Goal: Task Accomplishment & Management: Manage account settings

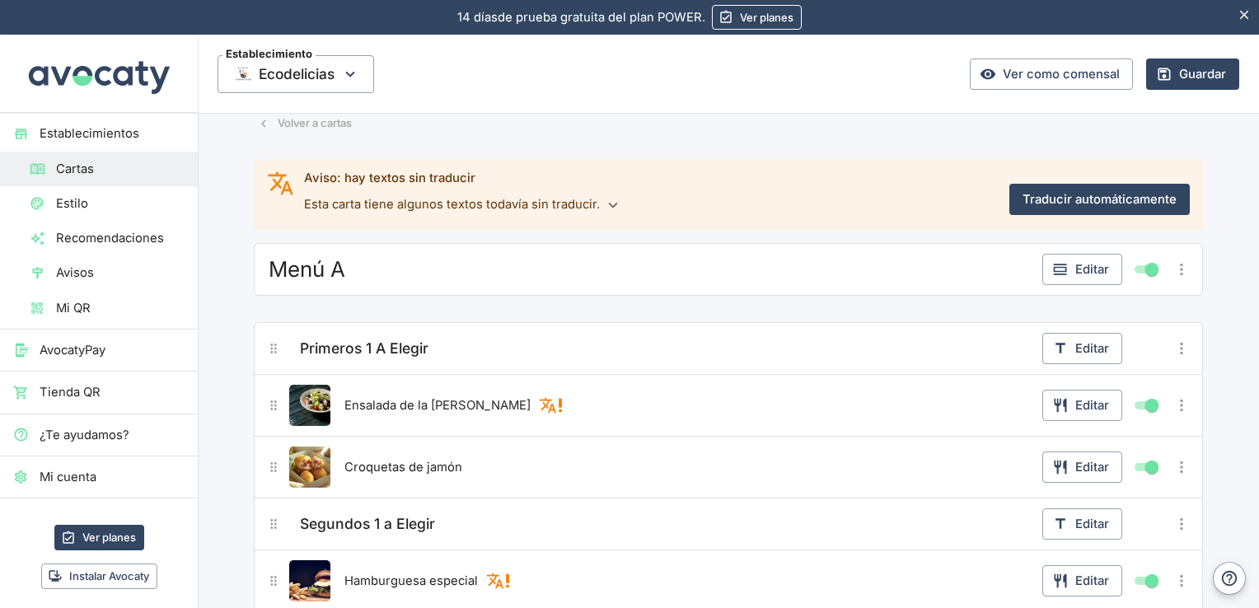
scroll to position [65, 0]
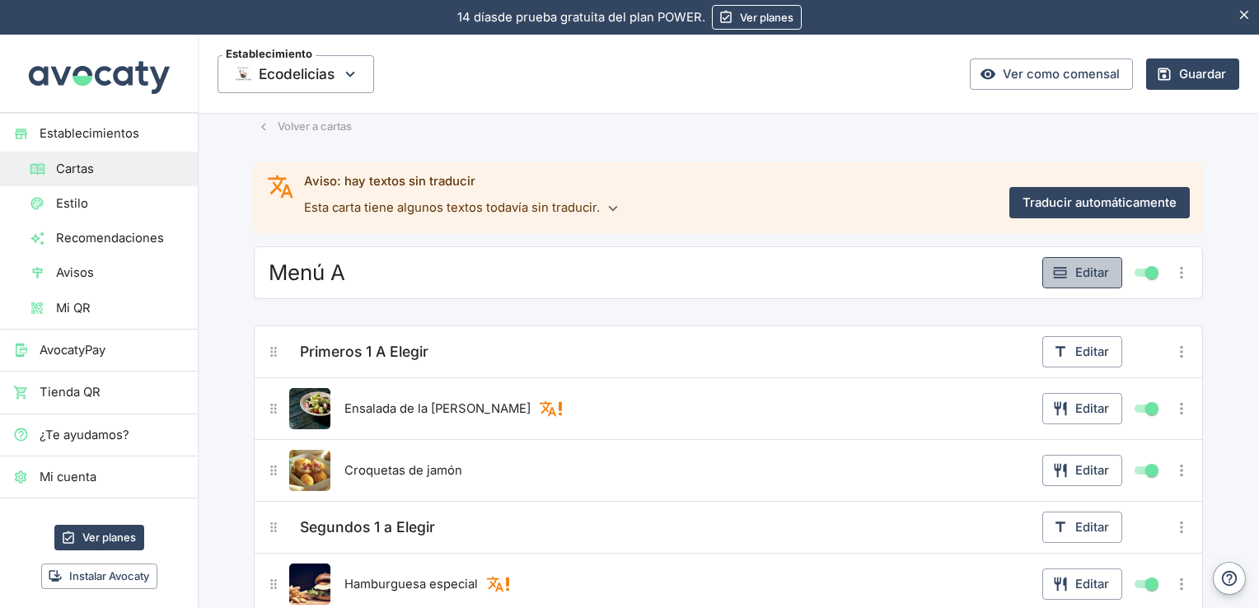
click at [1080, 277] on button "Editar" at bounding box center [1083, 272] width 80 height 31
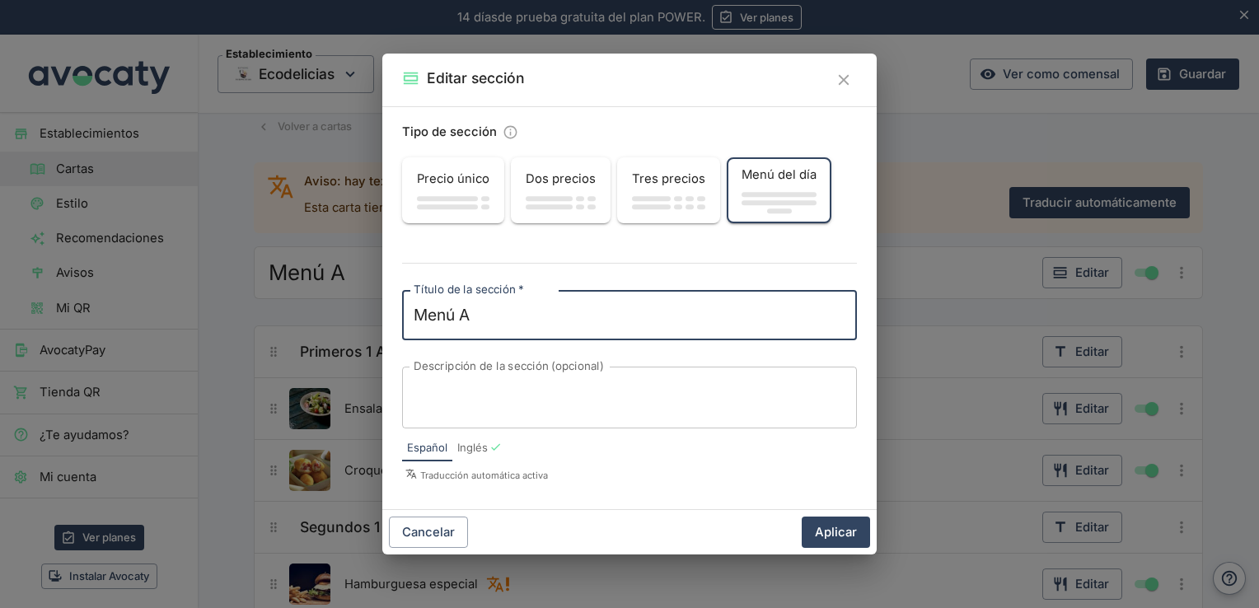
drag, startPoint x: 501, startPoint y: 308, endPoint x: 458, endPoint y: 321, distance: 44.6
click at [458, 321] on textarea "Menú A" at bounding box center [630, 315] width 432 height 23
type textarea "Menú infantil 1"
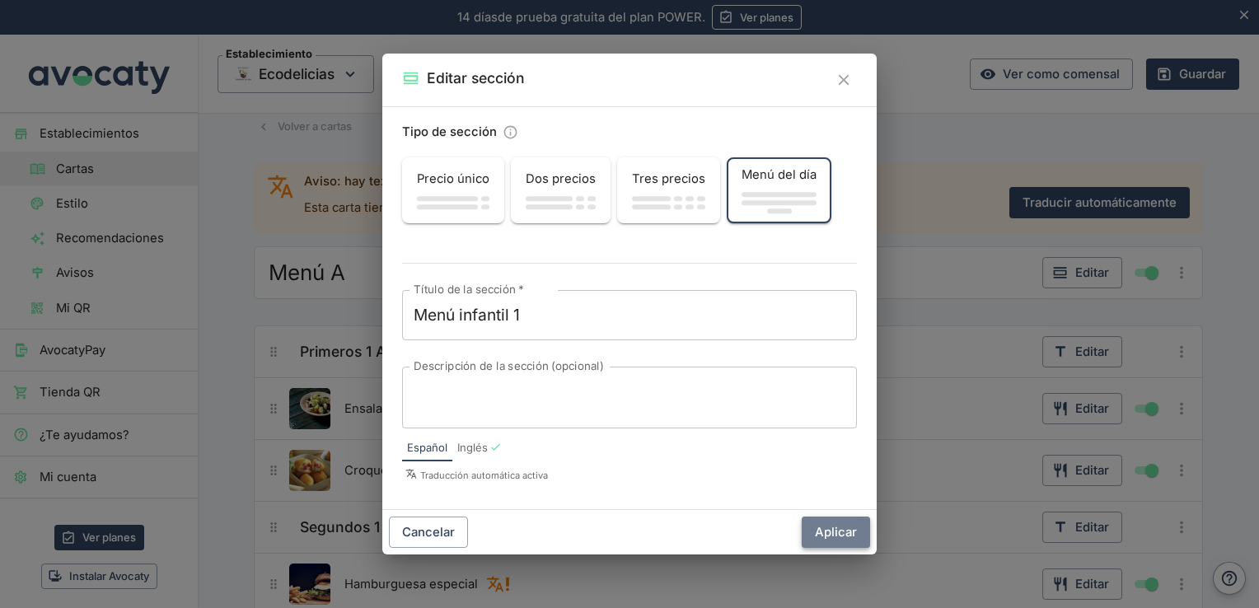
click at [843, 538] on button "Aplicar" at bounding box center [836, 532] width 68 height 31
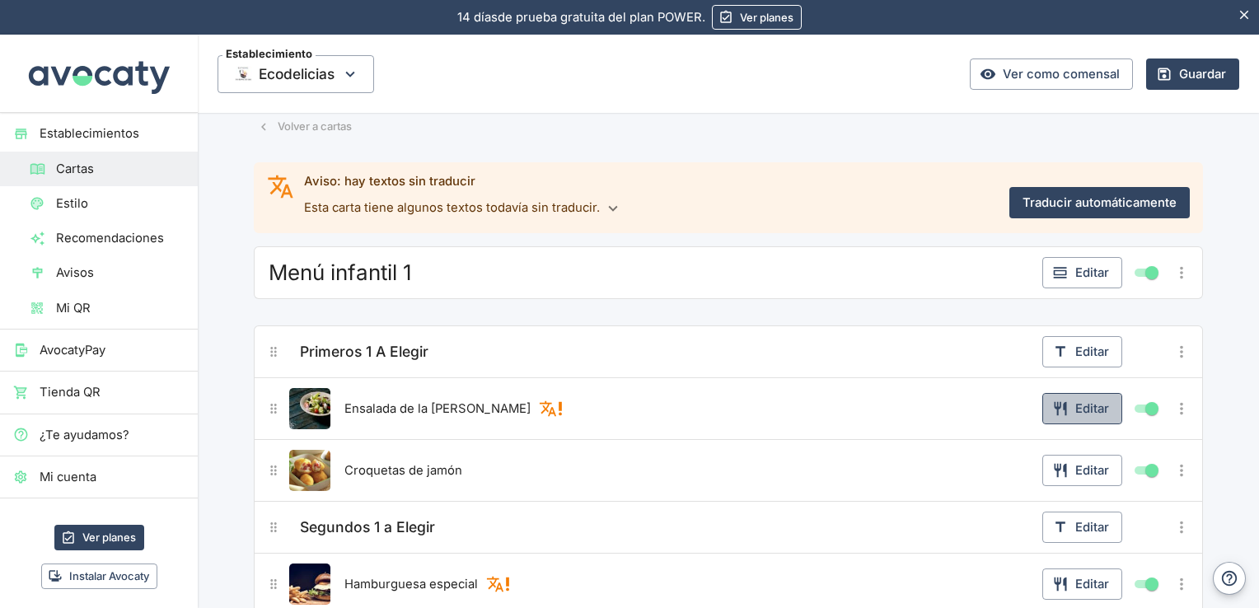
click at [1076, 407] on button "Editar" at bounding box center [1083, 408] width 80 height 31
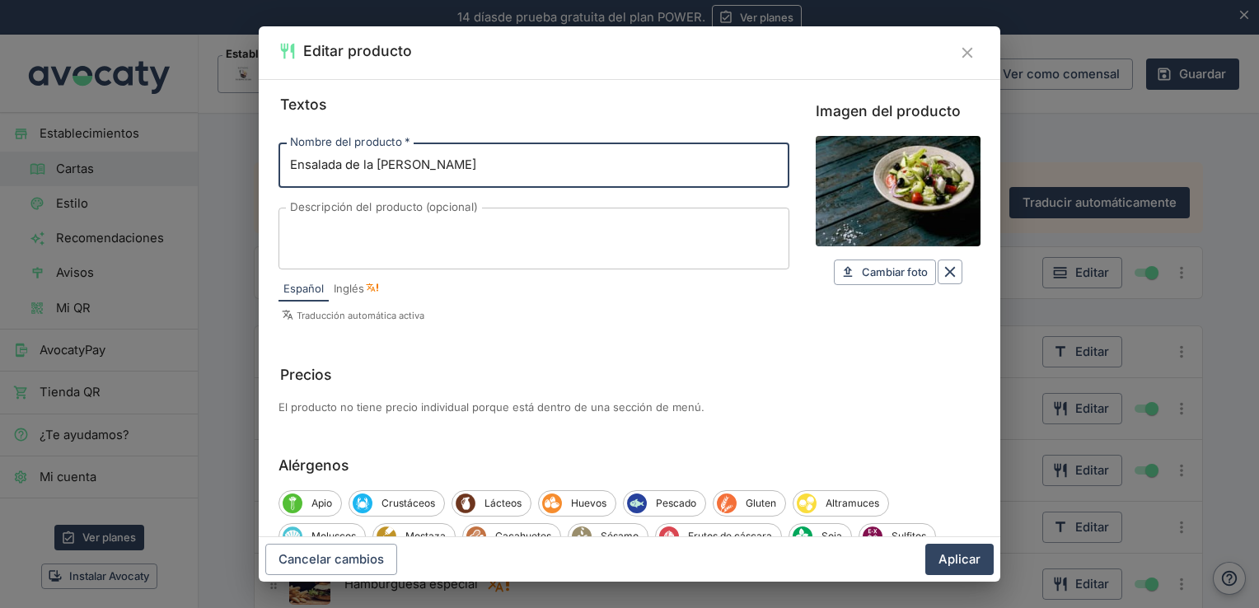
drag, startPoint x: 424, startPoint y: 162, endPoint x: 193, endPoint y: 143, distance: 232.4
click at [193, 143] on div "Editar producto Textos Nombre del producto   * Ensalada de la [PERSON_NAME] Nom…" at bounding box center [629, 304] width 1259 height 608
type input "bravas"
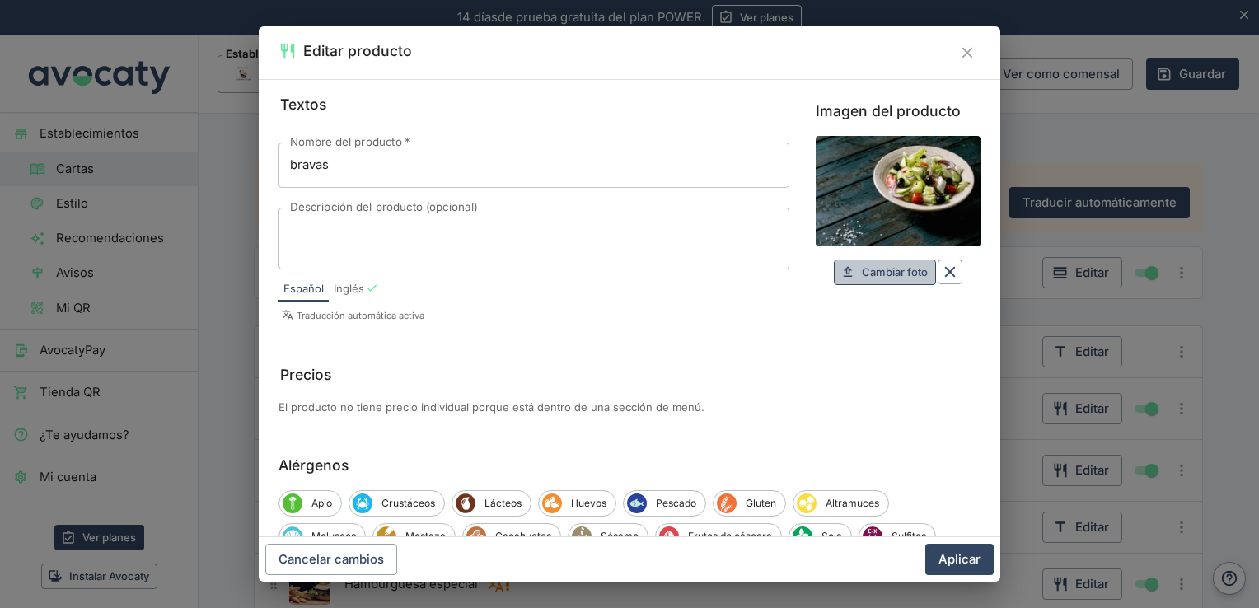
click at [895, 267] on span "Cambiar foto" at bounding box center [895, 272] width 66 height 19
type input "C:\fakepath\istockphoto-1393386872-170667a.webp"
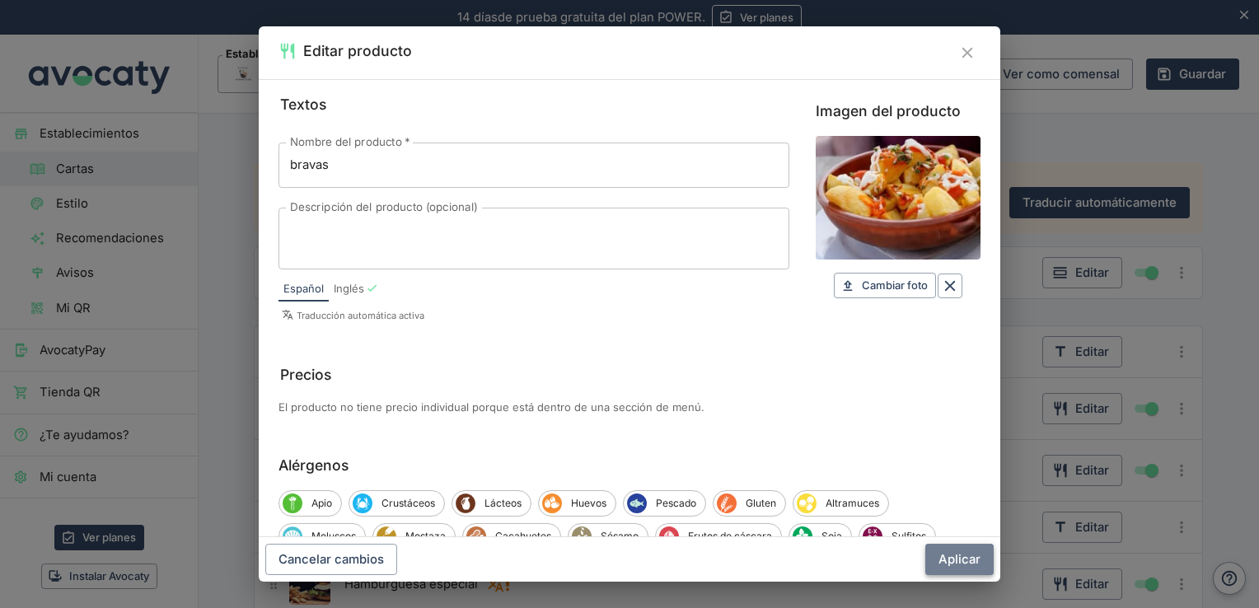
click at [955, 559] on button "Aplicar" at bounding box center [960, 559] width 68 height 31
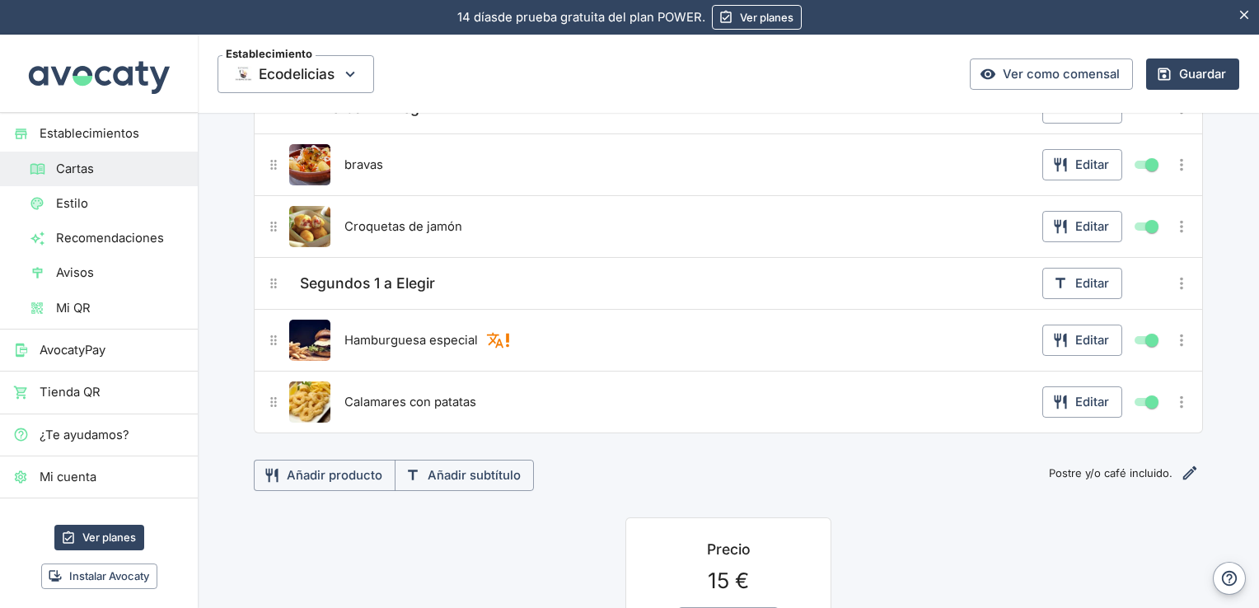
scroll to position [306, 0]
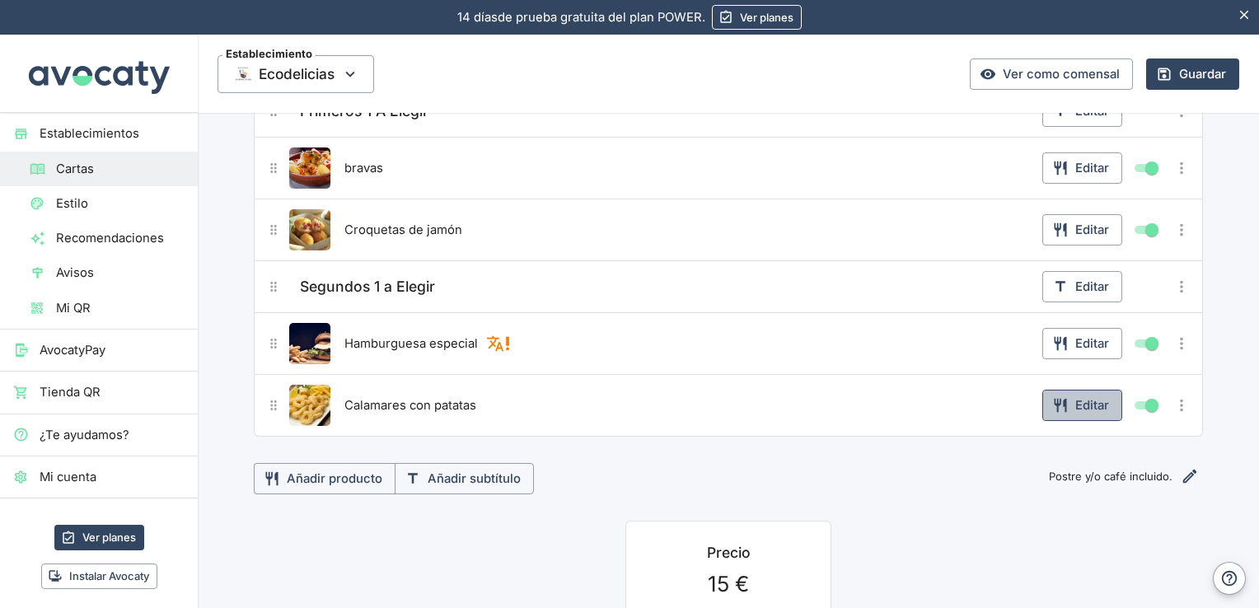
click at [1084, 401] on button "Editar" at bounding box center [1083, 405] width 80 height 31
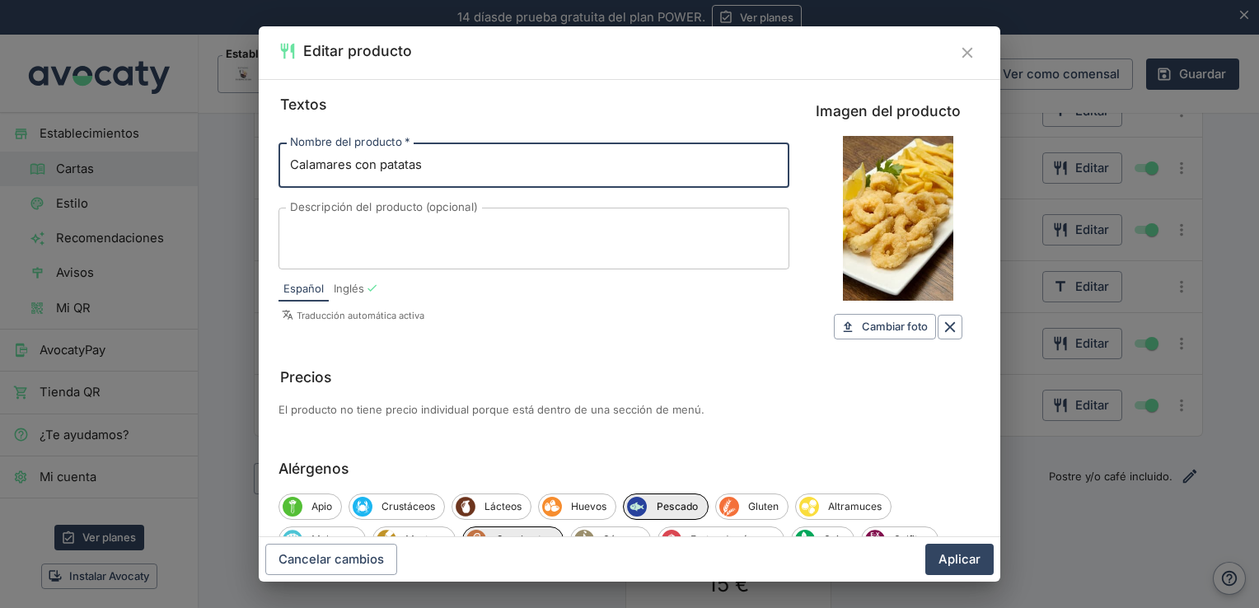
click at [349, 163] on input "Calamares con patatas" at bounding box center [534, 165] width 511 height 45
type input "Naggets con patatas"
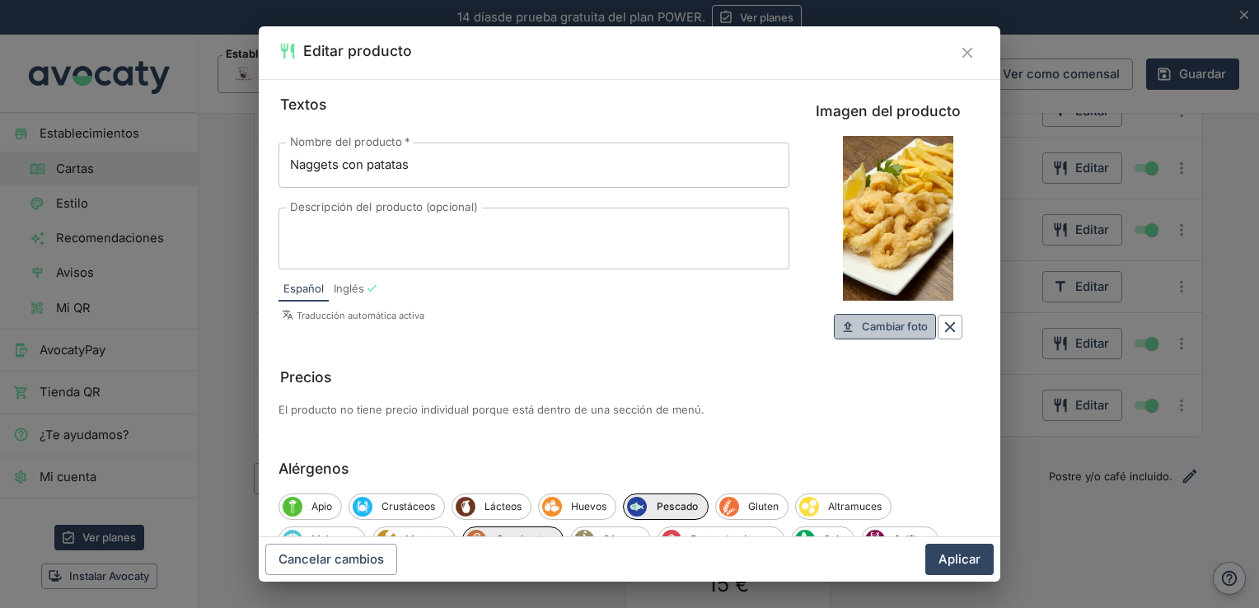
click at [888, 319] on span "Cambiar foto" at bounding box center [895, 326] width 66 height 19
type input "C:\fakepath\R.jpg"
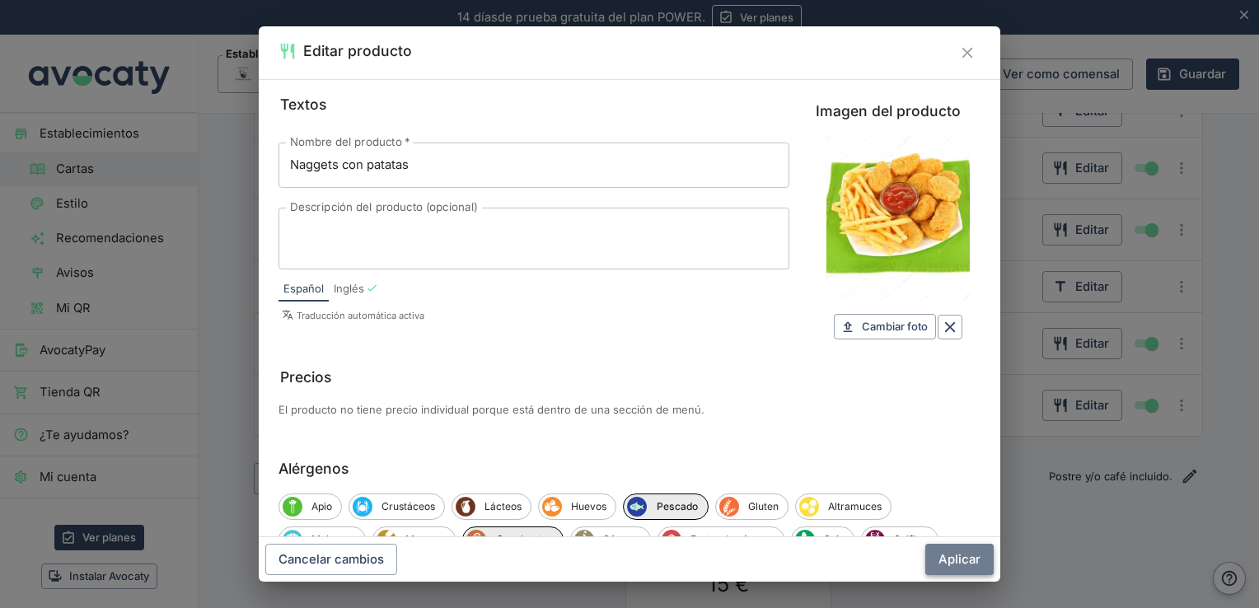
click at [957, 559] on button "Aplicar" at bounding box center [960, 559] width 68 height 31
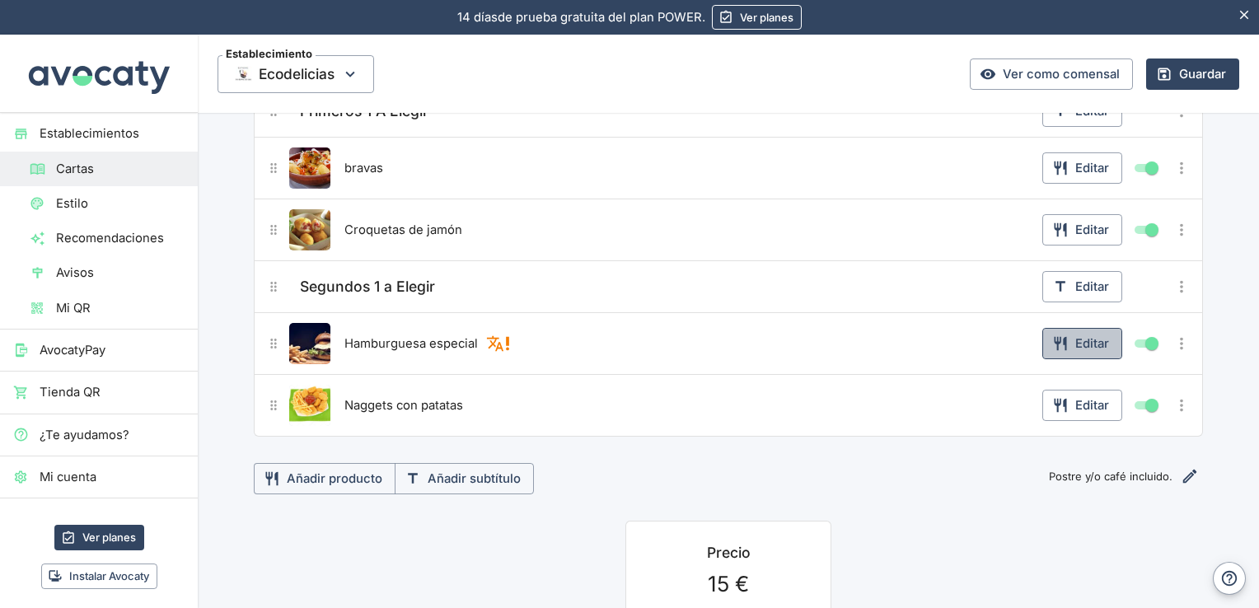
click at [1071, 341] on button "Editar" at bounding box center [1083, 343] width 80 height 31
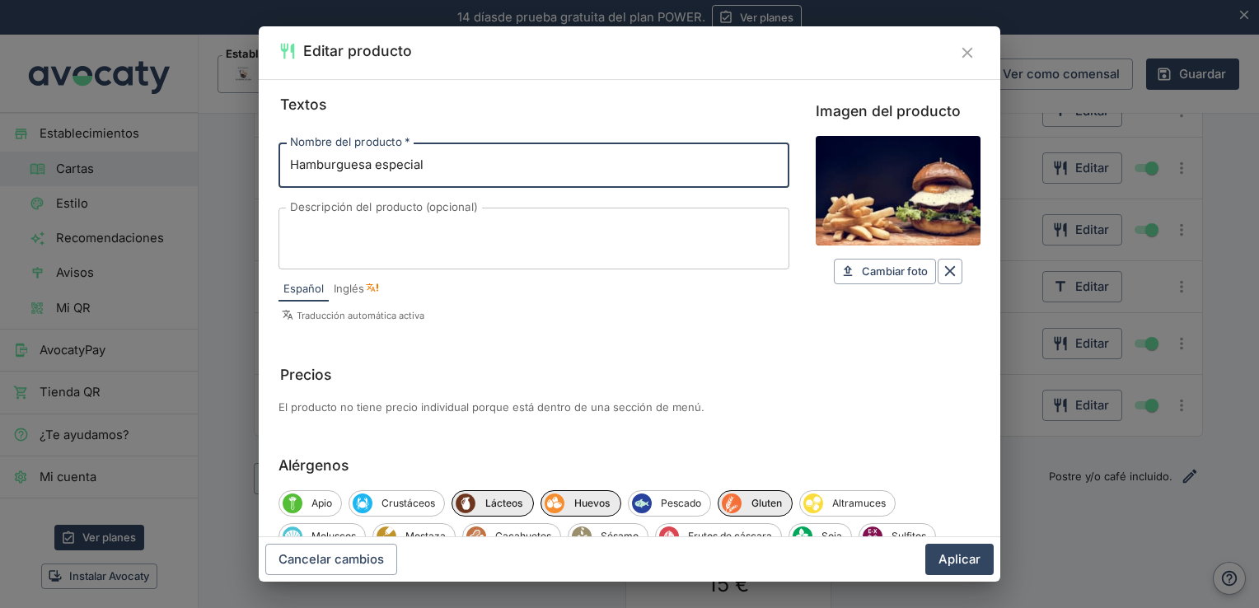
drag, startPoint x: 373, startPoint y: 171, endPoint x: 493, endPoint y: 176, distance: 120.4
click at [493, 176] on input "Hamburguesa especial" at bounding box center [534, 165] width 511 height 45
type input "Hamburguesa con patatas"
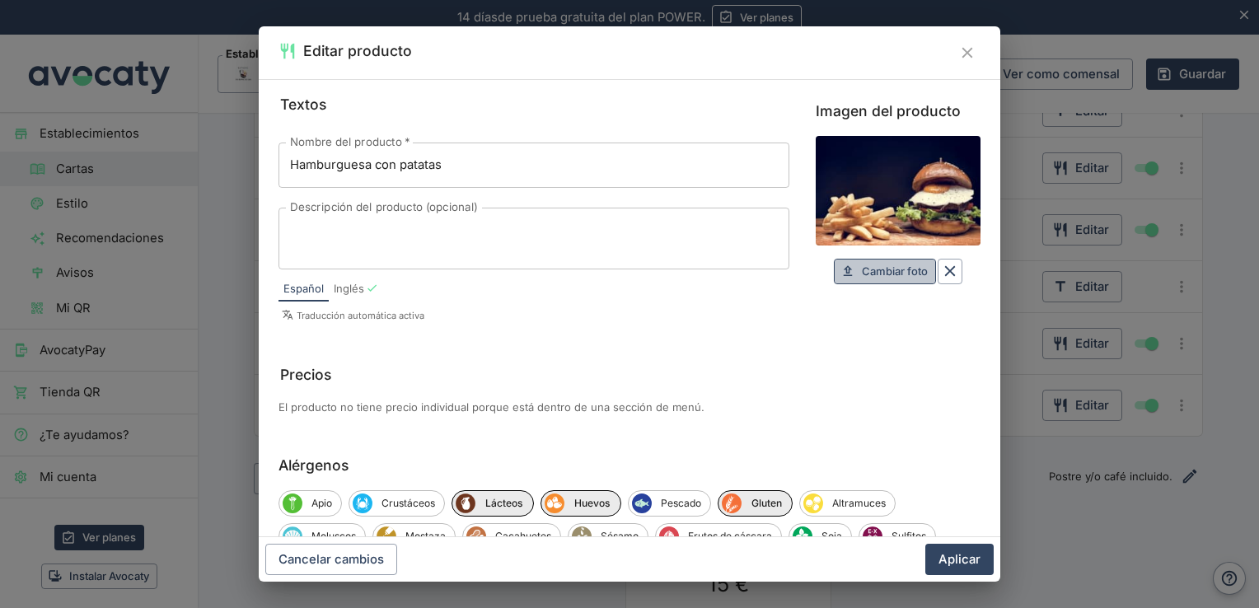
click at [892, 275] on span "Cambiar foto" at bounding box center [895, 271] width 66 height 19
type input "C:\fakepath\hamburguesa-con-patatas-fritas-deliciosa-hamburger-queso-y-sobre-me…"
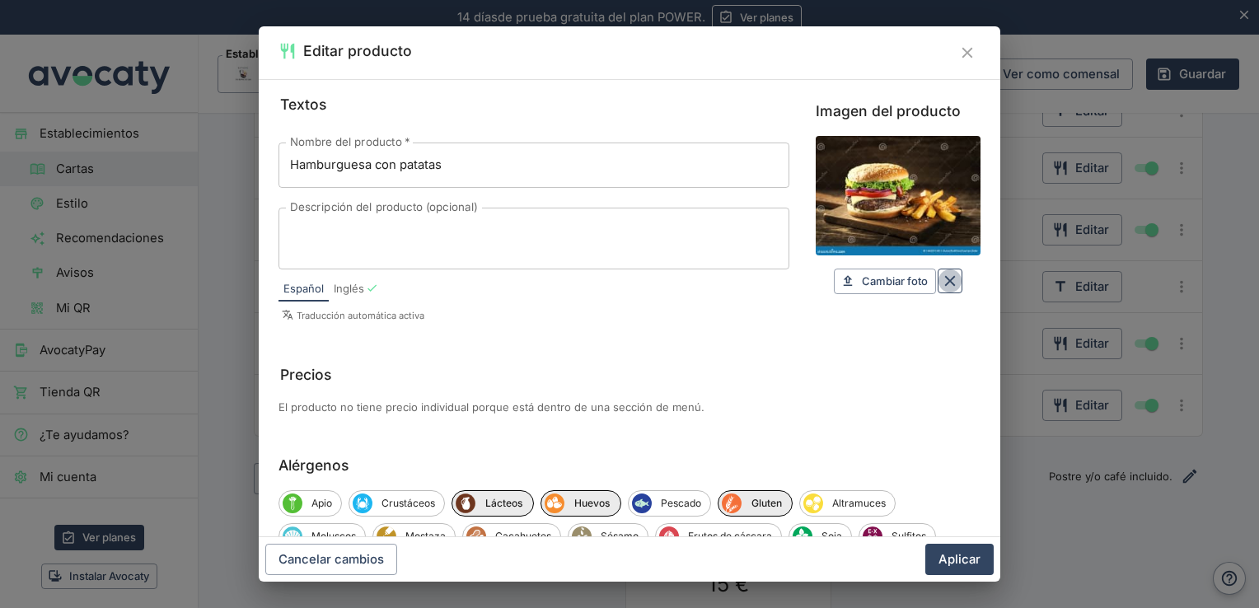
click at [941, 285] on icon "Borrar" at bounding box center [950, 281] width 18 height 18
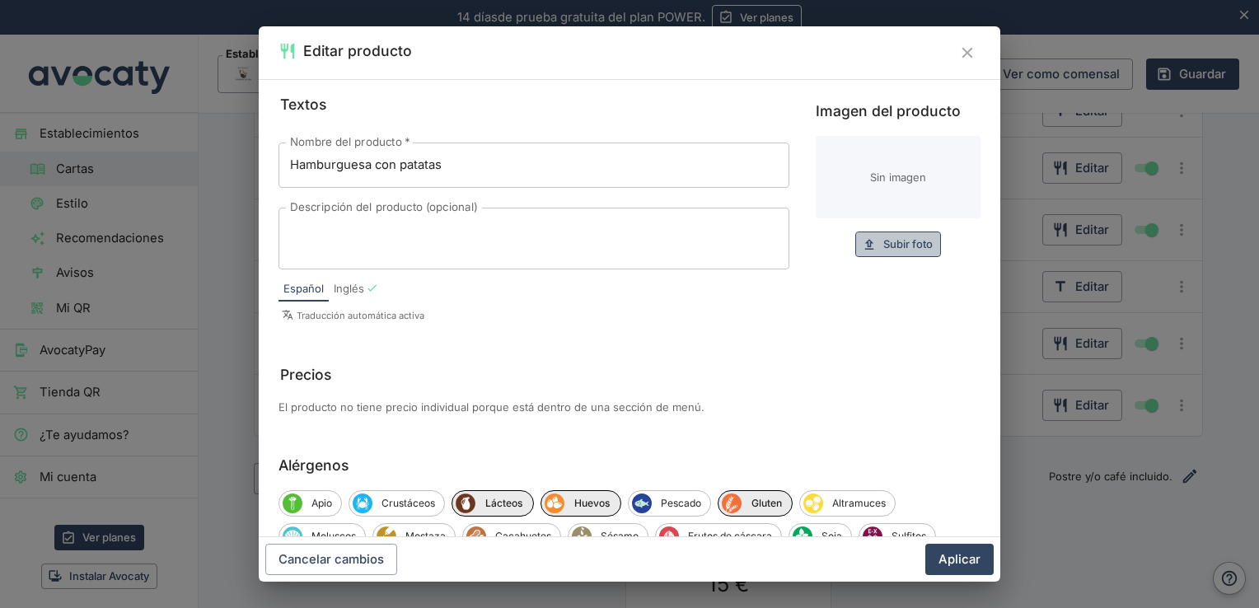
click at [893, 238] on span "Subir foto" at bounding box center [908, 244] width 49 height 19
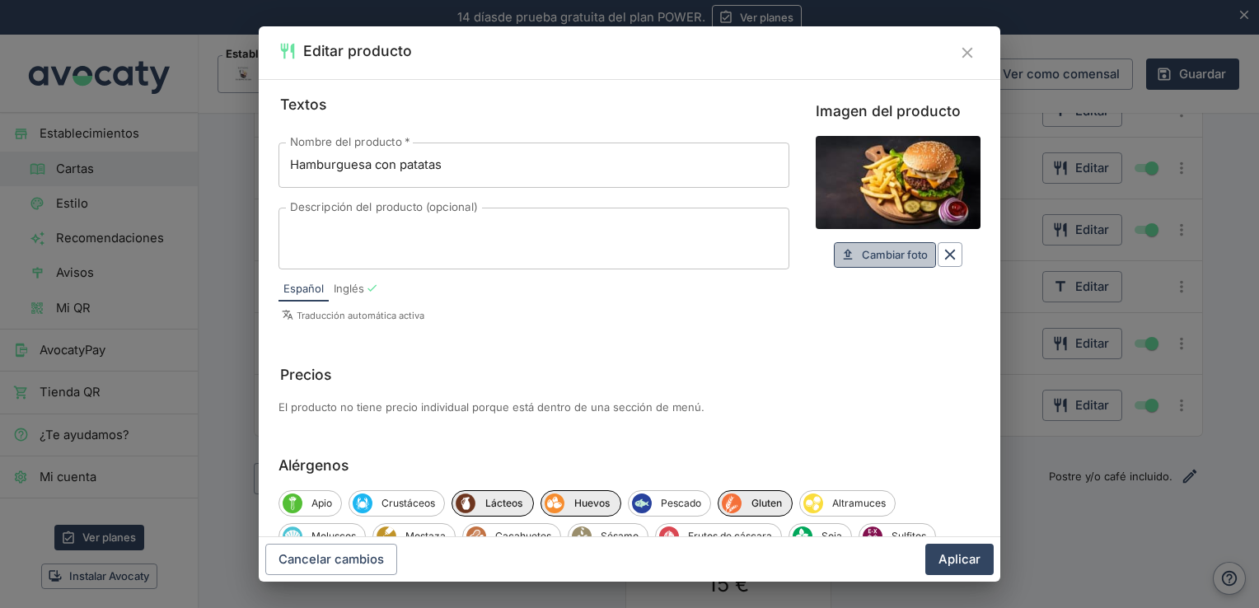
click at [901, 253] on span "Cambiar foto" at bounding box center [895, 255] width 66 height 19
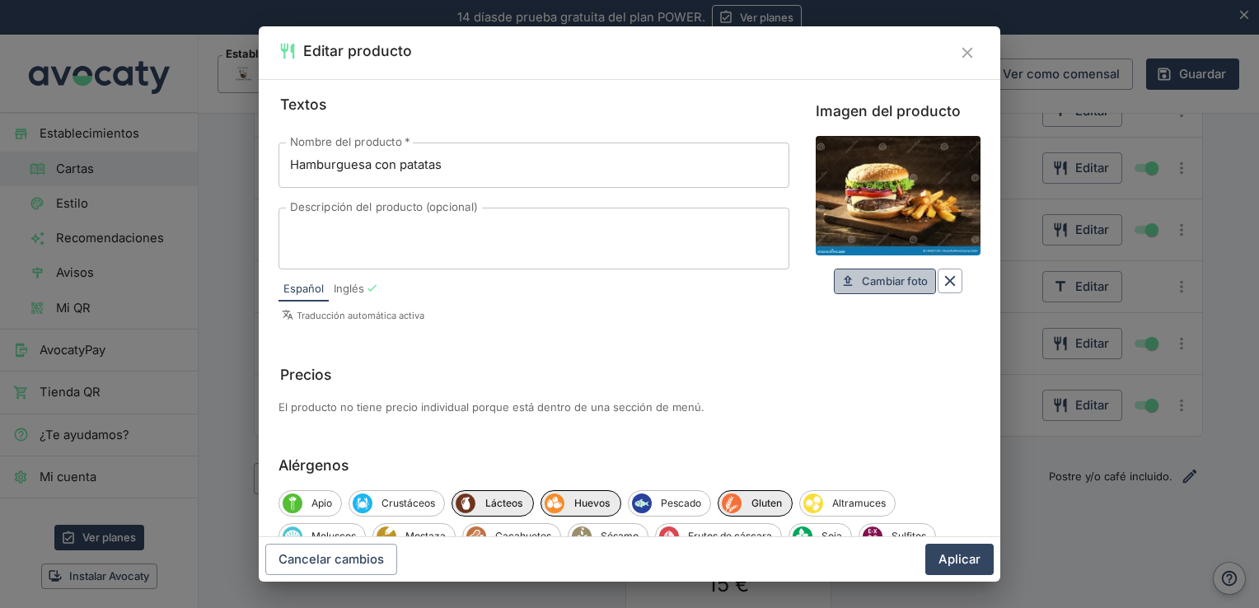
click at [862, 279] on span "Cambiar foto" at bounding box center [895, 281] width 66 height 19
type input "C:\fakepath\OIP (1).webp"
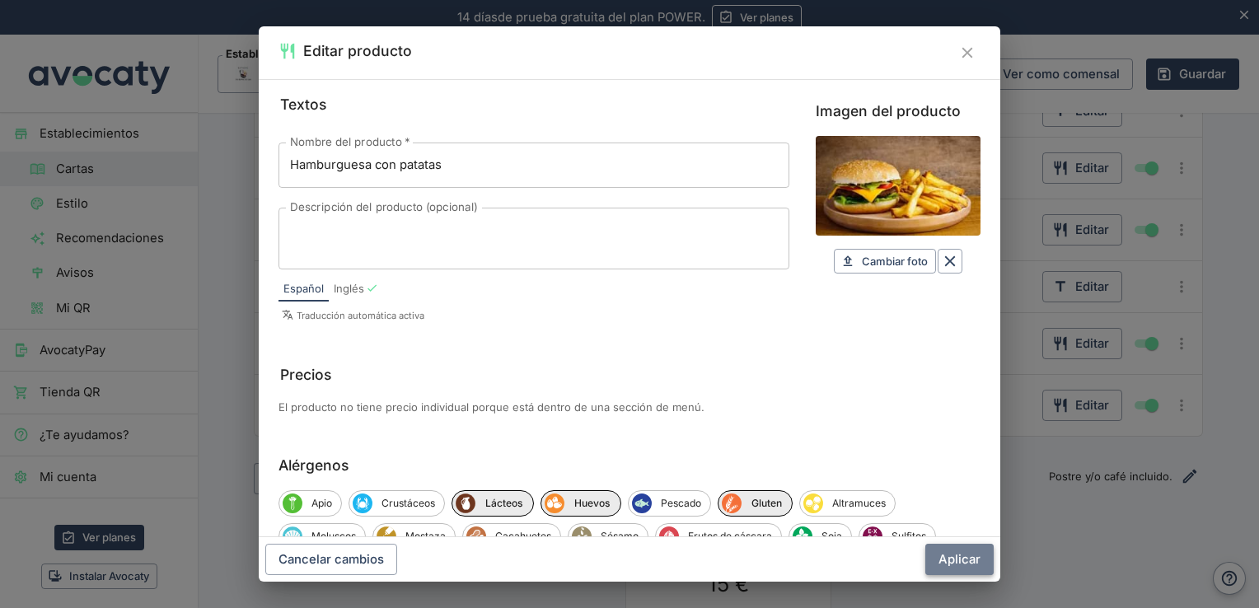
click at [959, 555] on button "Aplicar" at bounding box center [960, 559] width 68 height 31
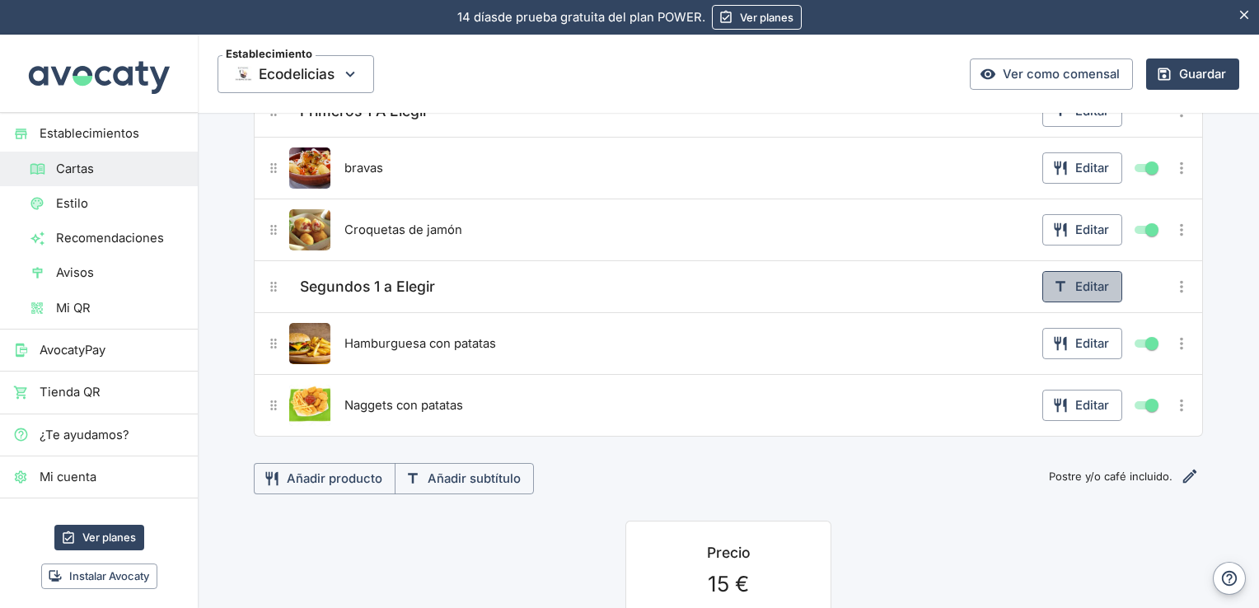
click at [1089, 272] on button "Editar" at bounding box center [1083, 286] width 80 height 31
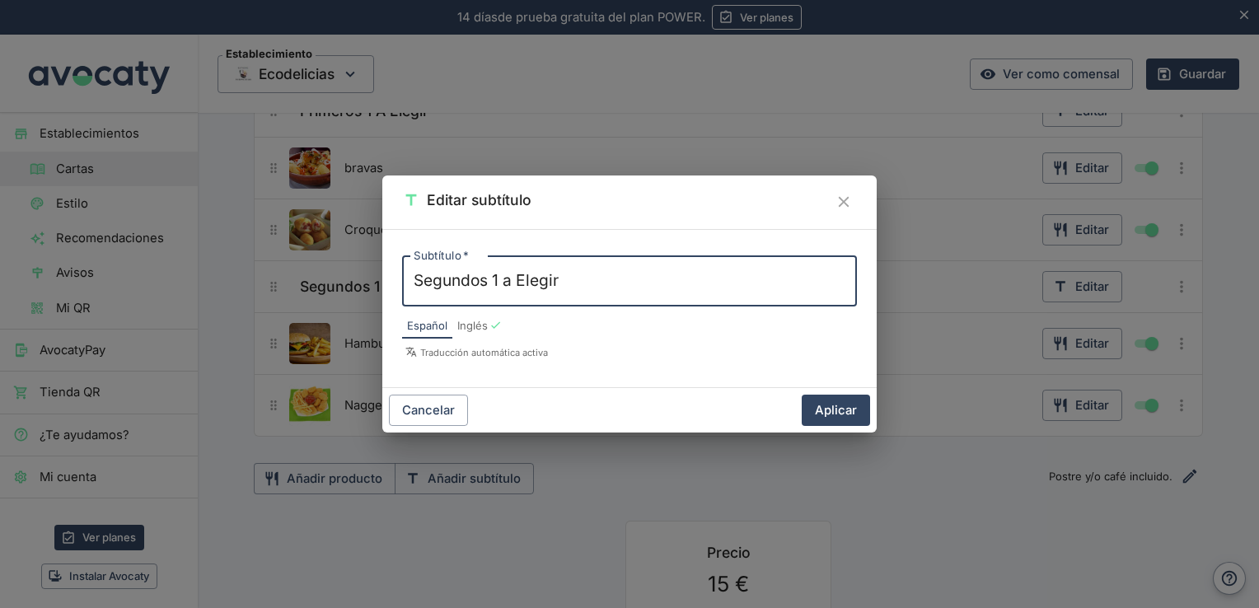
drag, startPoint x: 598, startPoint y: 269, endPoint x: 354, endPoint y: 257, distance: 245.0
click at [354, 257] on div "Editar subtítulo Subtítulo   * Segundos 1 a Elegir x Subtítulo   * Español Ingl…" at bounding box center [629, 304] width 1259 height 608
type textarea "p"
type textarea "Principal a elegir"
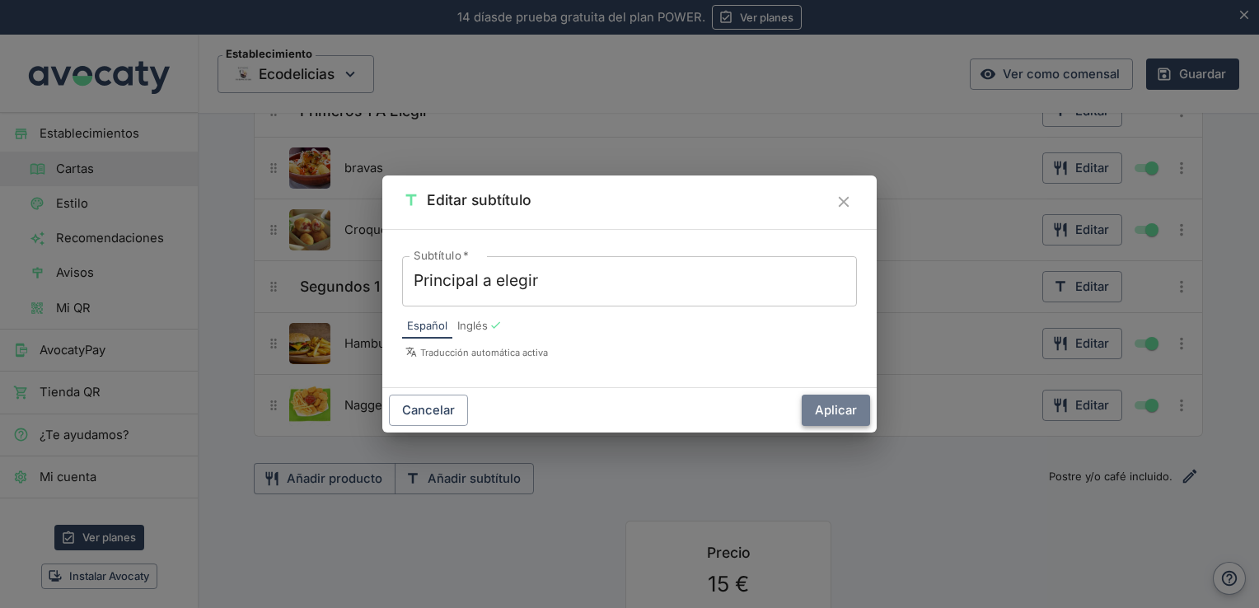
click at [831, 410] on button "Aplicar" at bounding box center [836, 410] width 68 height 31
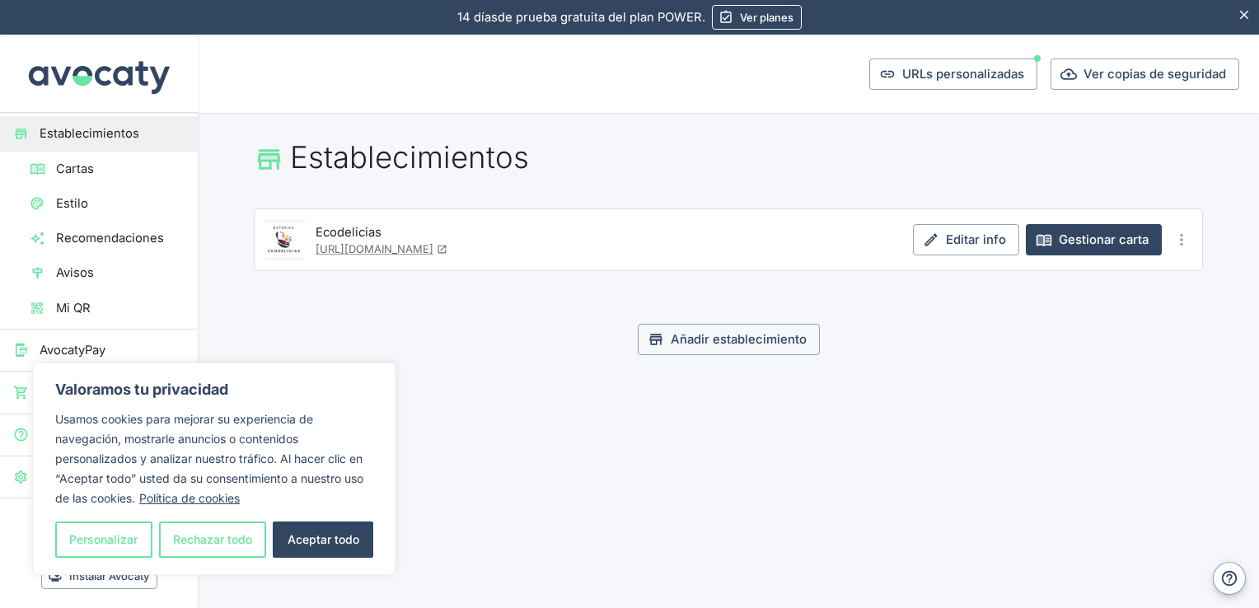
click at [748, 256] on div "Ecodelicias [URL][DOMAIN_NAME]" at bounding box center [611, 239] width 591 height 41
click at [1099, 244] on link "Gestionar carta" at bounding box center [1094, 239] width 136 height 31
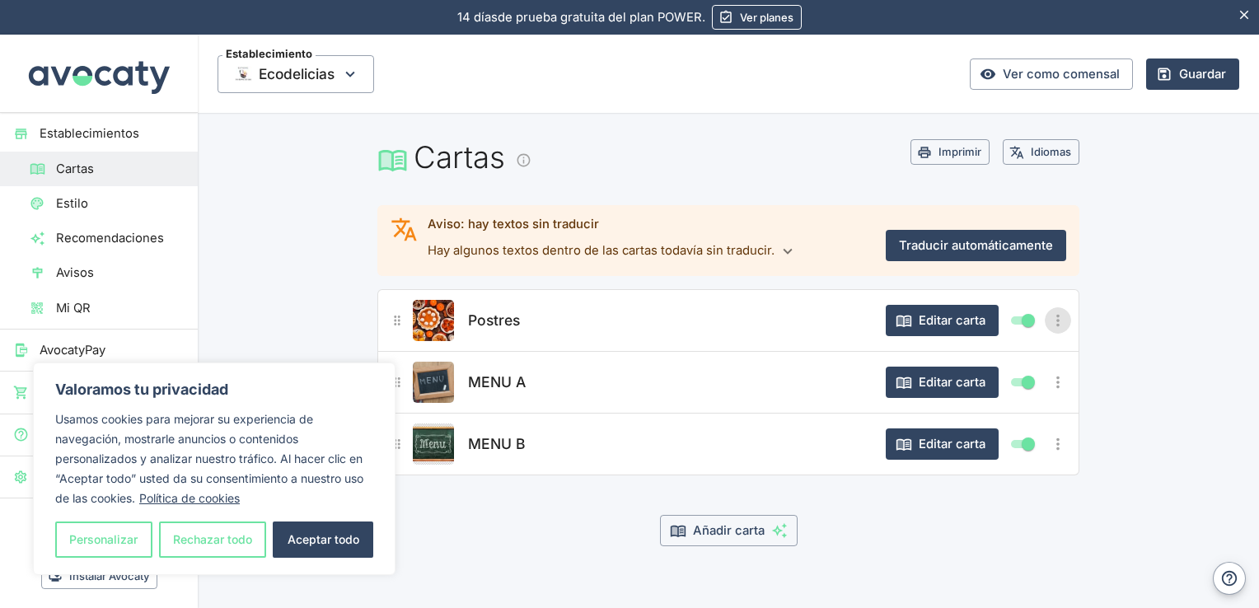
click at [1057, 325] on icon "Más opciones" at bounding box center [1058, 321] width 3 height 12
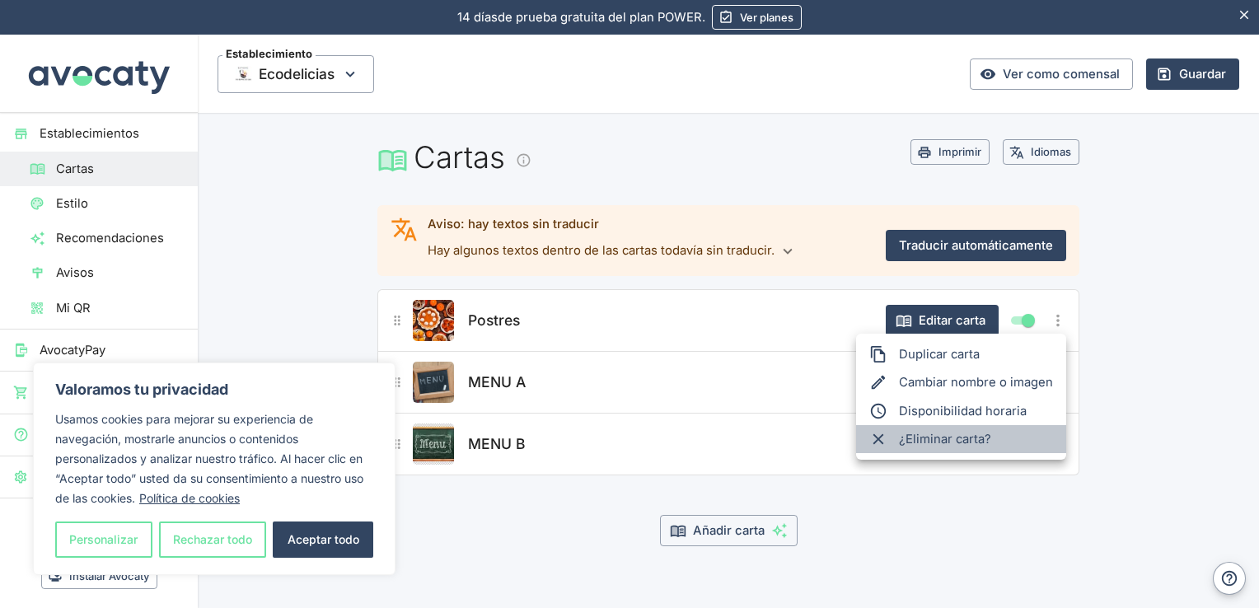
click at [959, 441] on span "¿Eliminar carta?" at bounding box center [976, 439] width 154 height 18
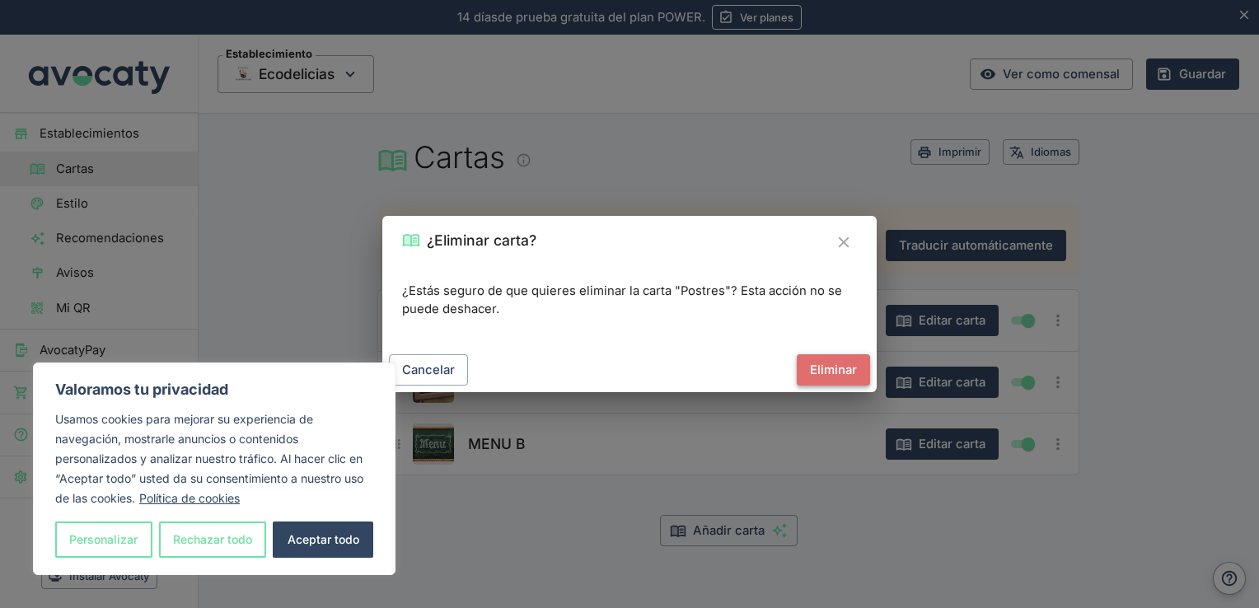
click at [833, 365] on button "Eliminar" at bounding box center [833, 369] width 73 height 31
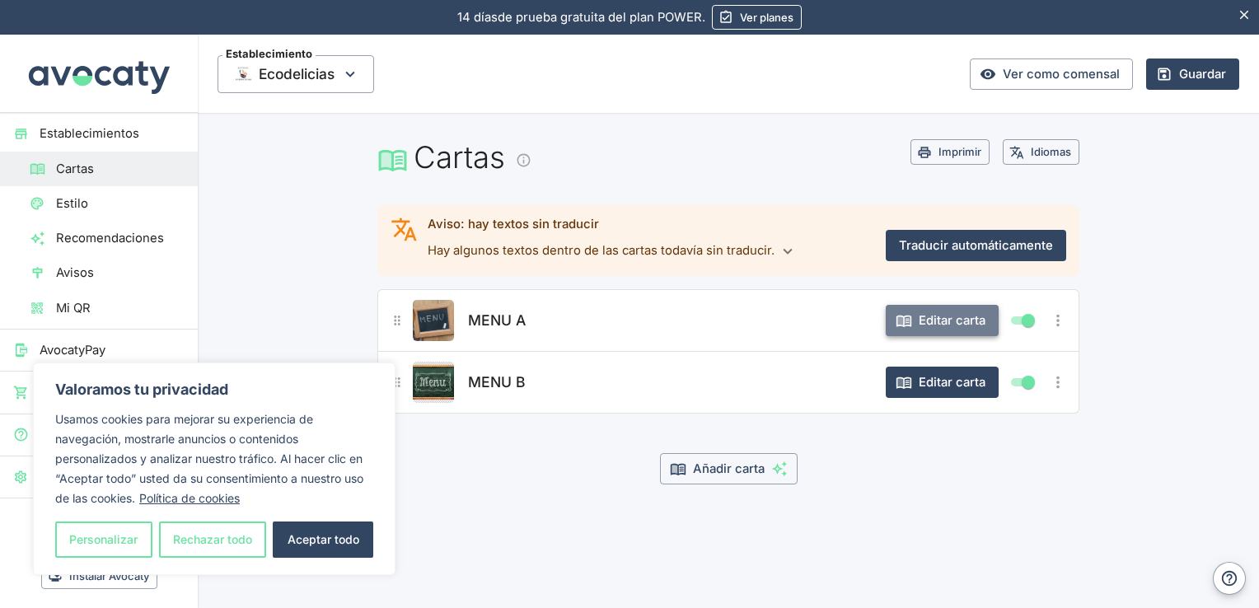
click at [945, 321] on button "Editar carta" at bounding box center [942, 320] width 113 height 31
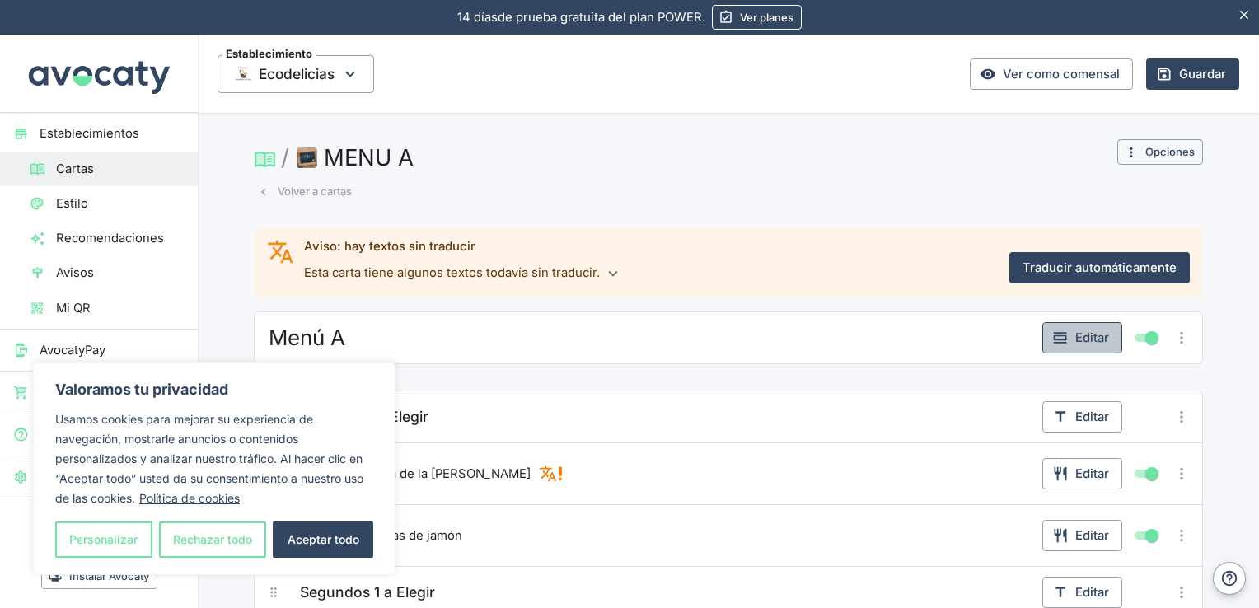
click at [1081, 328] on button "Editar" at bounding box center [1083, 337] width 80 height 31
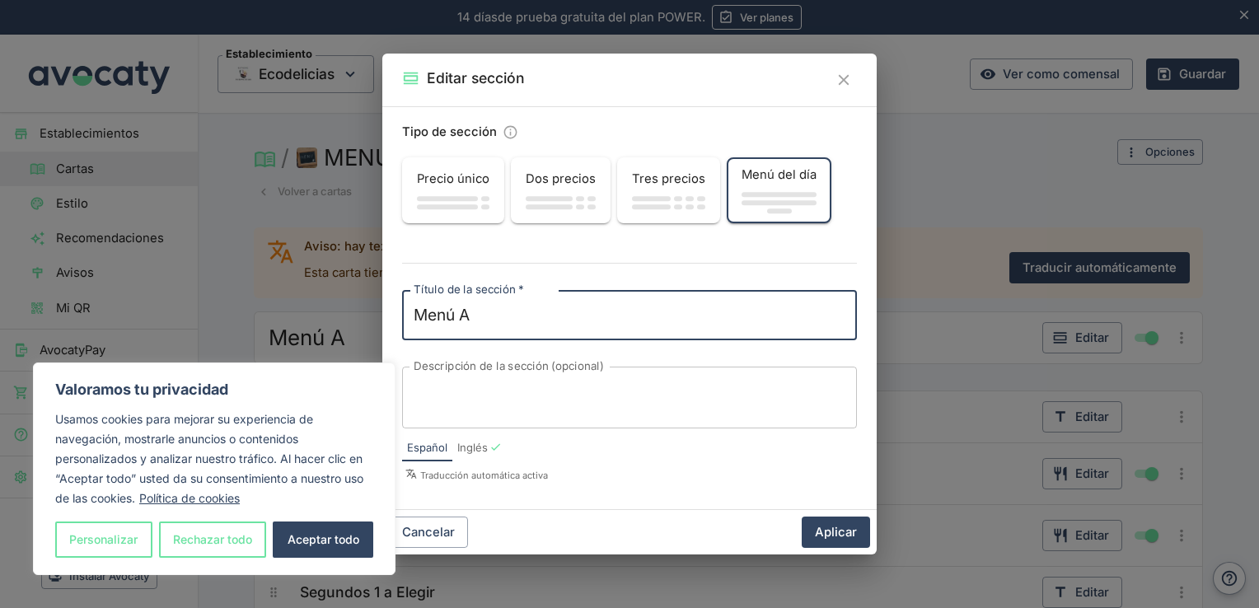
click at [617, 304] on textarea "Menú A" at bounding box center [630, 315] width 432 height 23
type textarea "Menú Infantil 1"
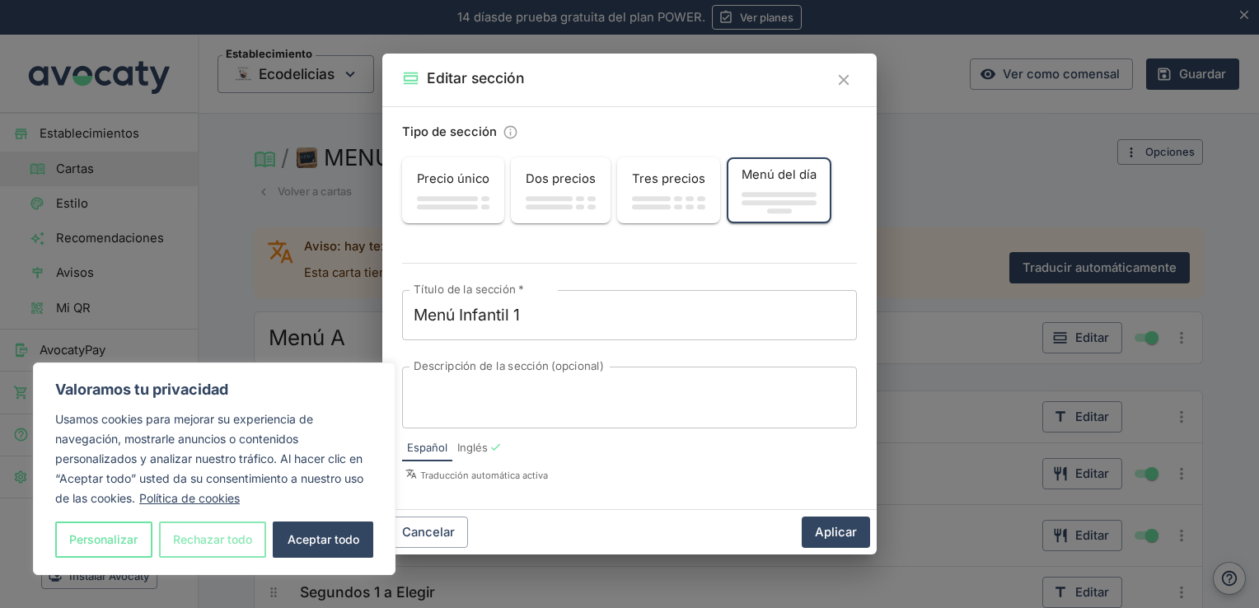
click at [211, 537] on button "Rechazar todo" at bounding box center [213, 540] width 108 height 36
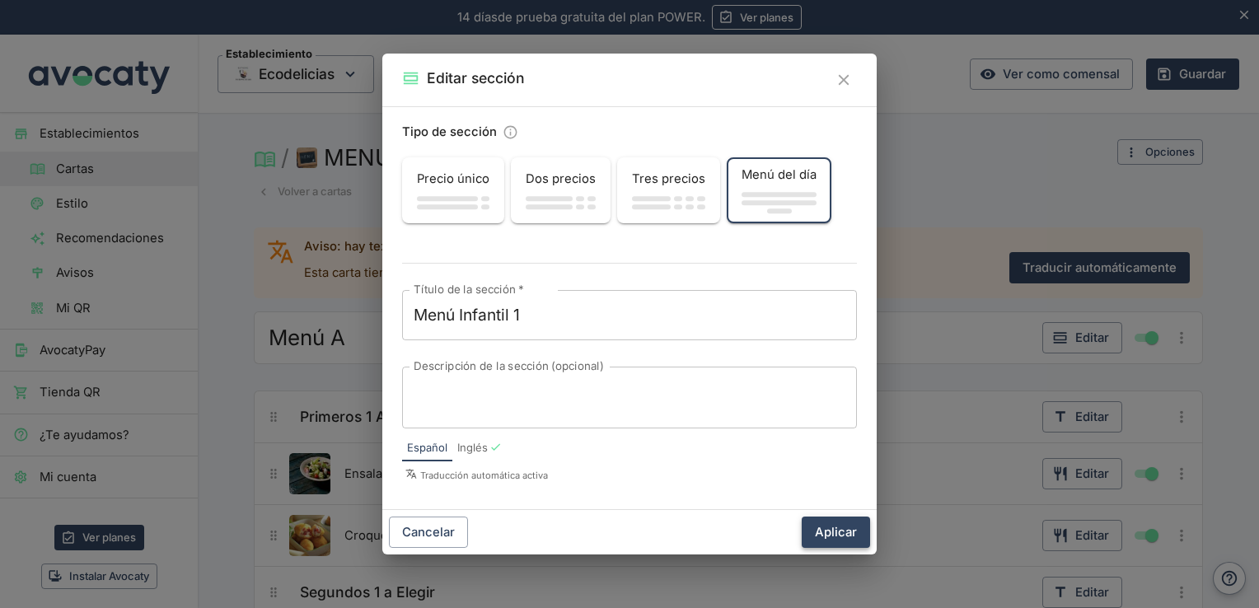
click at [824, 528] on button "Aplicar" at bounding box center [836, 532] width 68 height 31
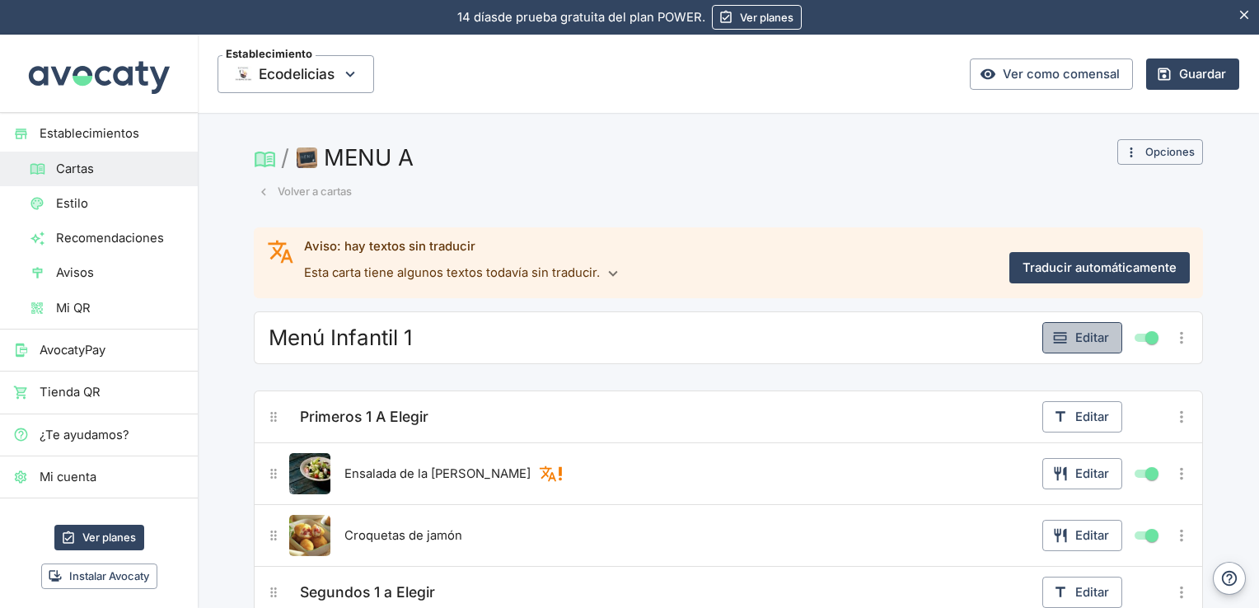
click at [1059, 337] on icon "button" at bounding box center [1059, 337] width 13 height 11
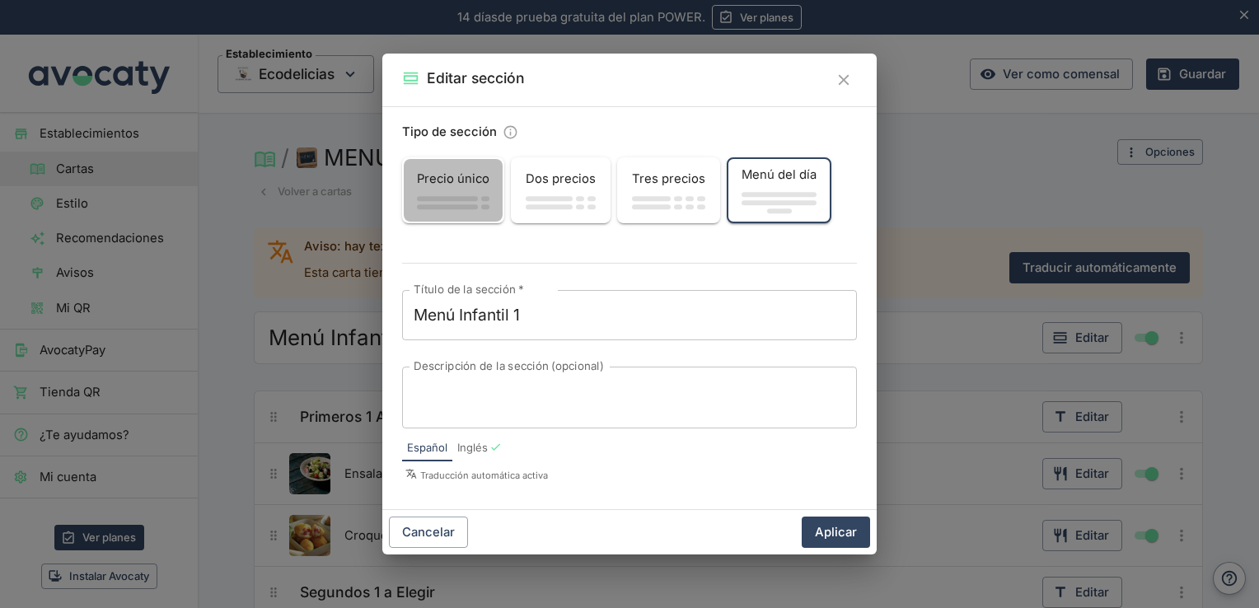
click at [478, 185] on span "Precio único" at bounding box center [453, 179] width 73 height 18
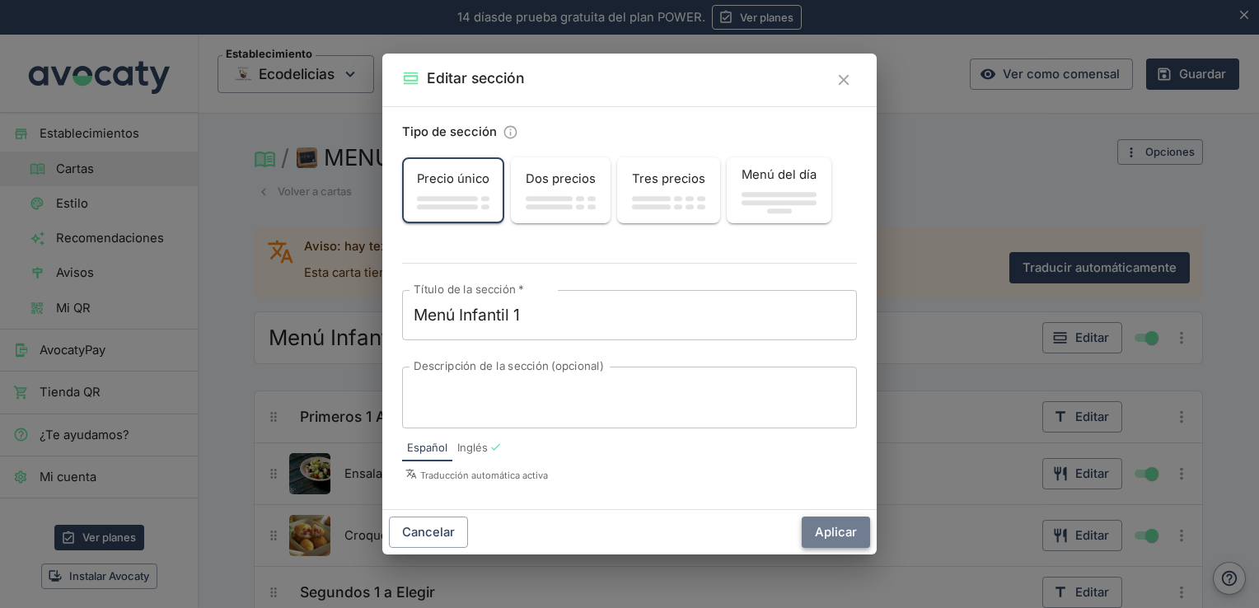
click at [841, 527] on button "Aplicar" at bounding box center [836, 532] width 68 height 31
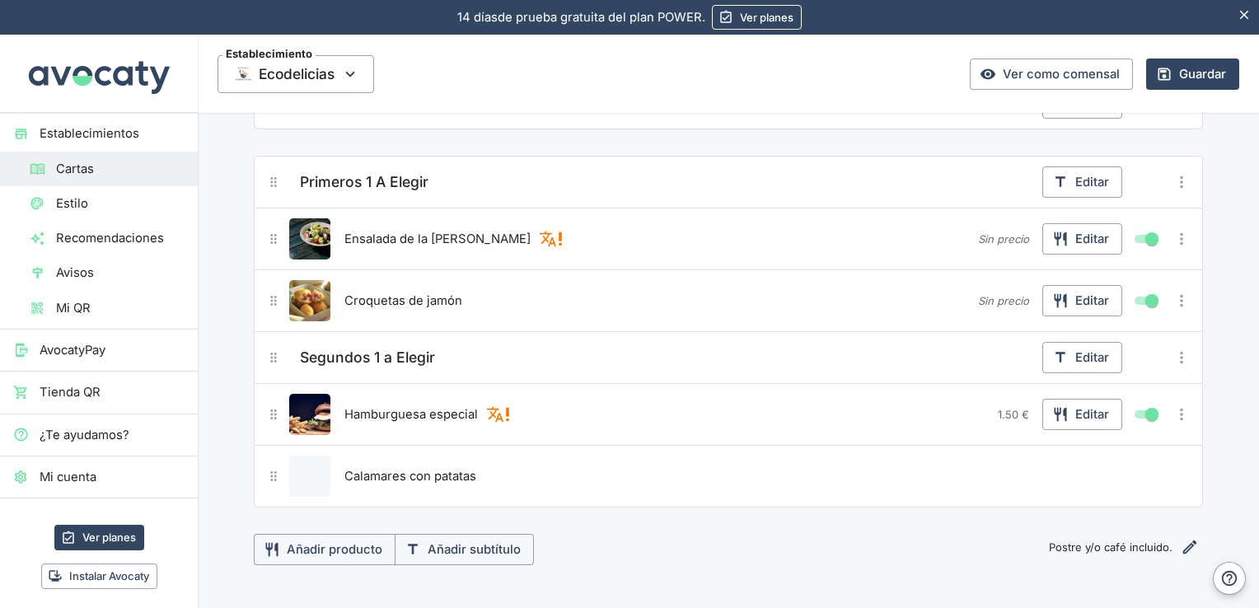
scroll to position [241, 0]
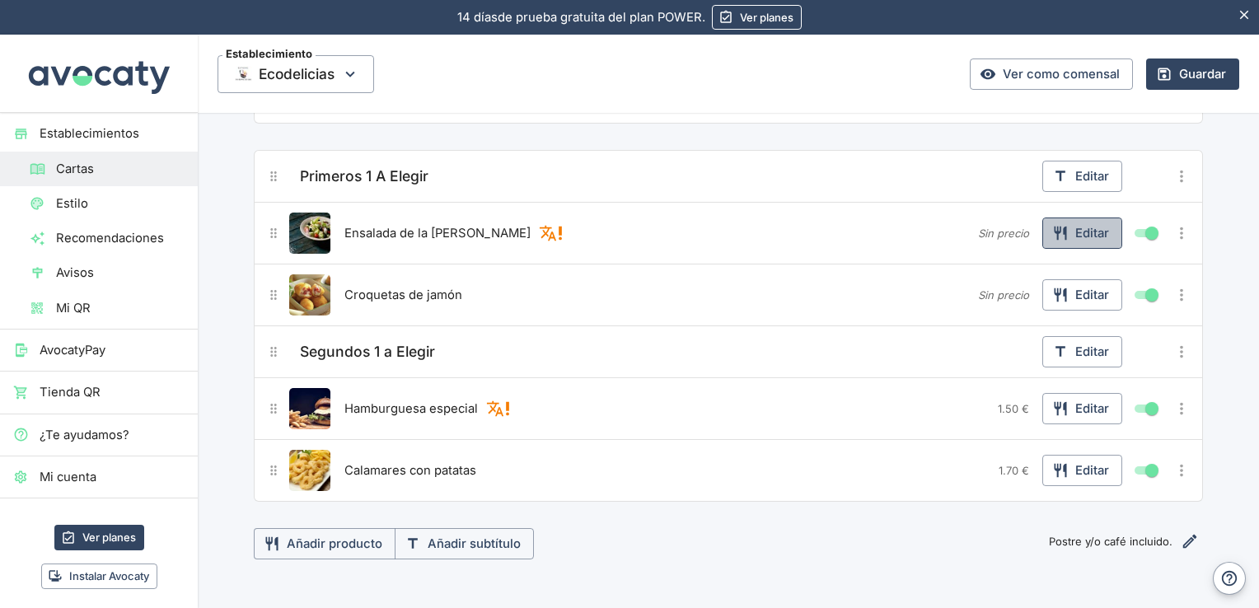
click at [1086, 229] on button "Editar" at bounding box center [1083, 233] width 80 height 31
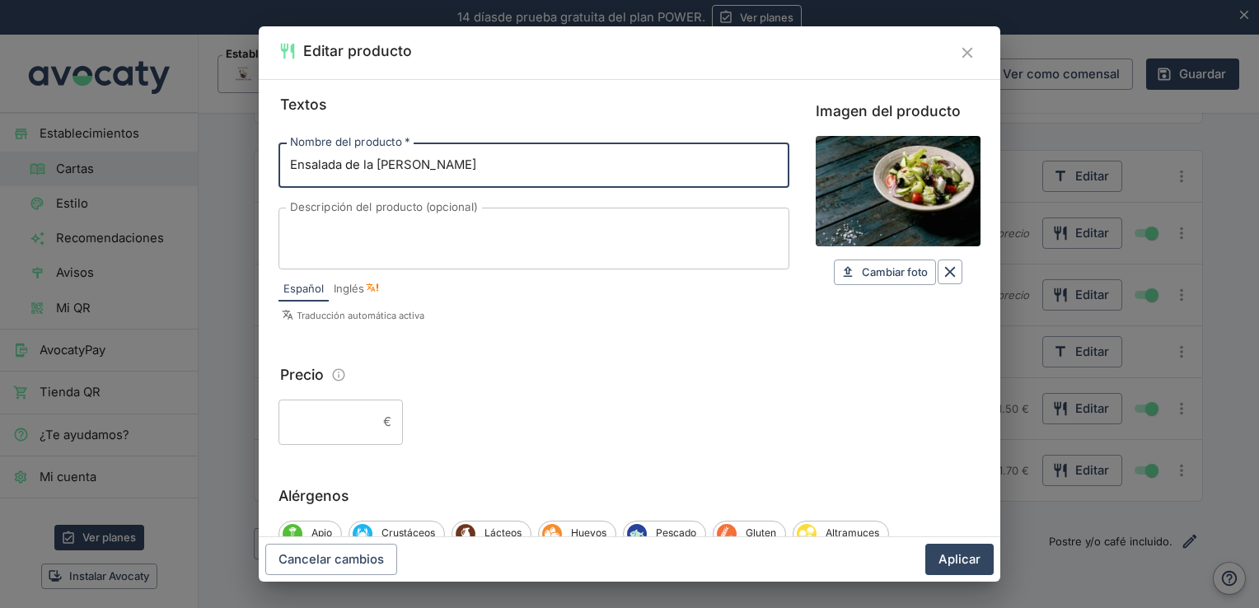
drag, startPoint x: 507, startPoint y: 159, endPoint x: 58, endPoint y: 199, distance: 451.0
click at [58, 199] on div "Editar producto Textos Nombre del producto   * Ensalada de la [PERSON_NAME] Nom…" at bounding box center [629, 304] width 1259 height 608
type input "Bravas"
click at [862, 277] on span "Cambiar foto" at bounding box center [895, 272] width 66 height 19
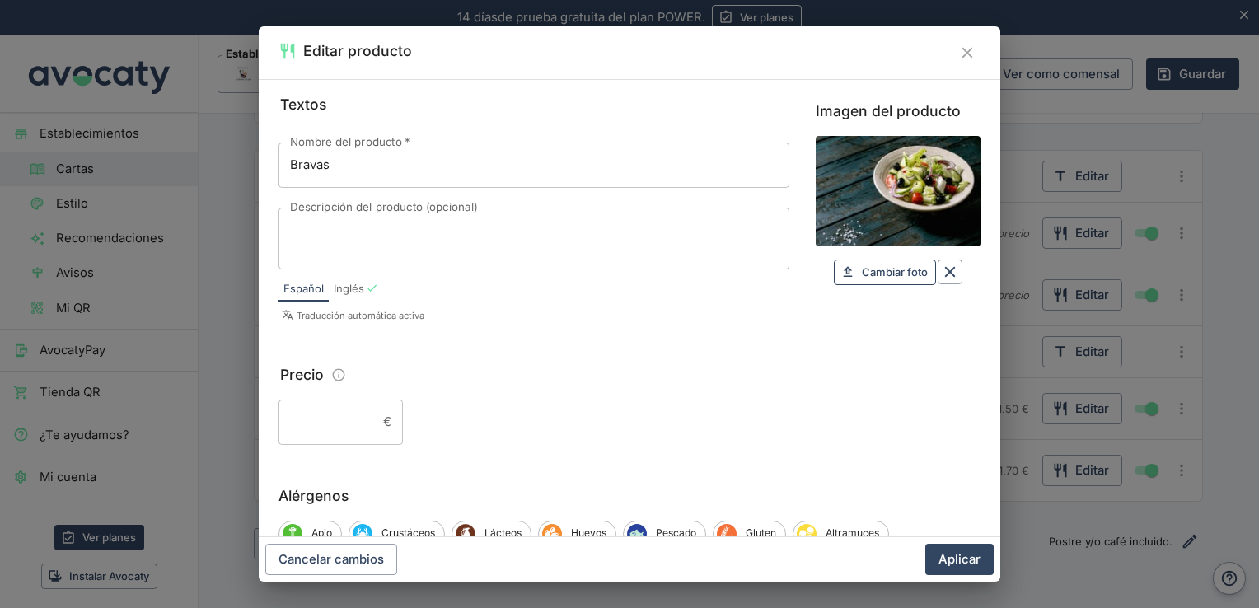
type input "C:\fakepath\istockphoto-1393386872-170667a.webp"
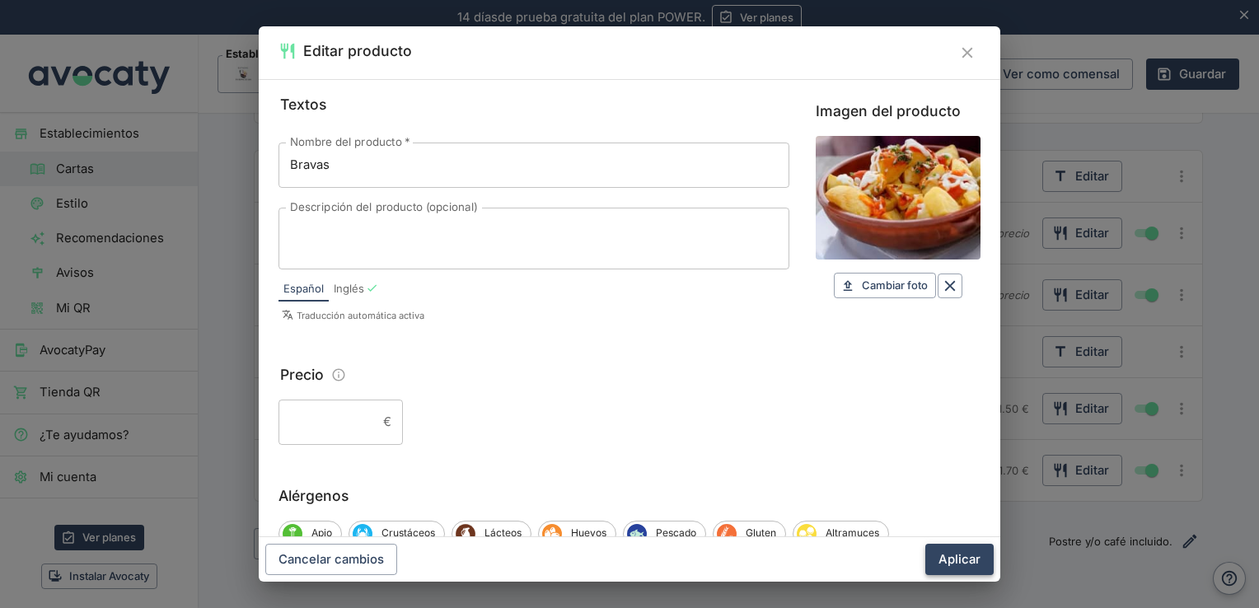
click at [965, 561] on button "Aplicar" at bounding box center [960, 559] width 68 height 31
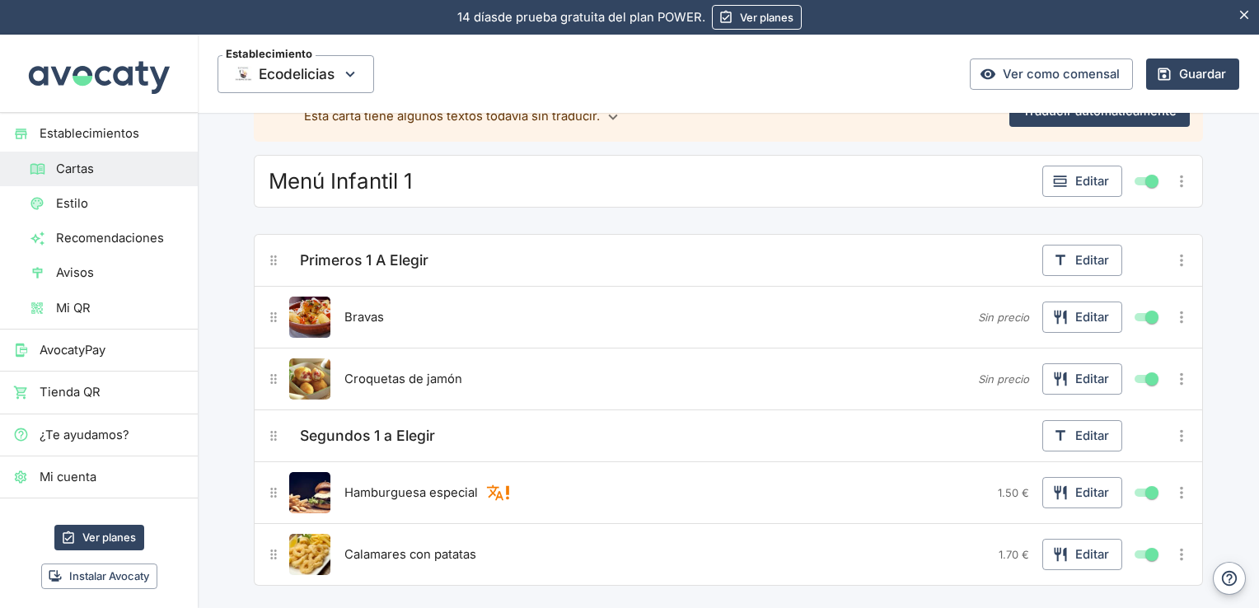
scroll to position [158, 0]
click at [1090, 260] on button "Editar" at bounding box center [1083, 258] width 80 height 31
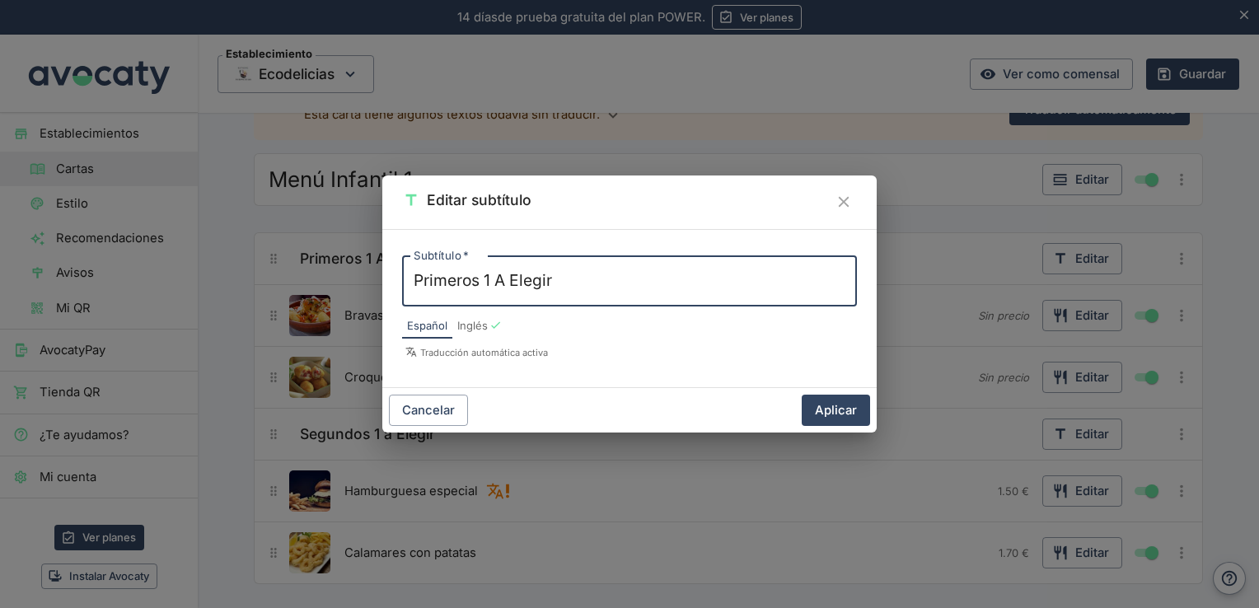
drag, startPoint x: 597, startPoint y: 288, endPoint x: 346, endPoint y: 295, distance: 250.6
click at [346, 295] on div "Editar subtítulo Subtítulo   * Primeros 1 A Elegir x Subtítulo   * Español Ingl…" at bounding box center [629, 304] width 1259 height 608
type textarea "e"
type textarea "Entrantes"
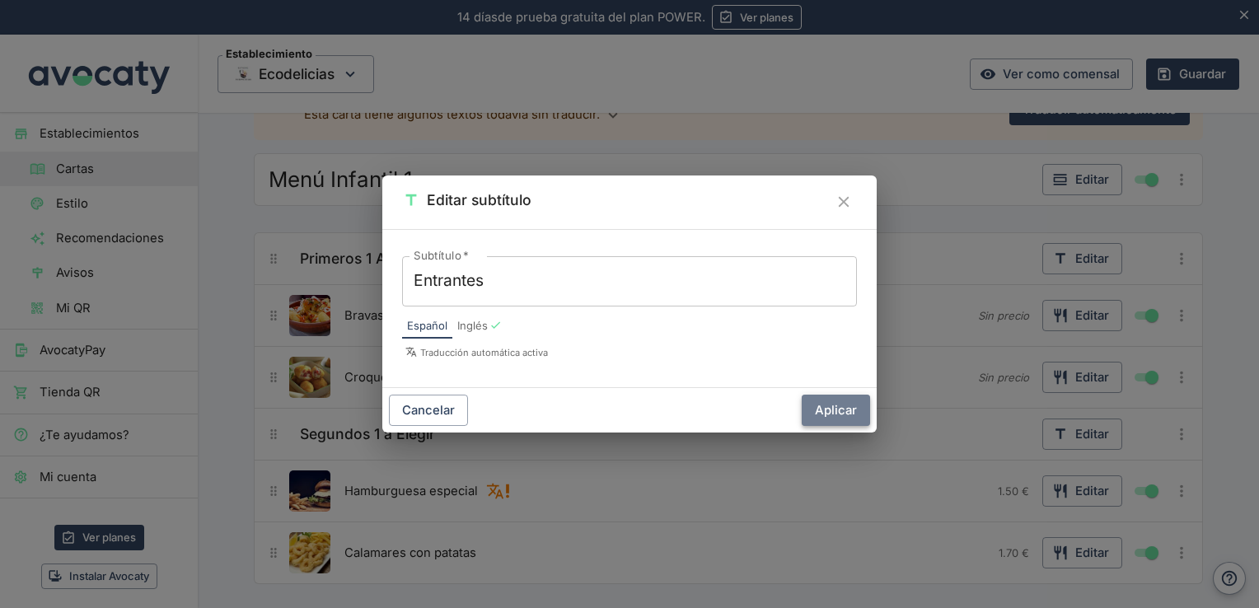
click at [847, 405] on button "Aplicar" at bounding box center [836, 410] width 68 height 31
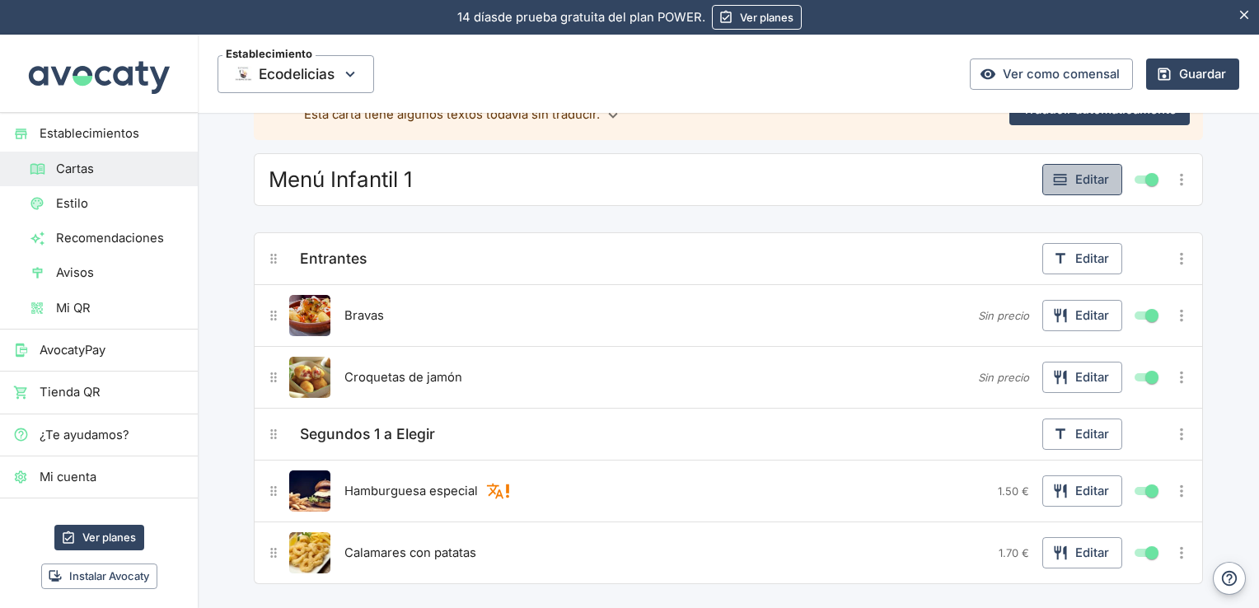
click at [1076, 187] on button "Editar" at bounding box center [1083, 179] width 80 height 31
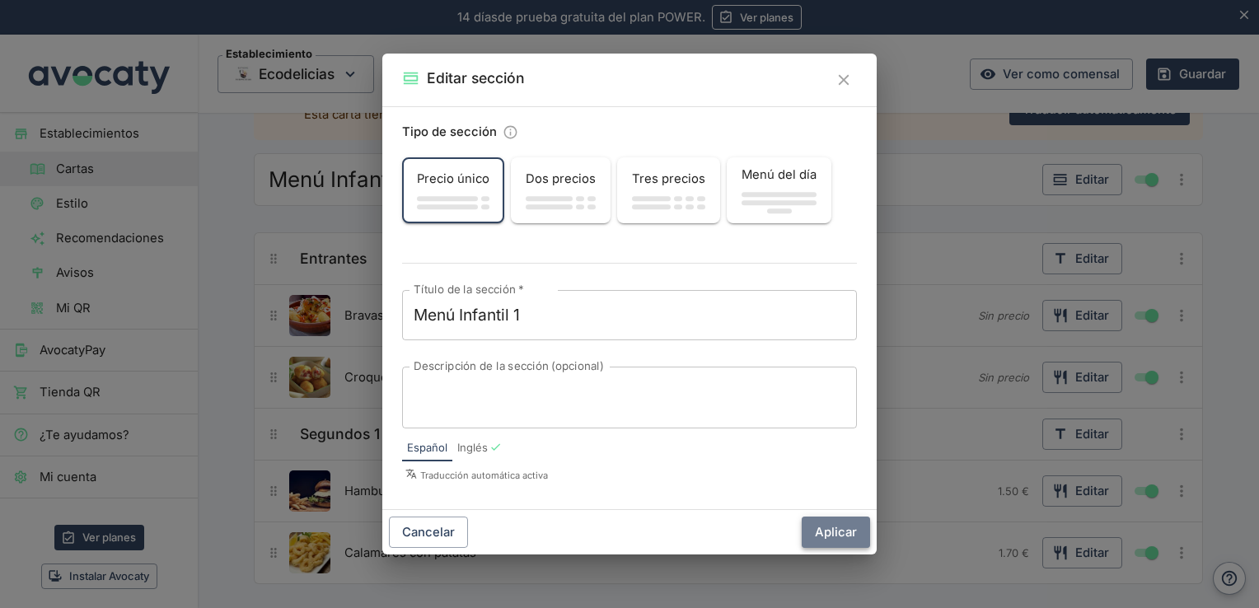
click at [834, 529] on button "Aplicar" at bounding box center [836, 532] width 68 height 31
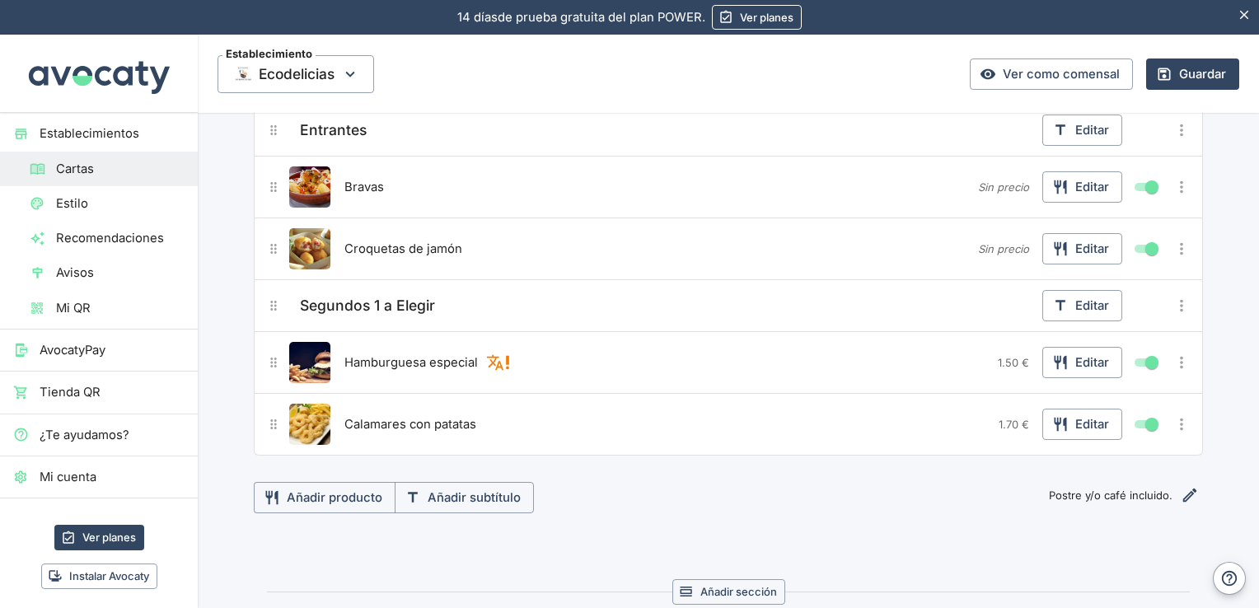
scroll to position [289, 0]
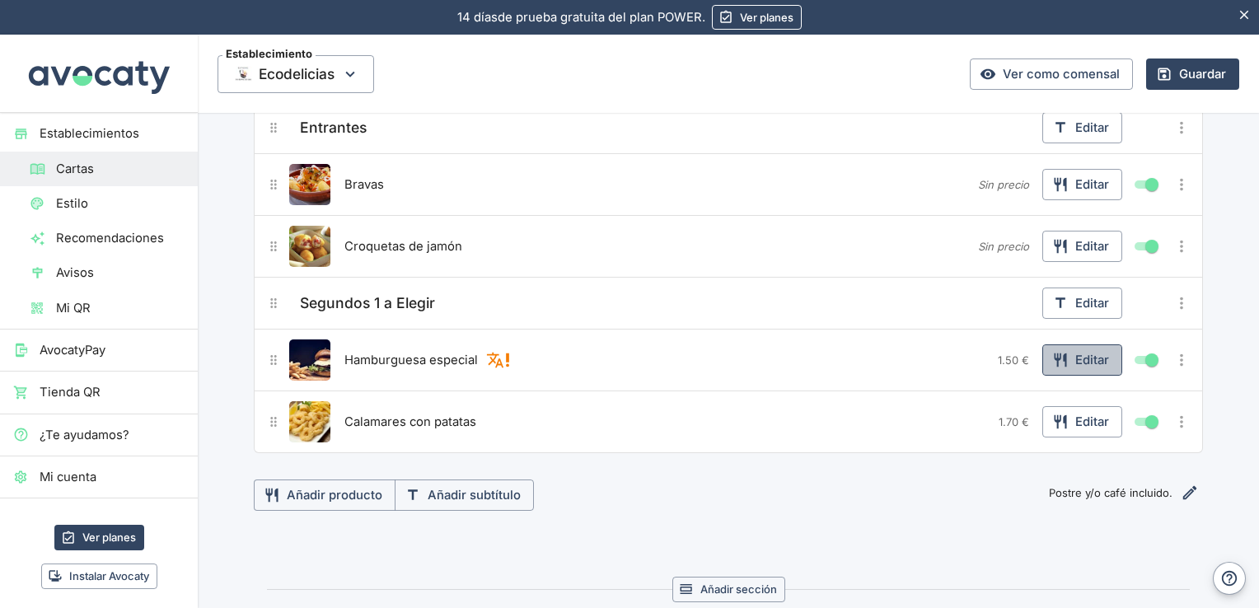
click at [1077, 361] on button "Editar" at bounding box center [1083, 360] width 80 height 31
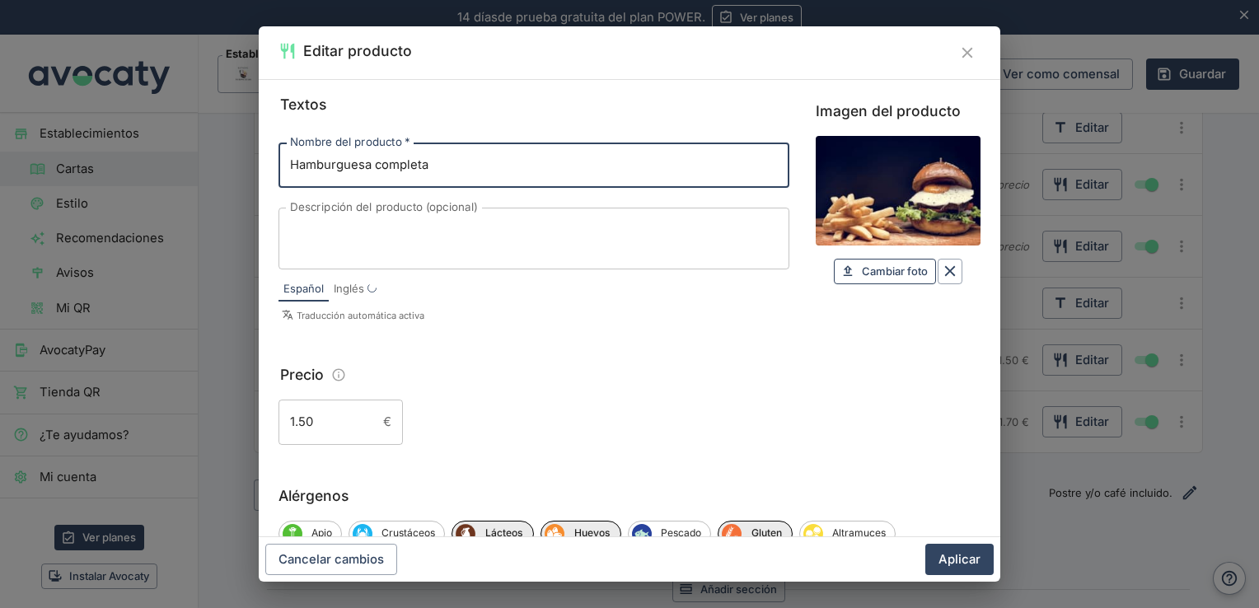
type input "Hamburguesa completa"
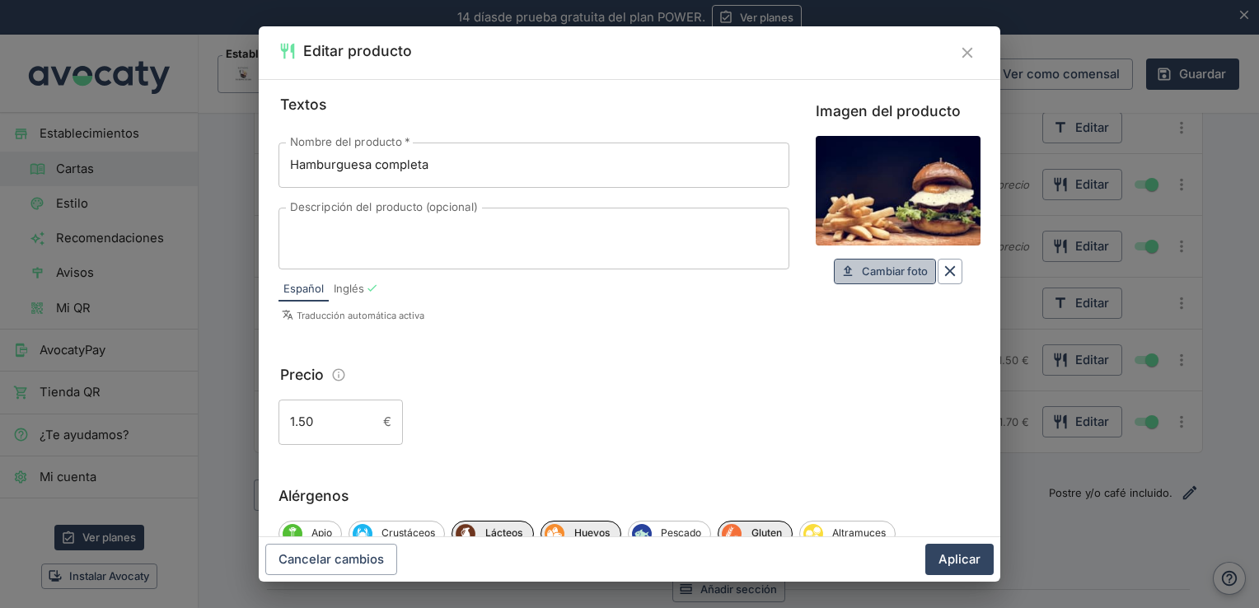
click at [888, 273] on span "Cambiar foto" at bounding box center [895, 271] width 66 height 19
type input "C:\fakepath\OIP (1).webp"
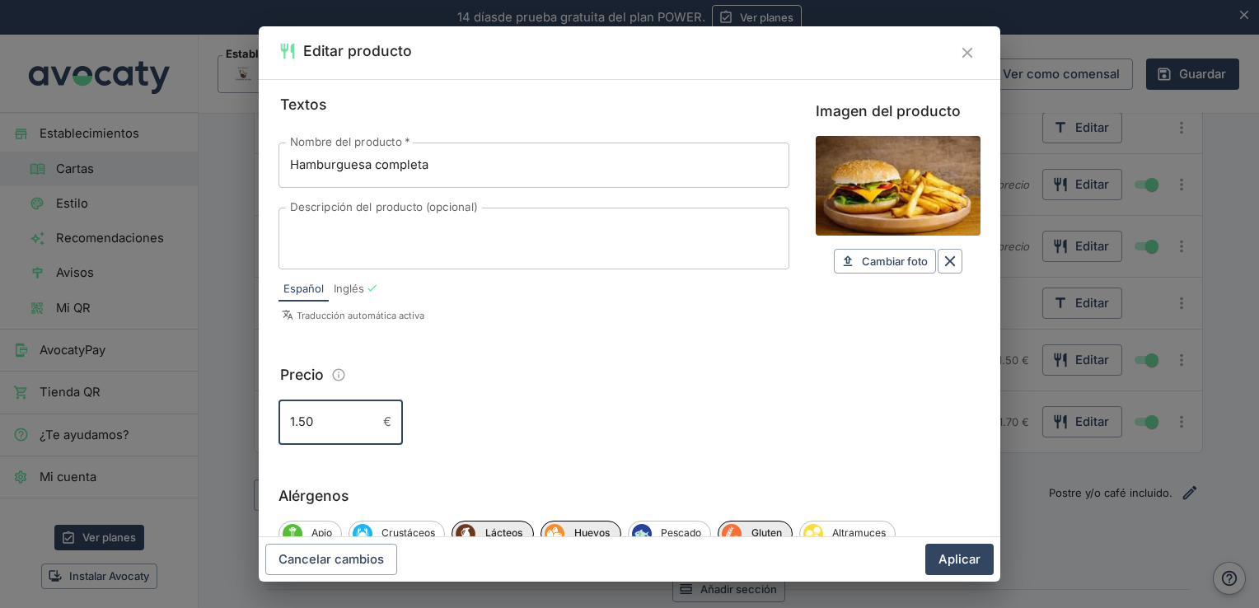
drag, startPoint x: 329, startPoint y: 430, endPoint x: 195, endPoint y: 410, distance: 135.0
click at [195, 410] on div "Editar producto Textos Nombre del producto   * Hamburguesa completa Nombre del …" at bounding box center [629, 304] width 1259 height 608
click at [963, 555] on button "Aplicar" at bounding box center [960, 559] width 68 height 31
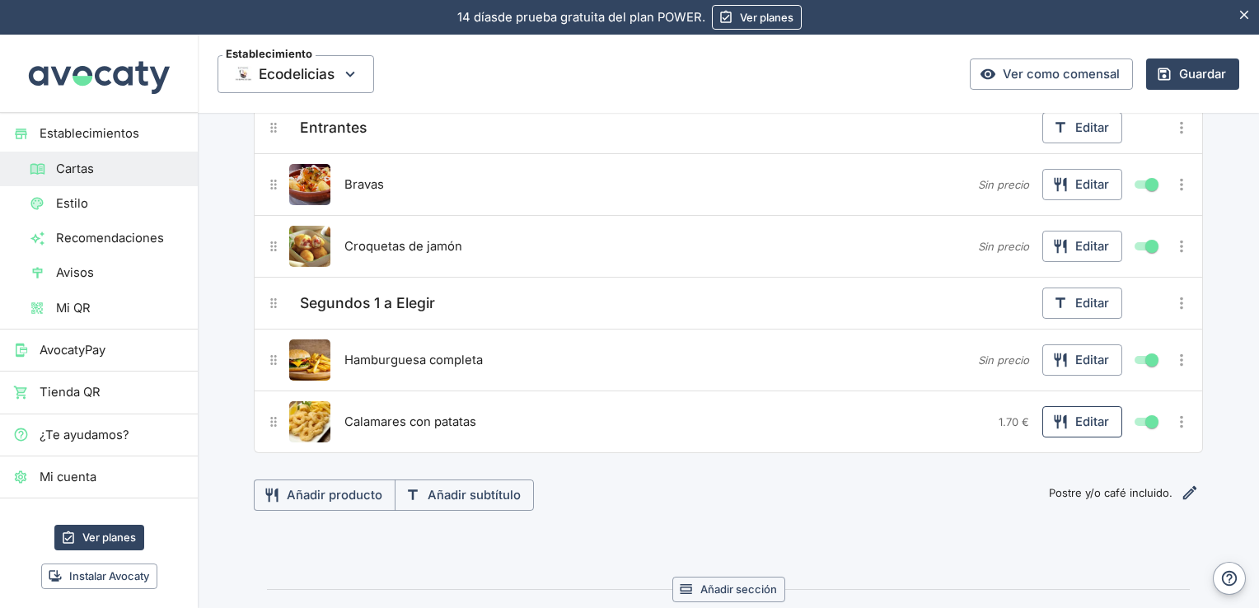
click at [1088, 432] on button "Editar" at bounding box center [1083, 421] width 80 height 31
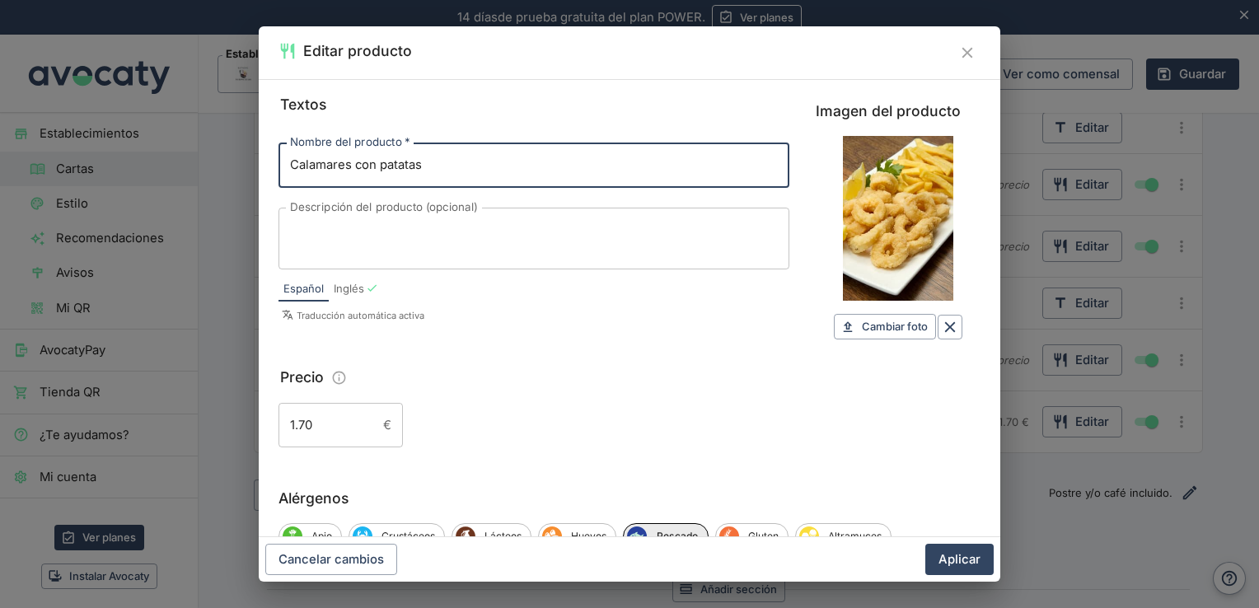
drag, startPoint x: 457, startPoint y: 163, endPoint x: 74, endPoint y: 146, distance: 382.8
click at [74, 146] on div "Editar producto Textos Nombre del producto   * Calamares con patatas Nombre del…" at bounding box center [629, 304] width 1259 height 608
type input "naggets con patatas"
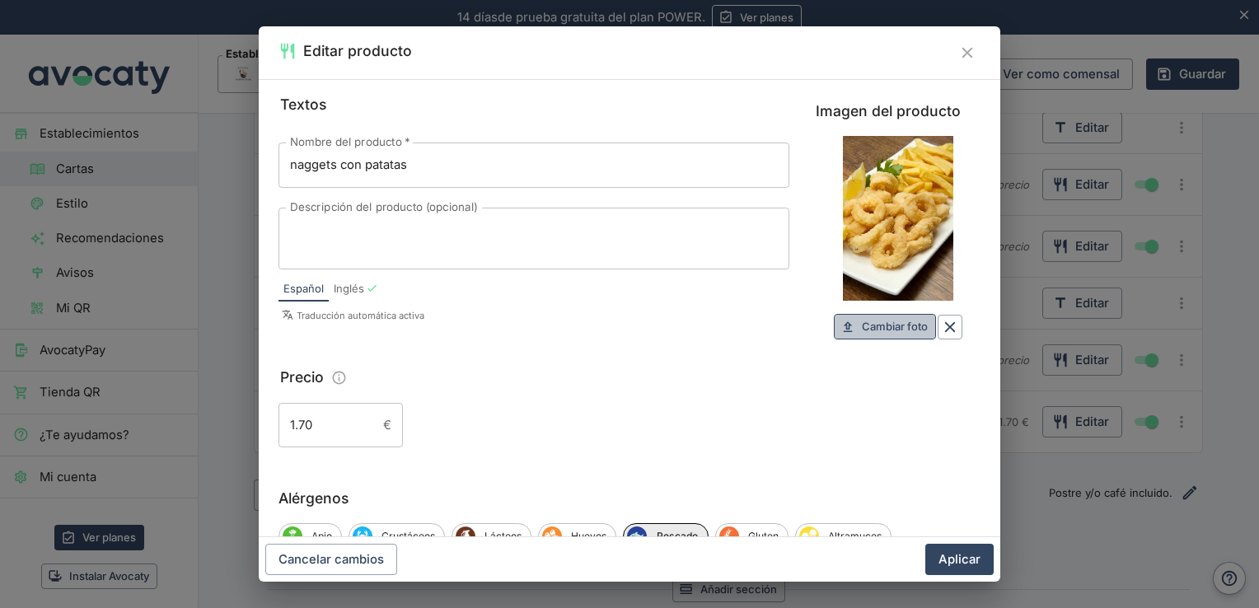
click at [875, 327] on span "Cambiar foto" at bounding box center [895, 326] width 66 height 19
type input "C:\fakepath\R.jpg"
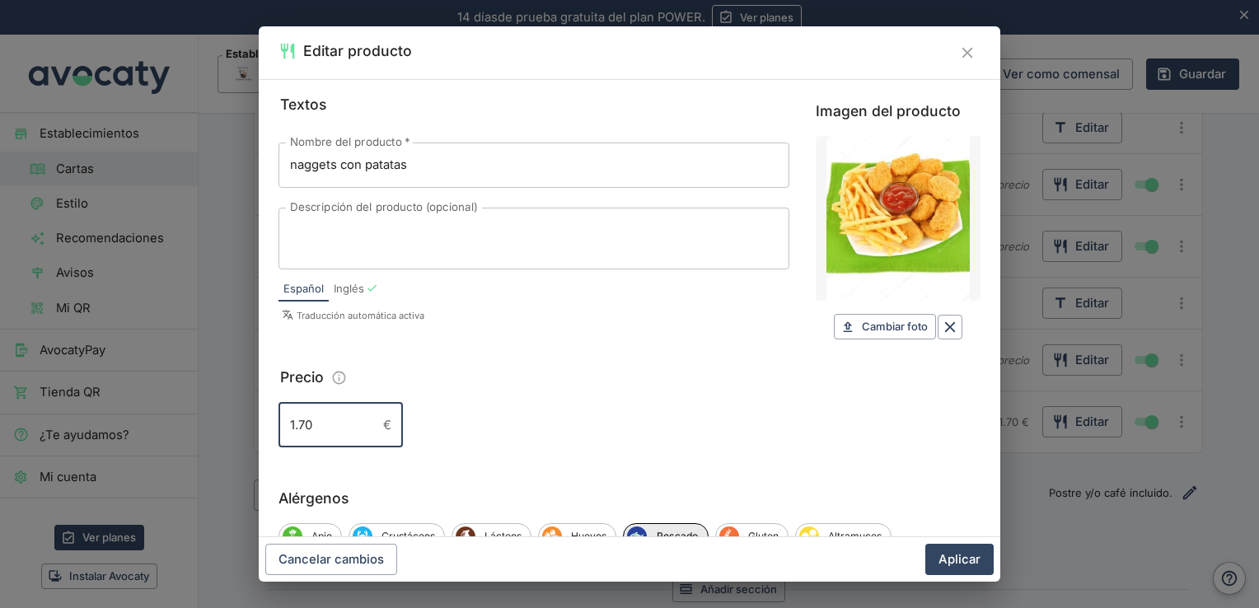
drag, startPoint x: 354, startPoint y: 419, endPoint x: 224, endPoint y: 424, distance: 130.3
click at [224, 424] on div "Editar producto Textos Nombre del producto   * naggets con patatas Nombre del p…" at bounding box center [629, 304] width 1259 height 608
click at [963, 551] on button "Aplicar" at bounding box center [960, 559] width 68 height 31
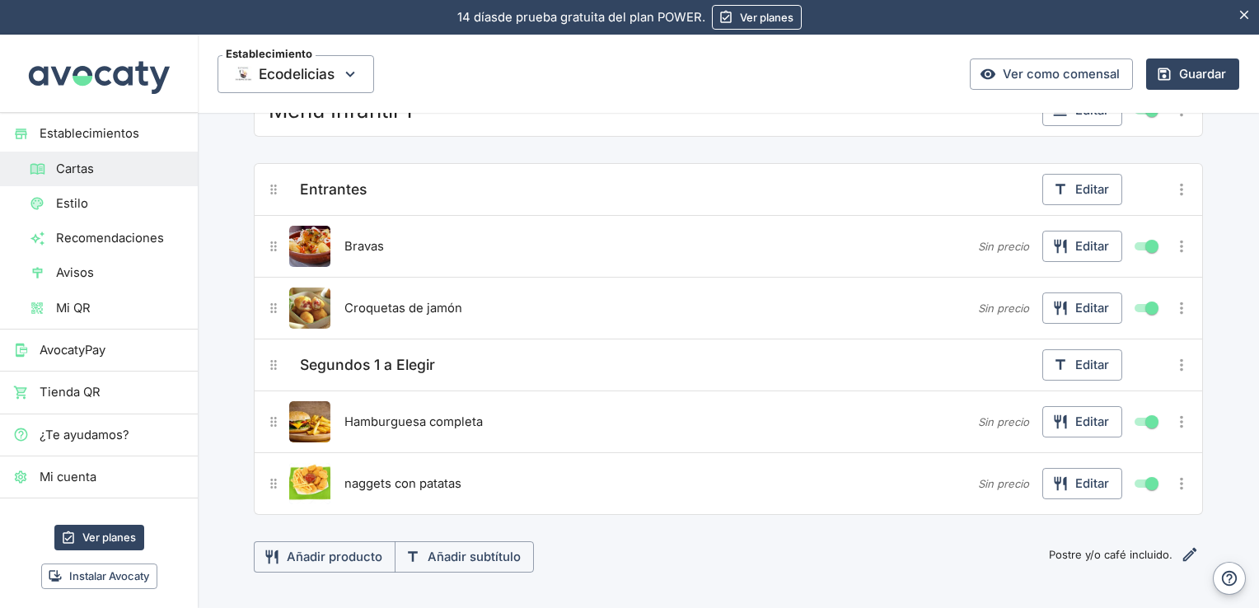
scroll to position [199, 0]
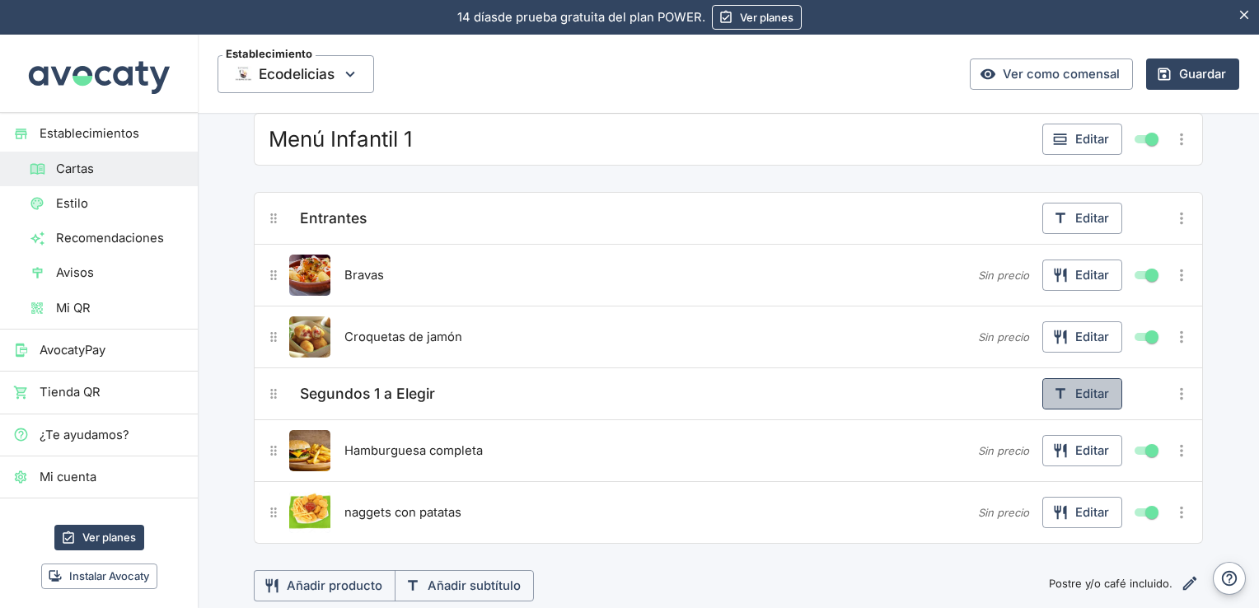
click at [1092, 387] on button "Editar" at bounding box center [1083, 393] width 80 height 31
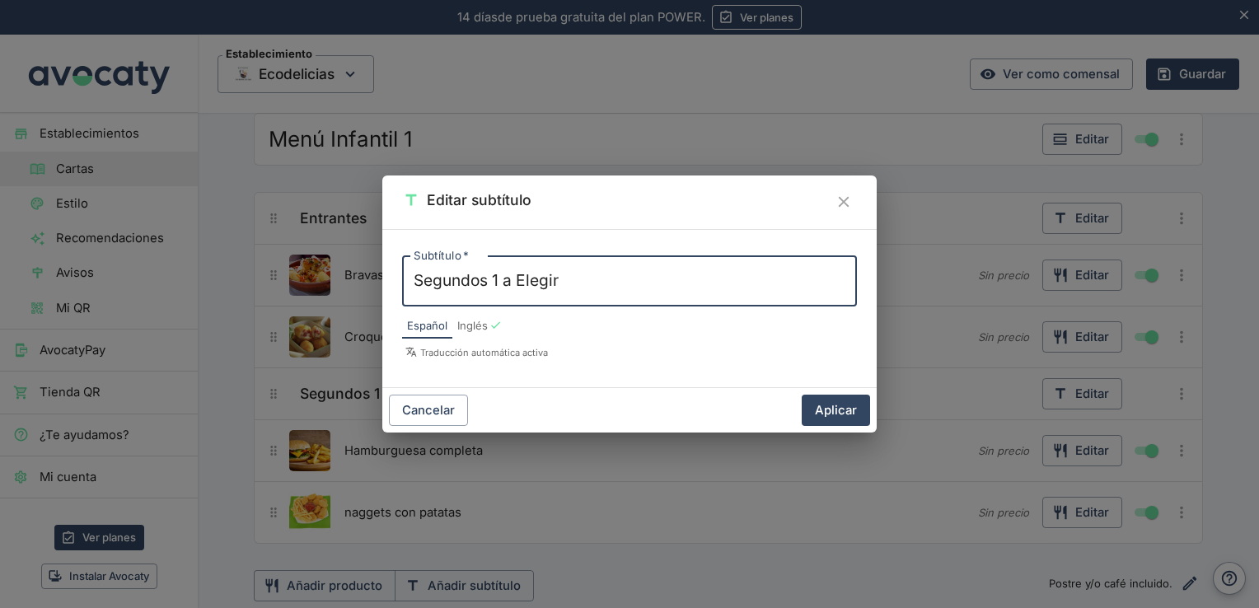
drag, startPoint x: 584, startPoint y: 281, endPoint x: 318, endPoint y: 282, distance: 265.4
click at [318, 282] on div "Editar subtítulo Subtítulo   * Segundos 1 a Elegir x Subtítulo   * Español Ingl…" at bounding box center [629, 304] width 1259 height 608
type textarea "Principal a elegir"
click at [821, 408] on button "Aplicar" at bounding box center [836, 410] width 68 height 31
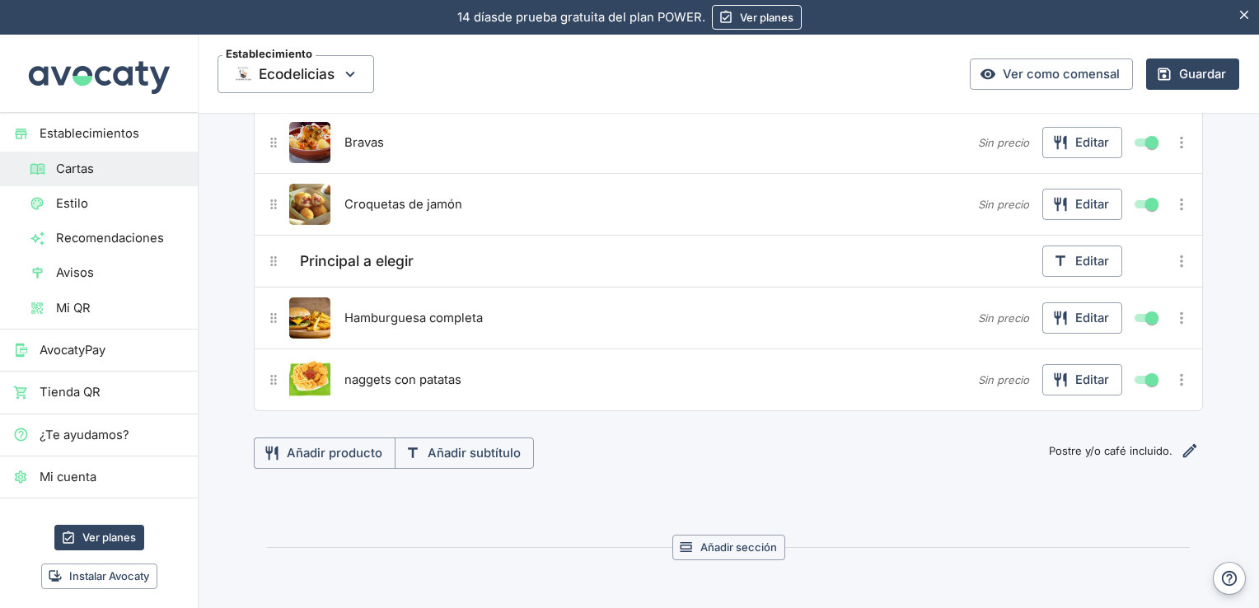
scroll to position [326, 0]
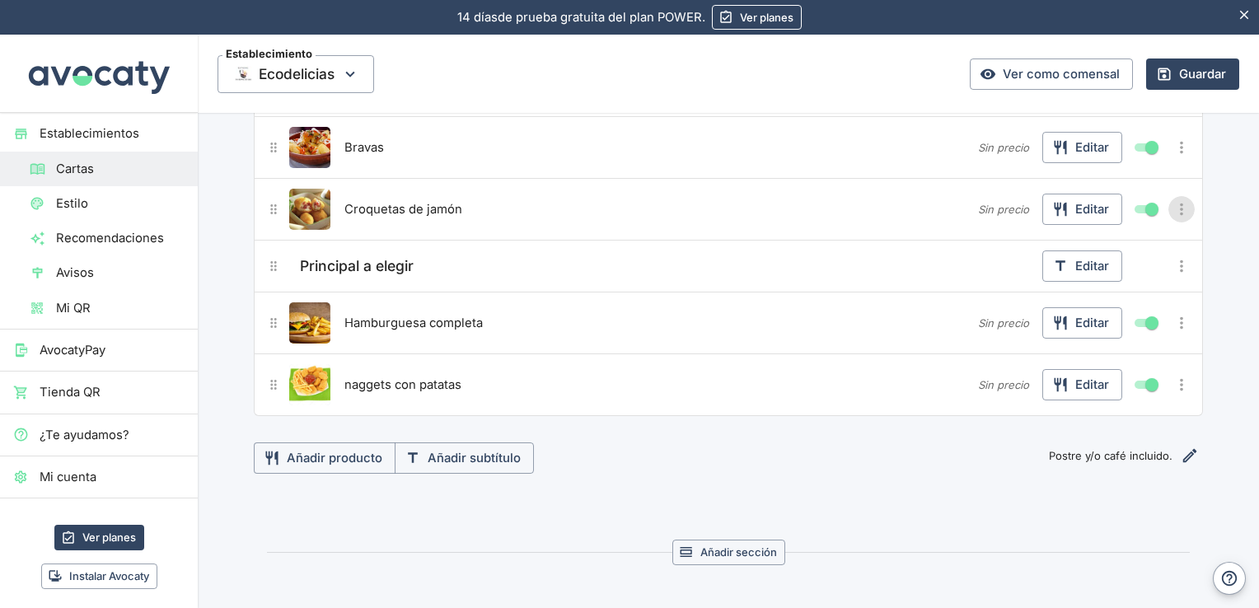
click at [1176, 200] on icon "Más opciones" at bounding box center [1182, 209] width 18 height 18
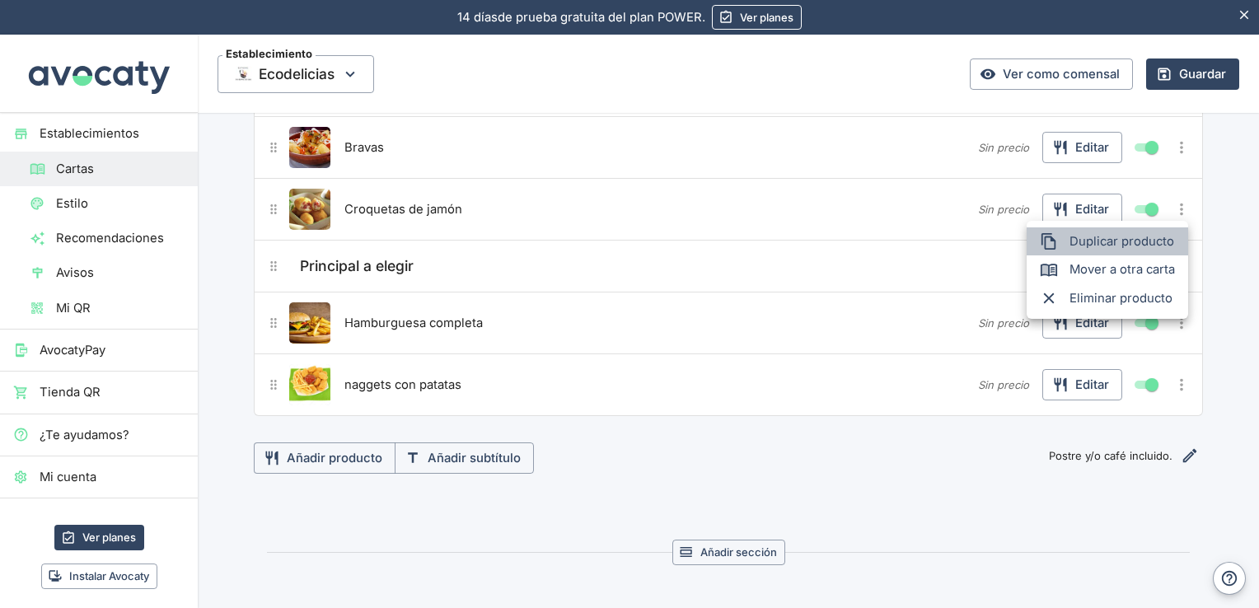
click at [1155, 251] on li "Duplicar producto" at bounding box center [1108, 241] width 162 height 28
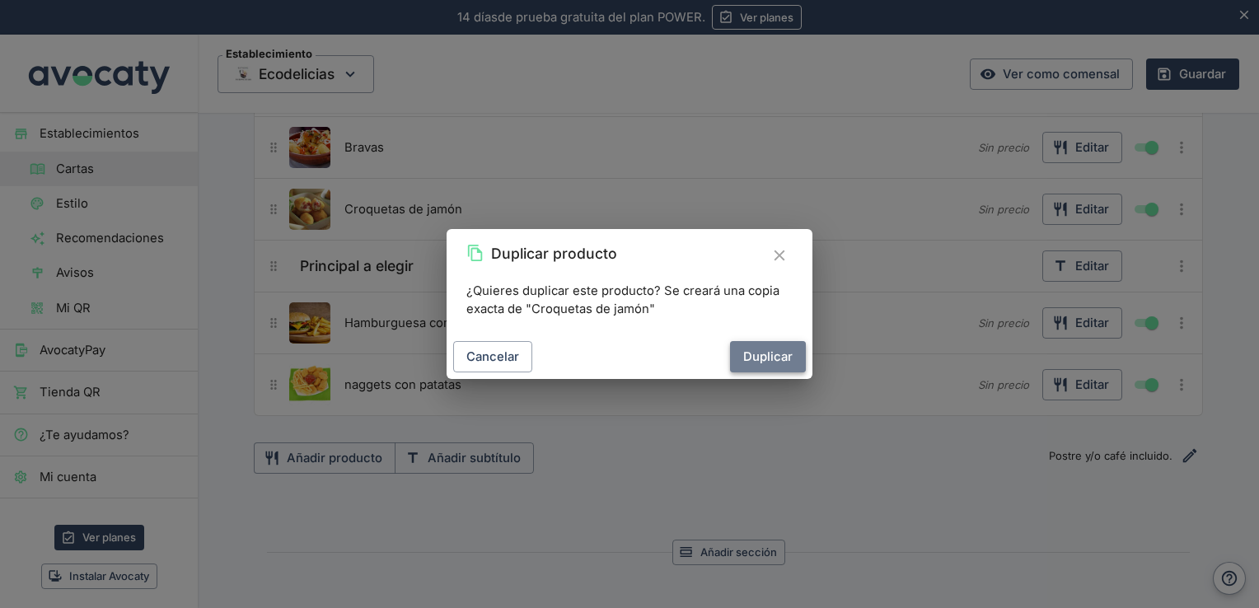
click at [777, 369] on button "Duplicar" at bounding box center [768, 356] width 76 height 31
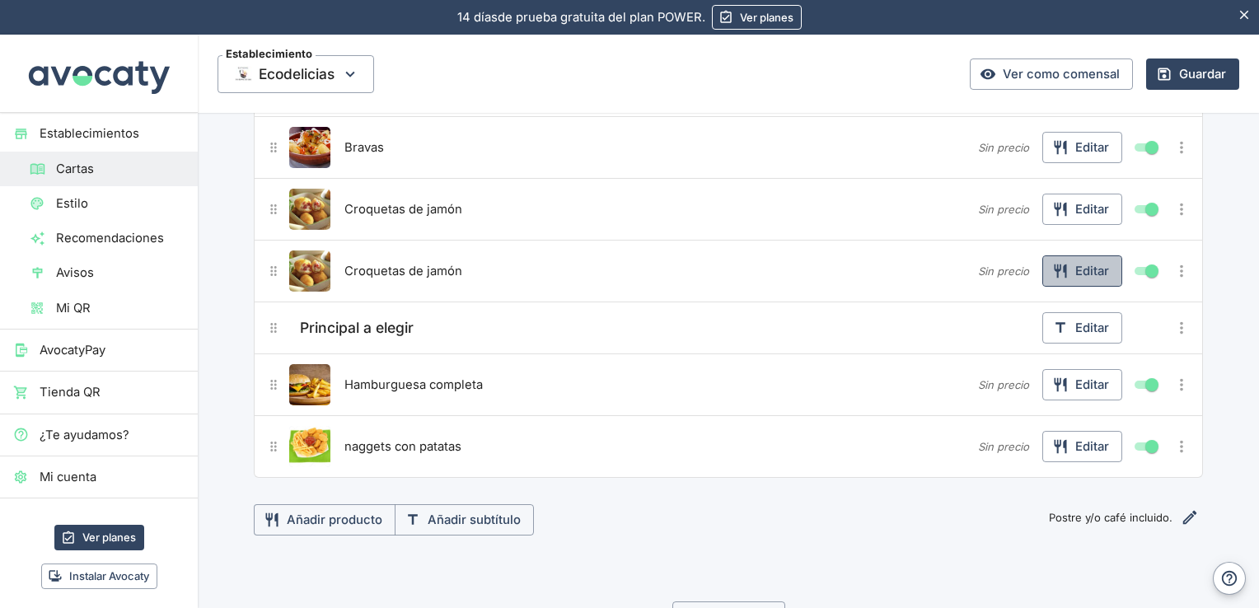
click at [1071, 263] on button "Editar" at bounding box center [1083, 270] width 80 height 31
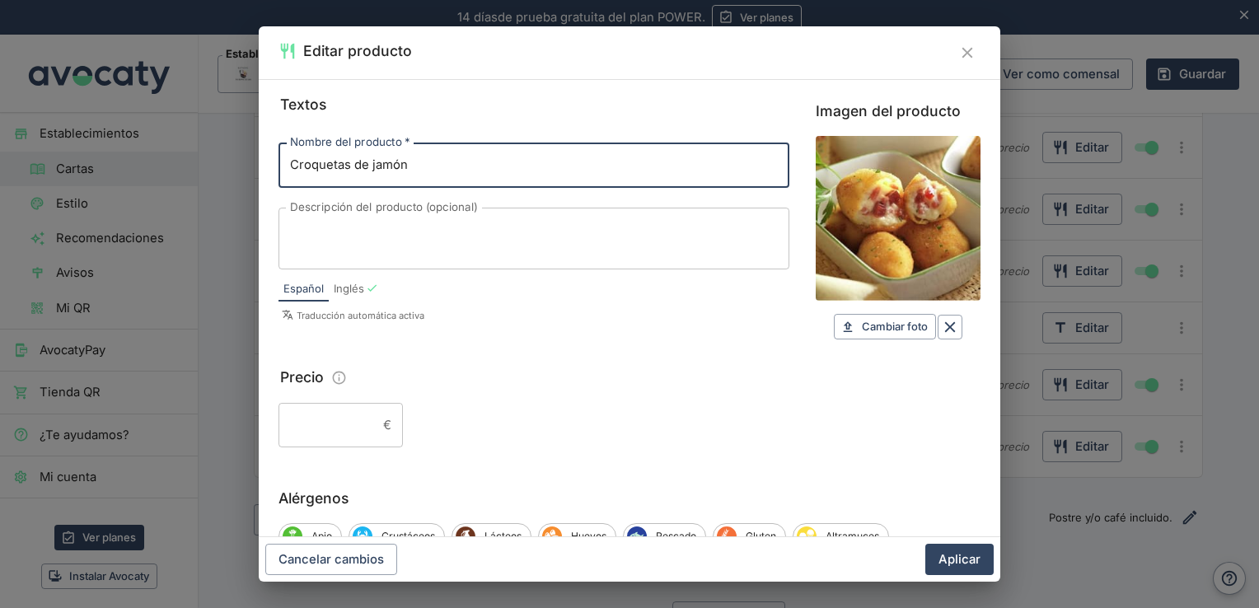
drag, startPoint x: 433, startPoint y: 157, endPoint x: 57, endPoint y: 178, distance: 376.4
click at [57, 178] on div "Editar producto Textos Nombre del producto   * Croquetas de jamón Nombre del pr…" at bounding box center [629, 304] width 1259 height 608
type input "c"
type input "[PERSON_NAME]"
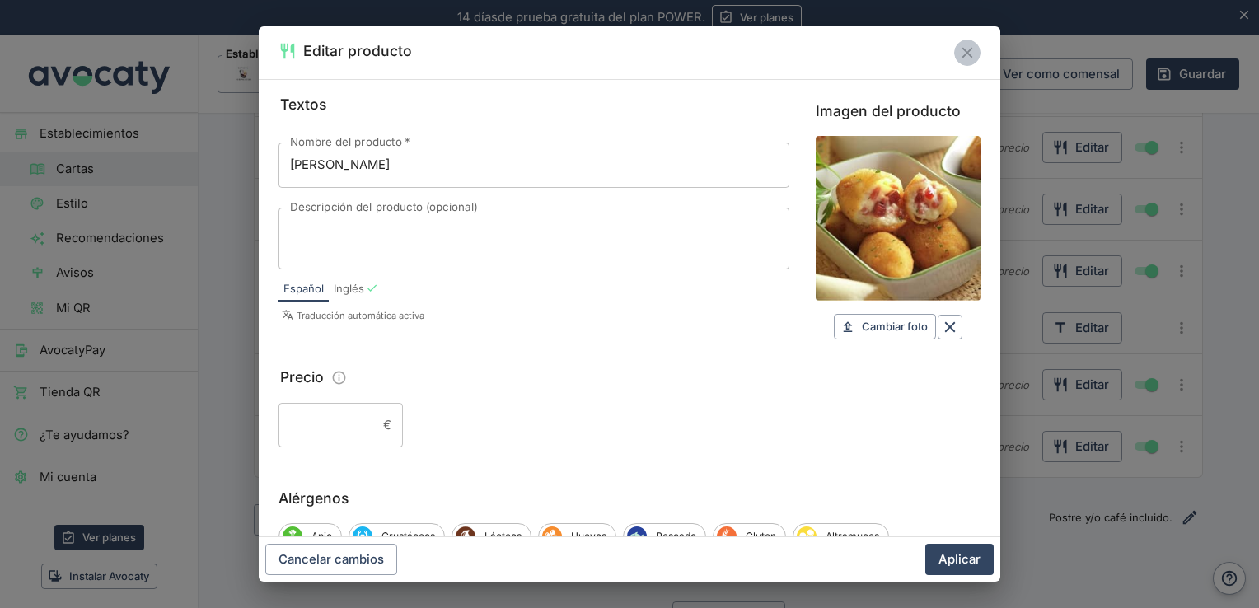
click at [976, 47] on icon "Cerrar" at bounding box center [968, 53] width 18 height 18
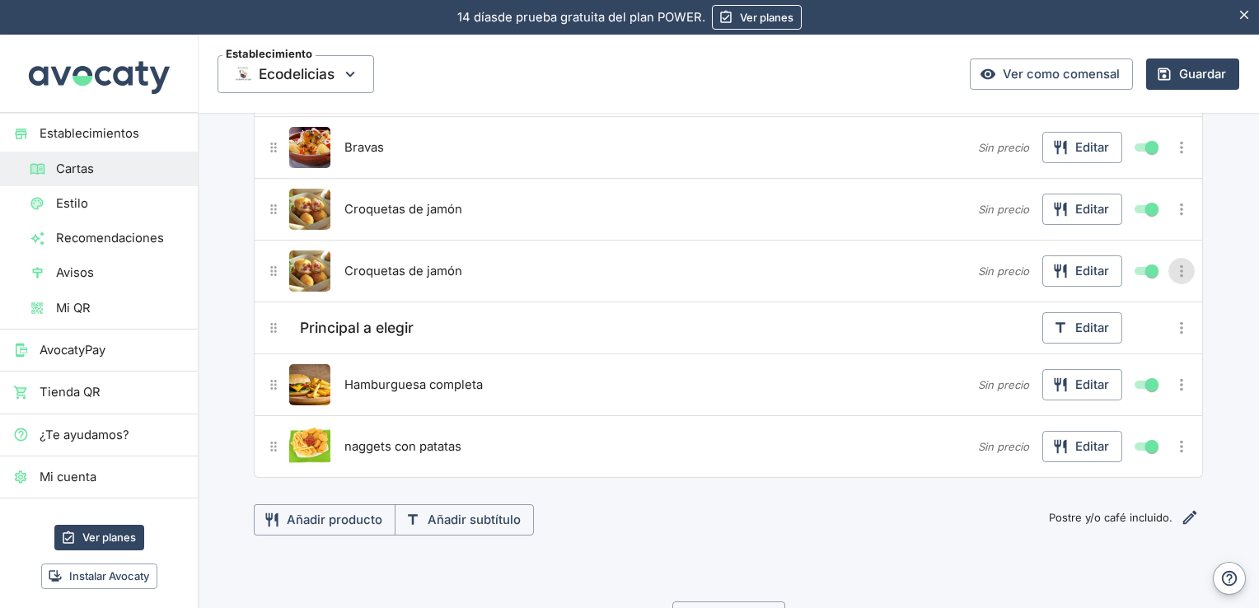
click at [1173, 265] on icon "Más opciones" at bounding box center [1182, 271] width 18 height 18
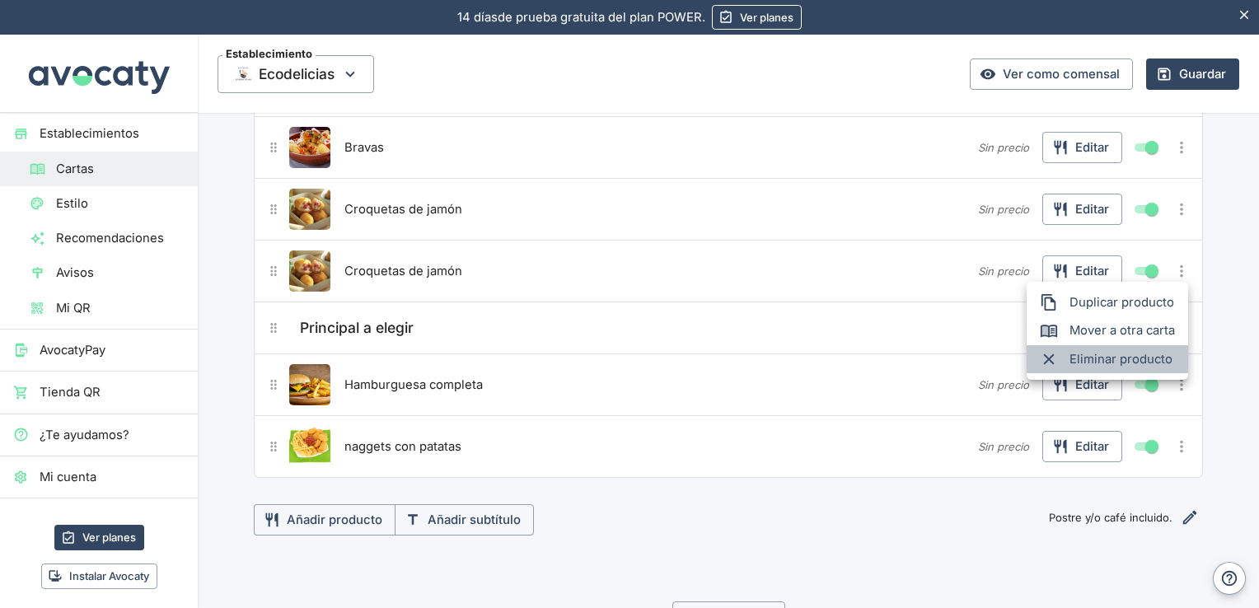
click at [1094, 360] on span "Eliminar producto" at bounding box center [1122, 359] width 105 height 18
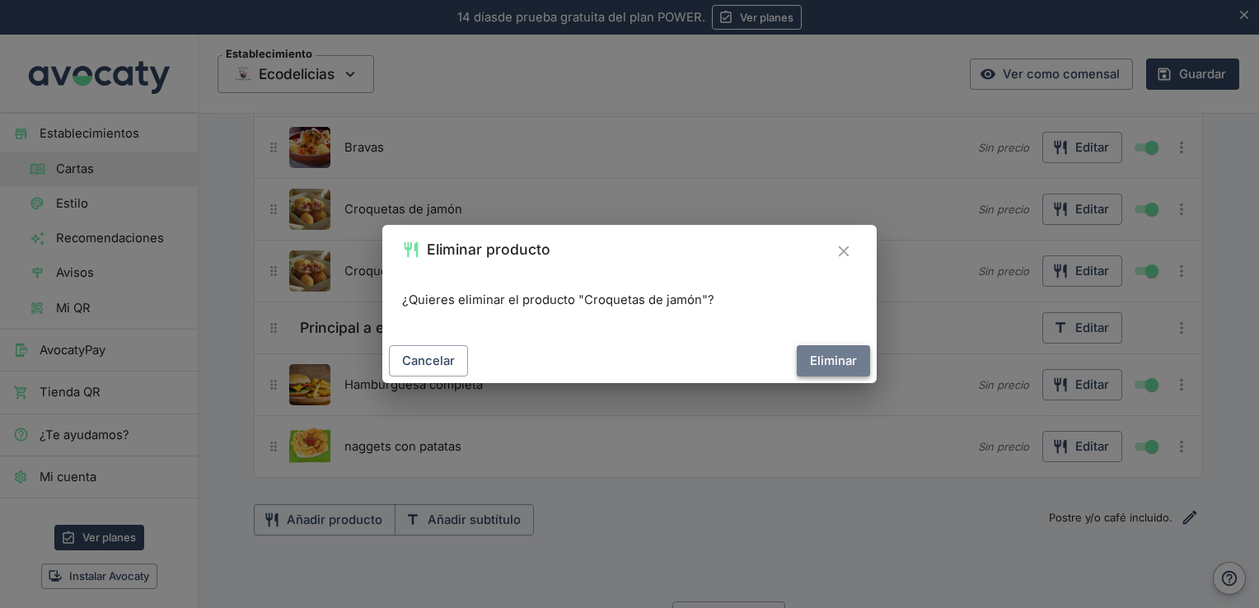
click at [851, 358] on button "Eliminar" at bounding box center [833, 360] width 73 height 31
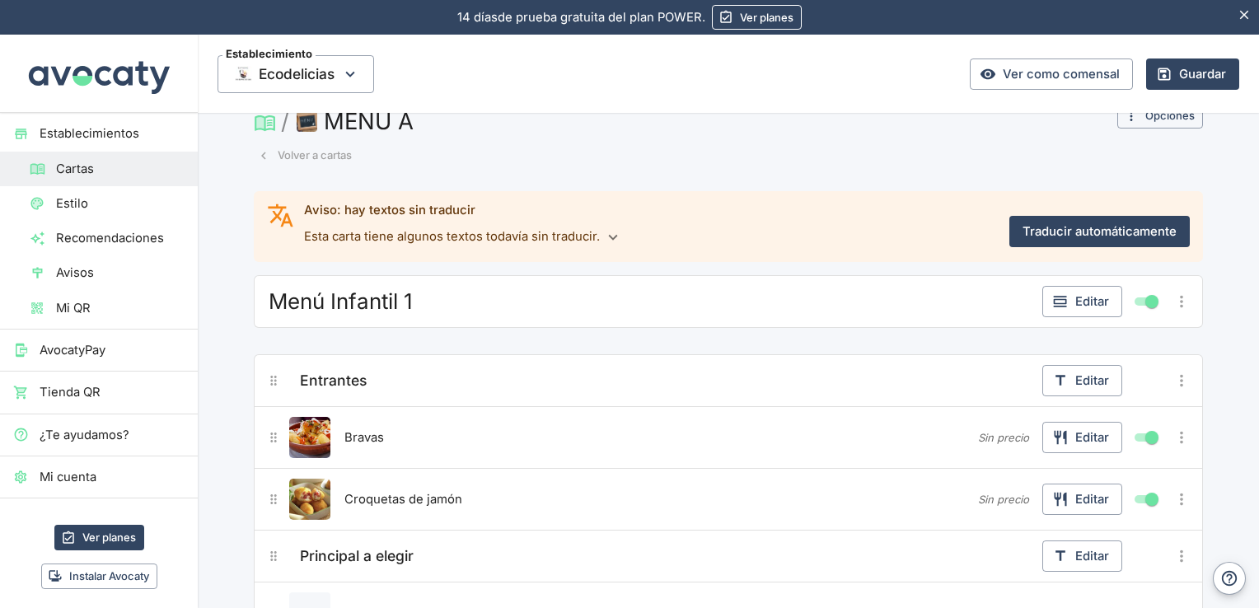
scroll to position [0, 0]
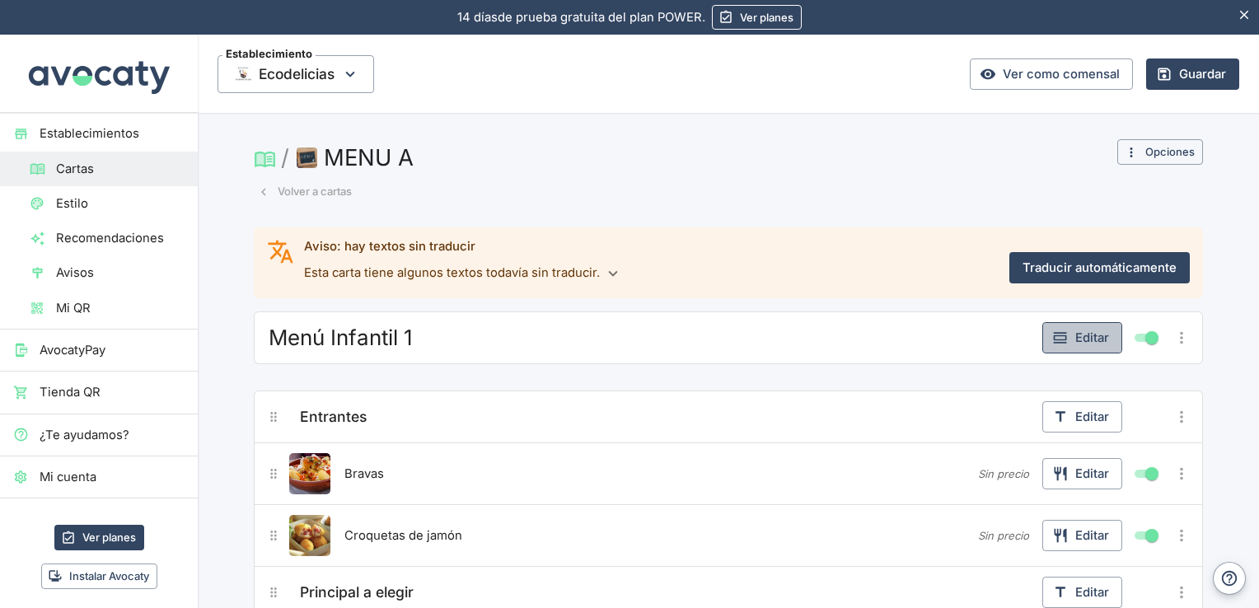
click at [1085, 331] on button "Editar" at bounding box center [1083, 337] width 80 height 31
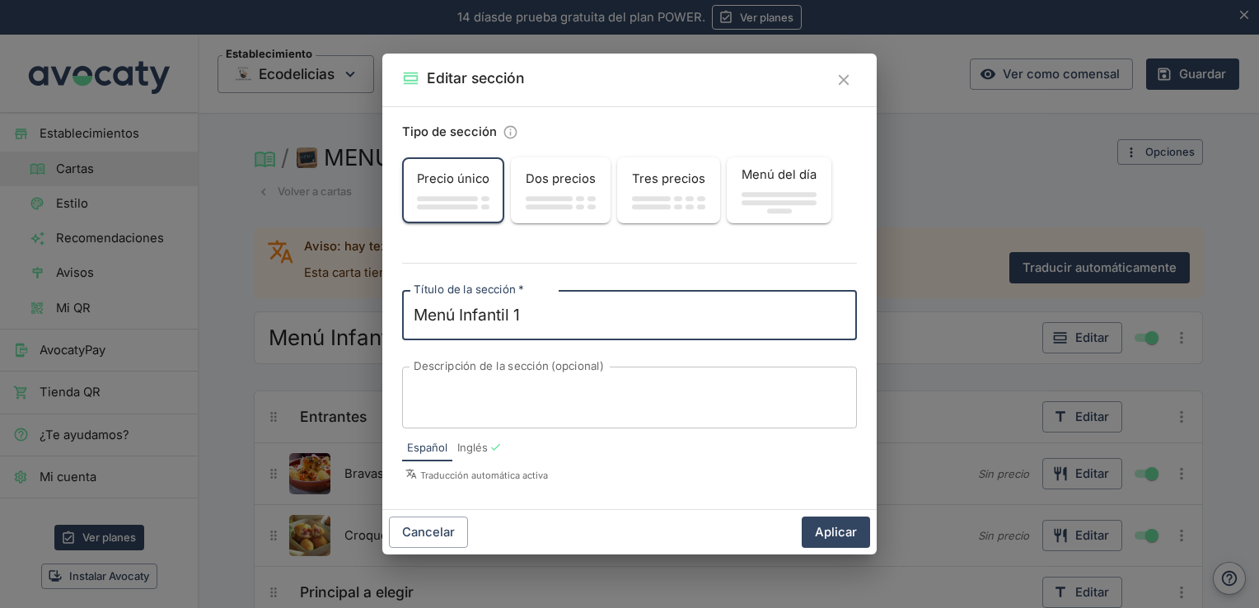
click at [766, 200] on span "button" at bounding box center [779, 202] width 75 height 5
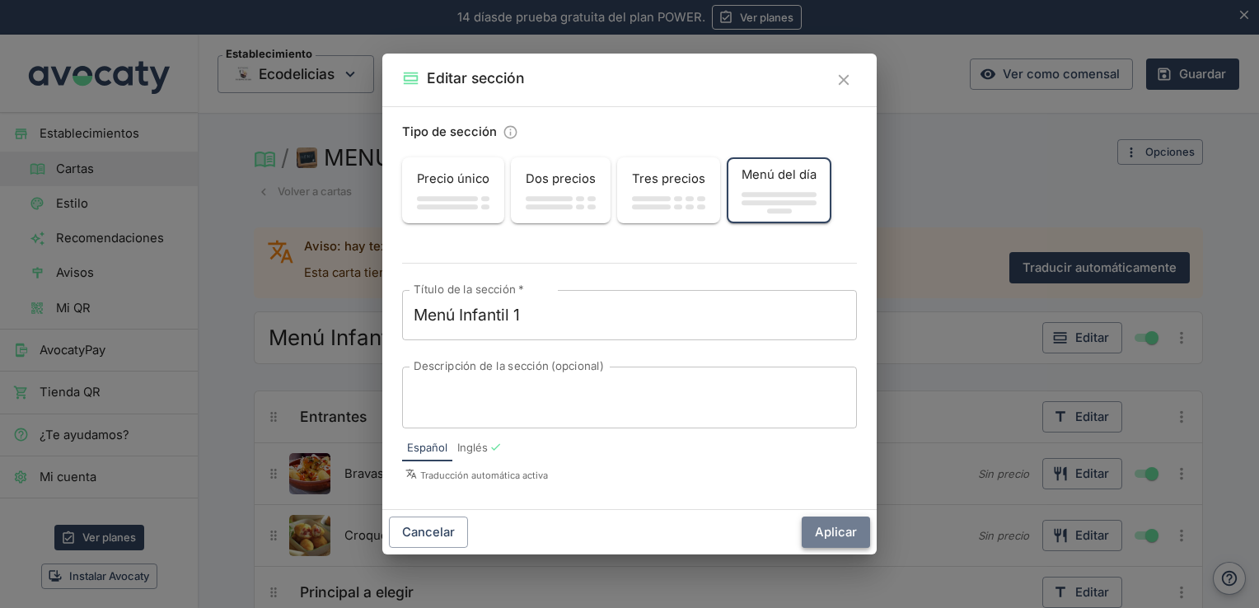
click at [832, 534] on button "Aplicar" at bounding box center [836, 532] width 68 height 31
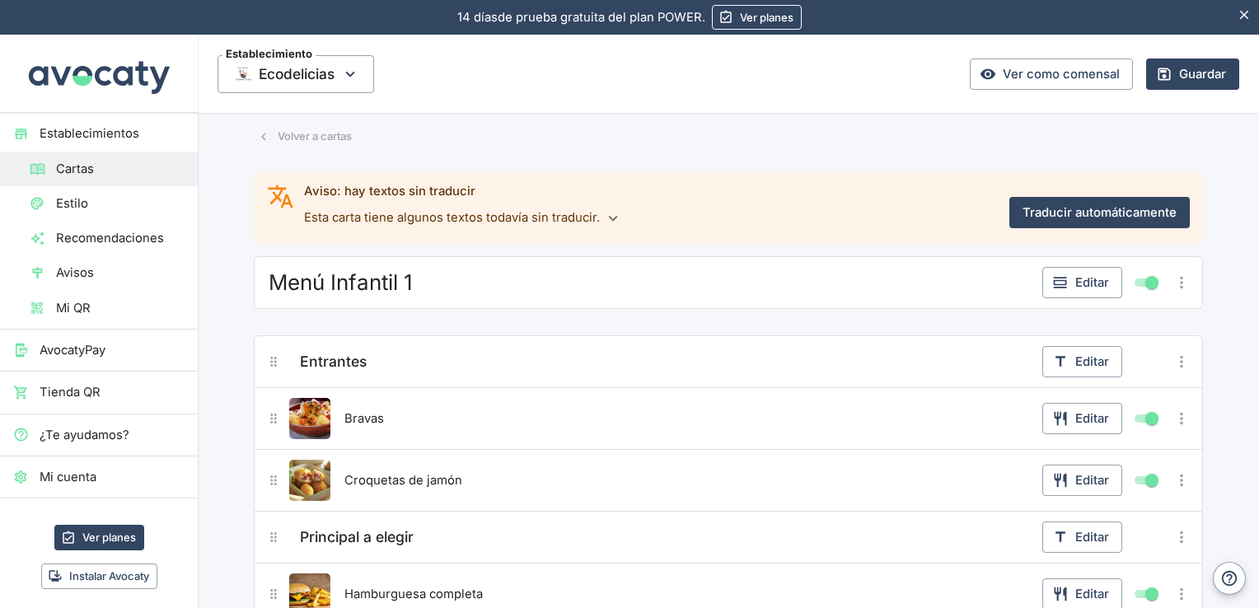
scroll to position [45, 0]
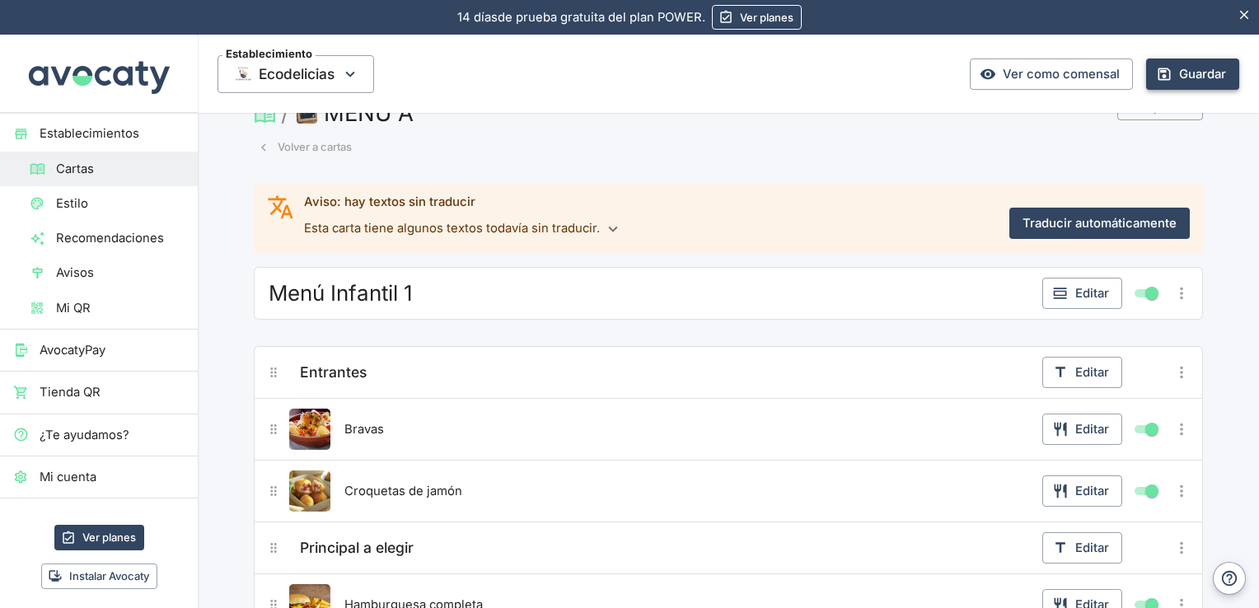
click at [1186, 74] on button "Guardar" at bounding box center [1192, 74] width 93 height 31
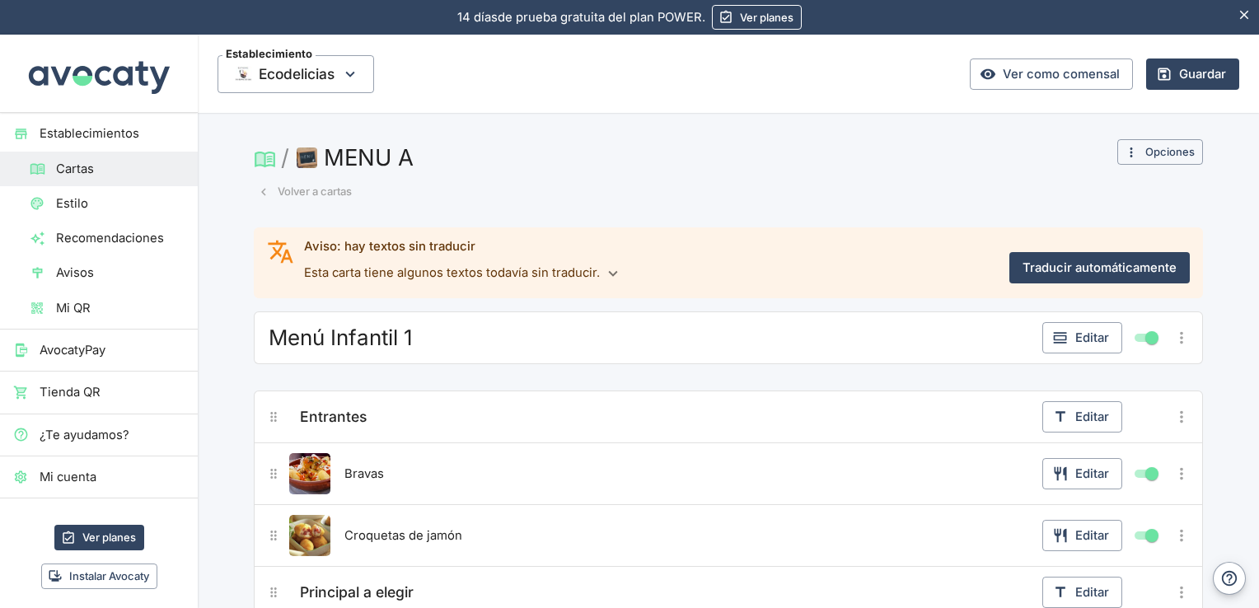
click at [355, 163] on button "MENU A" at bounding box center [356, 157] width 127 height 36
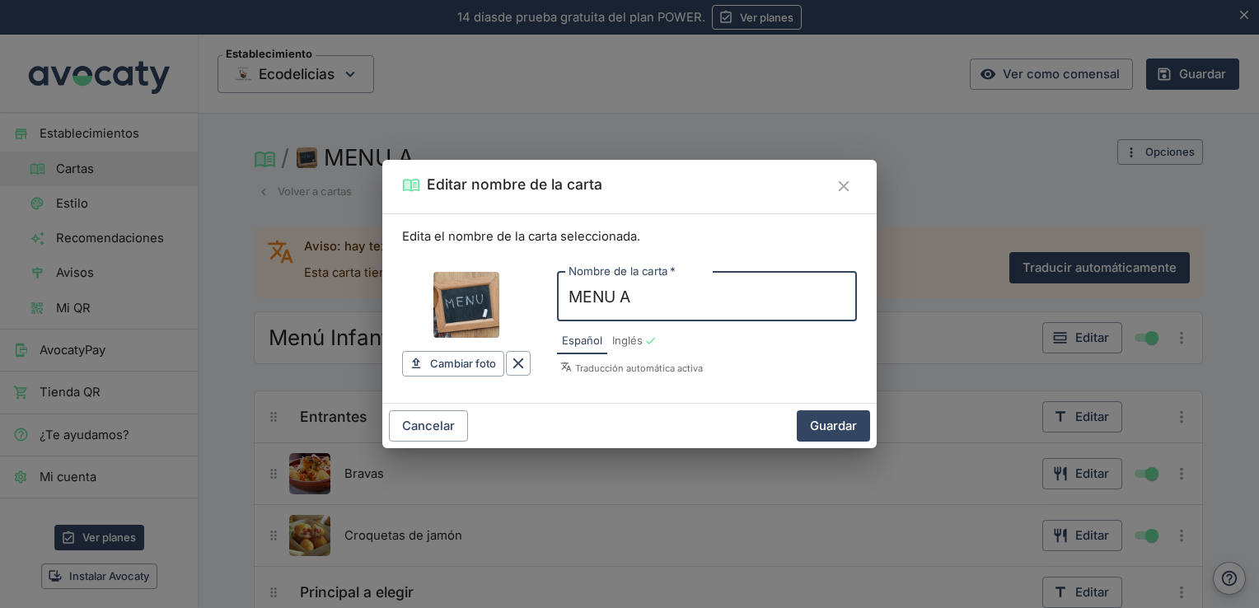
click at [669, 308] on input "MENU A" at bounding box center [707, 297] width 300 height 50
type input "MENU Infantil opcion 1"
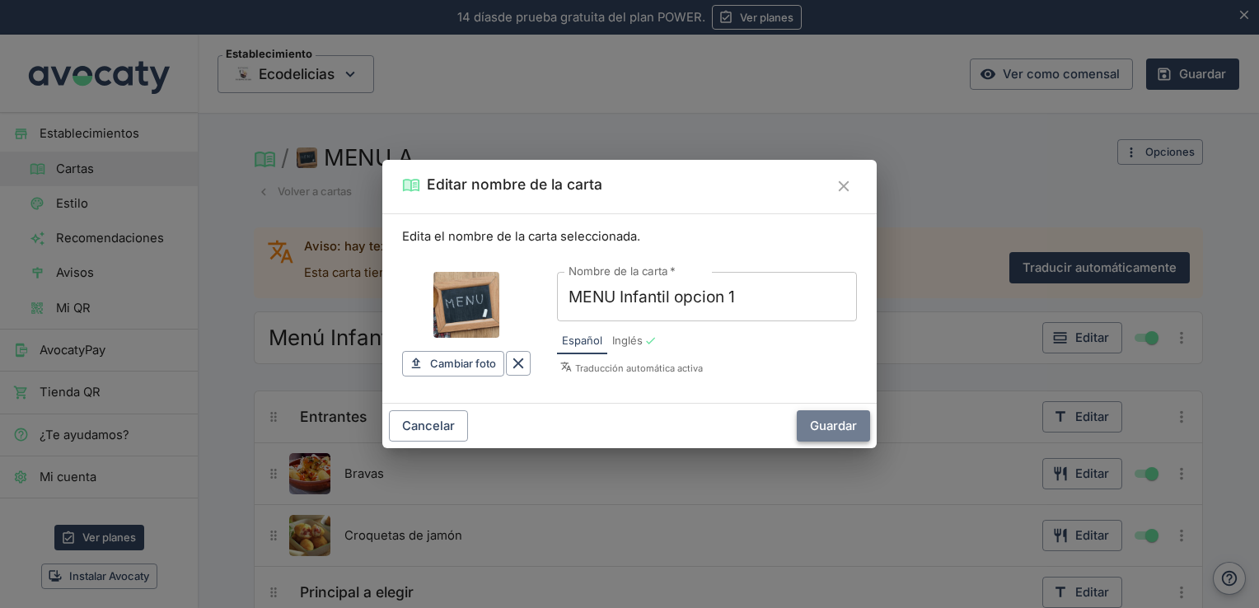
click at [837, 431] on button "Guardar" at bounding box center [833, 425] width 73 height 31
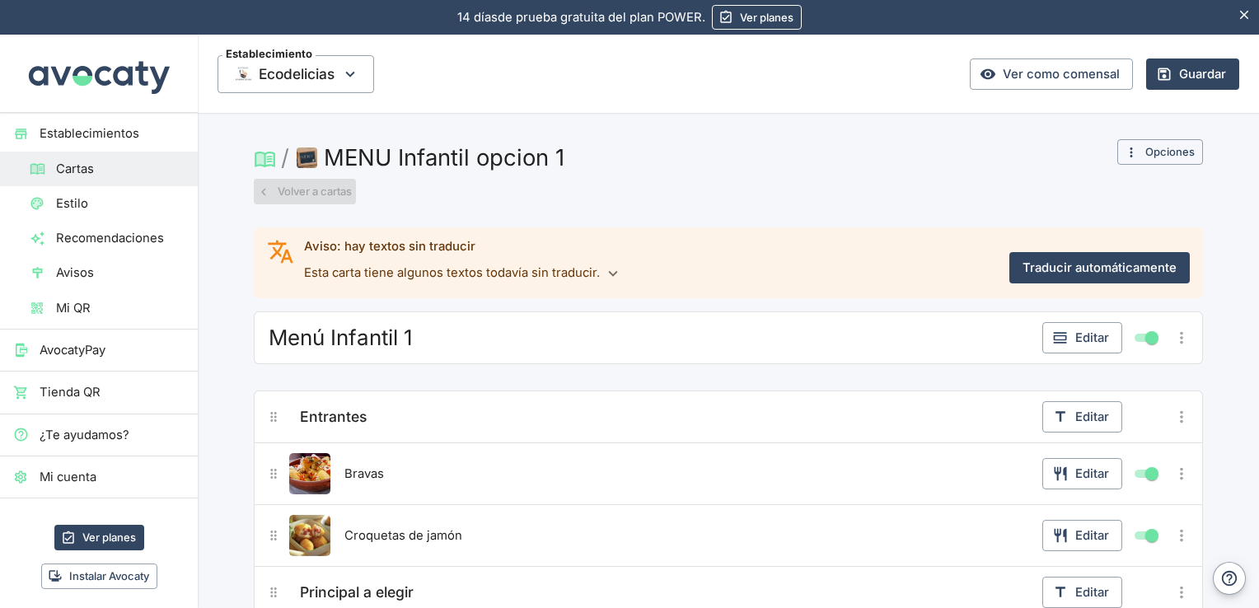
click at [297, 191] on button "Volver a cartas" at bounding box center [305, 192] width 102 height 26
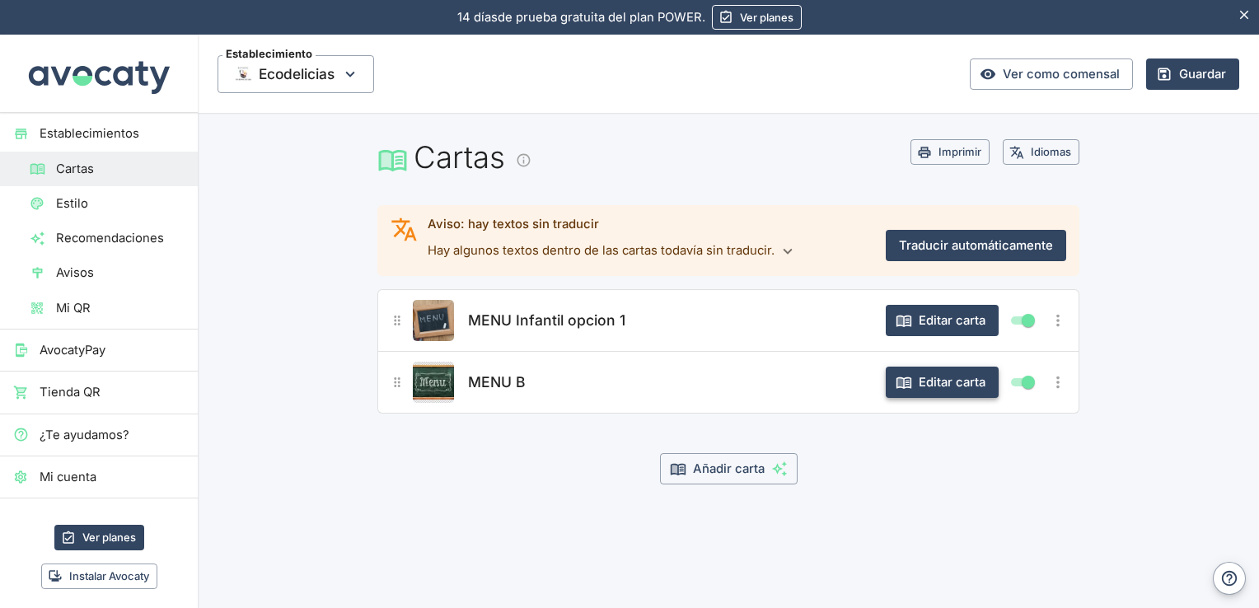
click at [963, 382] on button "Editar carta" at bounding box center [942, 382] width 113 height 31
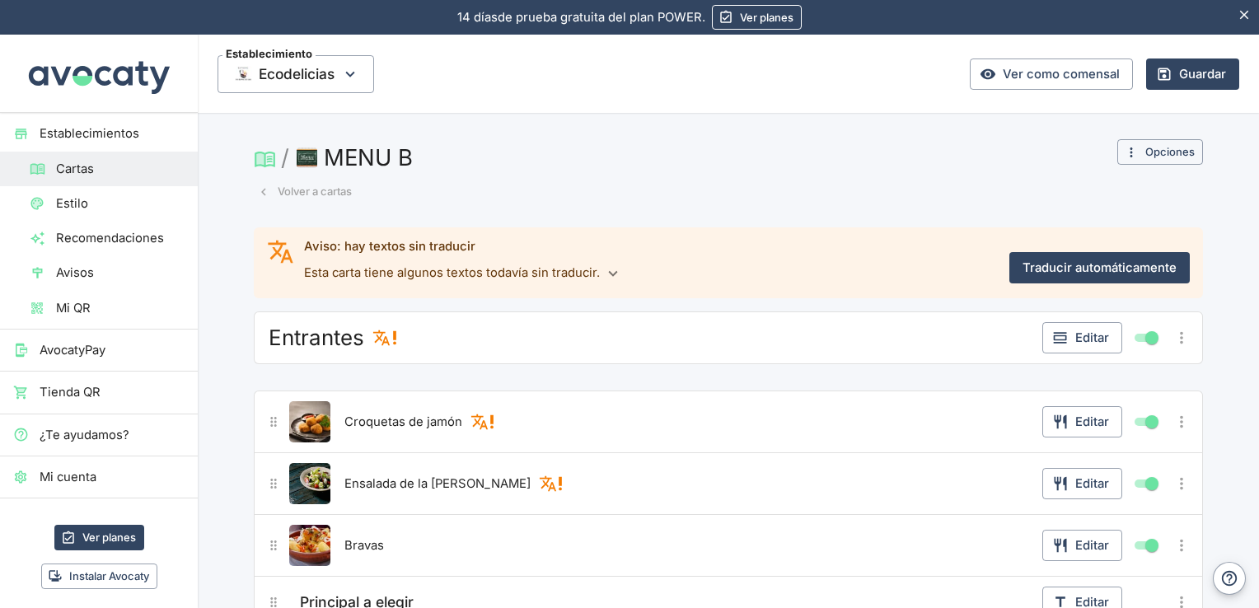
click at [330, 154] on button "MENU B" at bounding box center [356, 157] width 126 height 36
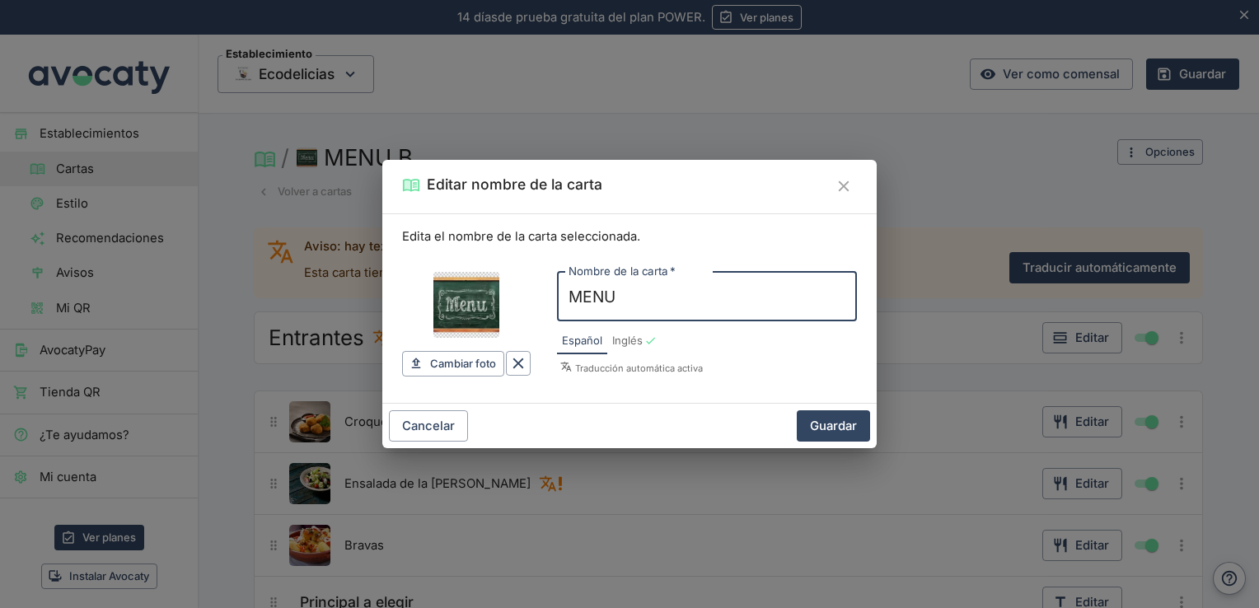
type input "MENU A"
click at [828, 421] on button "Guardar" at bounding box center [833, 425] width 73 height 31
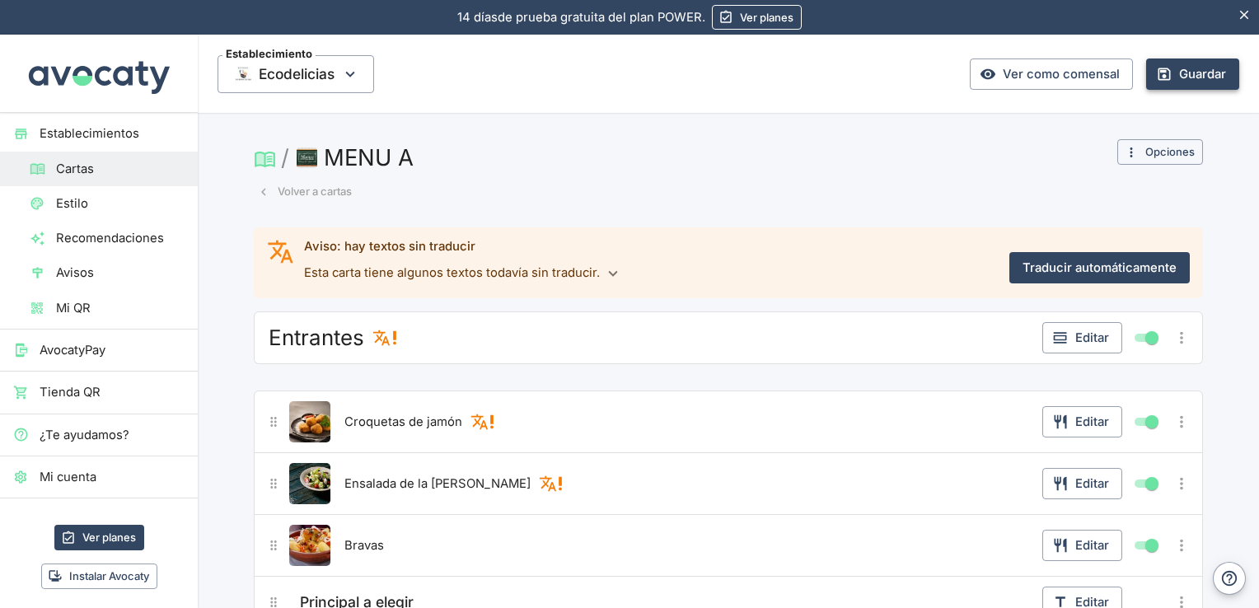
click at [1194, 73] on button "Guardar" at bounding box center [1192, 74] width 93 height 31
click at [300, 187] on button "Volver a cartas" at bounding box center [305, 192] width 102 height 26
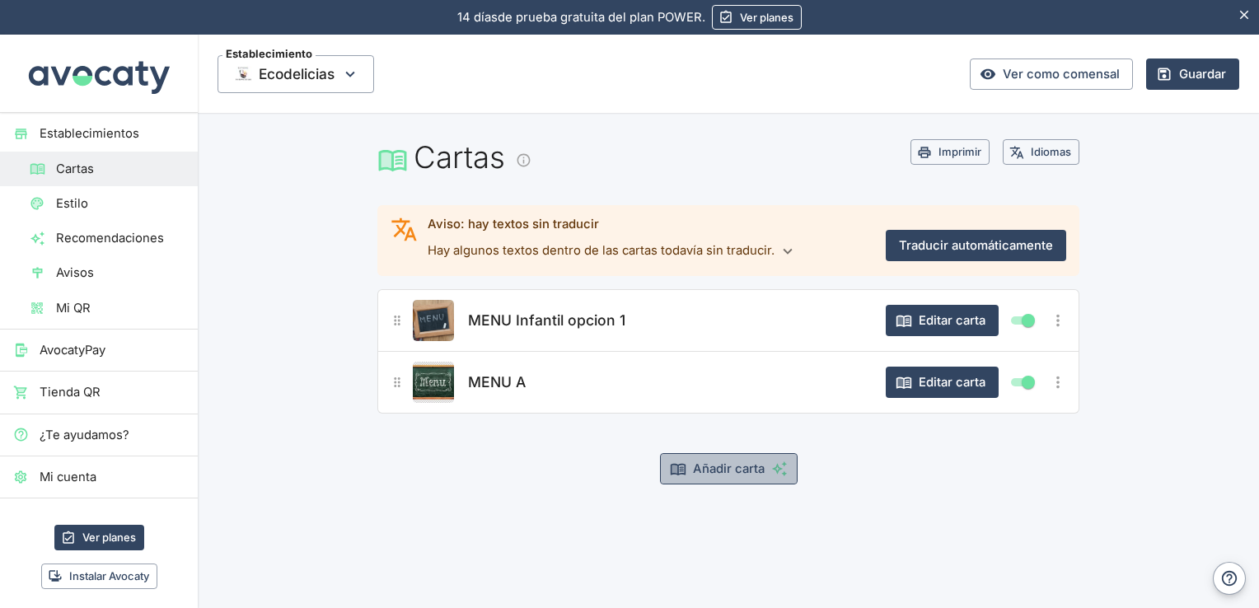
click at [739, 471] on button "Añadir carta" at bounding box center [729, 468] width 138 height 31
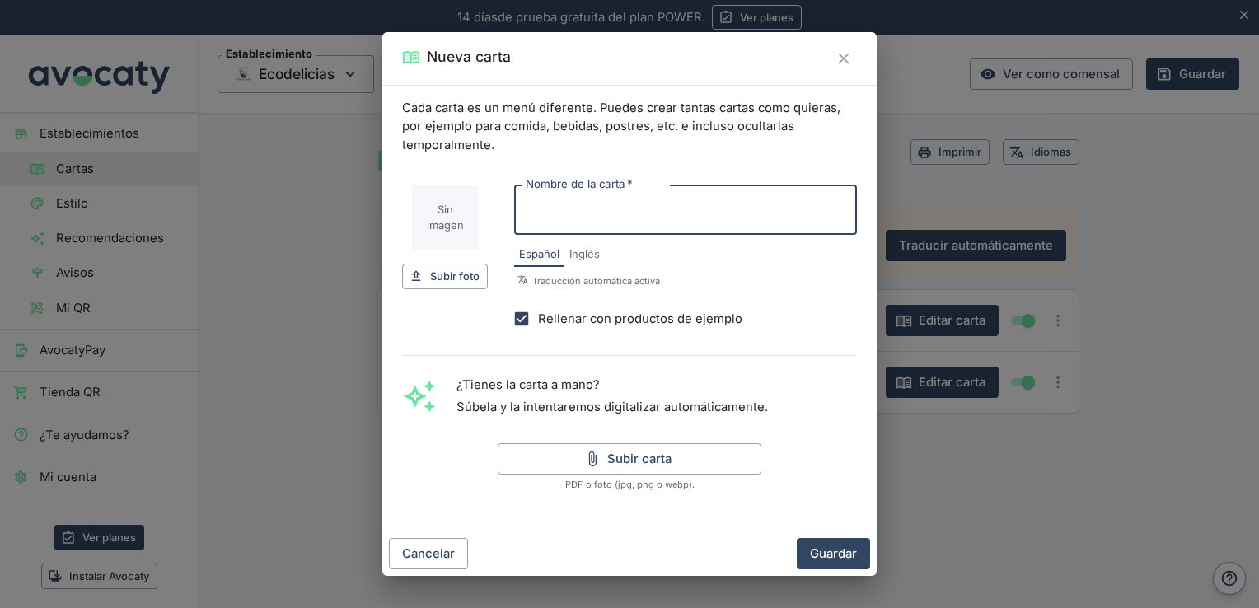
click at [646, 218] on input "Nombre de la carta   *" at bounding box center [685, 210] width 343 height 50
type input "MENU B"
click at [446, 279] on span "Subir foto" at bounding box center [454, 276] width 49 height 19
type input "C:\fakepath\[PERSON_NAME]-chalkboard-with-word-menu-written-chalk-isolated-tran…"
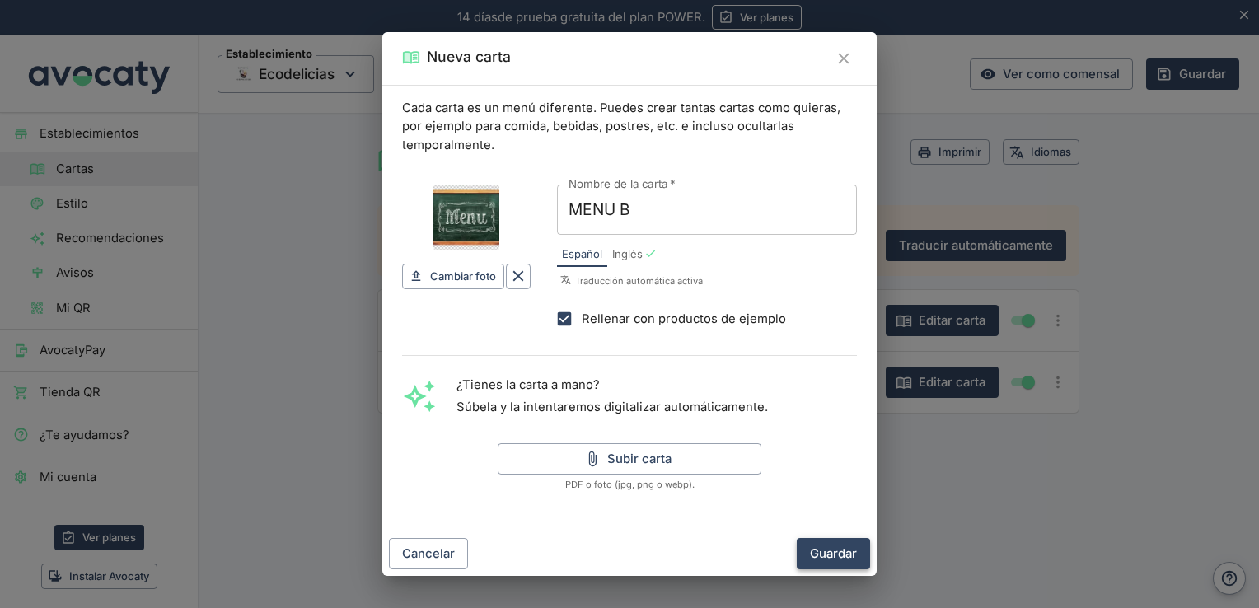
click at [830, 553] on button "Guardar" at bounding box center [833, 553] width 73 height 31
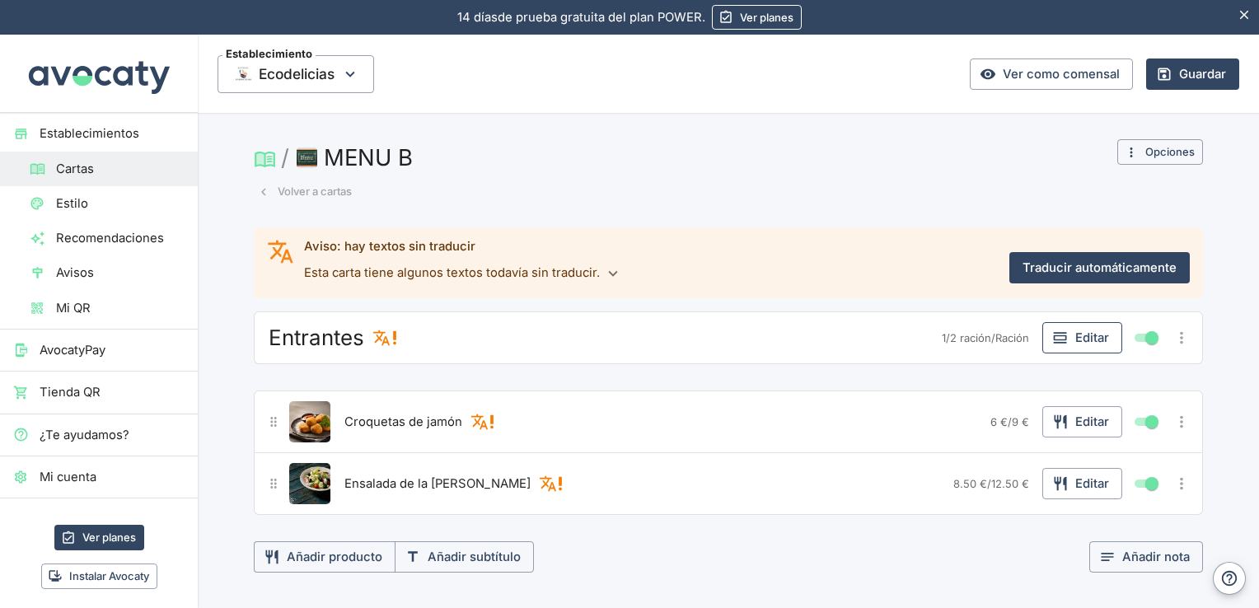
click at [1078, 341] on button "Editar" at bounding box center [1083, 337] width 80 height 31
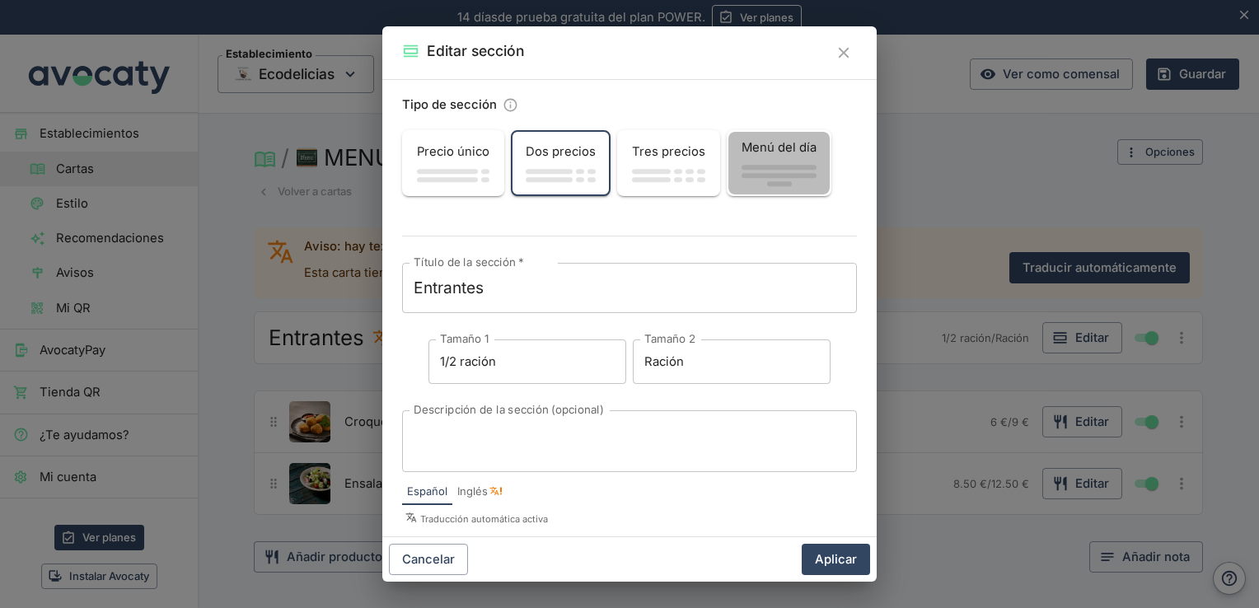
click at [783, 153] on span "Menú del día" at bounding box center [779, 147] width 75 height 18
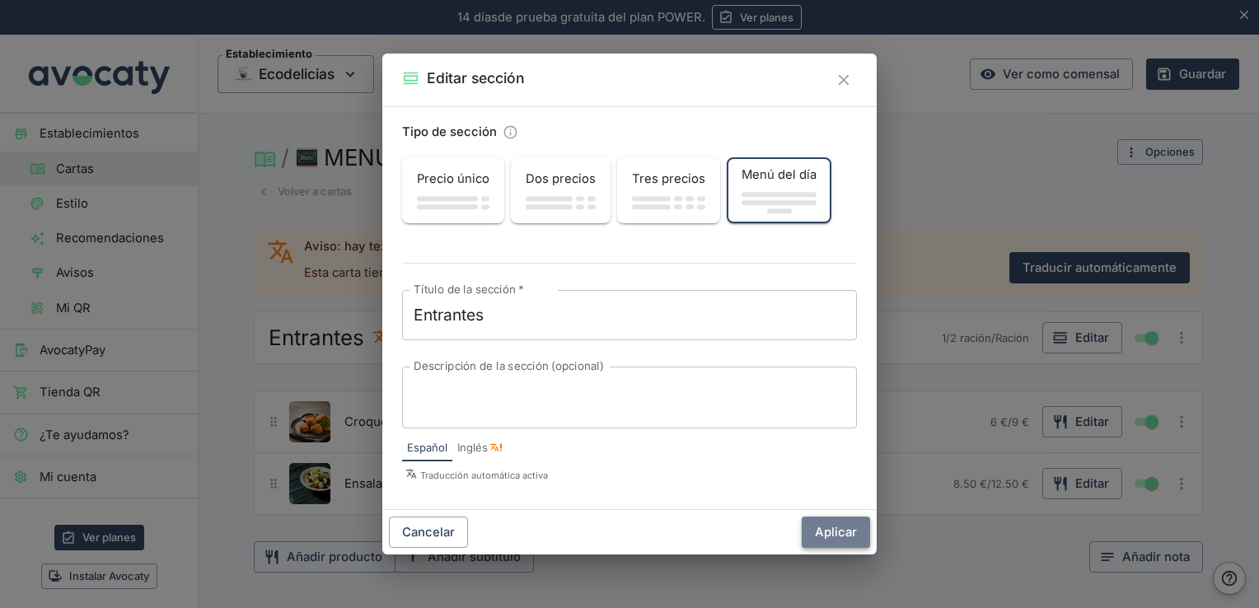
click at [846, 532] on button "Aplicar" at bounding box center [836, 532] width 68 height 31
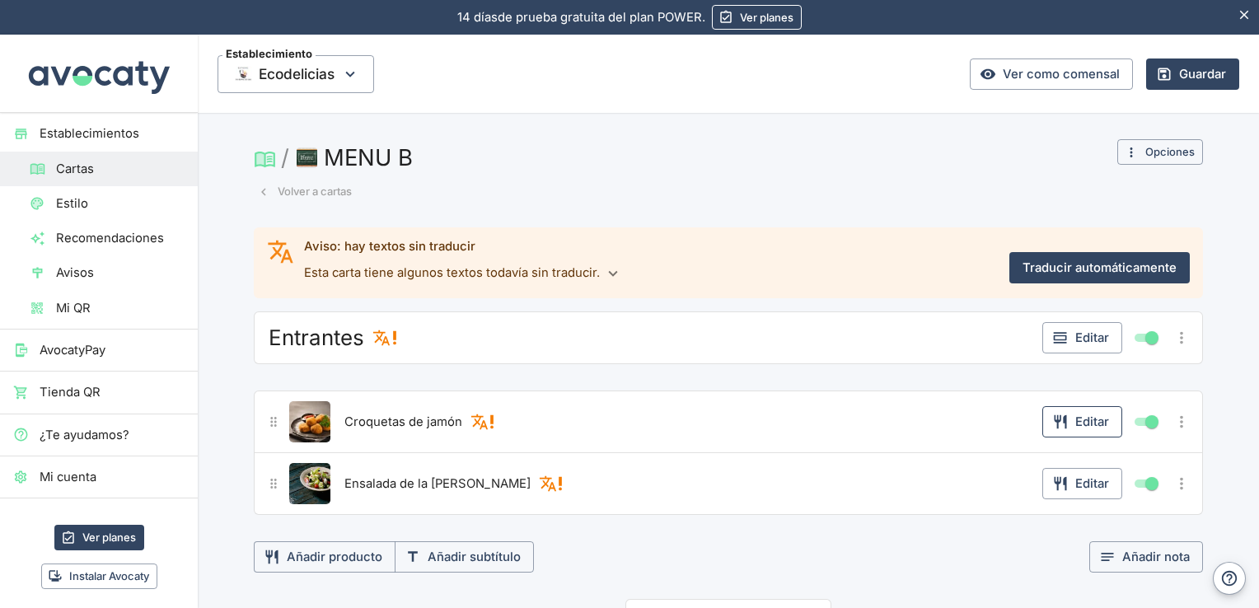
click at [1091, 417] on button "Editar" at bounding box center [1083, 421] width 80 height 31
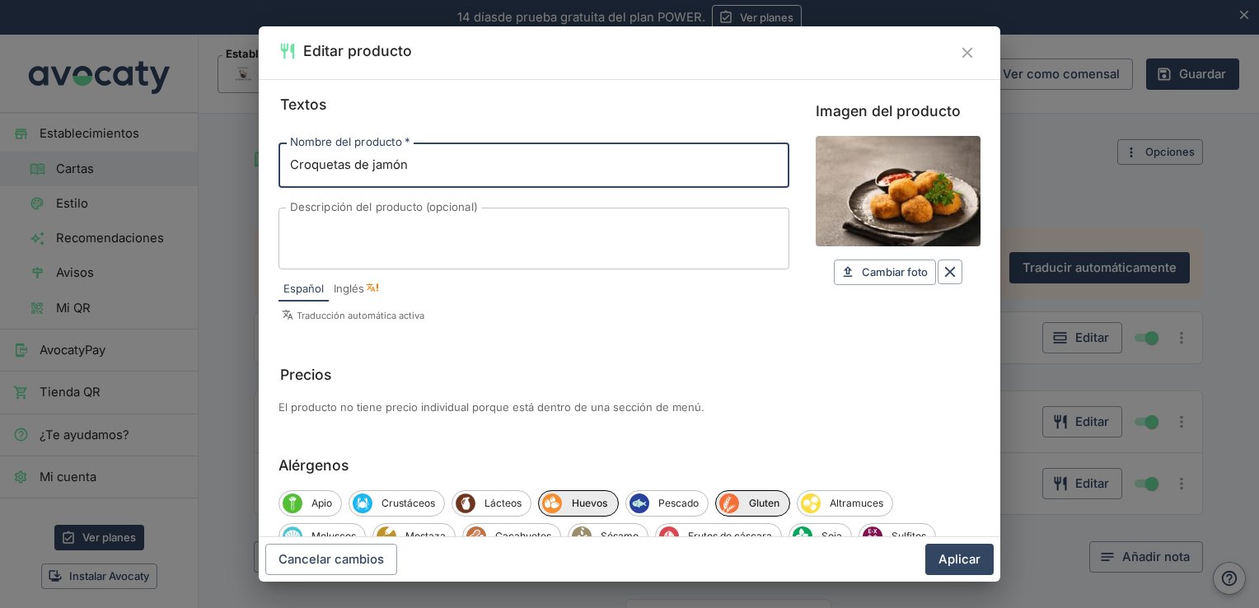
drag, startPoint x: 559, startPoint y: 147, endPoint x: 94, endPoint y: 176, distance: 465.8
click at [94, 176] on div "Editar producto Textos Nombre del producto   * Croquetas de jamón Nombre del pr…" at bounding box center [629, 304] width 1259 height 608
type input "b"
type input "Bravas"
click at [873, 271] on span "Cambiar foto" at bounding box center [895, 272] width 66 height 19
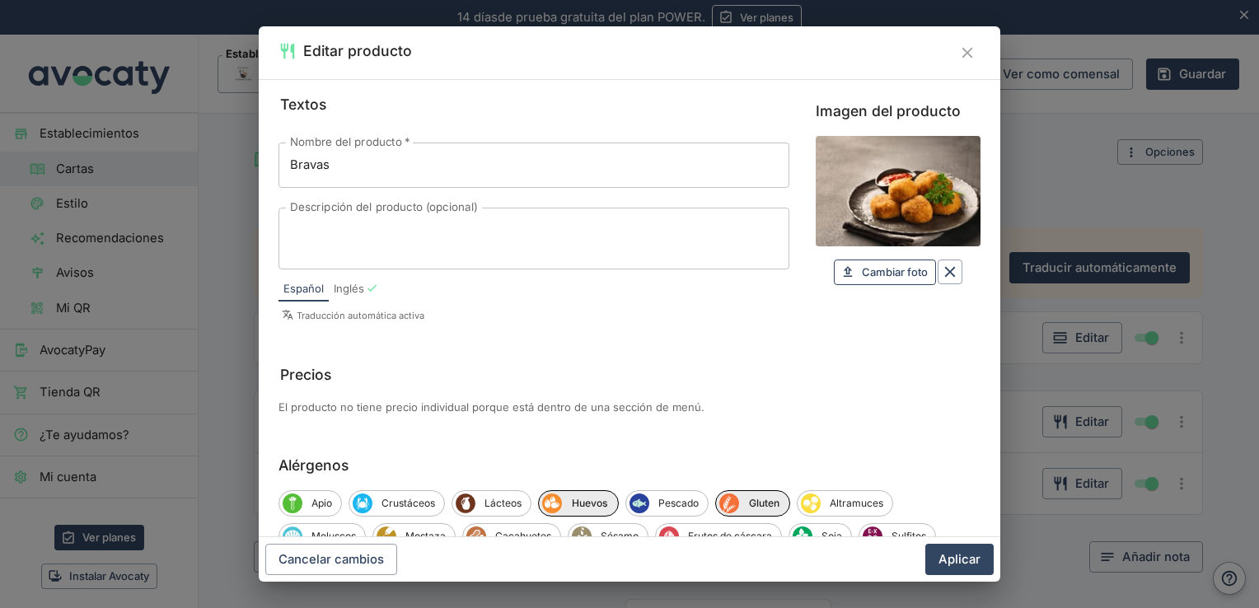
type input "C:\fakepath\istockphoto-1393386872-170667a.webp"
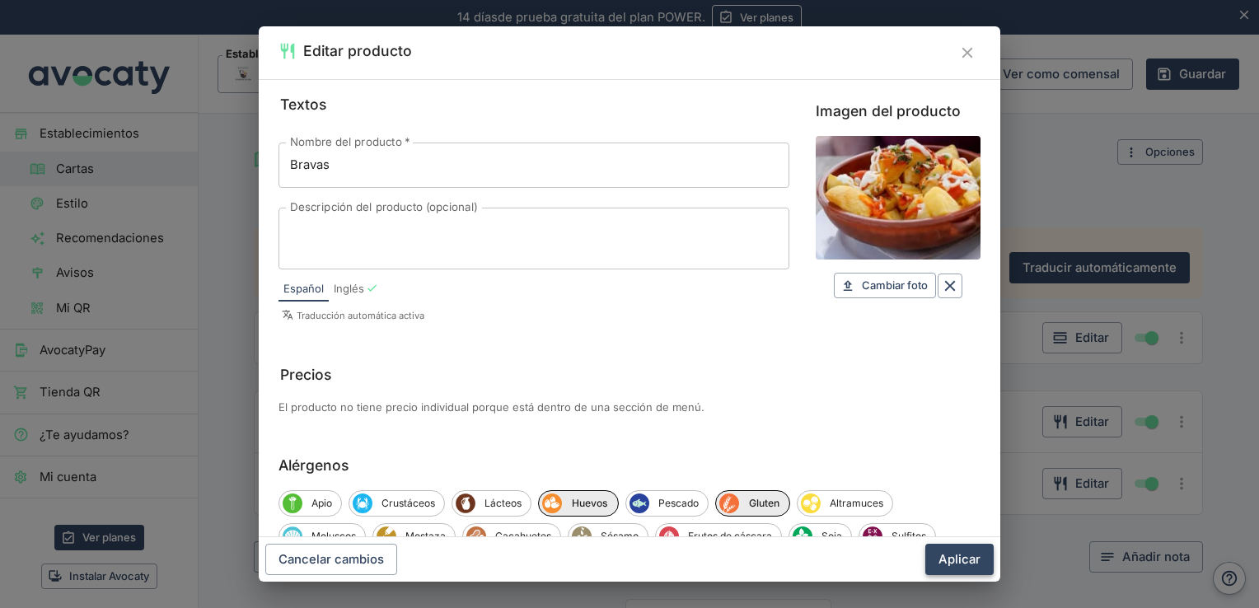
click at [956, 559] on button "Aplicar" at bounding box center [960, 559] width 68 height 31
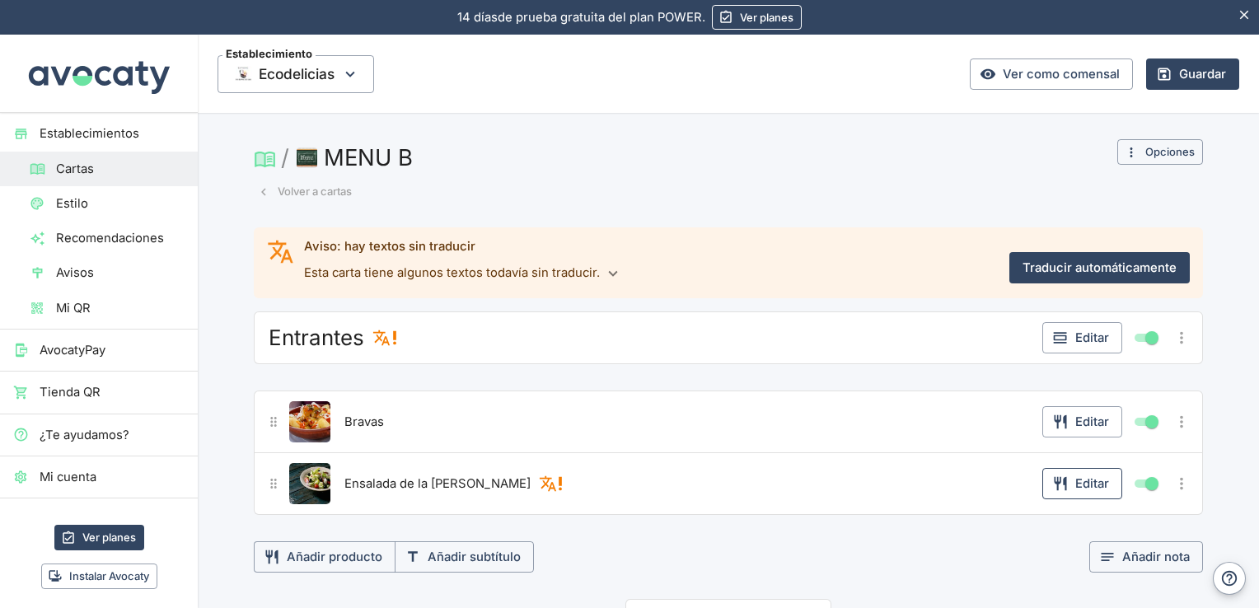
click at [1093, 476] on button "Editar" at bounding box center [1083, 483] width 80 height 31
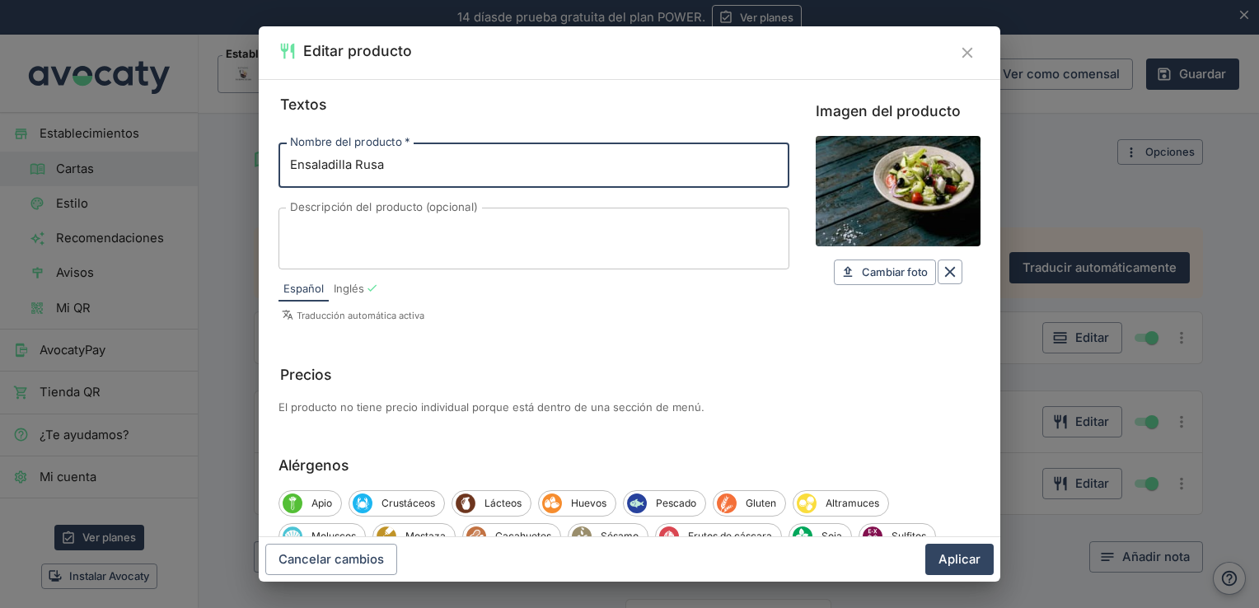
type input "Ensaladilla Rusa"
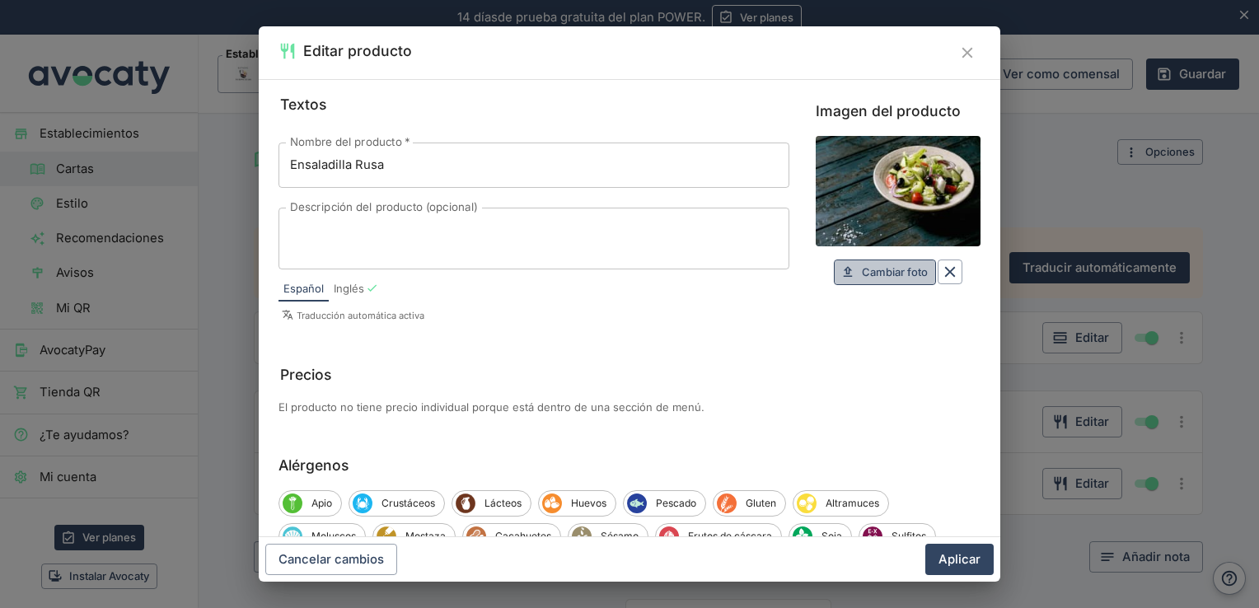
click at [871, 267] on span "Cambiar foto" at bounding box center [895, 272] width 66 height 19
type input "C:\fakepath\restaurante_Casa_Rafa-600x390.jpg"
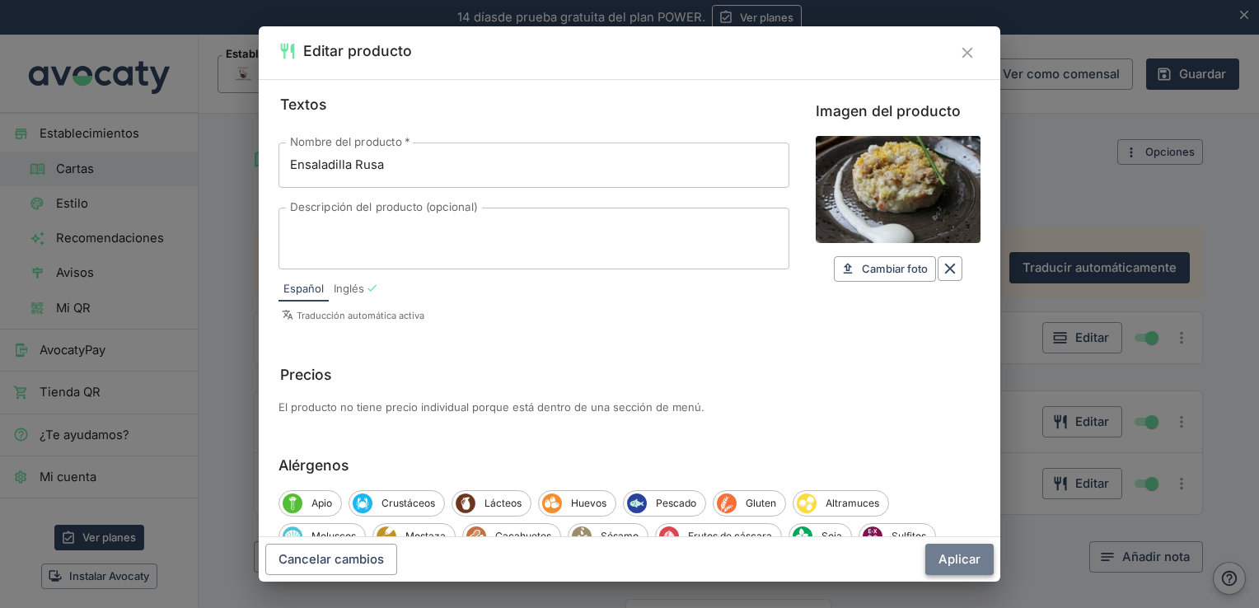
click at [950, 551] on button "Aplicar" at bounding box center [960, 559] width 68 height 31
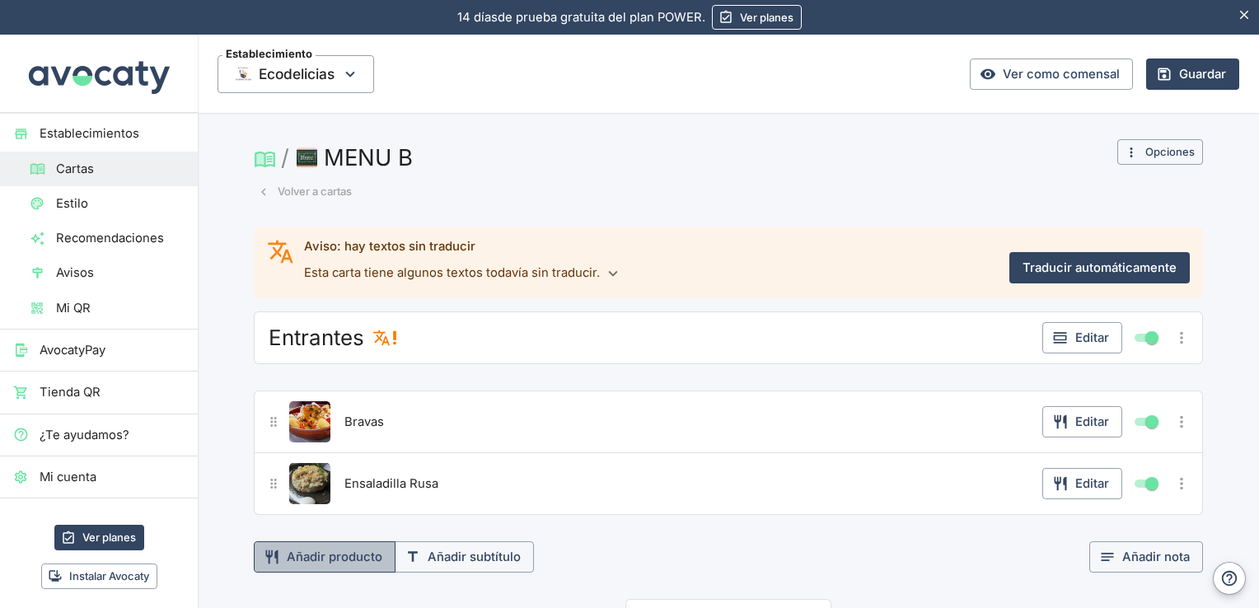
click at [349, 549] on button "Añadir producto" at bounding box center [325, 556] width 142 height 31
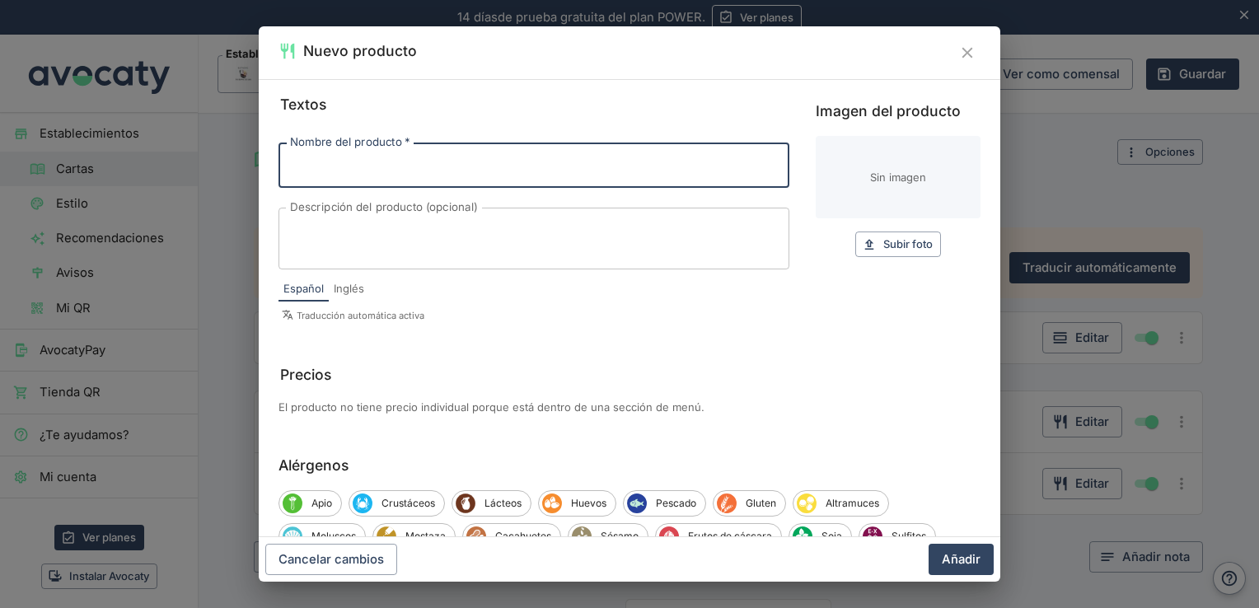
click at [462, 165] on input "Nombre del producto   *" at bounding box center [534, 165] width 511 height 45
type input "Calamares"
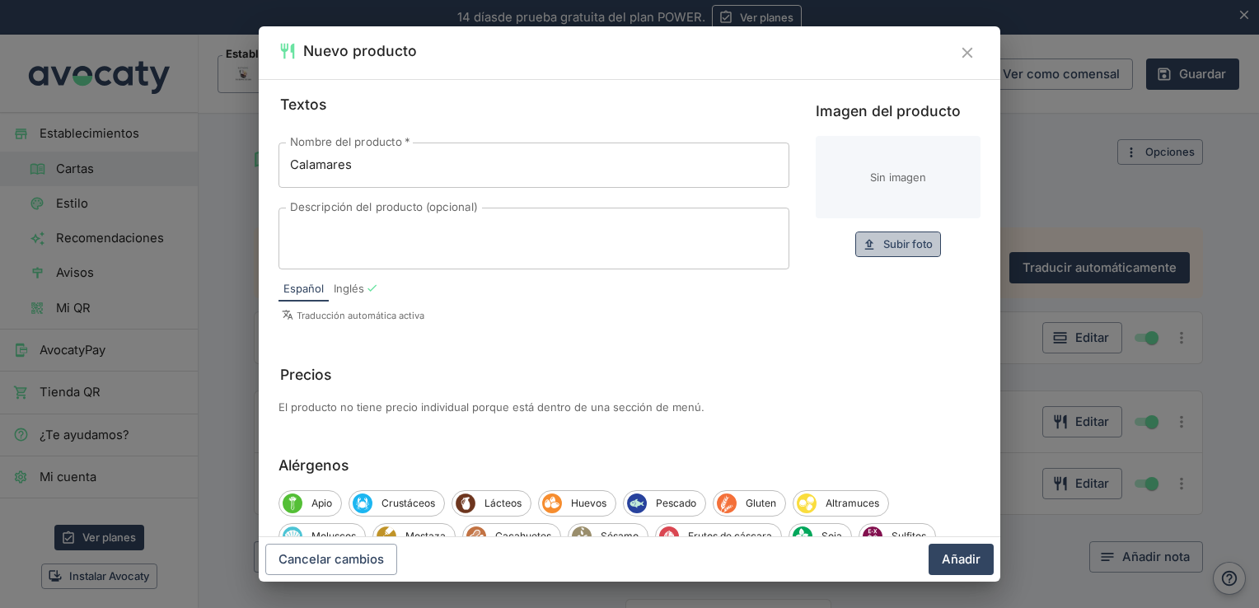
click at [884, 235] on span "Subir foto" at bounding box center [908, 244] width 49 height 19
click at [890, 245] on span "Subir foto" at bounding box center [908, 244] width 49 height 19
type input "C:\fakepath\Calamares-a-la-andaluza-los-mas-ricos.jpg"
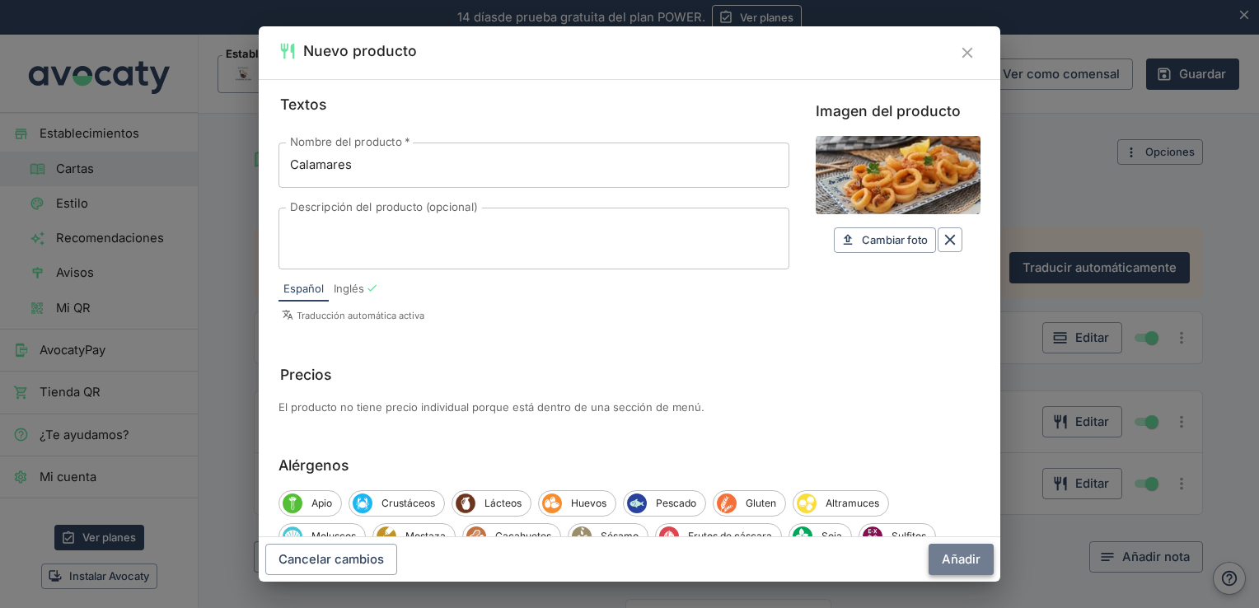
click at [949, 557] on button "Añadir" at bounding box center [961, 559] width 65 height 31
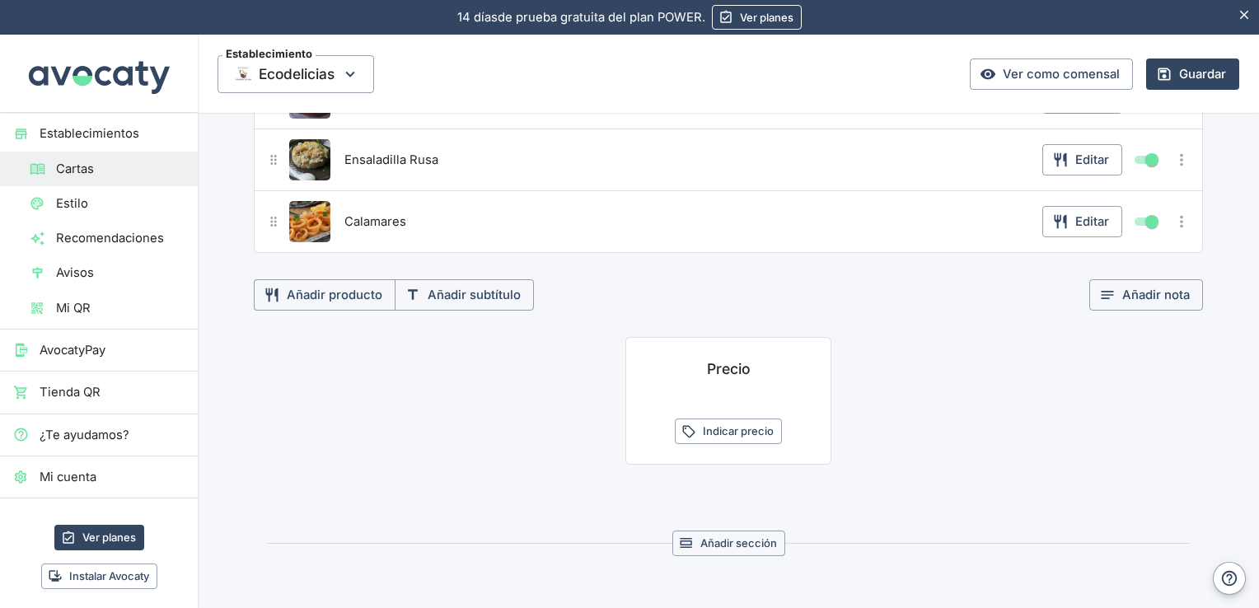
scroll to position [336, 0]
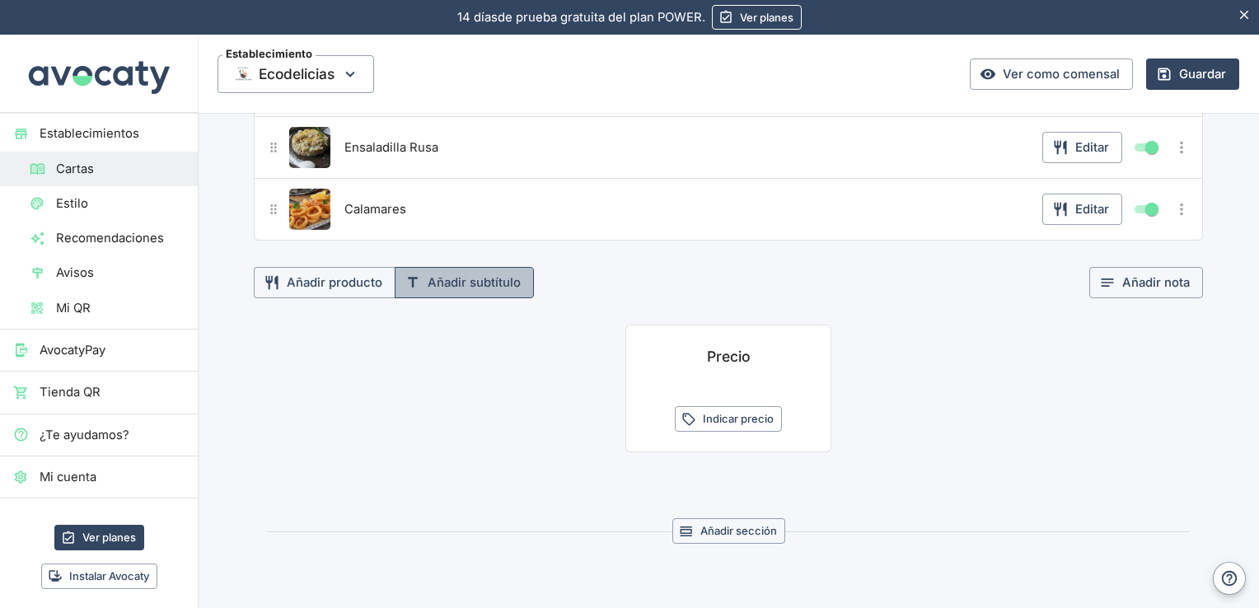
click at [452, 285] on button "Añadir subtítulo" at bounding box center [464, 282] width 139 height 31
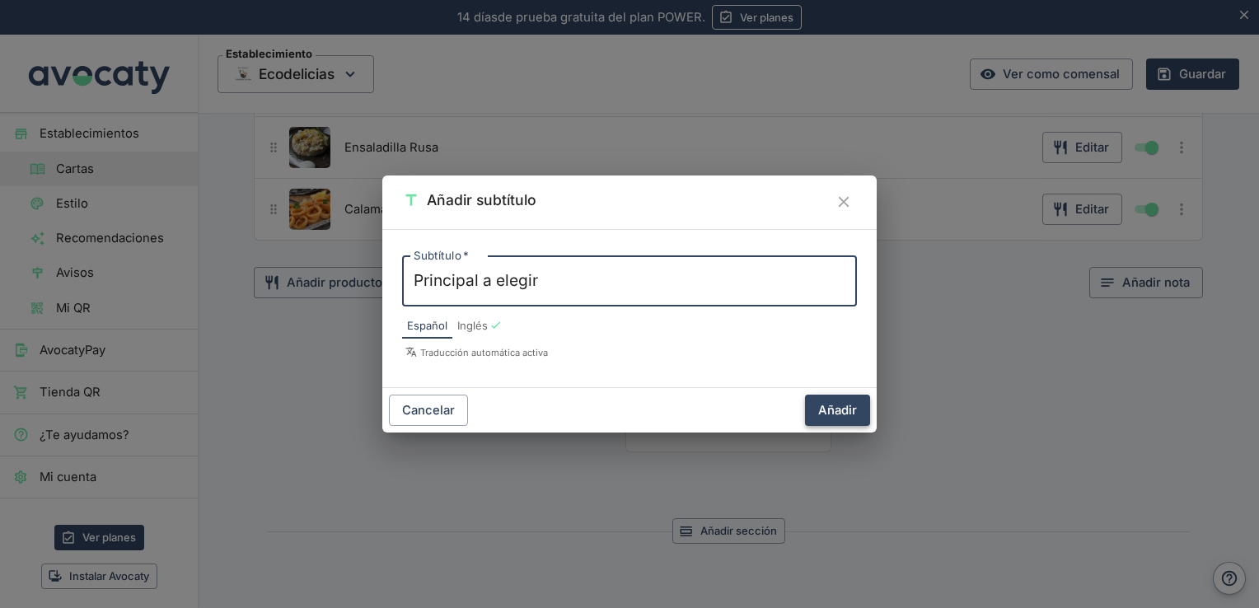
type textarea "Principal a elegir"
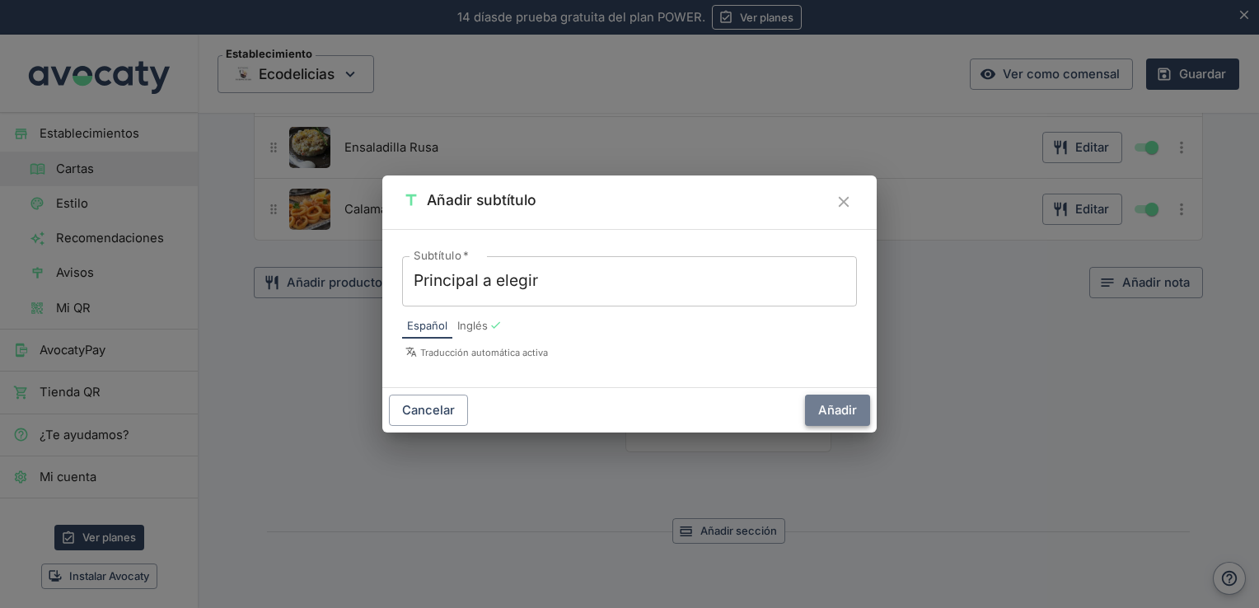
click at [846, 416] on button "Añadir" at bounding box center [837, 410] width 65 height 31
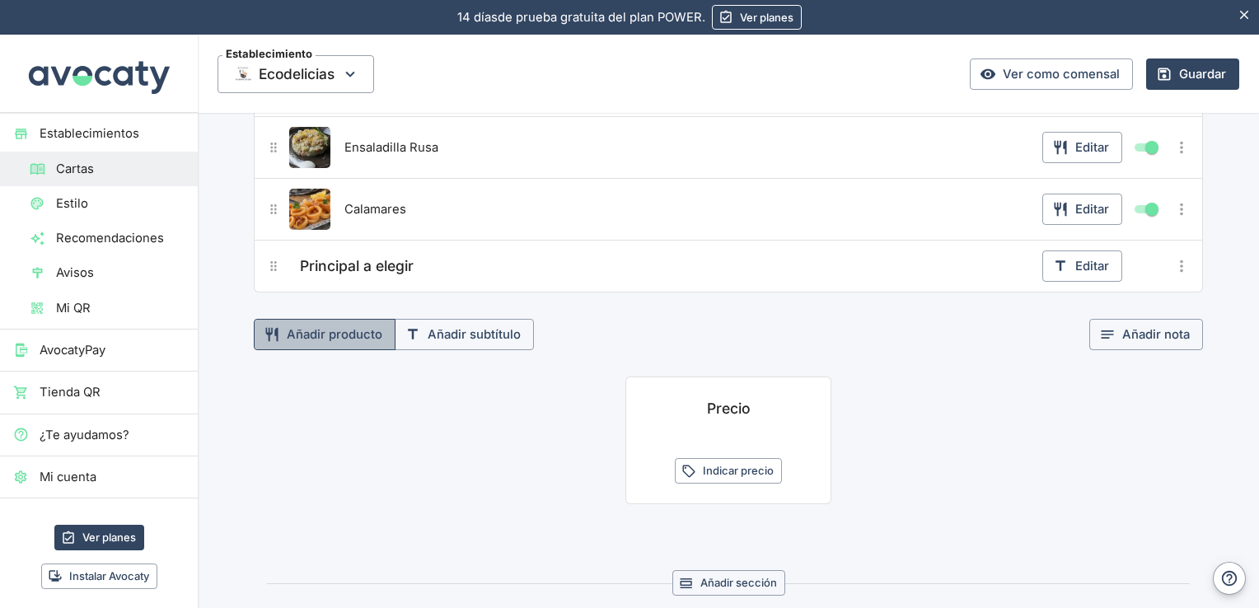
click at [340, 334] on button "Añadir producto" at bounding box center [325, 334] width 142 height 31
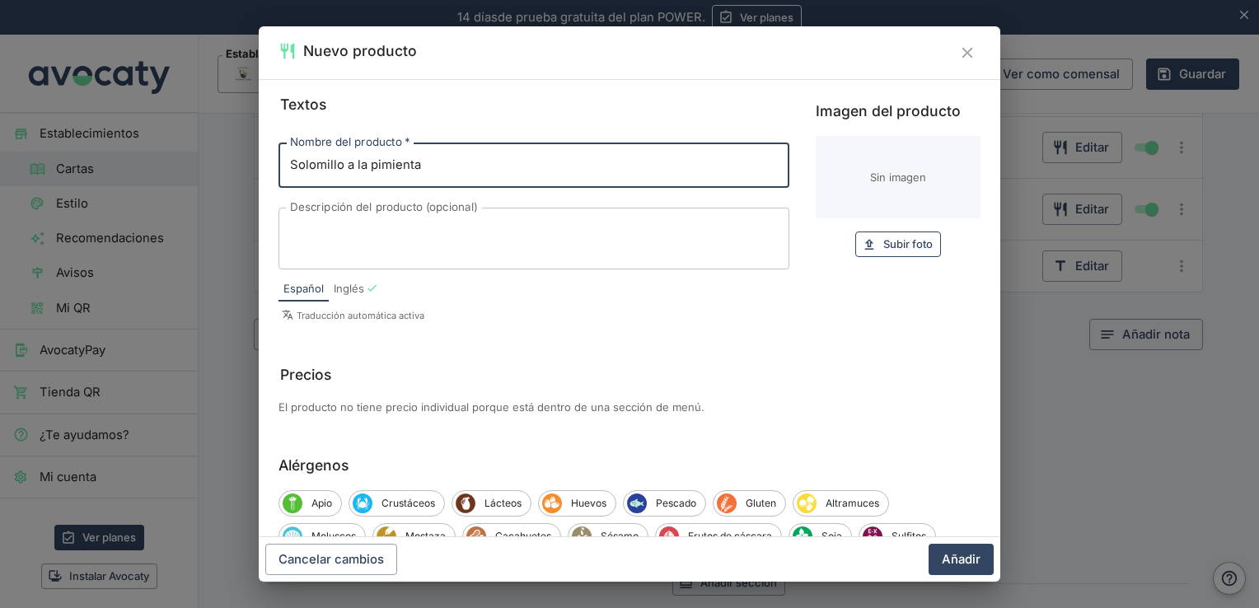
type input "Solomillo a la pimienta"
click at [893, 244] on span "Subir foto" at bounding box center [908, 244] width 49 height 19
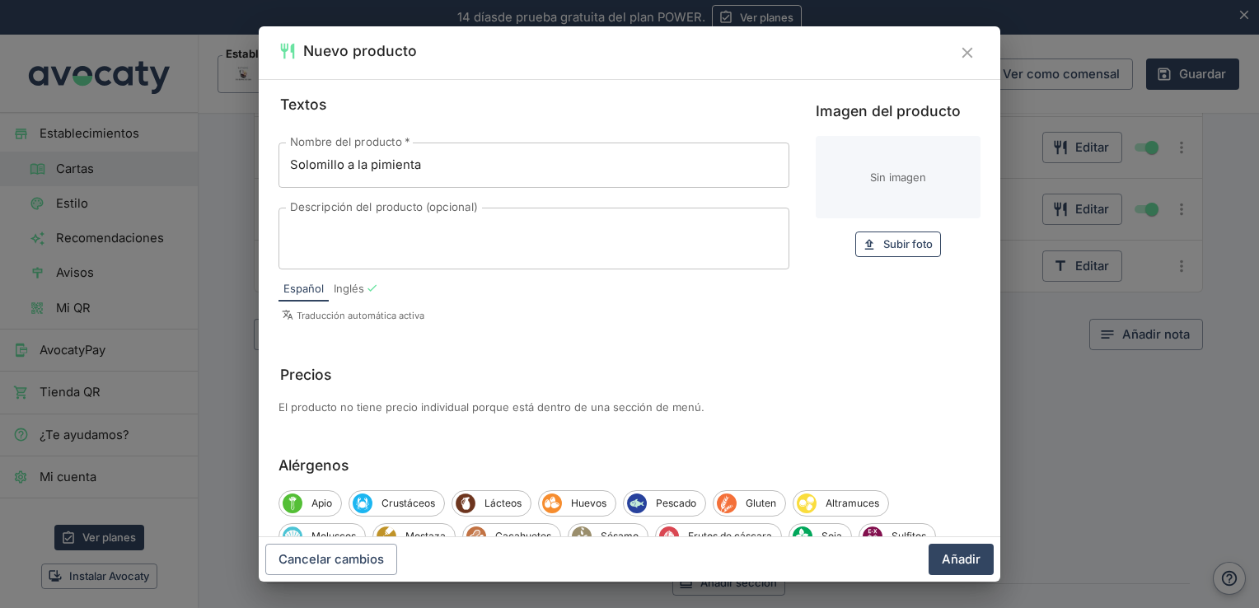
type input "C:\fakepath\solomillo_a_la_pimienta.webp"
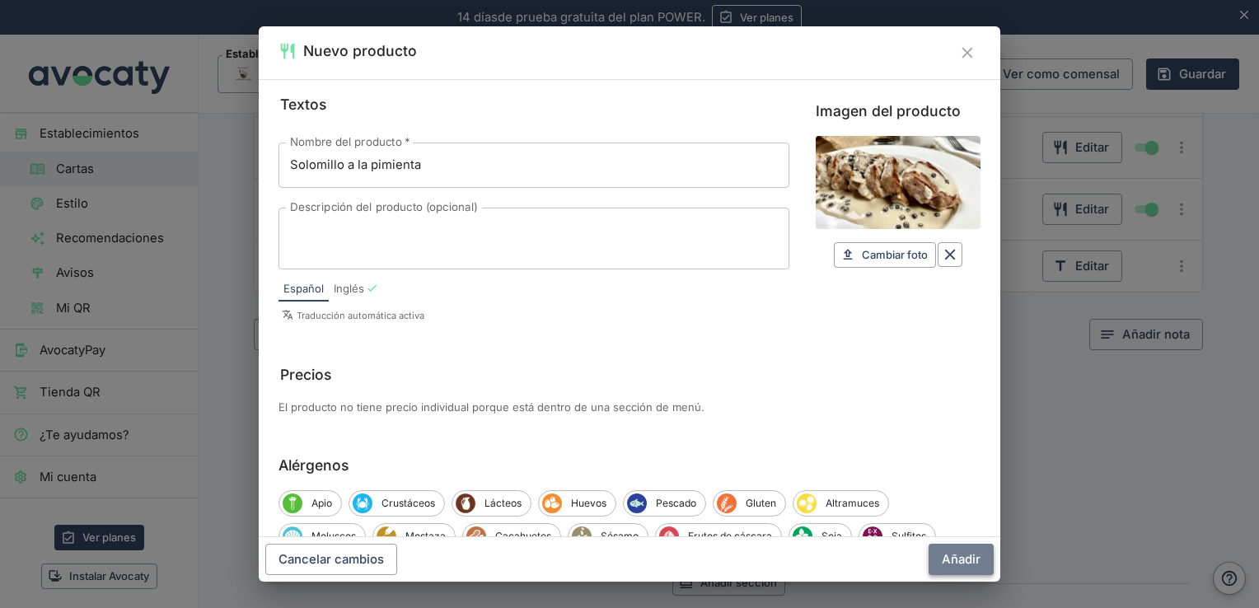
click at [959, 561] on button "Añadir" at bounding box center [961, 559] width 65 height 31
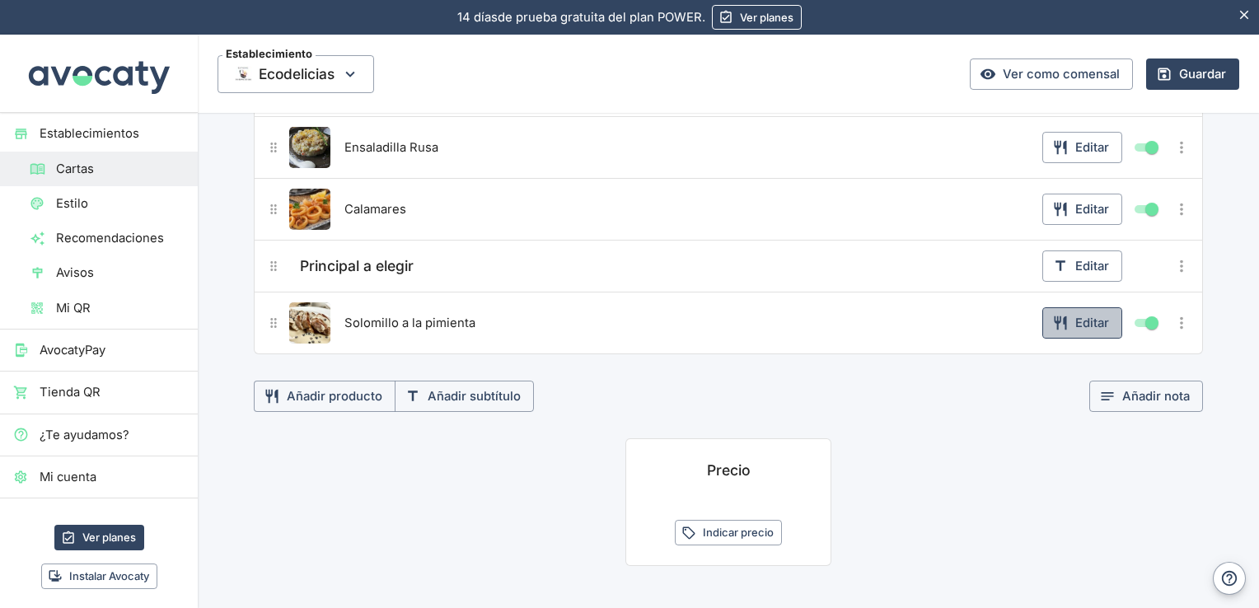
click at [1081, 312] on button "Editar" at bounding box center [1083, 322] width 80 height 31
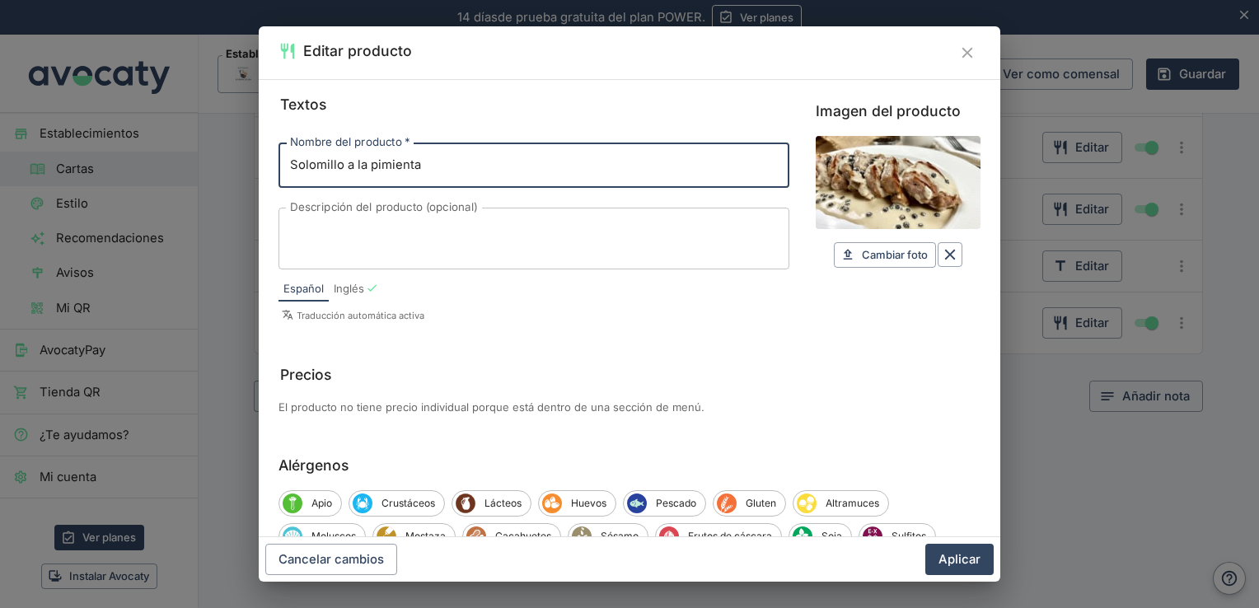
click at [340, 170] on input "Solomillo a la pimienta" at bounding box center [534, 165] width 511 height 45
type input "Solomillo de cerdo a la pimienta"
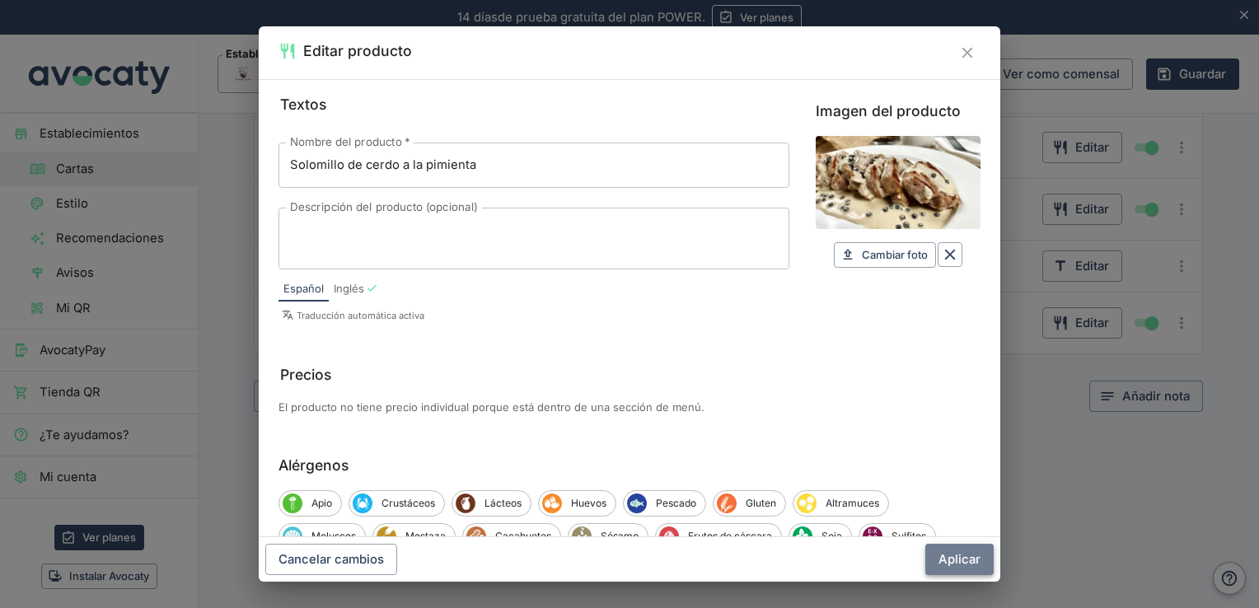
click at [959, 560] on button "Aplicar" at bounding box center [960, 559] width 68 height 31
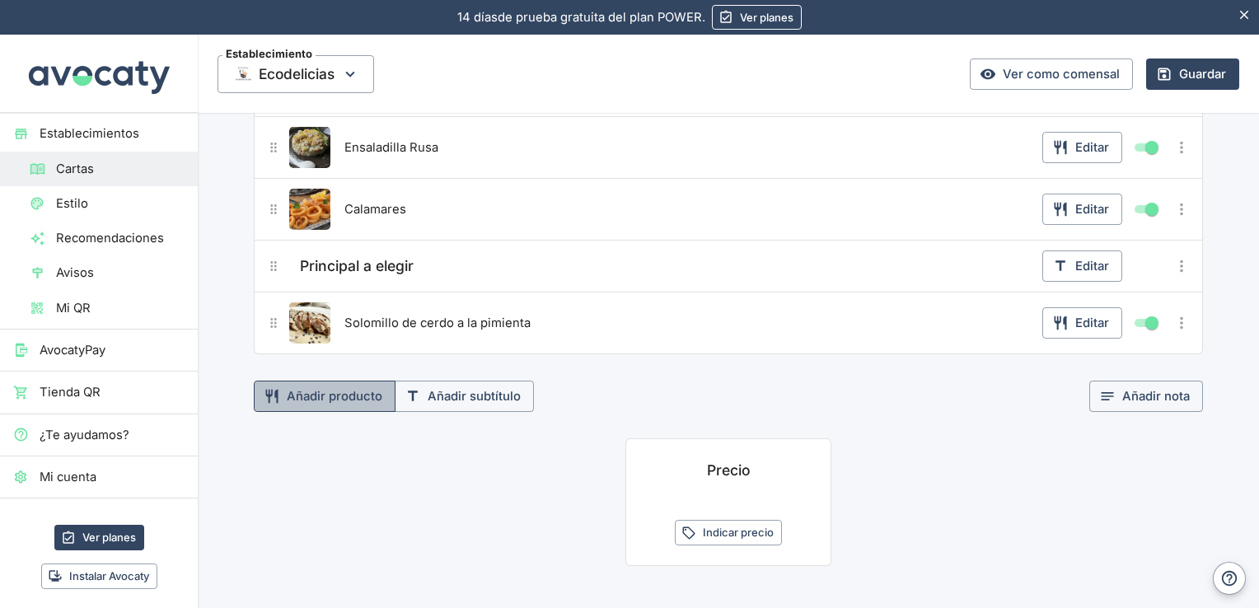
click at [348, 391] on button "Añadir producto" at bounding box center [325, 396] width 142 height 31
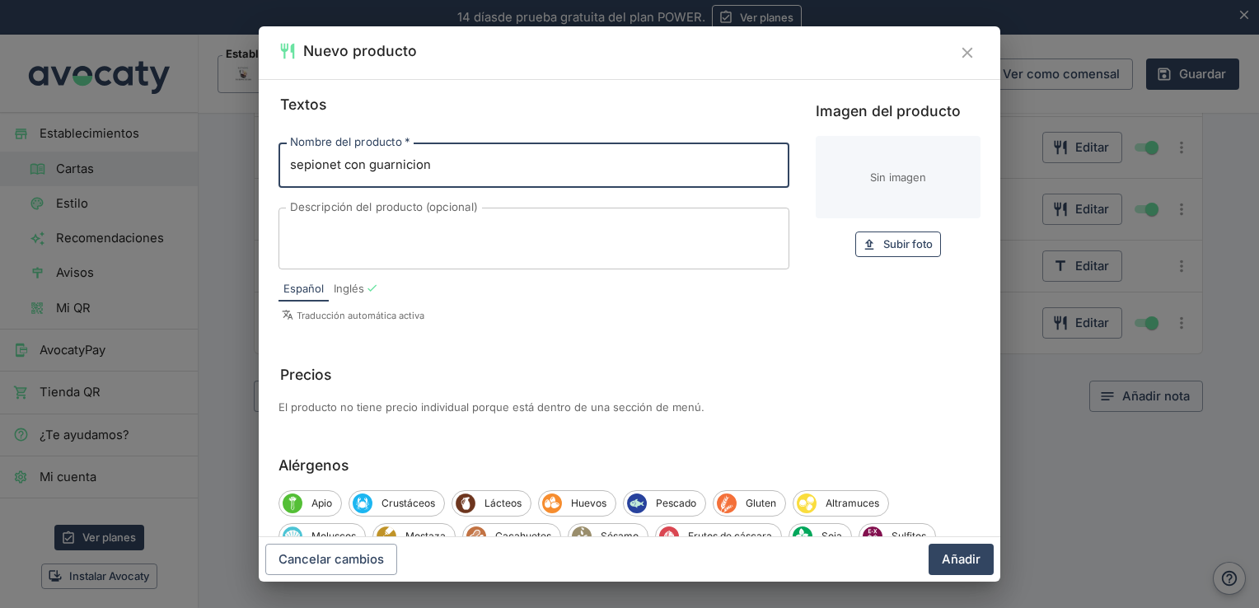
type input "sepionet con guarnicion"
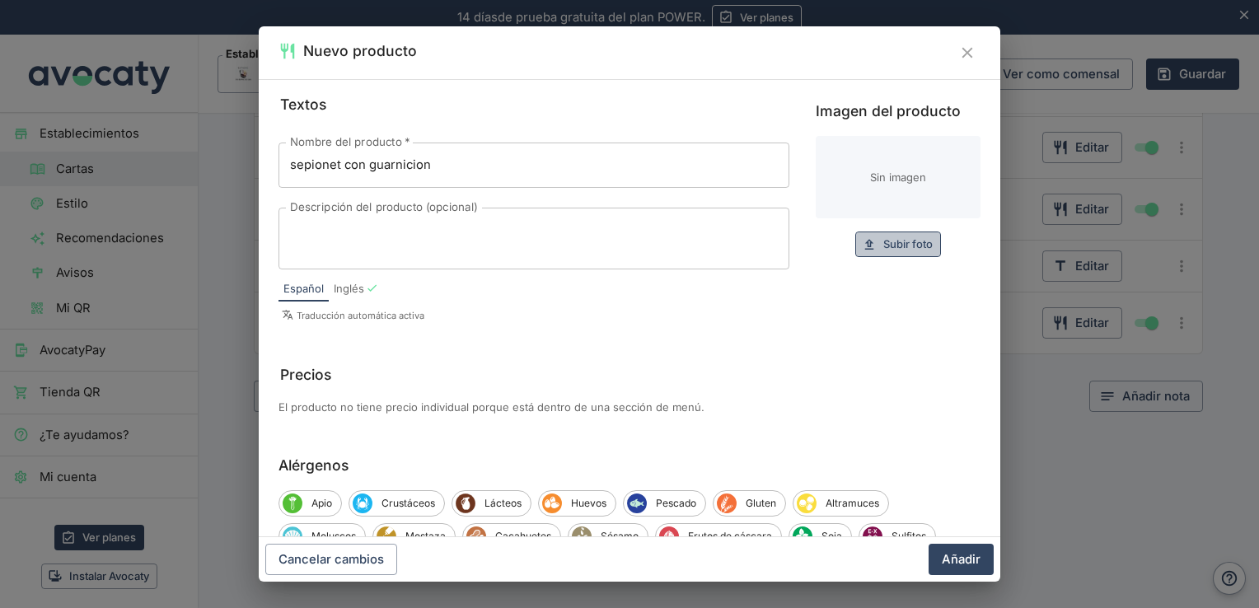
click at [911, 236] on span "Subir foto" at bounding box center [908, 244] width 49 height 19
type input "C:\fakepath\sepia.jpeg"
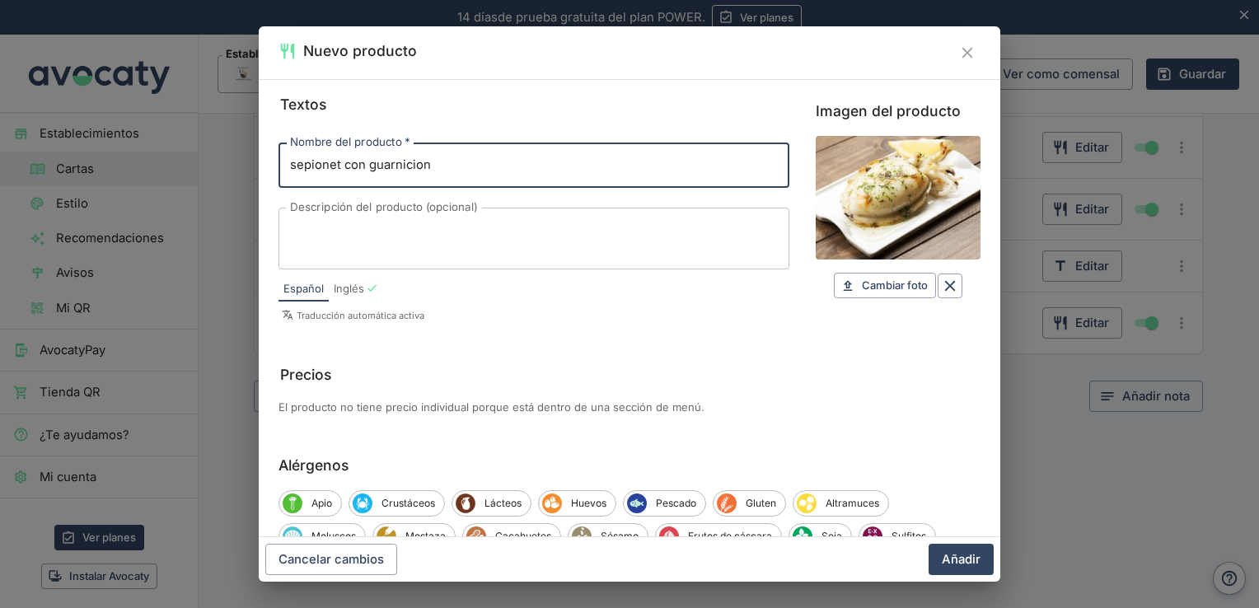
drag, startPoint x: 443, startPoint y: 163, endPoint x: 367, endPoint y: 157, distance: 76.0
click at [367, 157] on input "sepionet con guarnicion" at bounding box center [534, 165] width 511 height 45
type input "sepionet con patatas"
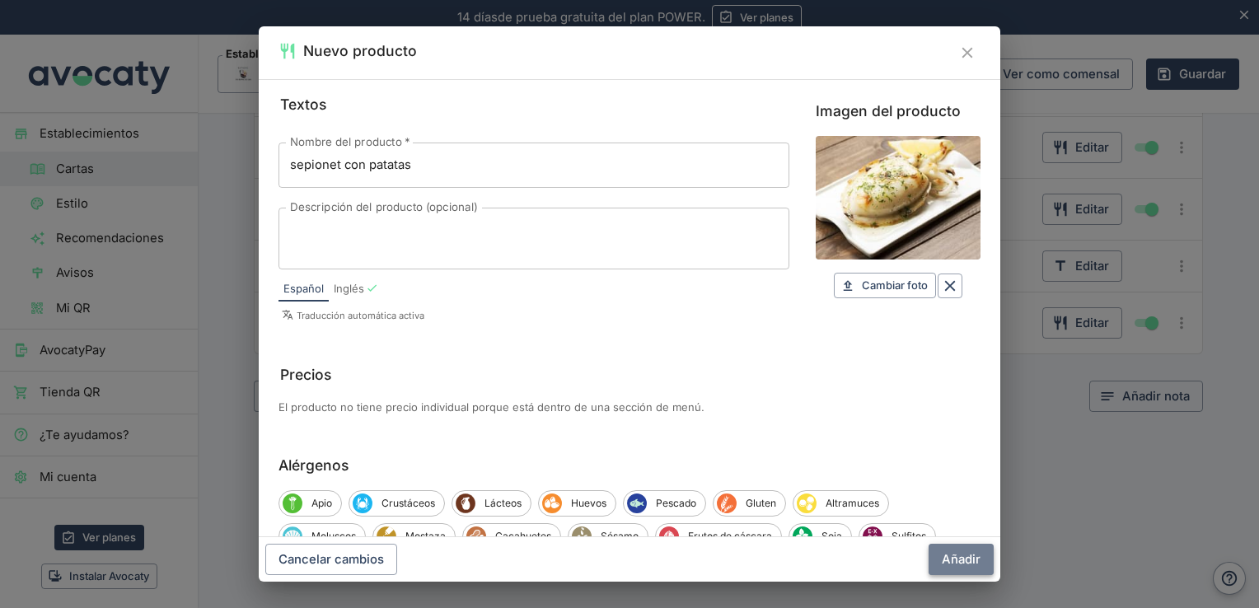
click at [974, 562] on button "Añadir" at bounding box center [961, 559] width 65 height 31
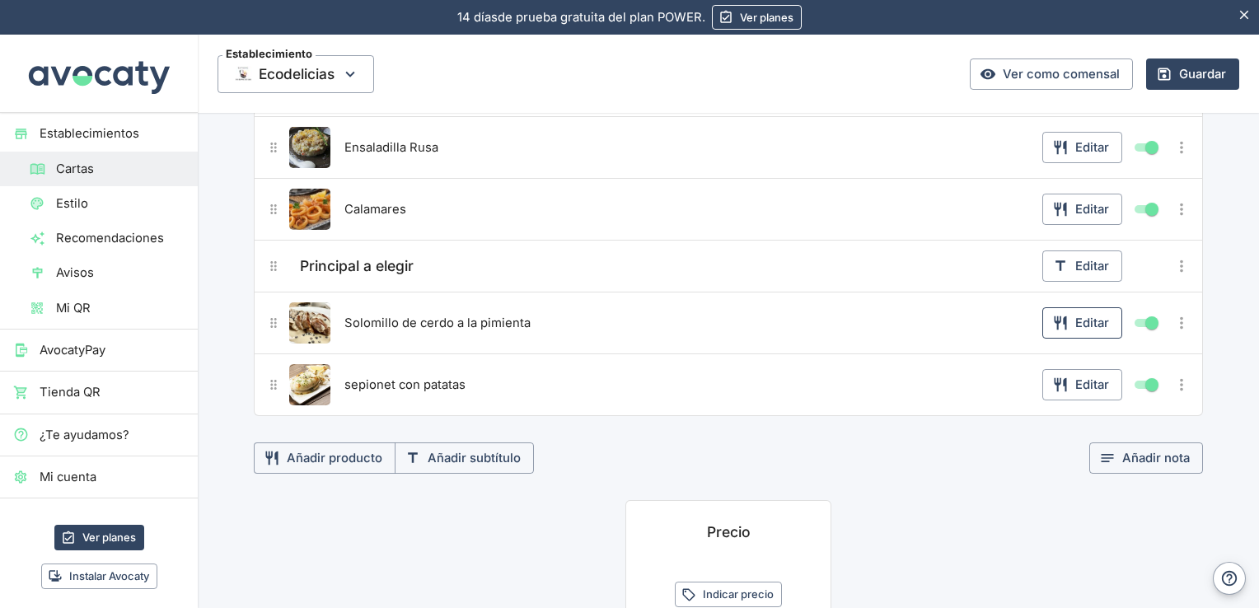
click at [1094, 321] on button "Editar" at bounding box center [1083, 322] width 80 height 31
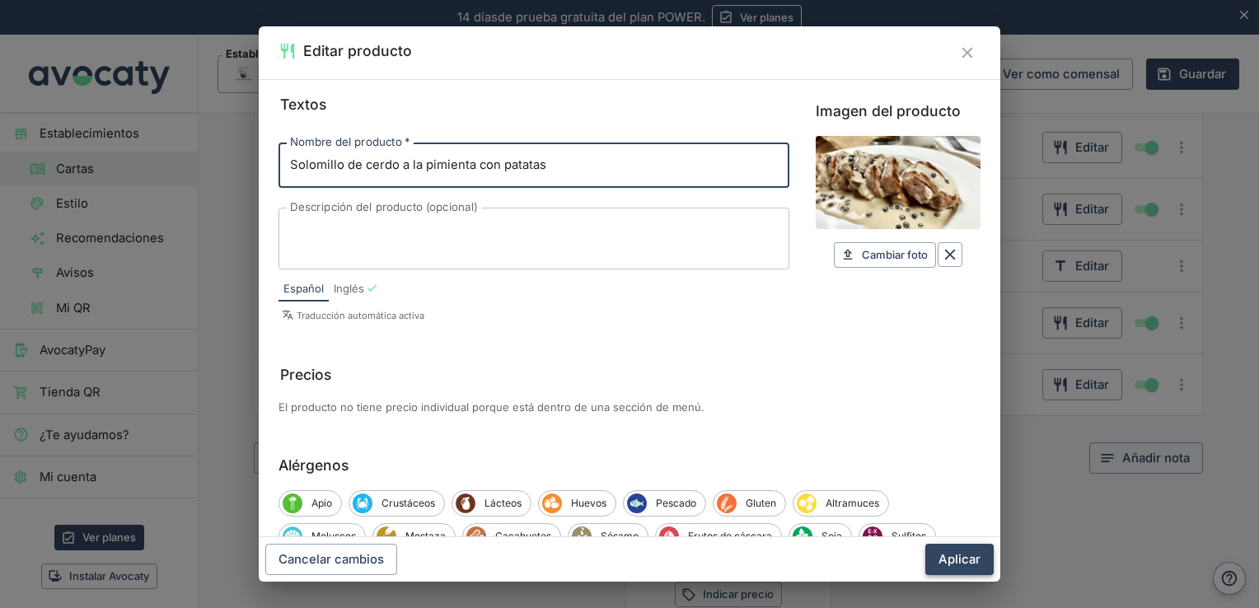
type input "Solomillo de cerdo a la pimienta con patatas"
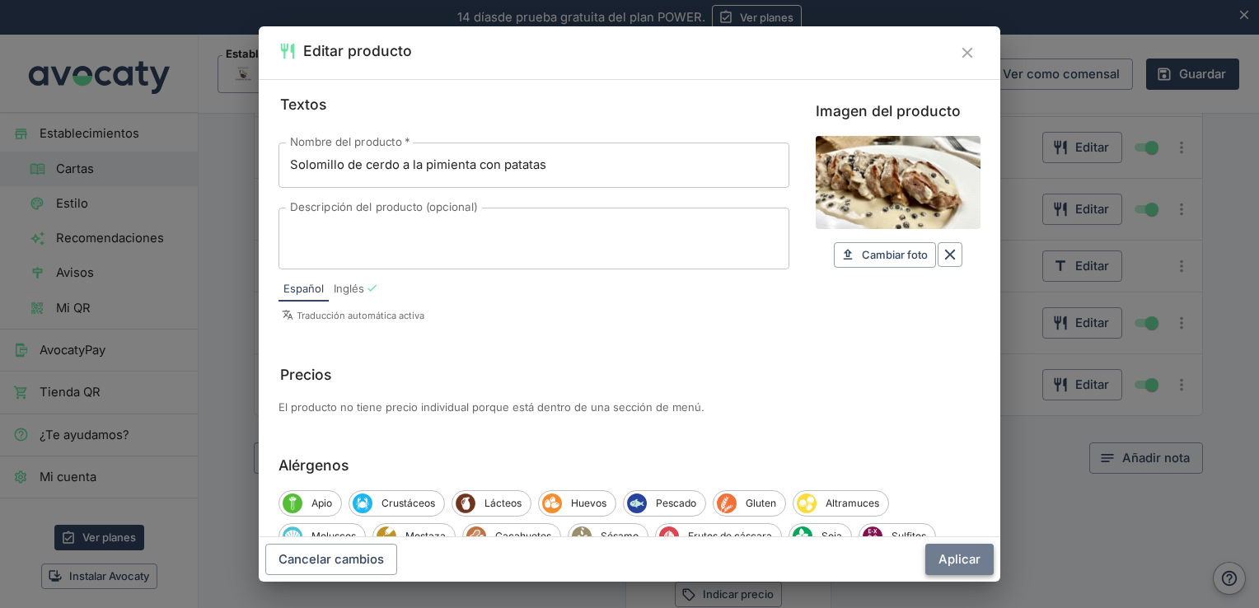
click at [953, 555] on button "Aplicar" at bounding box center [960, 559] width 68 height 31
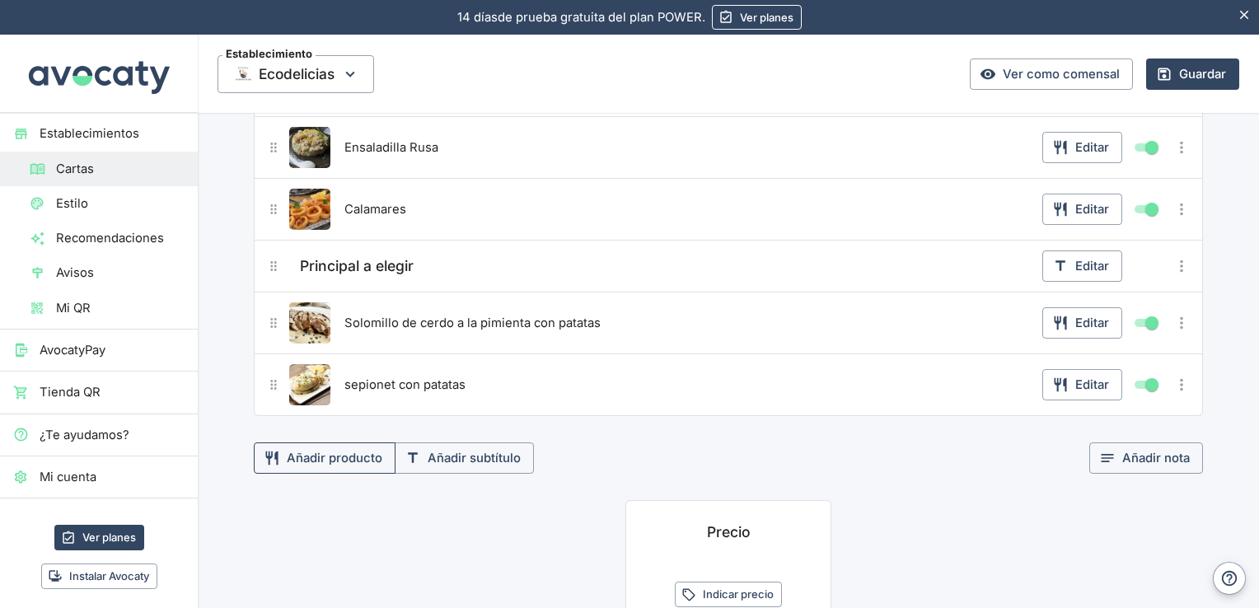
click at [327, 453] on button "Añadir producto" at bounding box center [325, 458] width 142 height 31
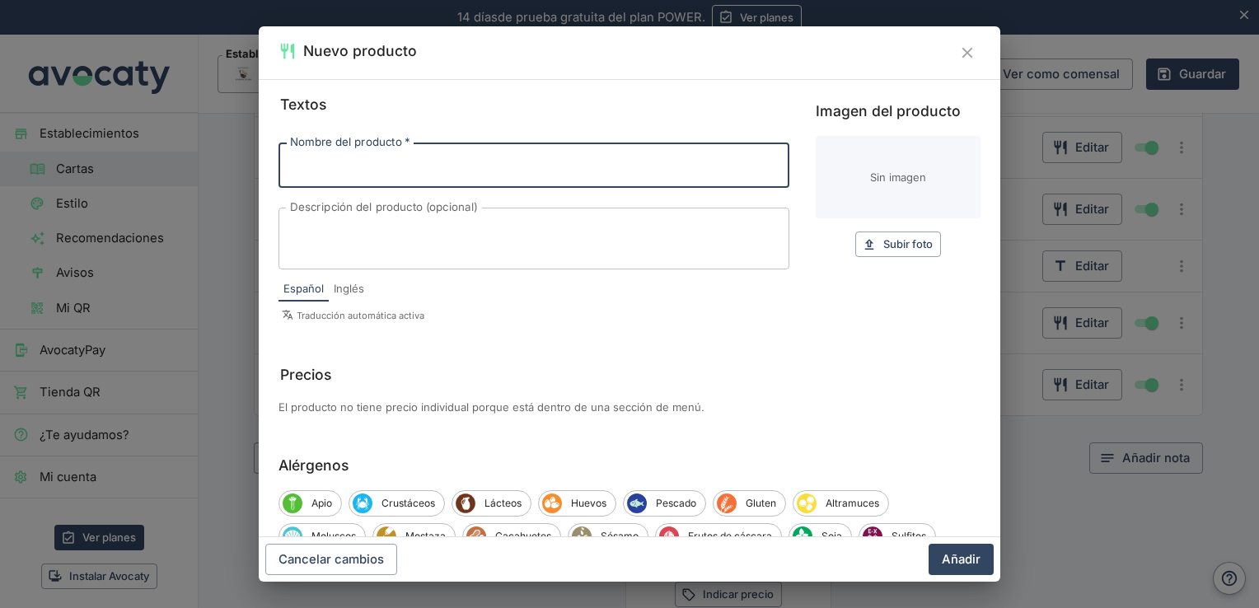
click at [393, 163] on input "Nombre del producto   *" at bounding box center [534, 165] width 511 height 45
click at [293, 166] on input "entrecot" at bounding box center [534, 165] width 511 height 45
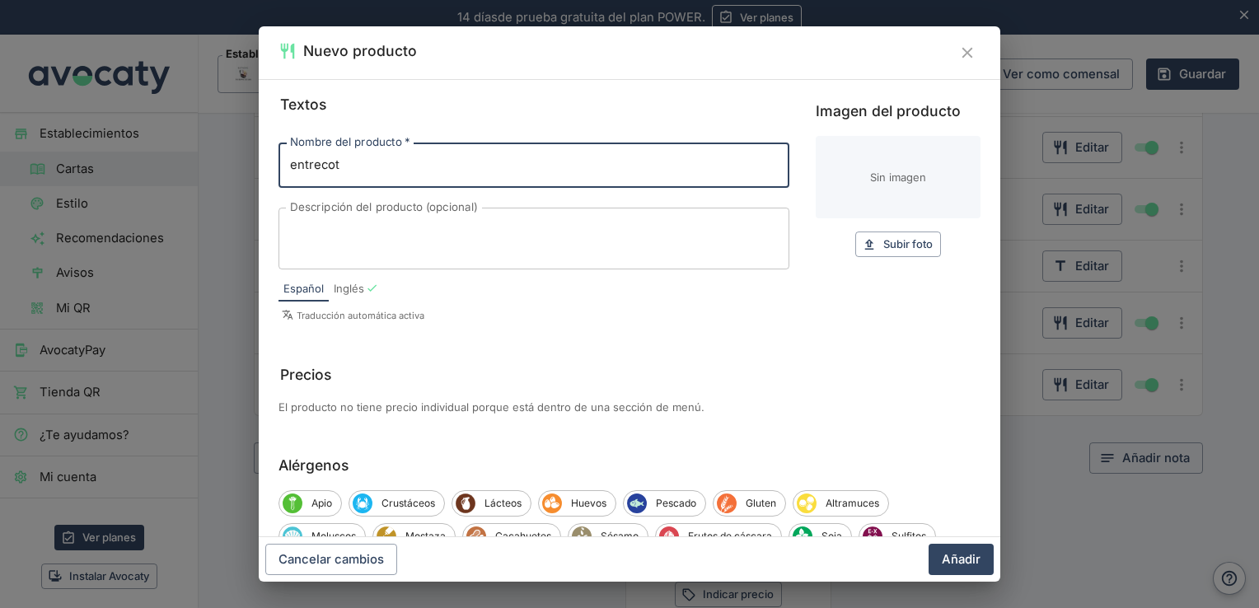
click at [293, 166] on input "entrecot" at bounding box center [534, 165] width 511 height 45
click at [295, 166] on input "entrecot" at bounding box center [534, 165] width 511 height 45
type input "Entrecot"
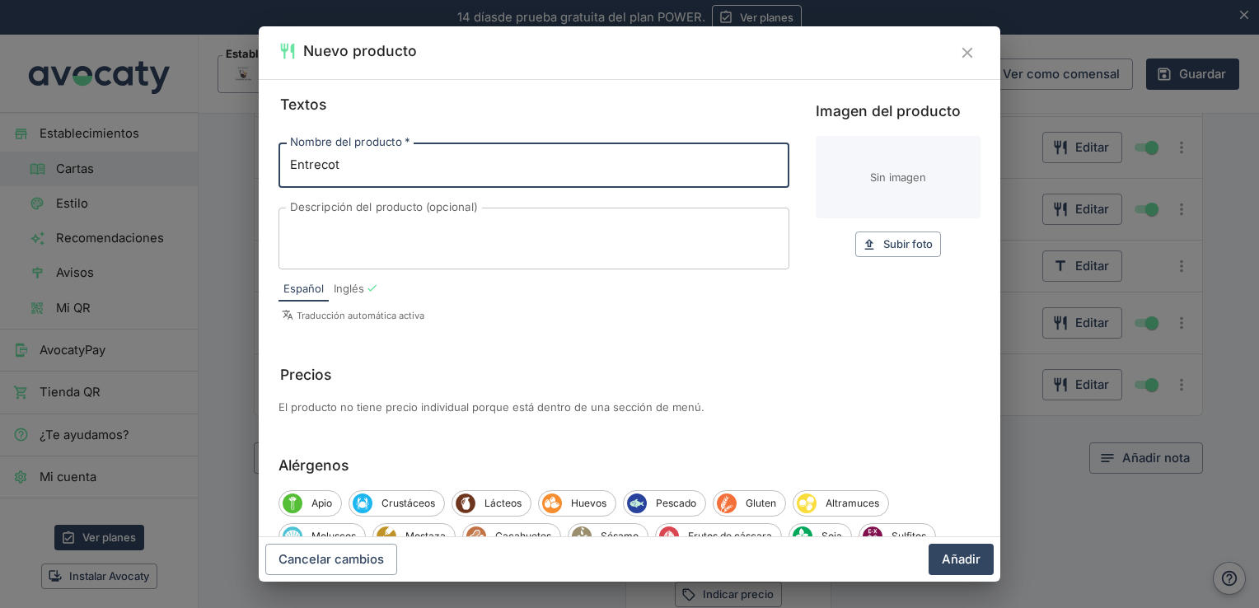
click at [473, 237] on textarea "Descripción del producto (opcional)" at bounding box center [534, 238] width 488 height 35
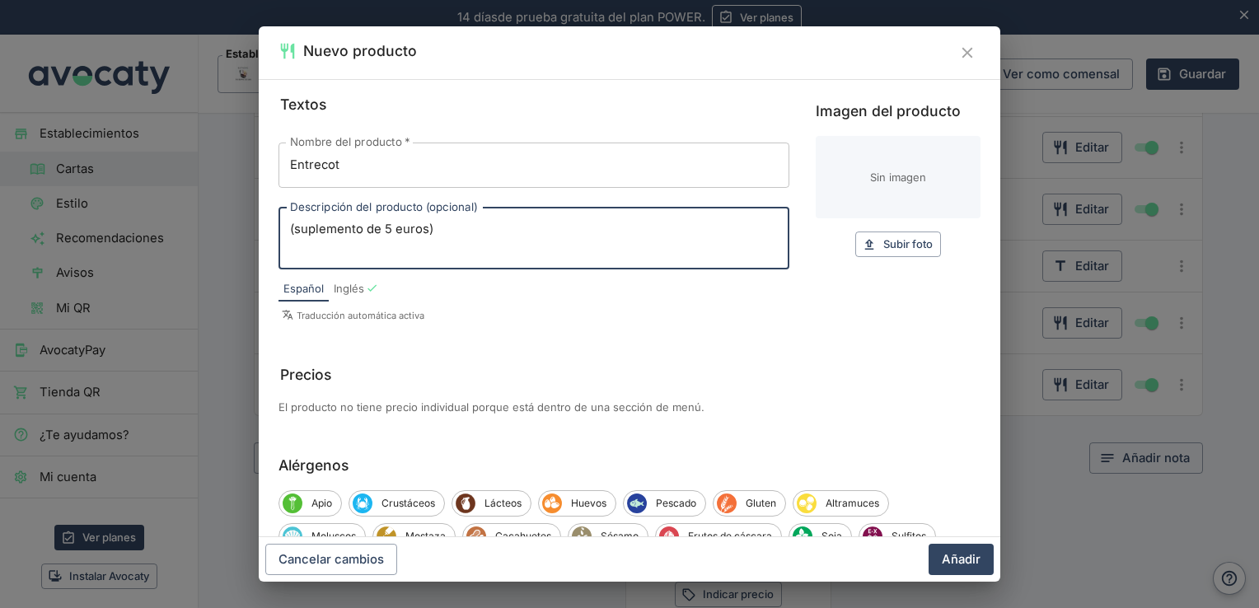
click at [392, 228] on textarea "(suplemento de 5 euros)" at bounding box center [534, 238] width 488 height 35
type textarea "(suplemento de 4 euros)"
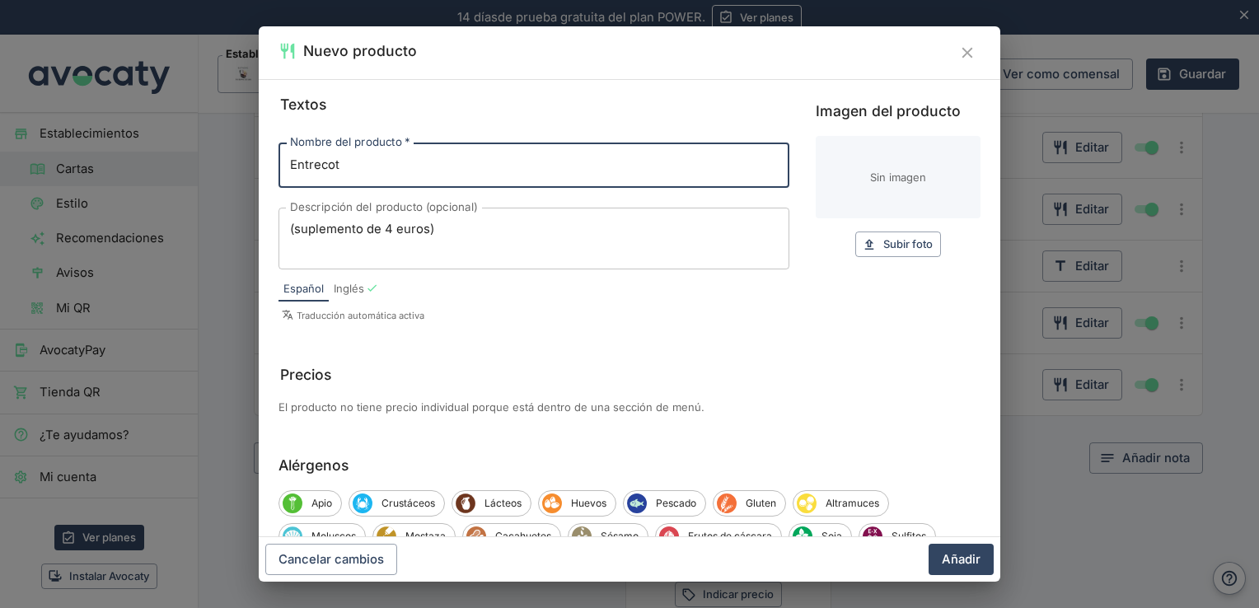
click at [409, 169] on input "Entrecot" at bounding box center [534, 165] width 511 height 45
type input "Entrecot con patatas"
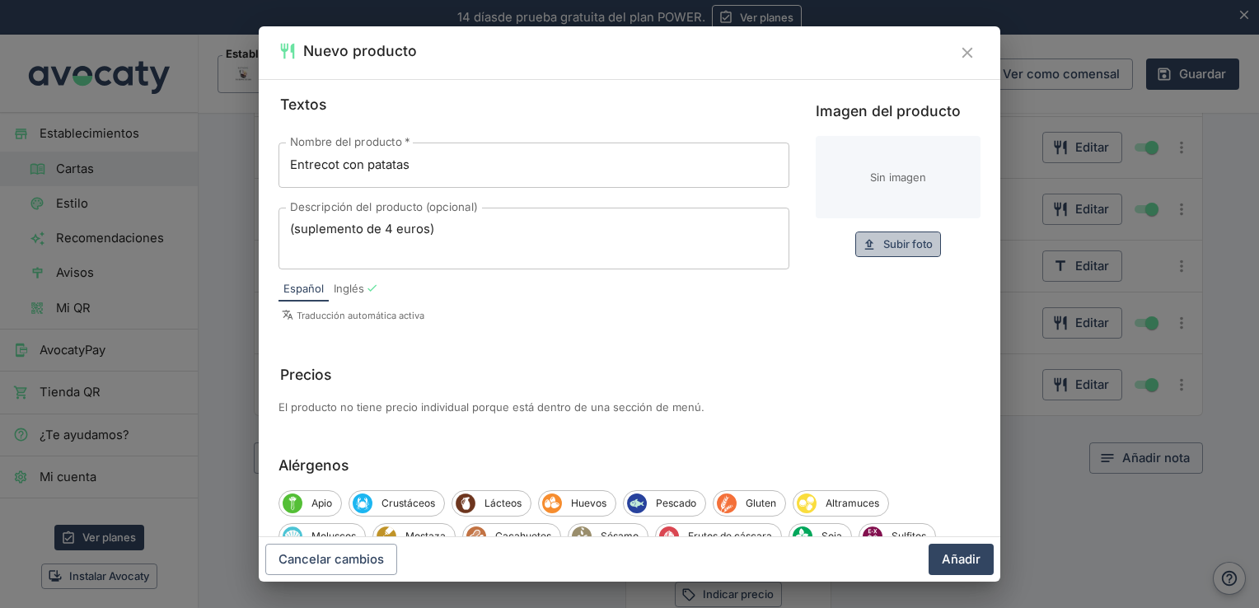
click at [903, 250] on span "Subir foto" at bounding box center [908, 244] width 49 height 19
type input "C:\fakepath\lg-b-entrecot.jpg"
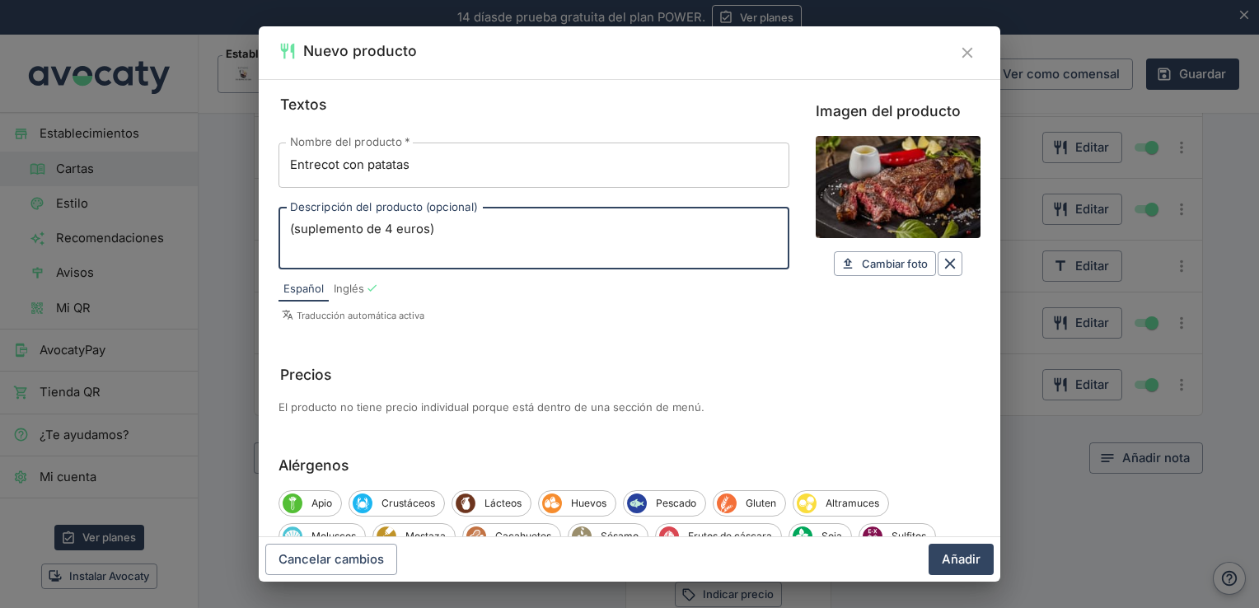
click at [391, 227] on textarea "(suplemento de 4 euros)" at bounding box center [534, 238] width 488 height 35
type textarea "(suplemento de 5 euros)"
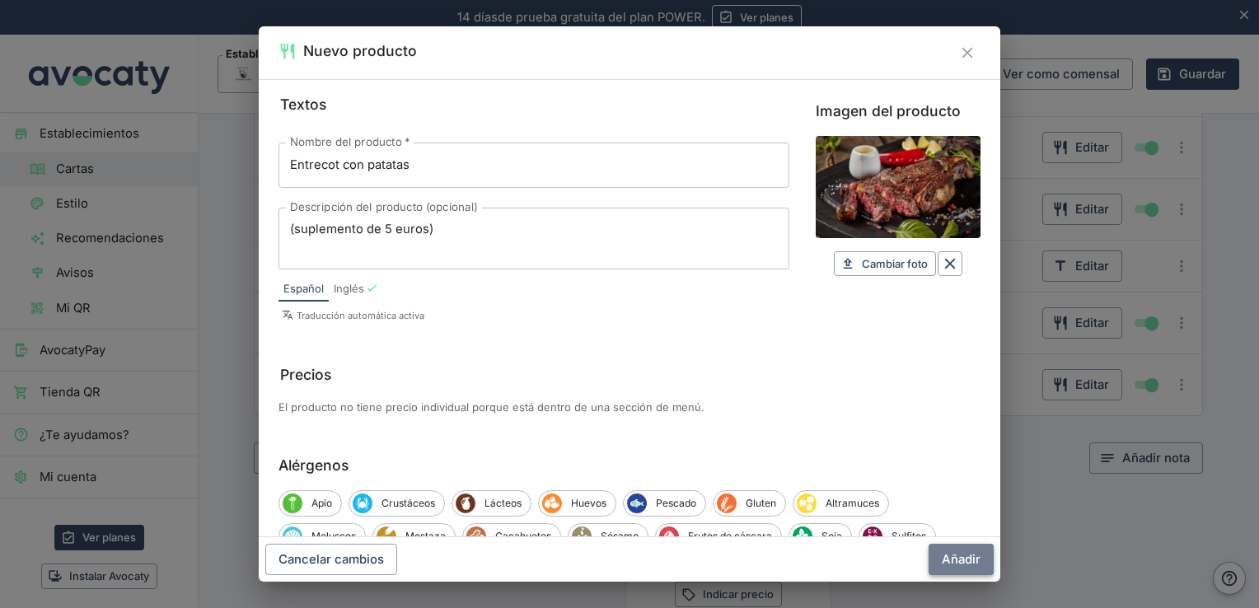
click at [964, 552] on button "Añadir" at bounding box center [961, 559] width 65 height 31
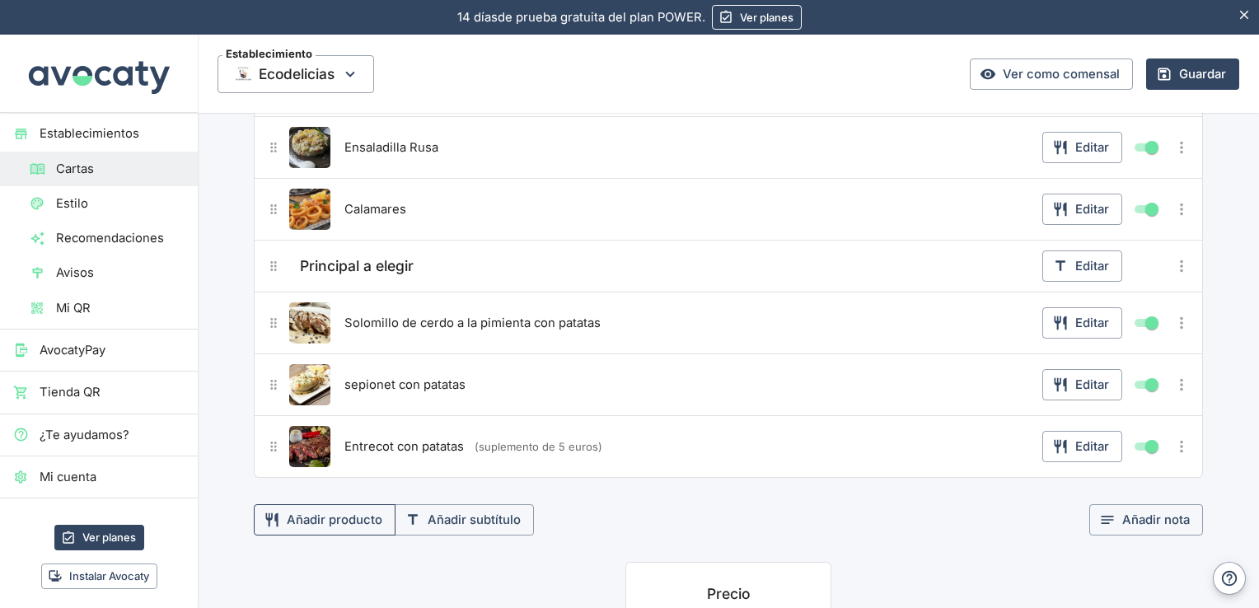
click at [350, 521] on button "Añadir producto" at bounding box center [325, 519] width 142 height 31
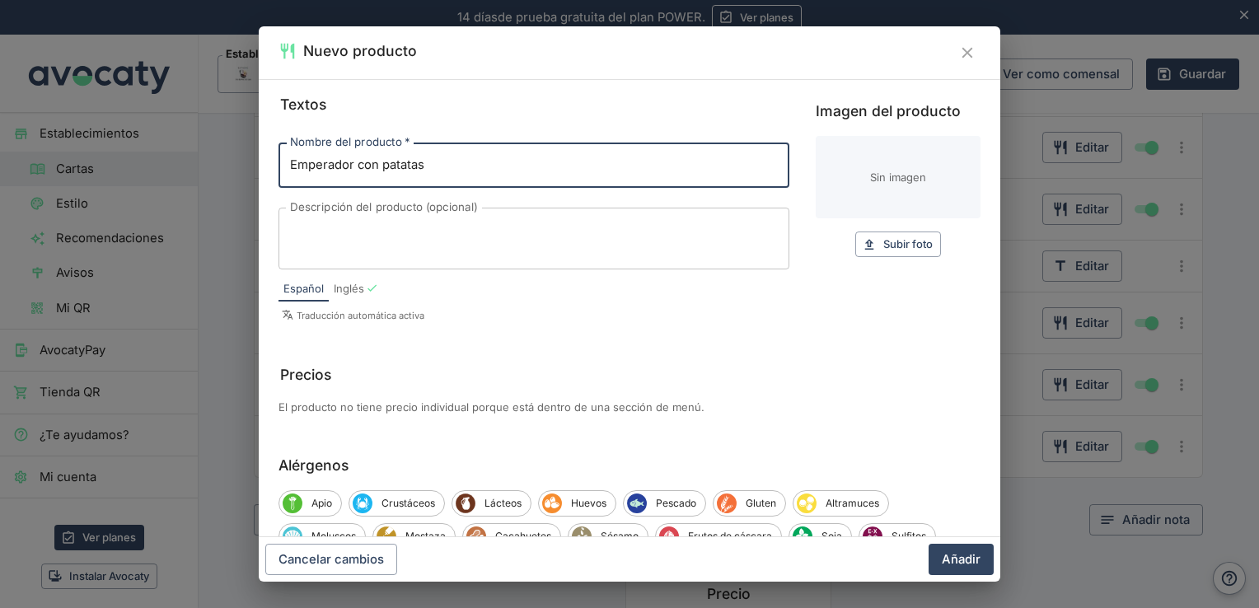
type input "Emperador con patatas"
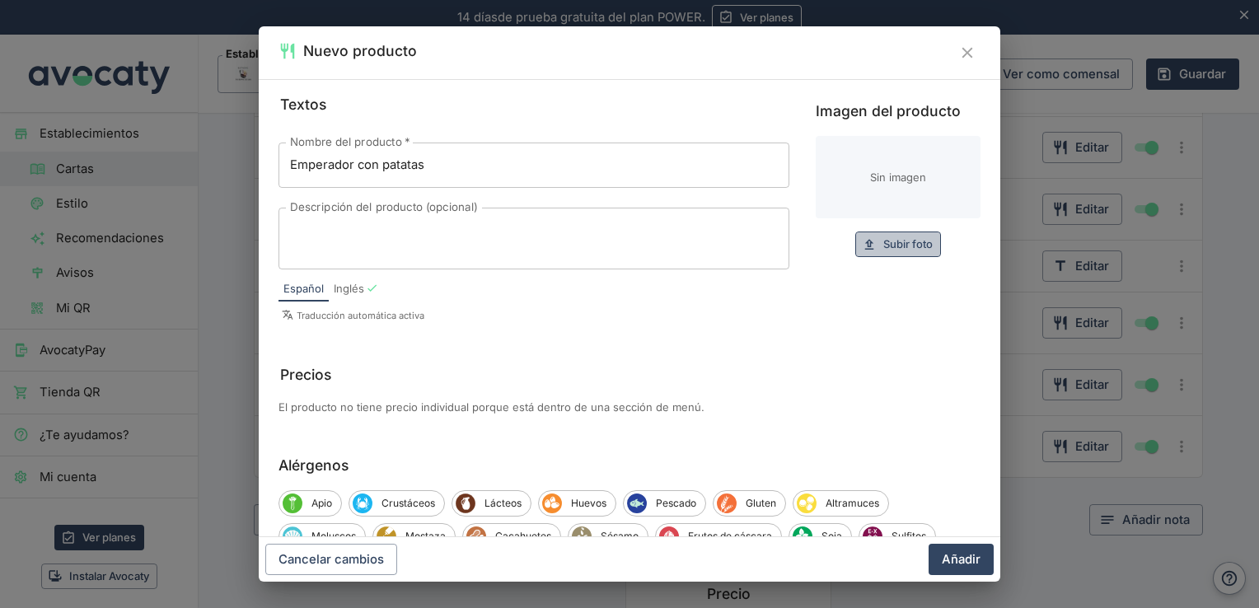
click at [900, 248] on span "Subir foto" at bounding box center [908, 244] width 49 height 19
type input "C:\fakepath\IMG_[PHONE_NUMBER].jpeg"
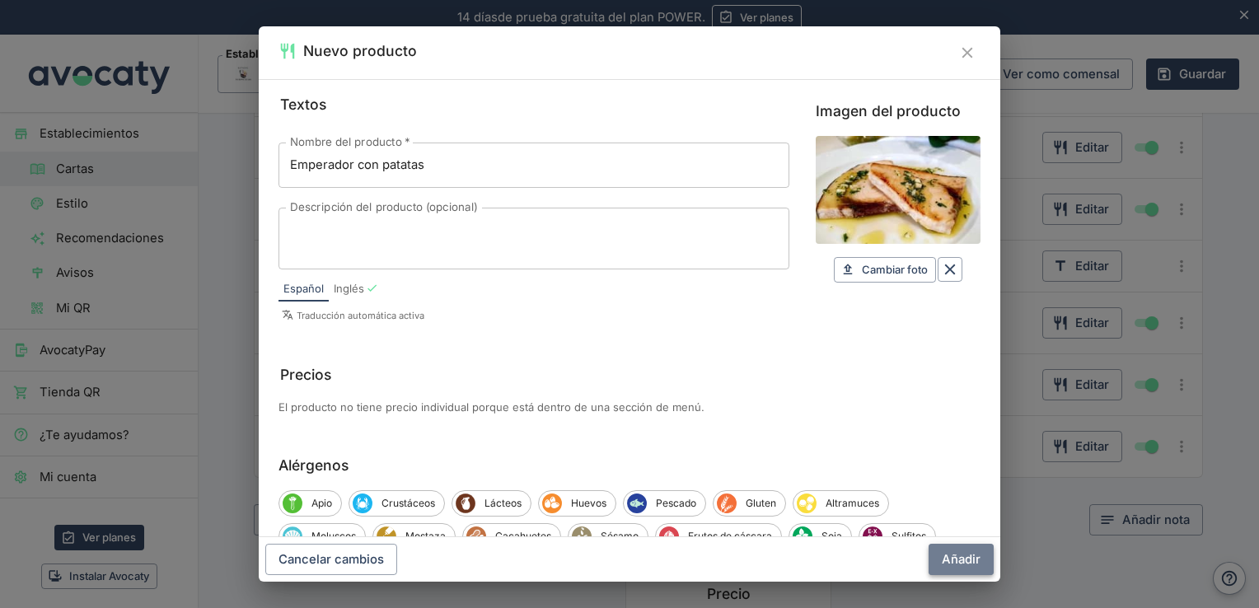
click at [947, 553] on button "Añadir" at bounding box center [961, 559] width 65 height 31
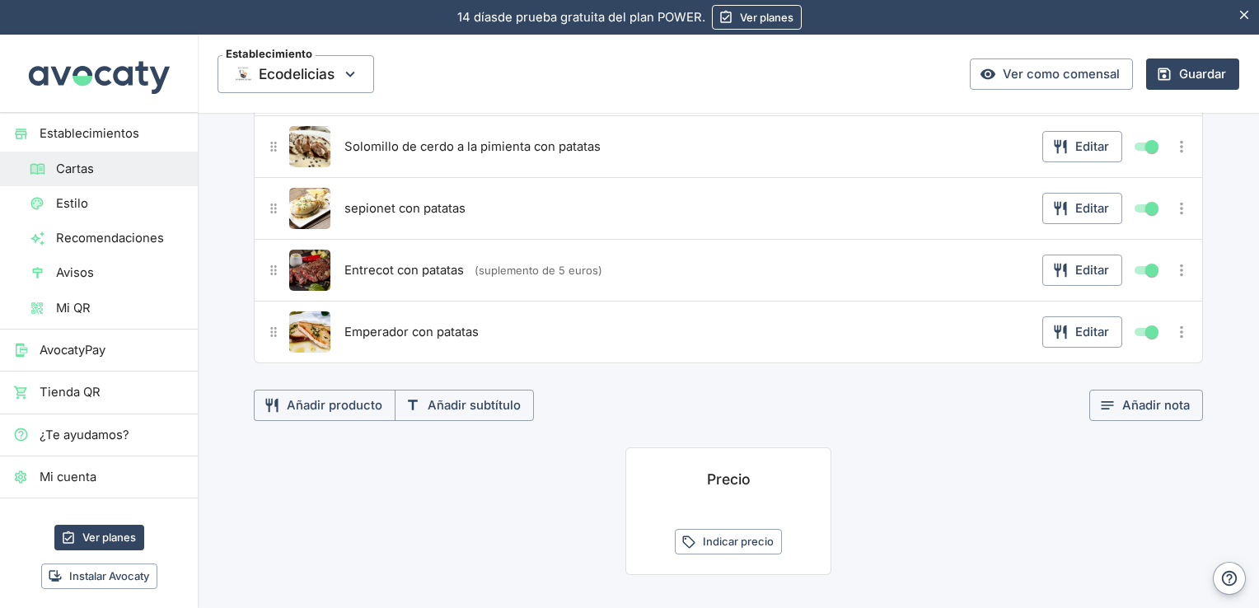
scroll to position [518, 0]
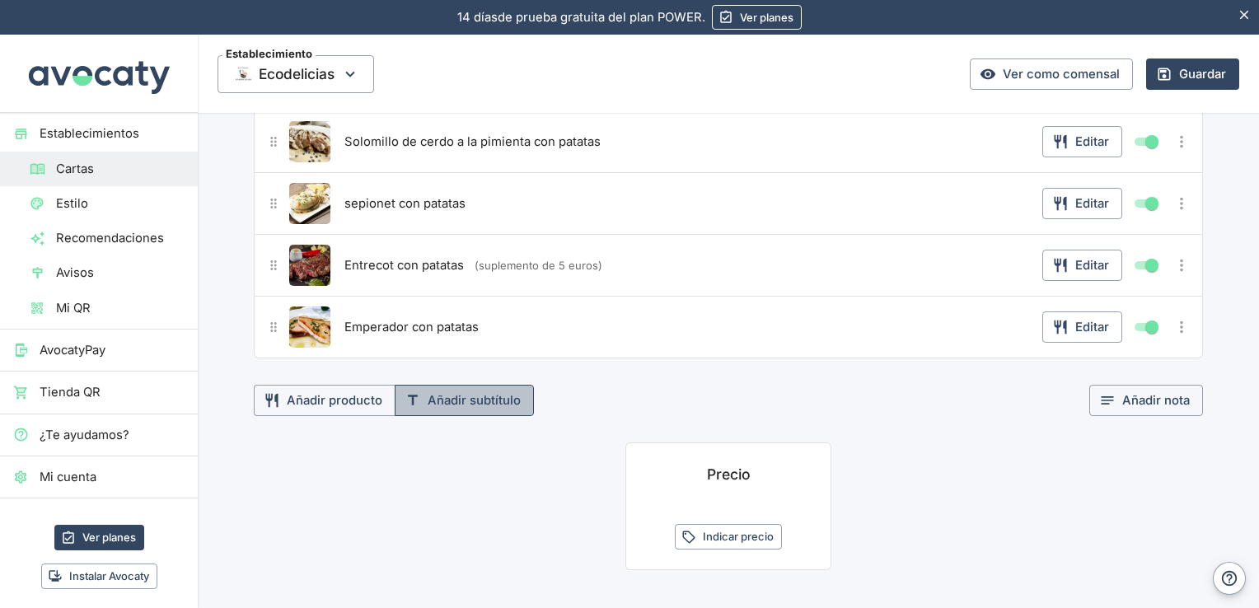
click at [481, 404] on button "Añadir subtítulo" at bounding box center [464, 400] width 139 height 31
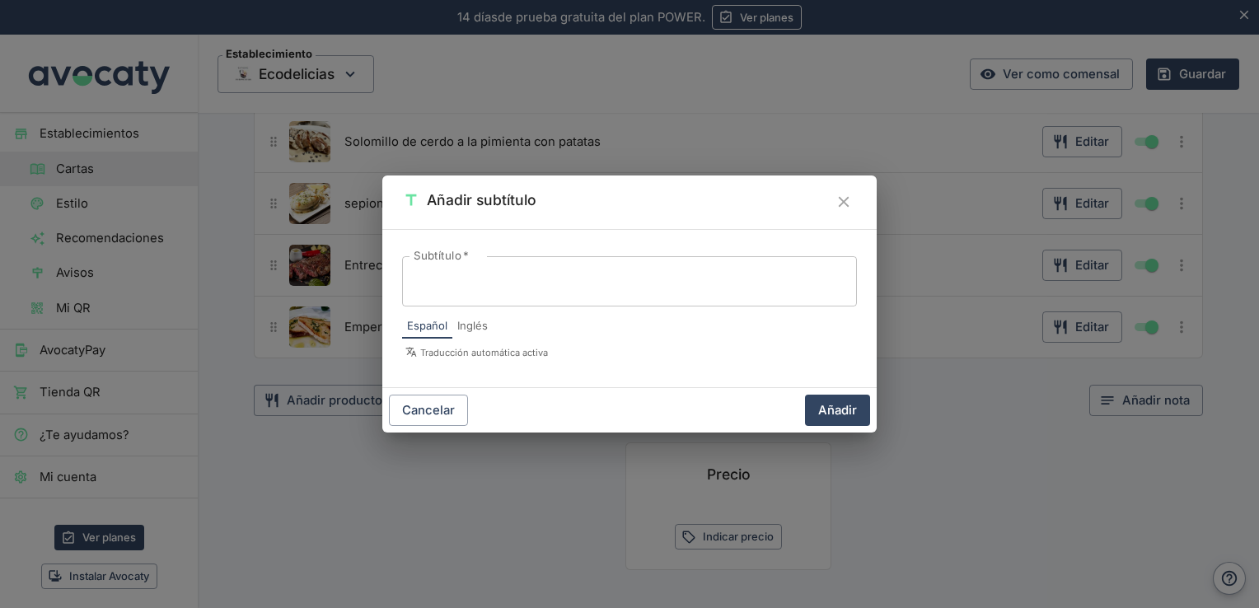
click at [495, 264] on div "x Subtítulo   *" at bounding box center [629, 281] width 455 height 50
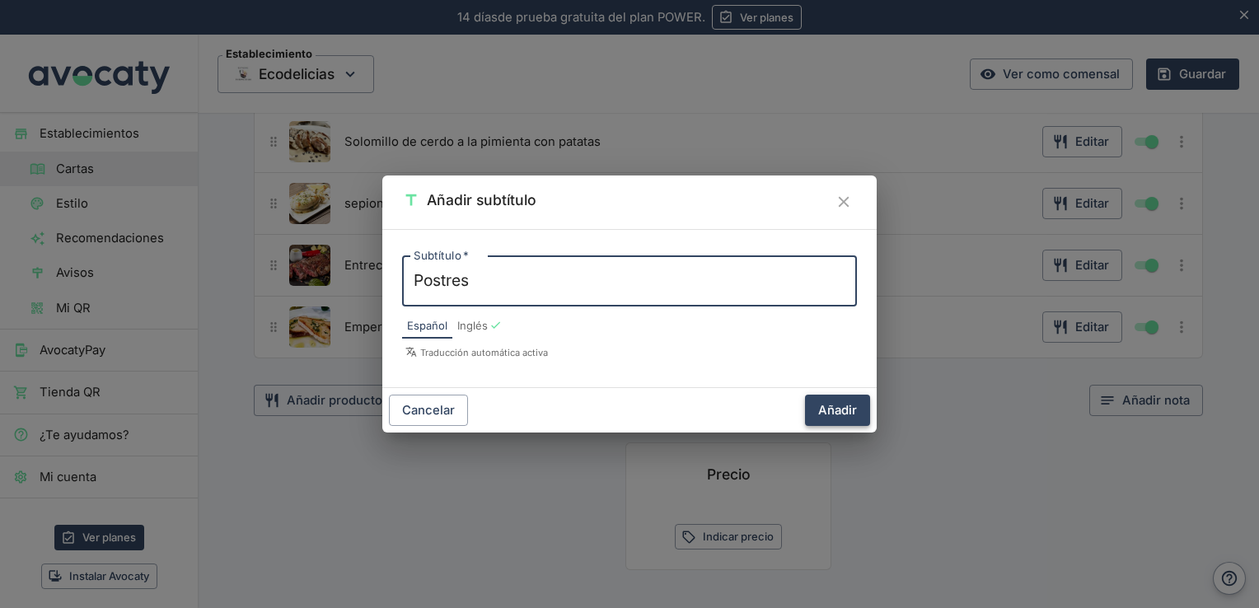
type textarea "Postres"
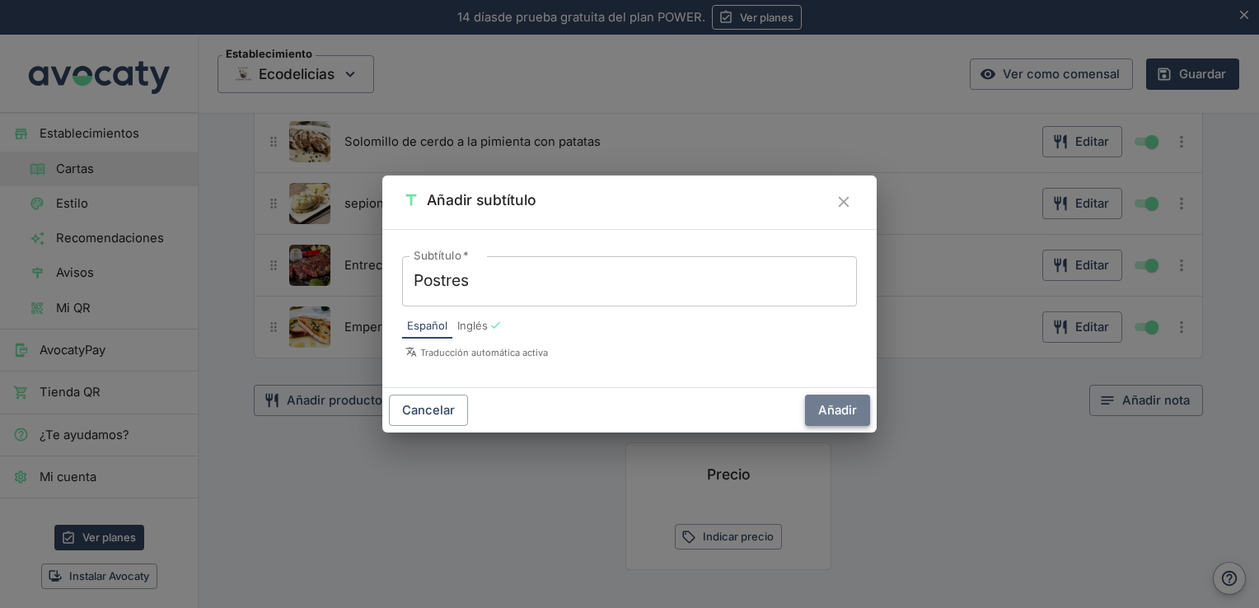
click at [845, 397] on button "Añadir" at bounding box center [837, 410] width 65 height 31
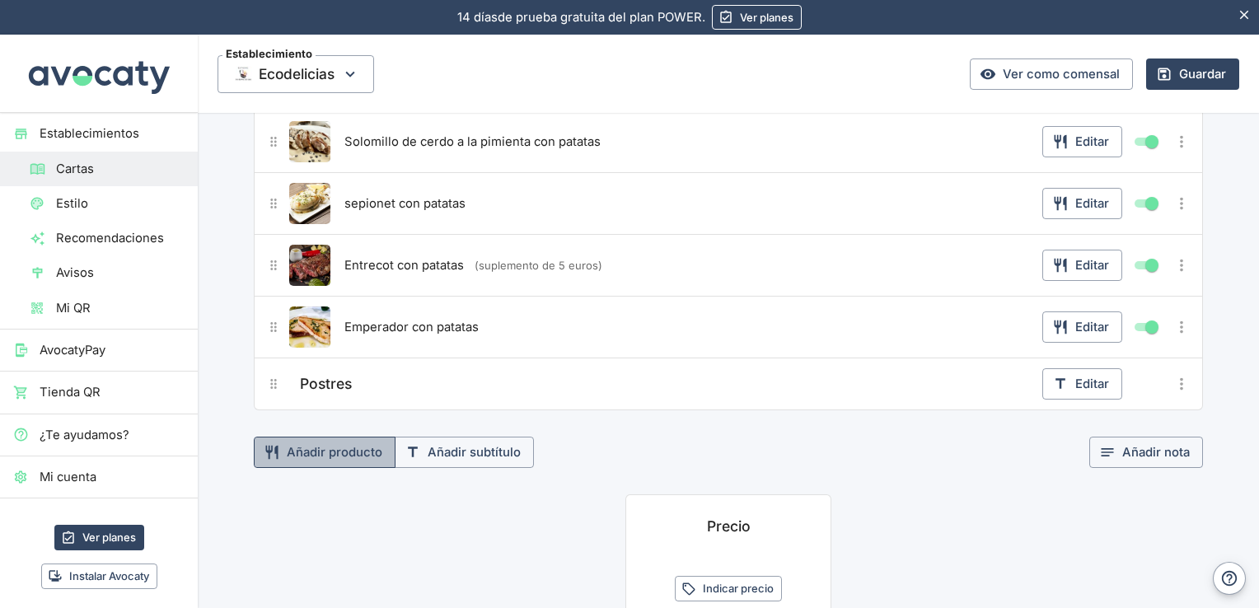
click at [300, 444] on button "Añadir producto" at bounding box center [325, 452] width 142 height 31
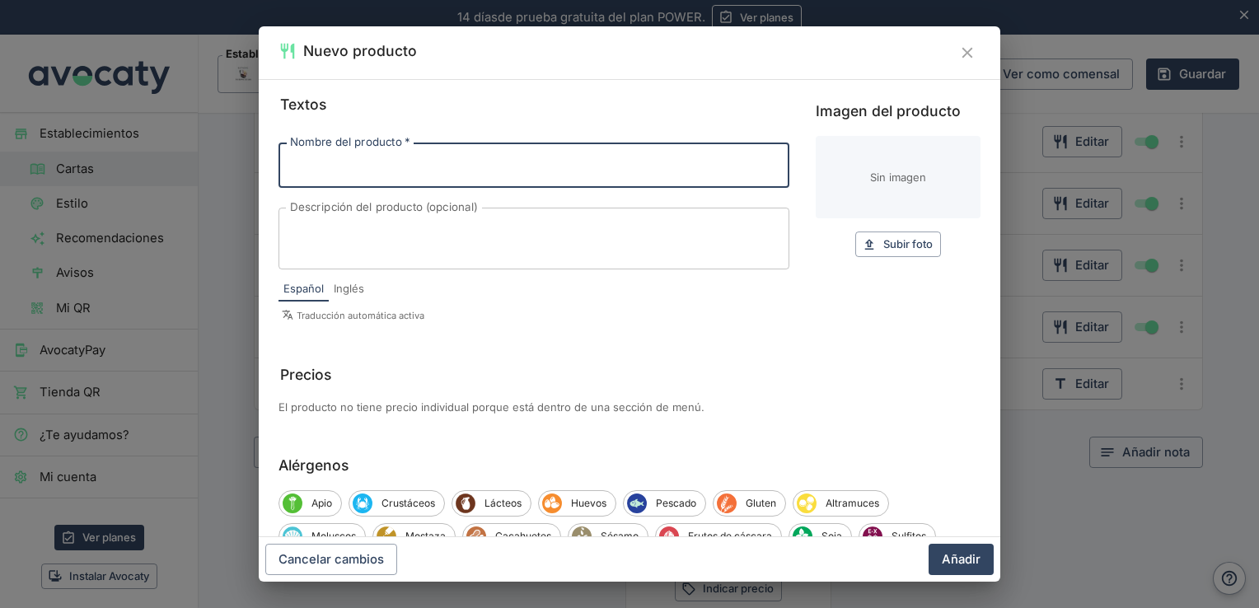
click at [392, 170] on input "Nombre del producto   *" at bounding box center [534, 165] width 511 height 45
type input "tarta de queso"
click at [892, 241] on span "Subir foto" at bounding box center [908, 244] width 49 height 19
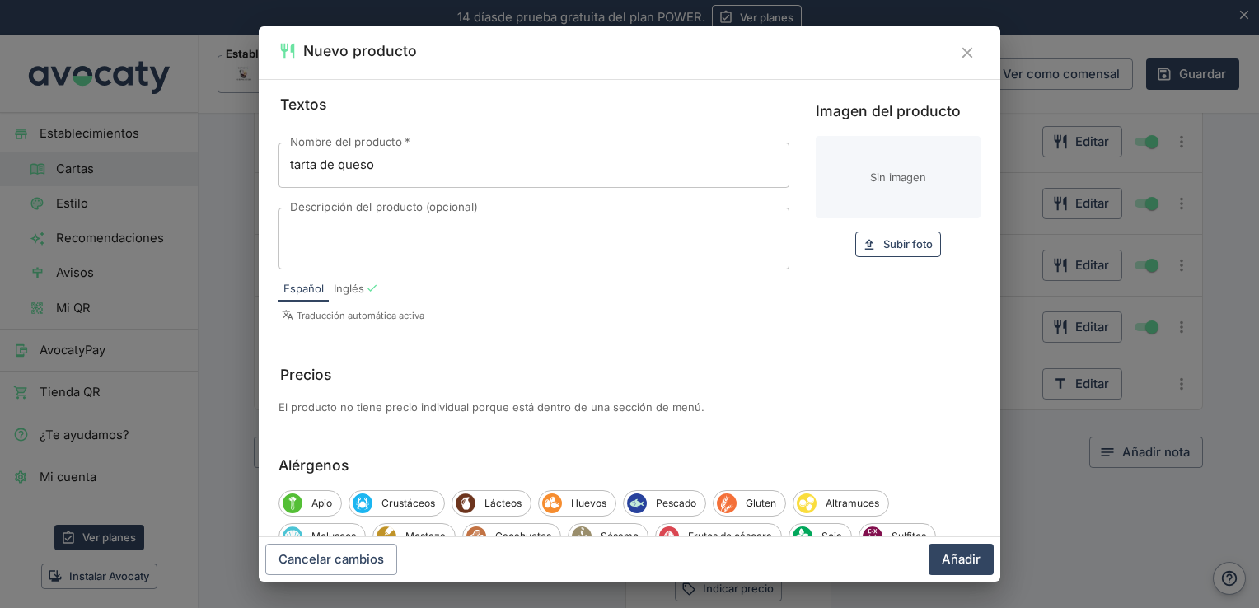
type input "C:\fakepath\tarta-de-queso.jpg"
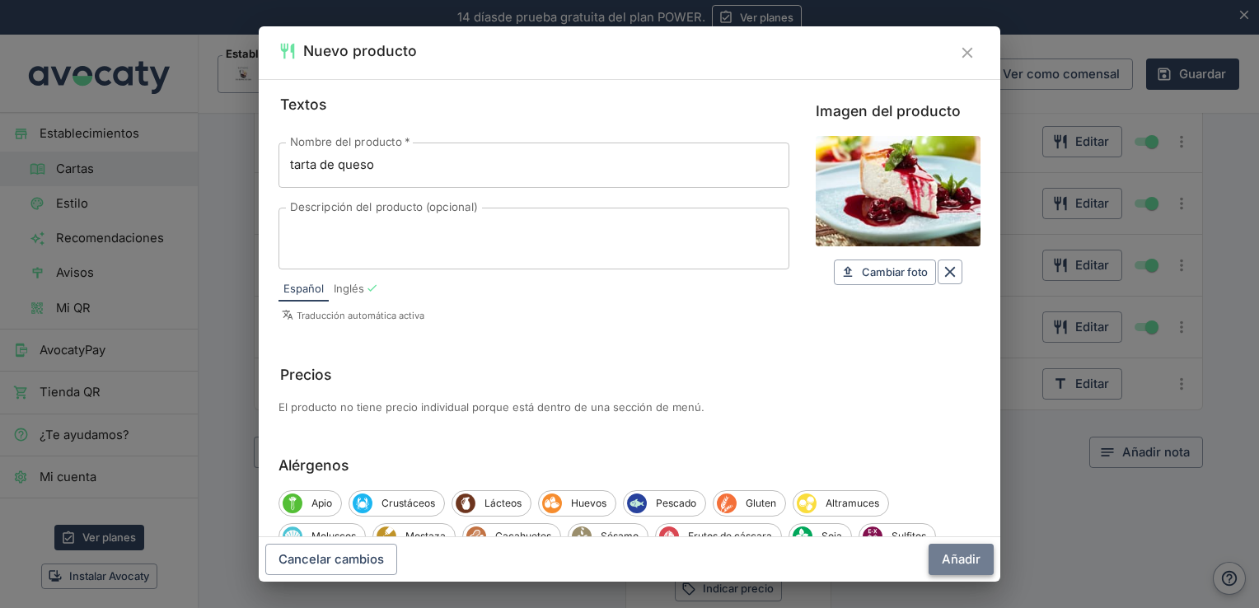
click at [965, 562] on button "Añadir" at bounding box center [961, 559] width 65 height 31
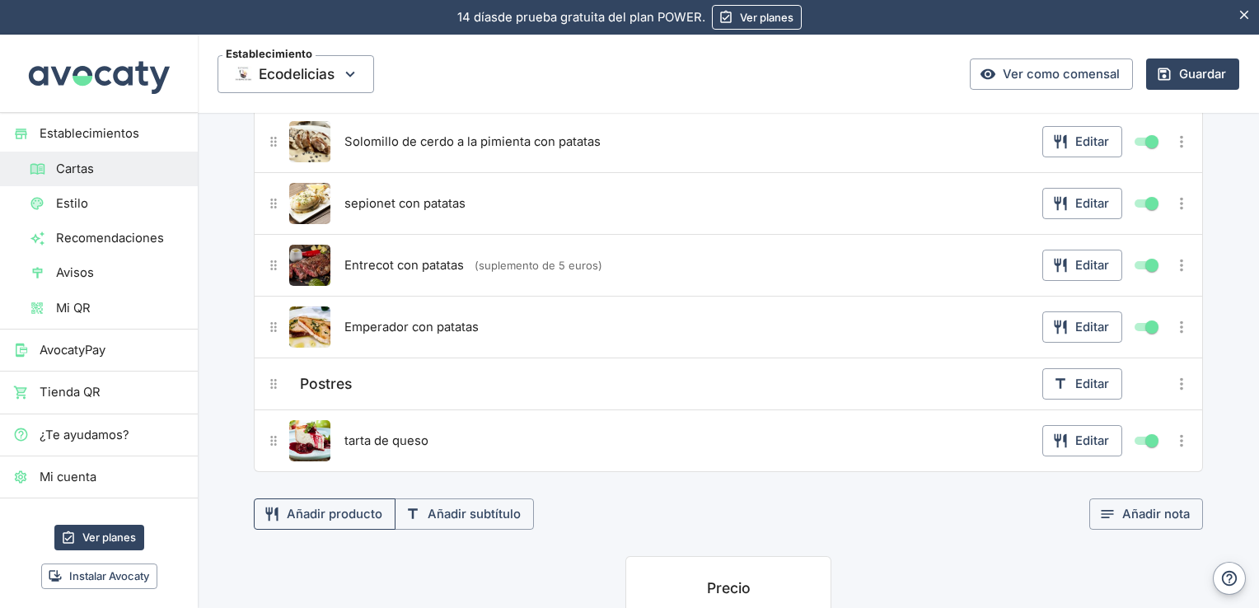
click at [340, 506] on button "Añadir producto" at bounding box center [325, 514] width 142 height 31
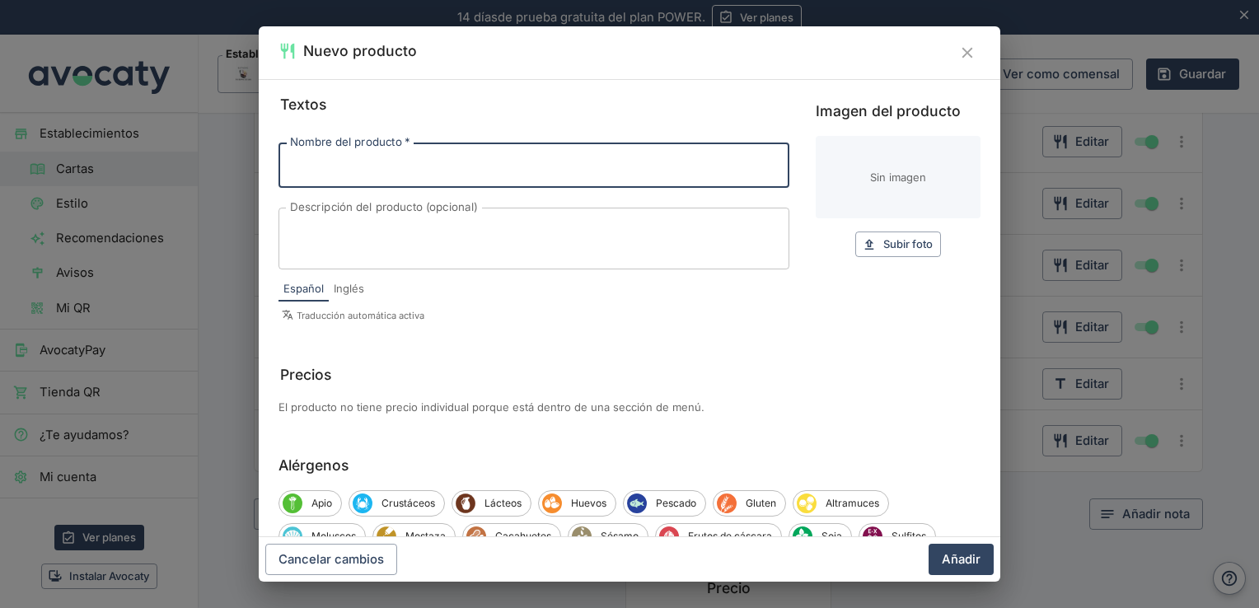
click at [468, 176] on input "Nombre del producto   *" at bounding box center [534, 165] width 511 height 45
type input "tarta de tres chocolates"
click at [884, 239] on span "Subir foto" at bounding box center [908, 244] width 49 height 19
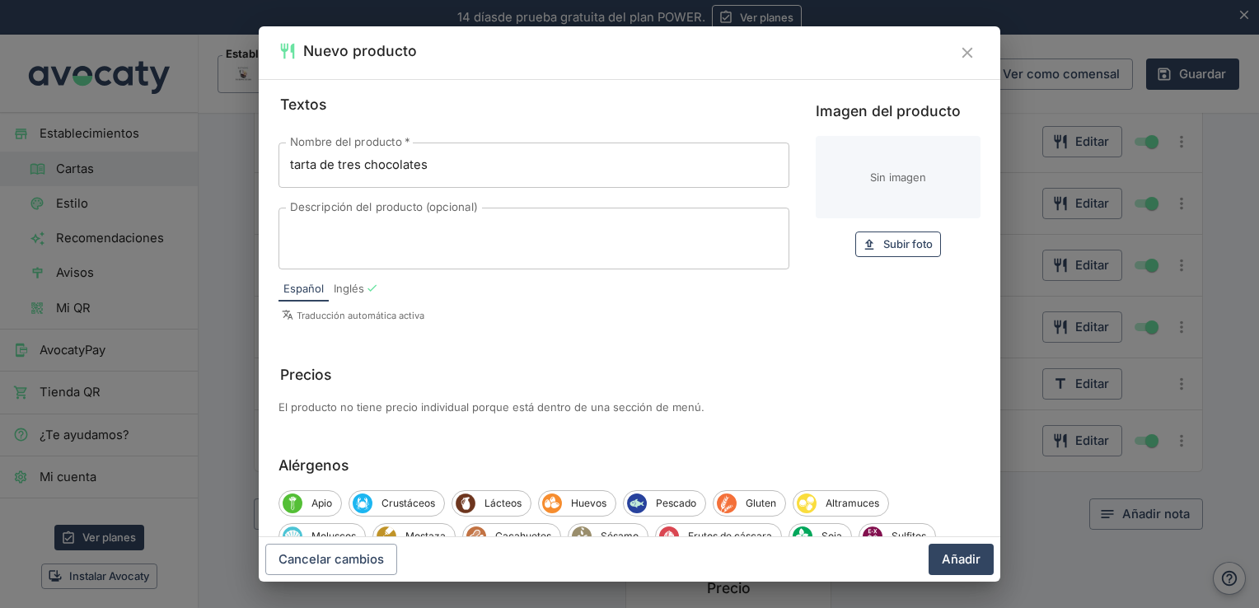
type input "C:\fakepath\OIP.webp"
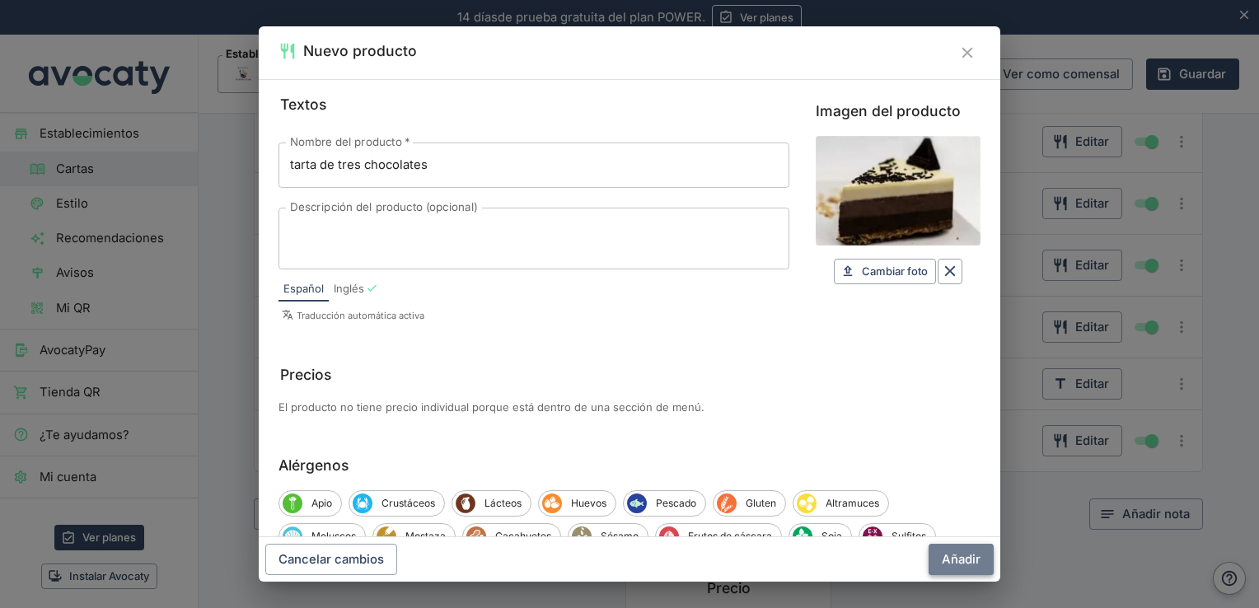
click at [964, 557] on button "Añadir" at bounding box center [961, 559] width 65 height 31
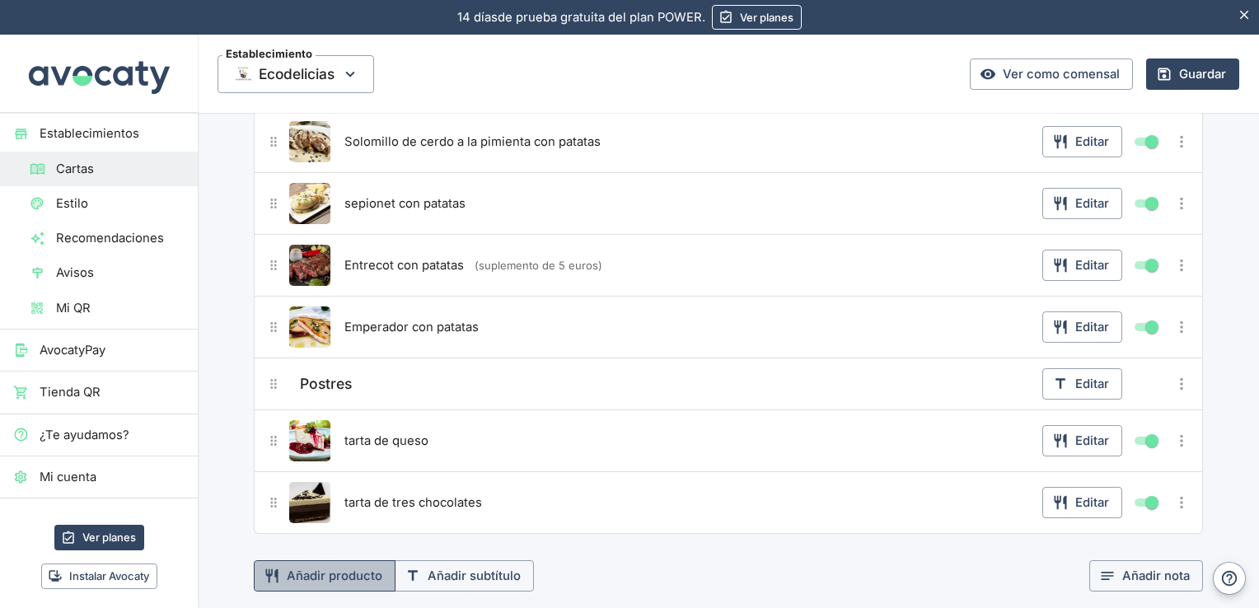
click at [356, 567] on button "Añadir producto" at bounding box center [325, 575] width 142 height 31
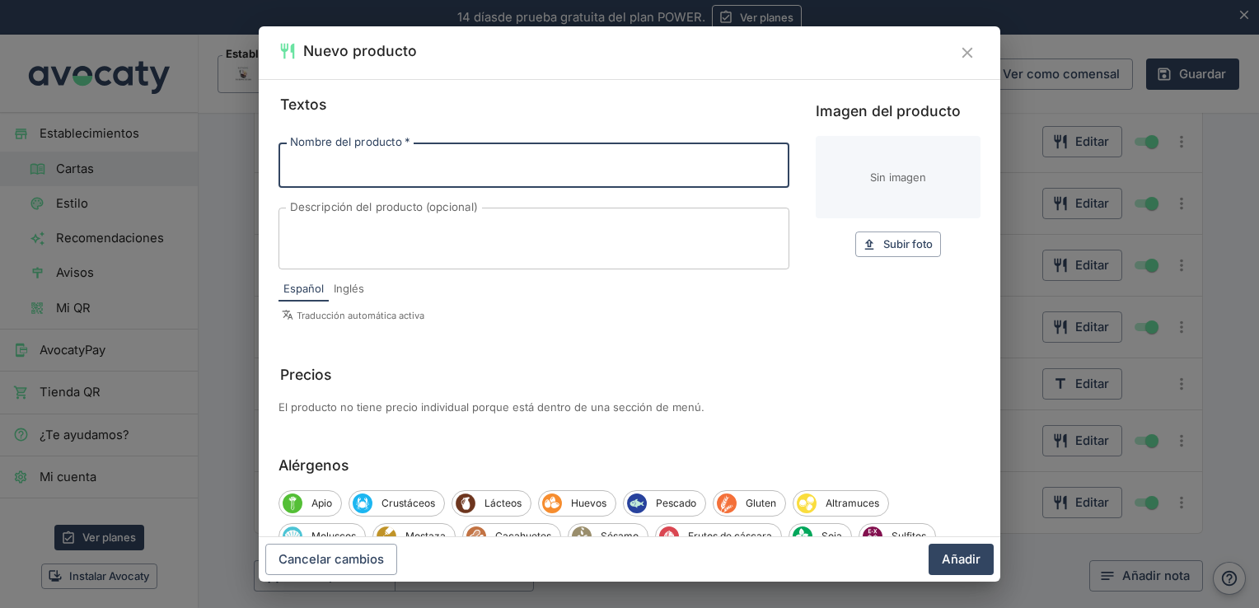
click at [445, 166] on input "Nombre del producto   *" at bounding box center [534, 165] width 511 height 45
type input "m"
type input "surtido de frutas de temporada"
click at [907, 249] on span "Subir foto" at bounding box center [908, 244] width 49 height 19
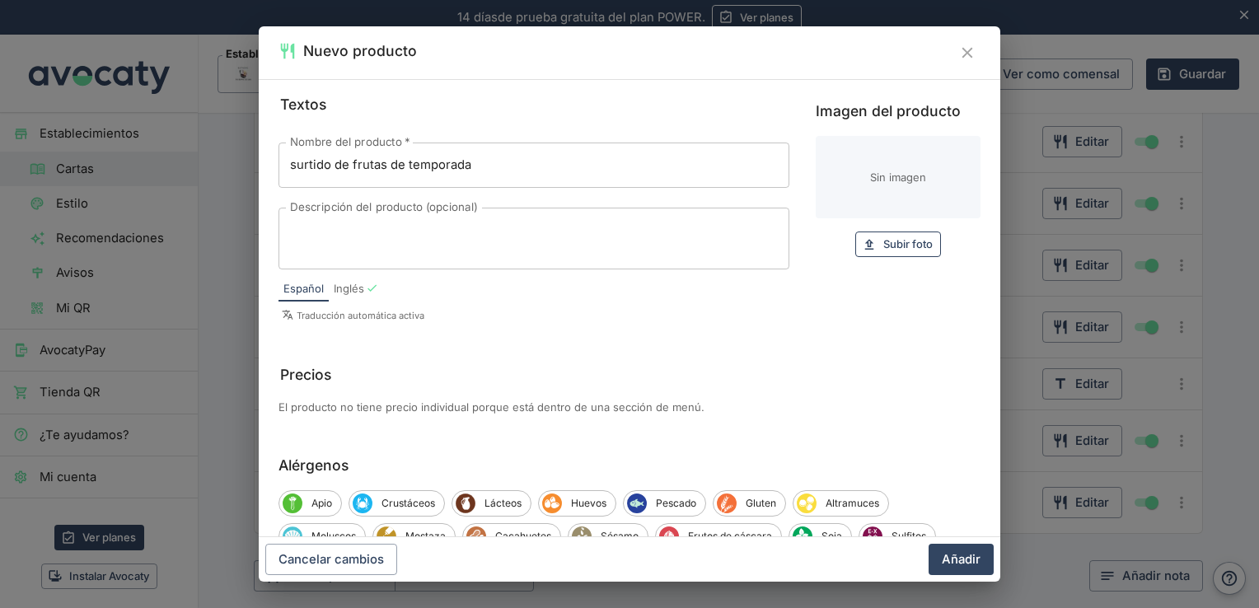
type input "C:\fakepath\ensalada-de-frutas-500x334.webp"
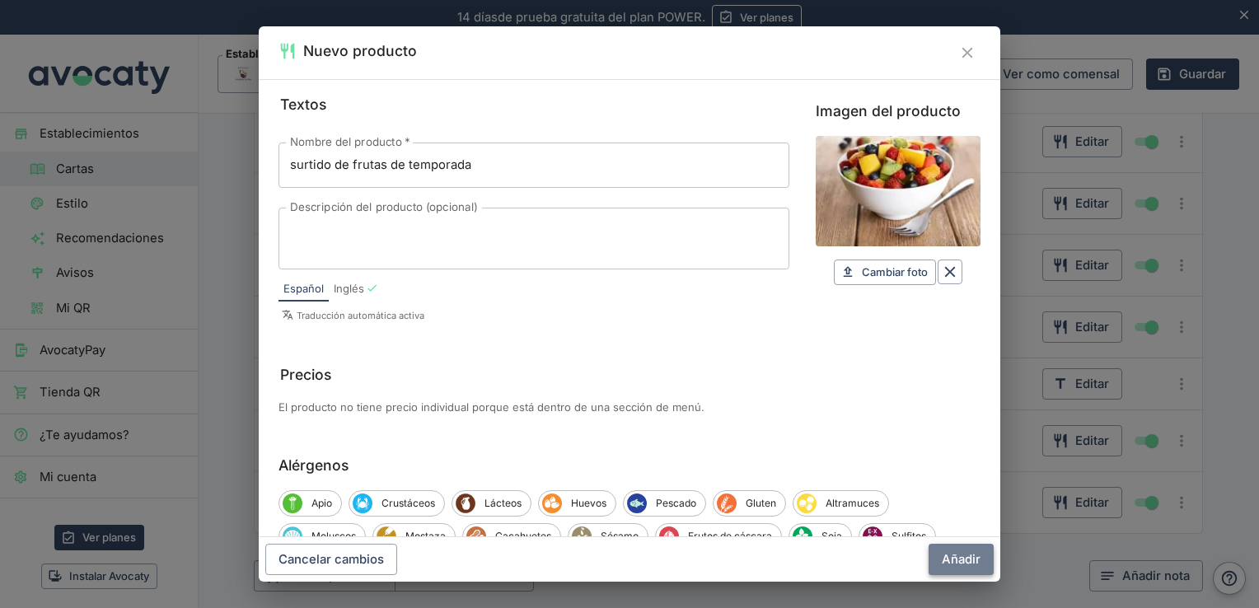
click at [955, 557] on button "Añadir" at bounding box center [961, 559] width 65 height 31
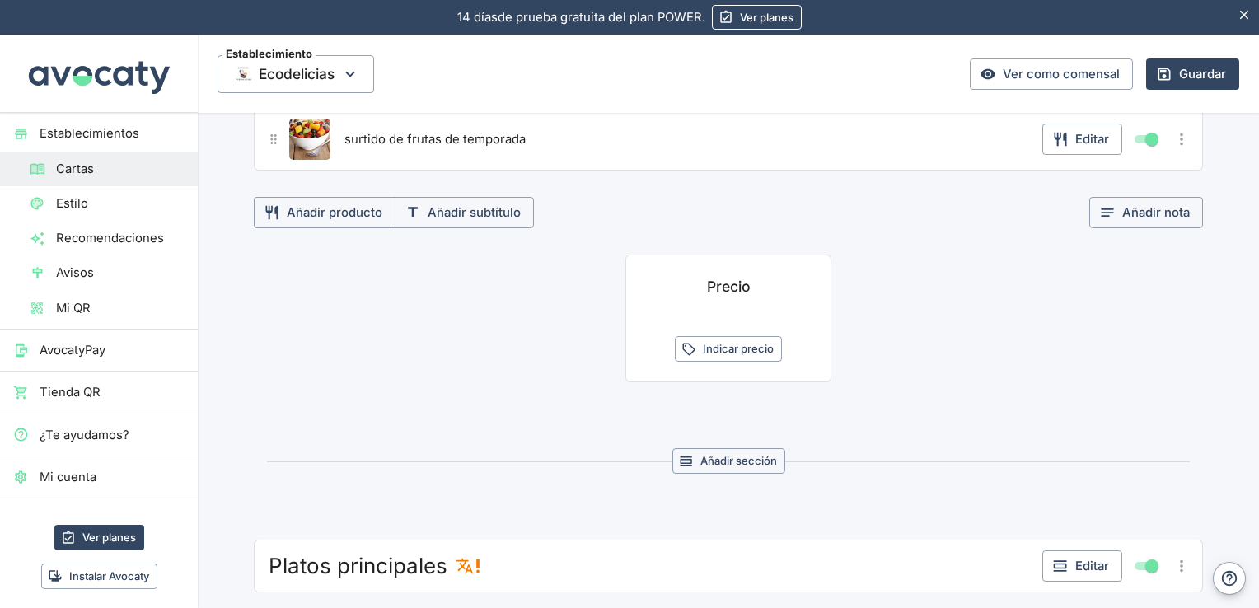
scroll to position [936, 0]
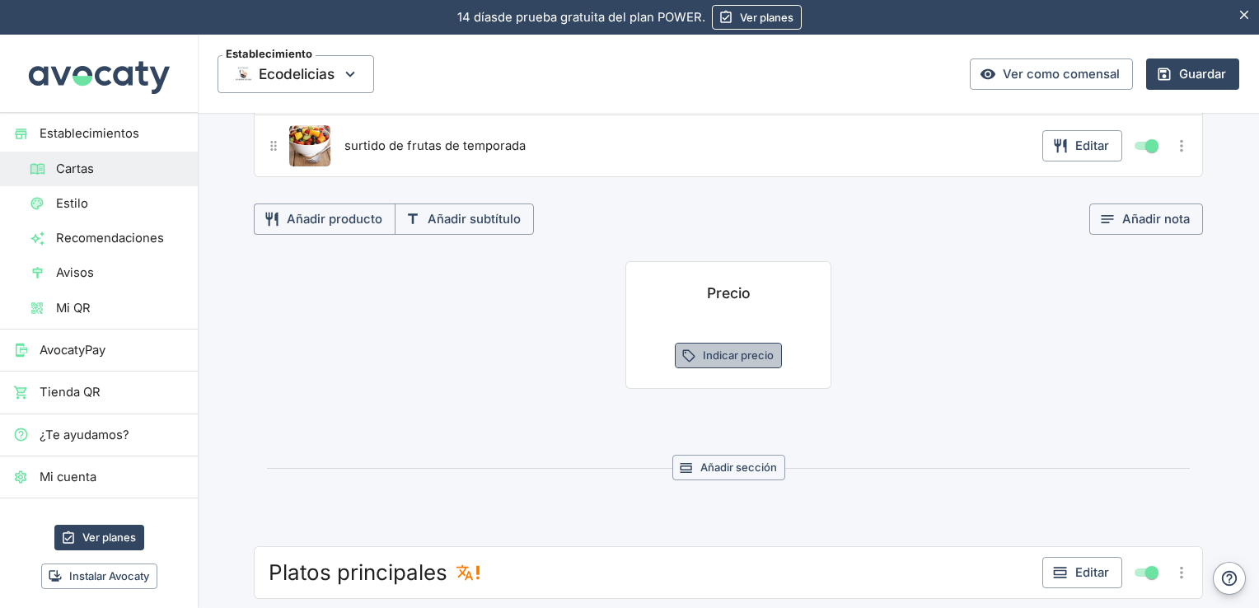
click at [738, 350] on button "Indicar precio" at bounding box center [728, 356] width 107 height 26
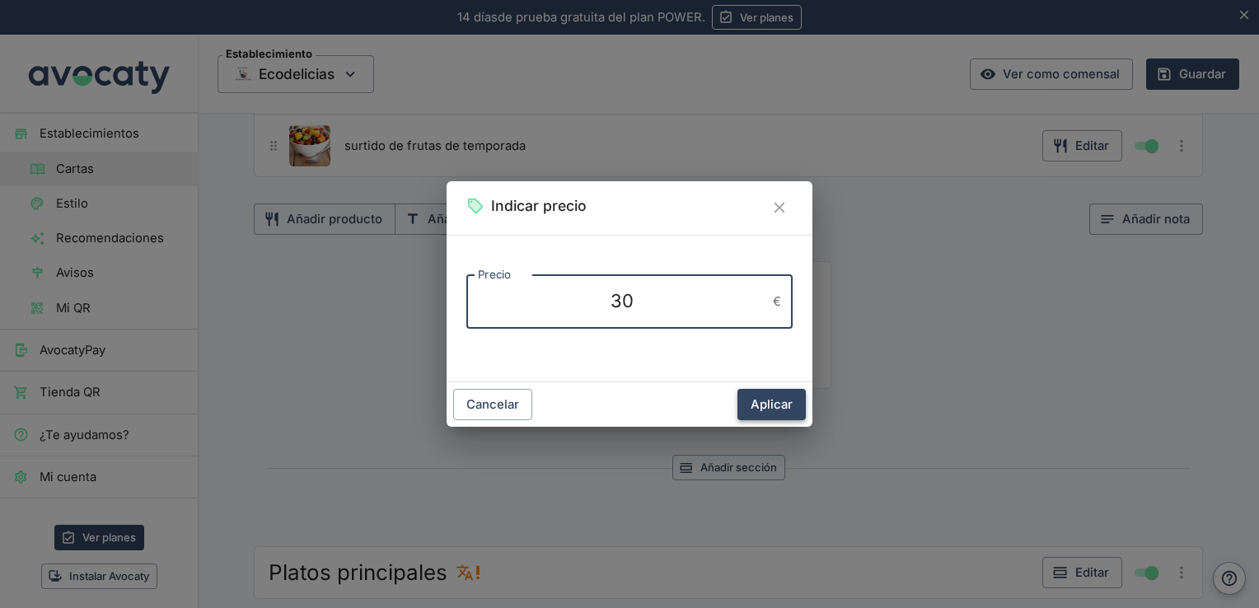
type textarea "30"
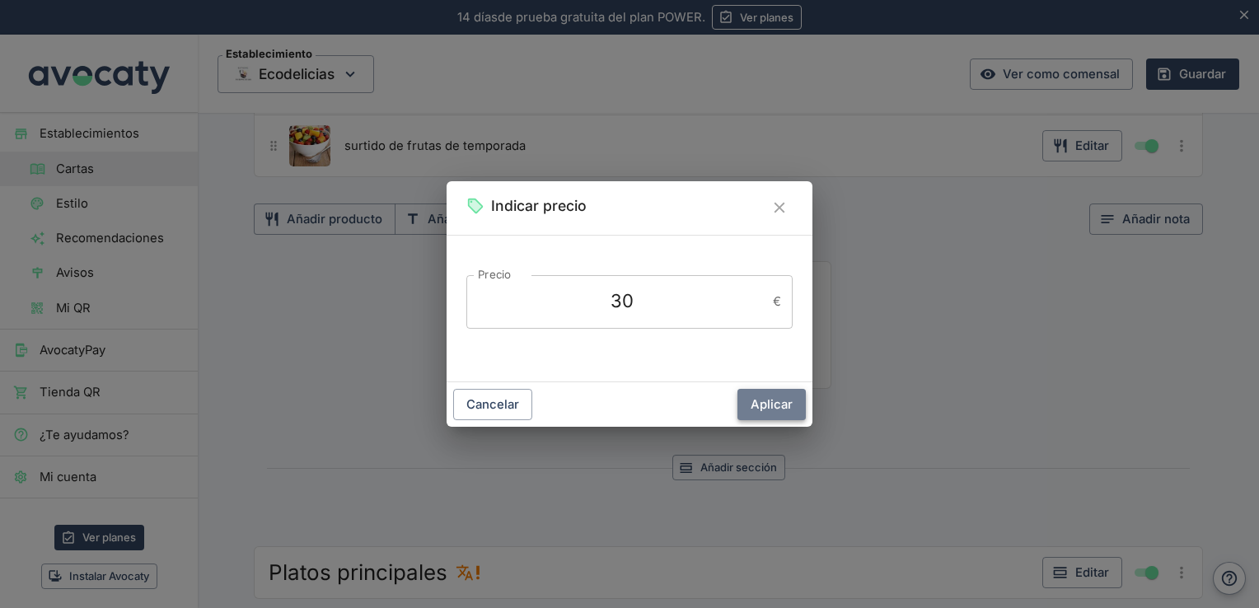
click at [785, 410] on button "Aplicar" at bounding box center [772, 404] width 68 height 31
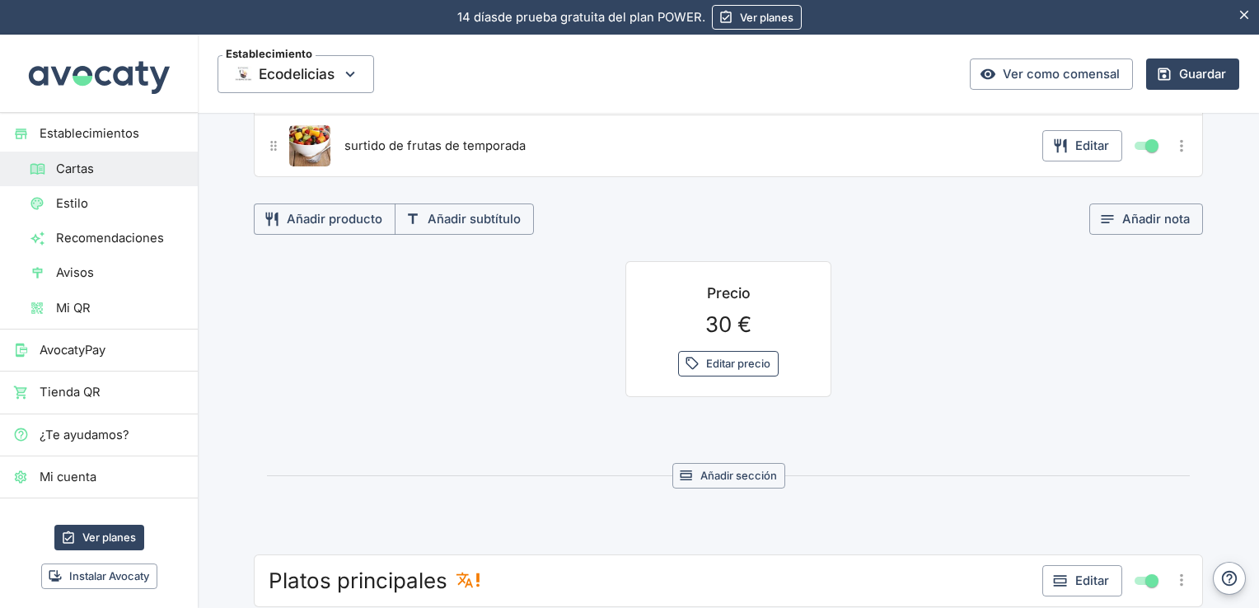
click at [745, 355] on button "Editar precio" at bounding box center [728, 364] width 101 height 26
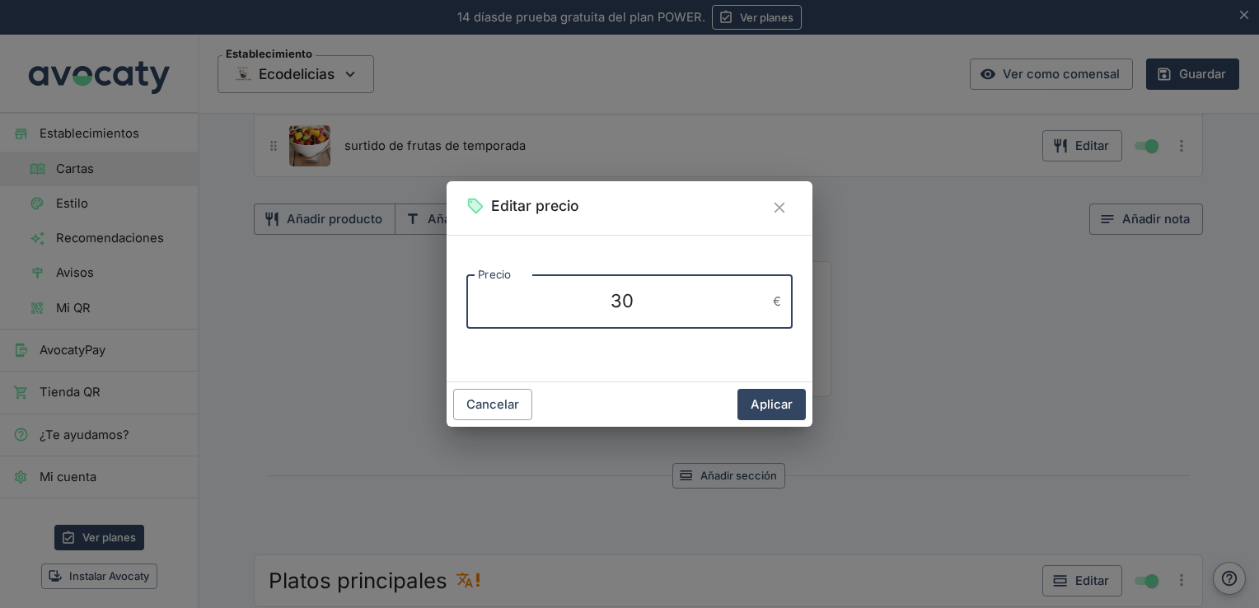
click at [666, 306] on textarea "30" at bounding box center [622, 301] width 288 height 26
type textarea "30e/pers."
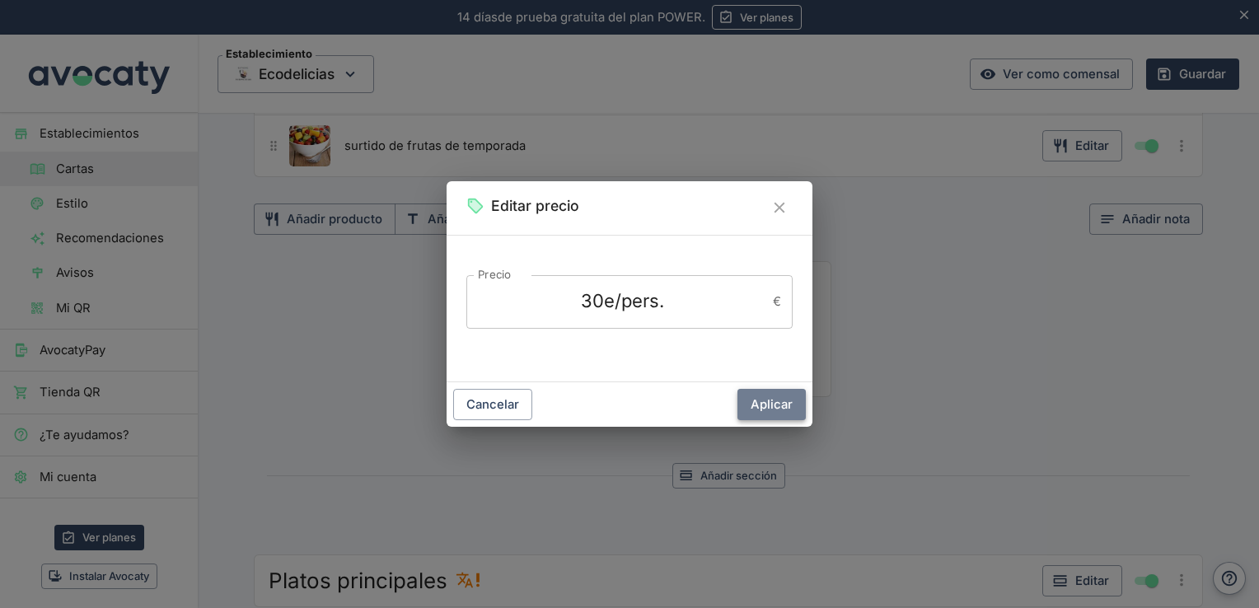
click at [780, 409] on button "Aplicar" at bounding box center [772, 404] width 68 height 31
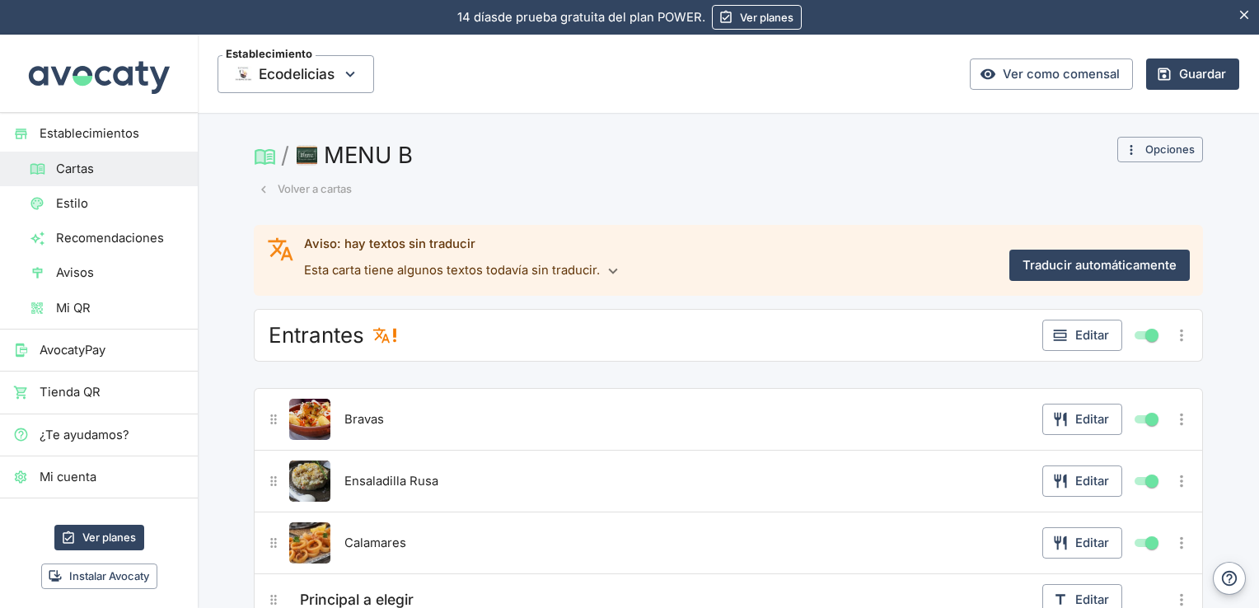
scroll to position [0, 0]
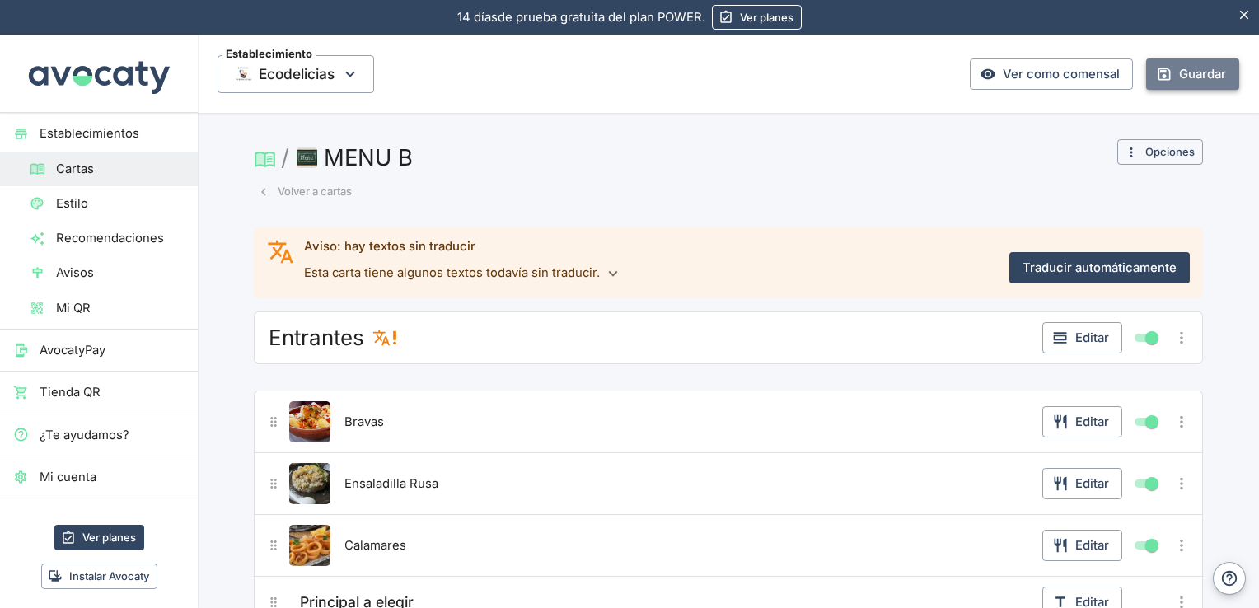
click at [1190, 77] on button "Guardar" at bounding box center [1192, 74] width 93 height 31
click at [288, 186] on button "Volver a cartas" at bounding box center [305, 192] width 102 height 26
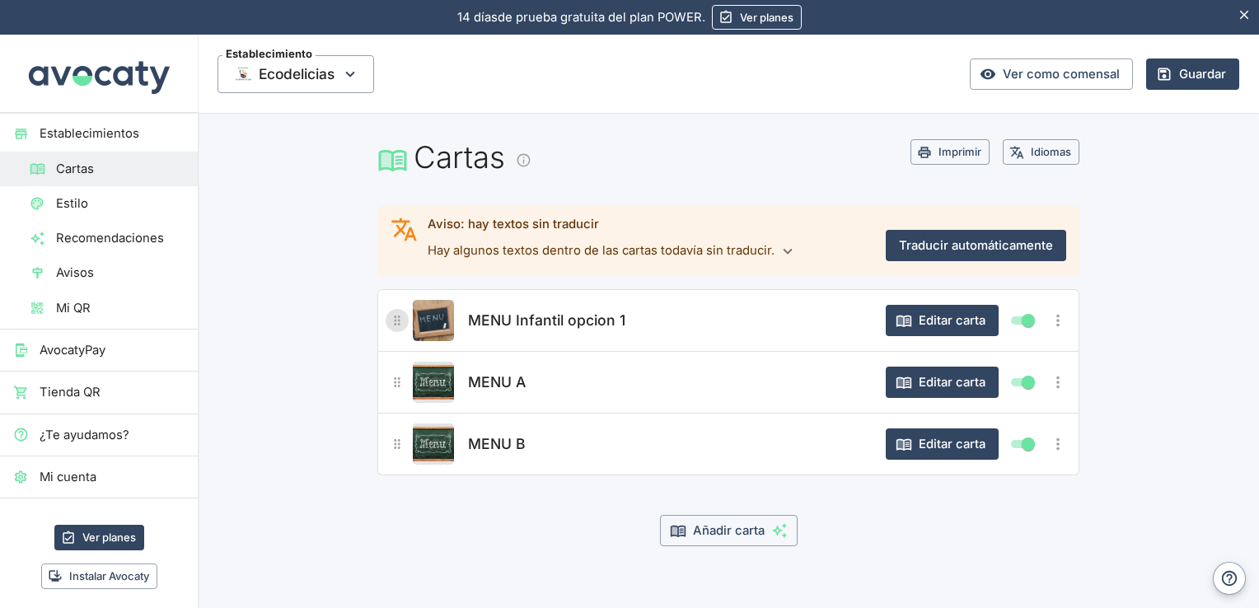
click at [391, 325] on icon "¿A qué carta?" at bounding box center [398, 321] width 16 height 16
click at [1049, 323] on icon "Más opciones" at bounding box center [1058, 321] width 18 height 18
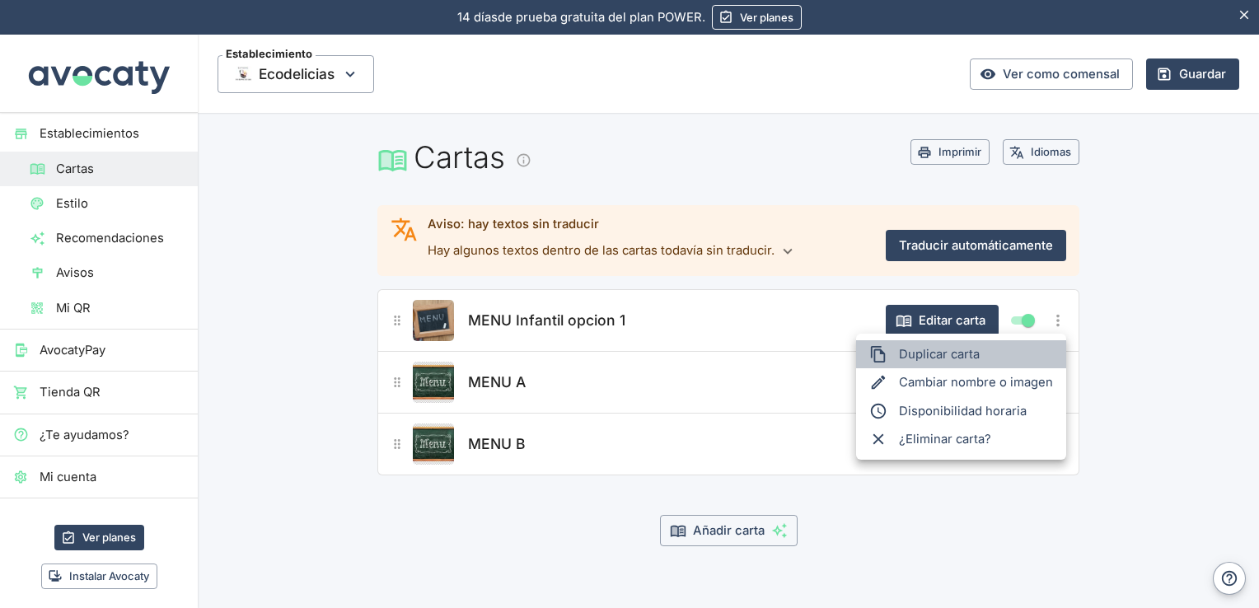
click at [1011, 364] on li "Duplicar carta" at bounding box center [961, 354] width 210 height 28
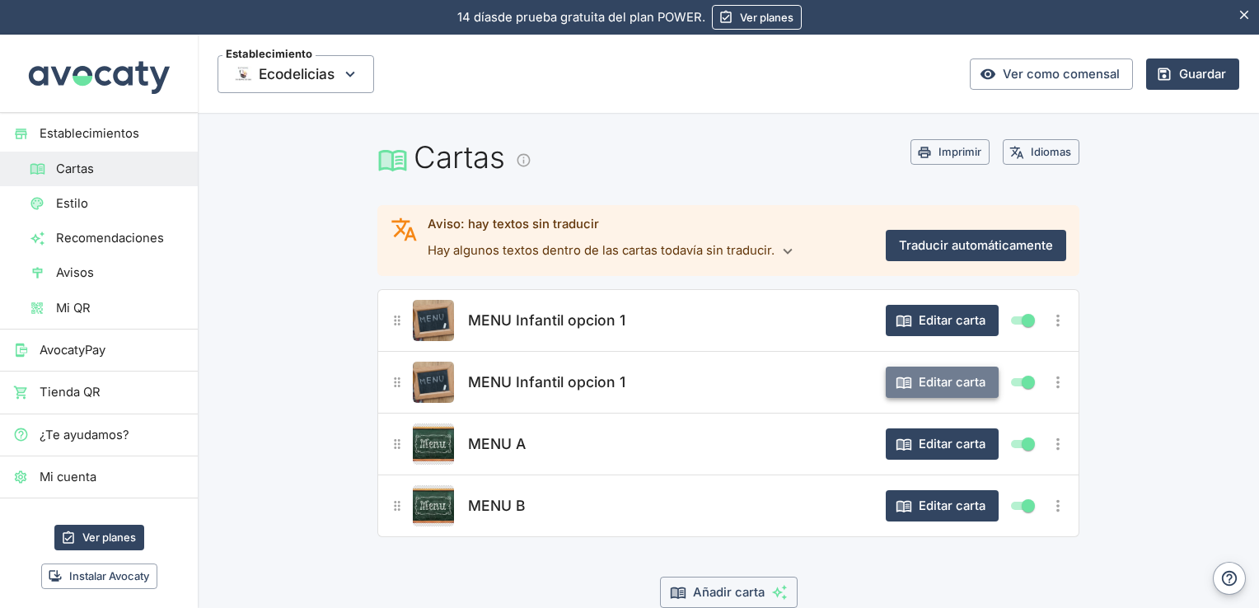
click at [916, 382] on button "Editar carta" at bounding box center [942, 382] width 113 height 31
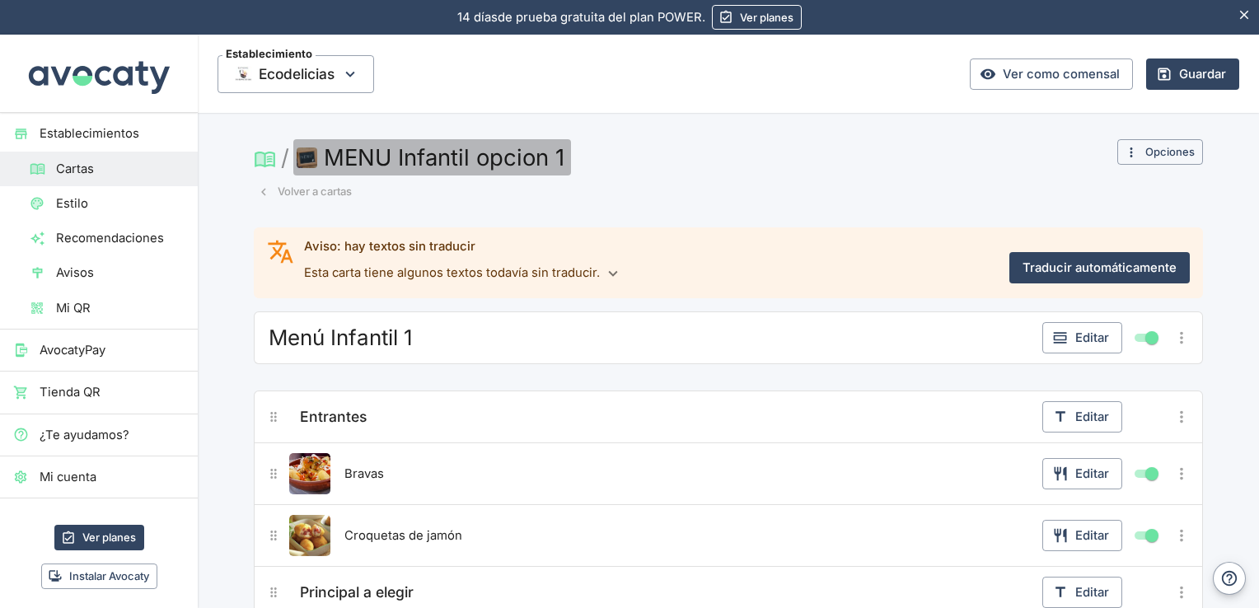
click at [515, 155] on button "MENU Infantil opcion 1" at bounding box center [432, 157] width 278 height 36
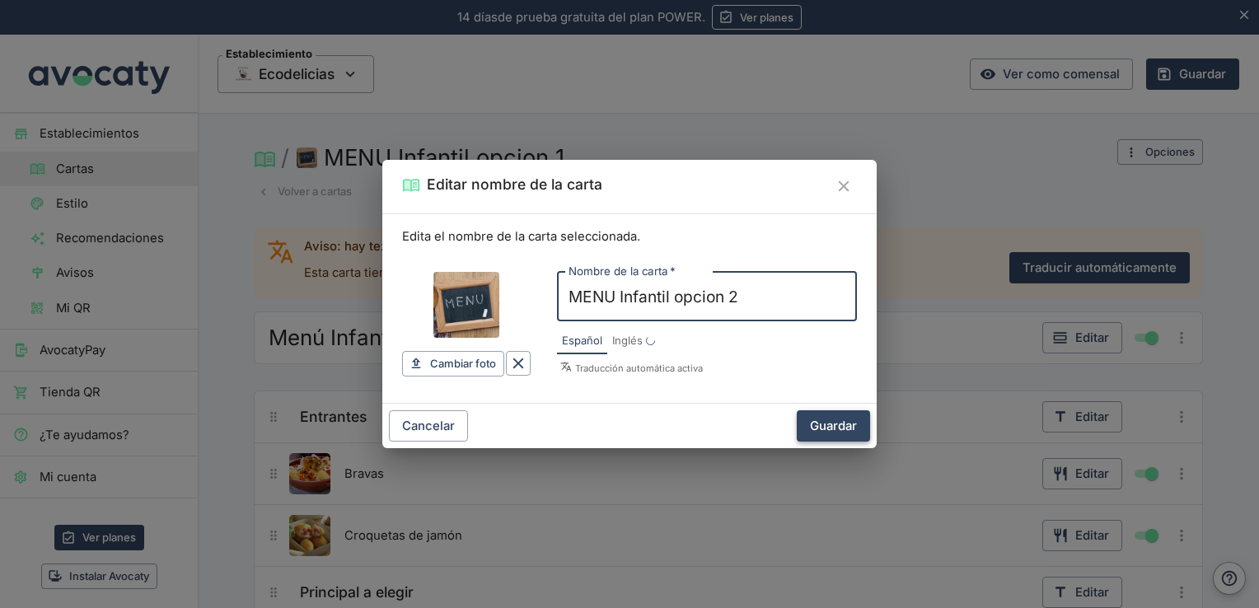
type input "MENU Infantil opcion 2"
click at [835, 431] on button "Guardar" at bounding box center [833, 425] width 73 height 31
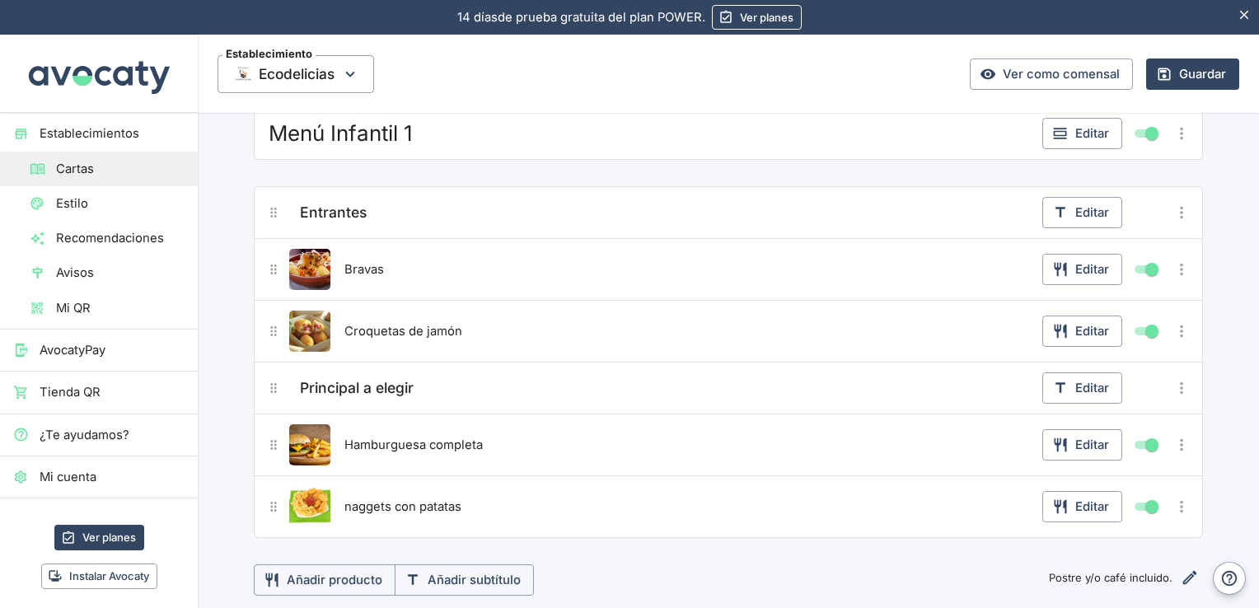
scroll to position [227, 0]
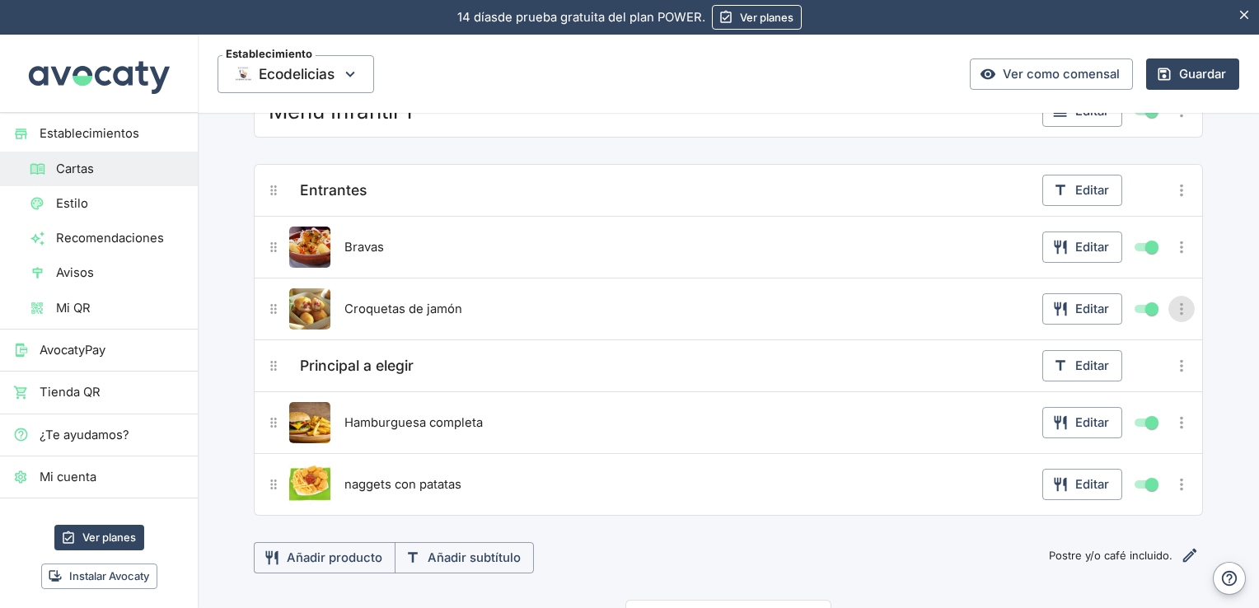
click at [1173, 309] on icon "Más opciones" at bounding box center [1182, 309] width 18 height 18
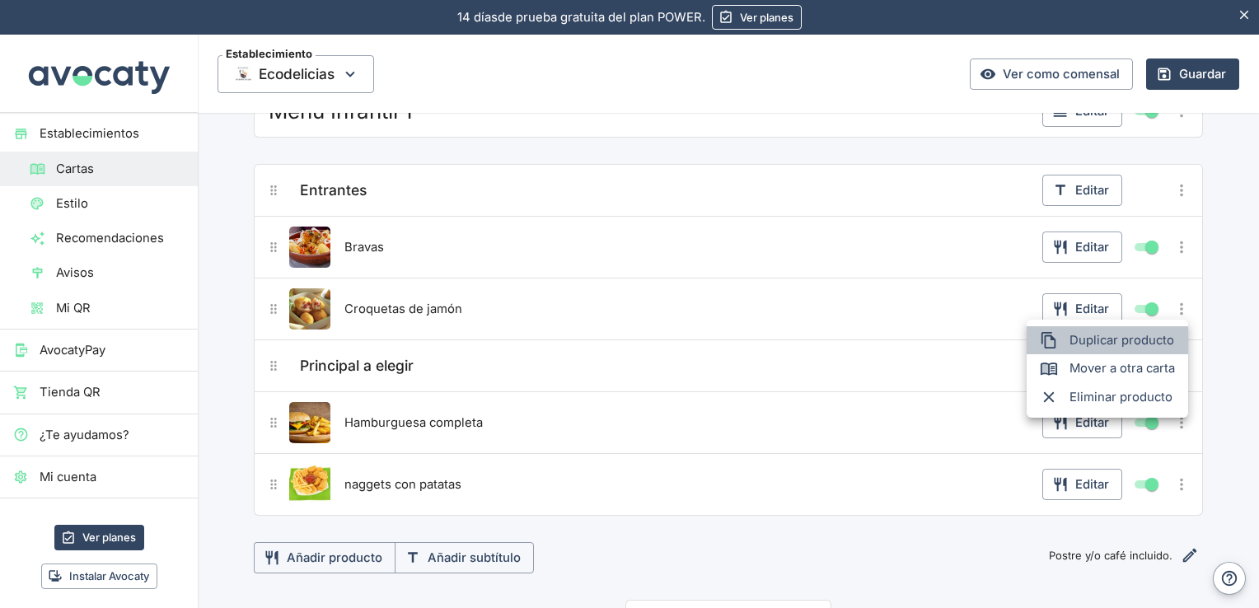
click at [1121, 338] on span "Duplicar producto" at bounding box center [1122, 340] width 105 height 18
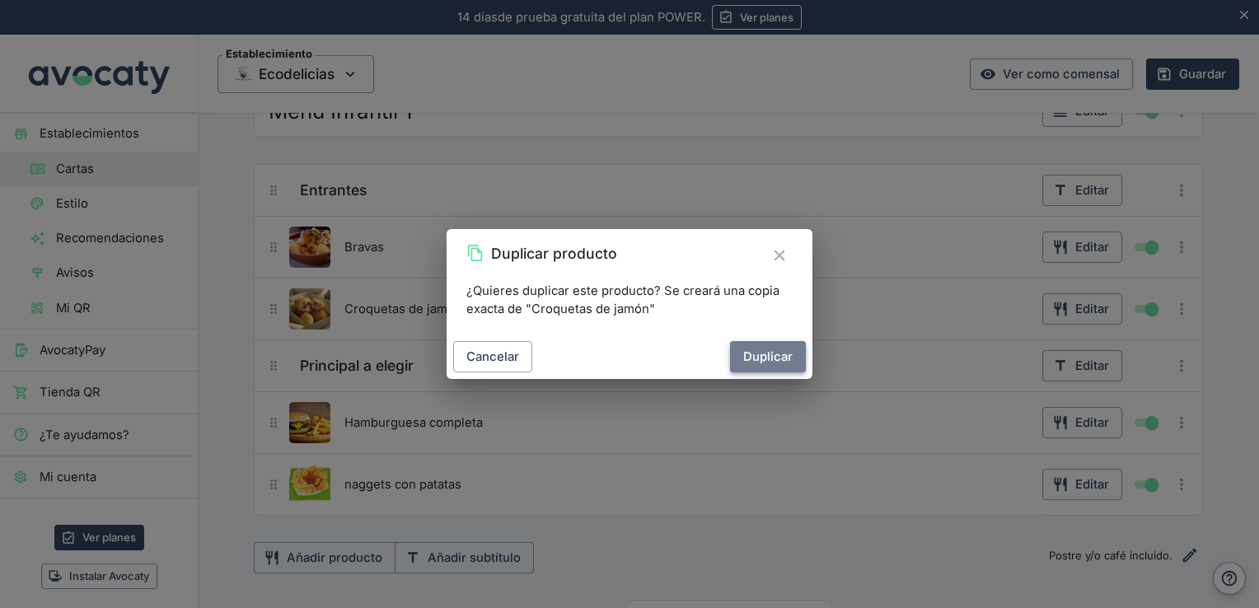
click at [757, 351] on button "Duplicar" at bounding box center [768, 356] width 76 height 31
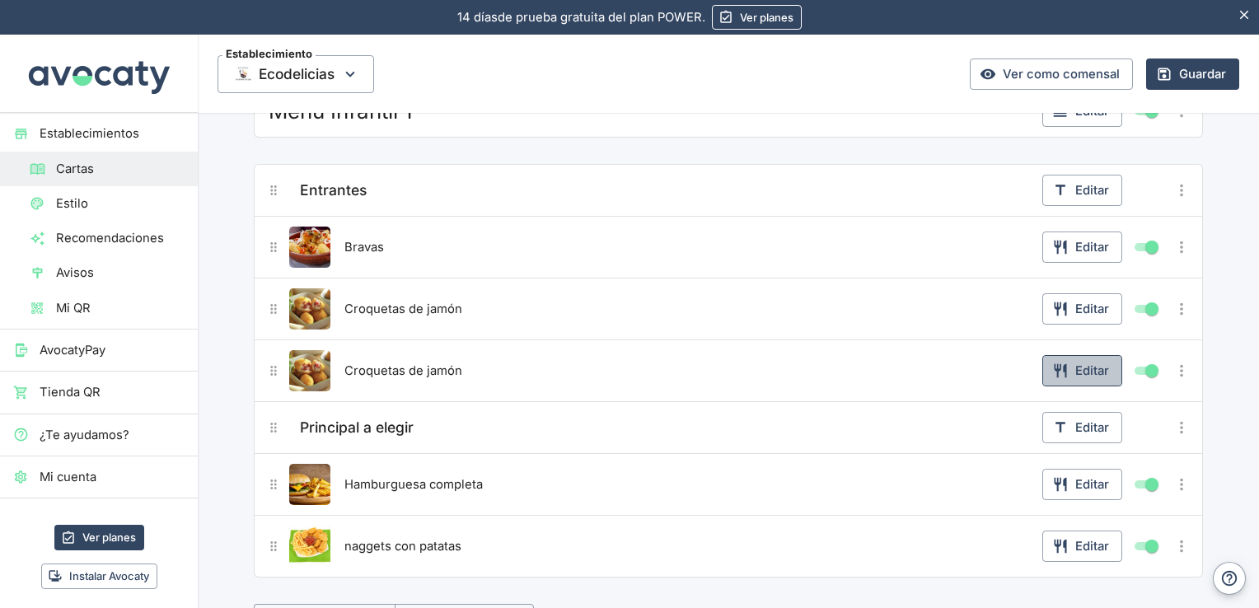
click at [1083, 371] on button "Editar" at bounding box center [1083, 370] width 80 height 31
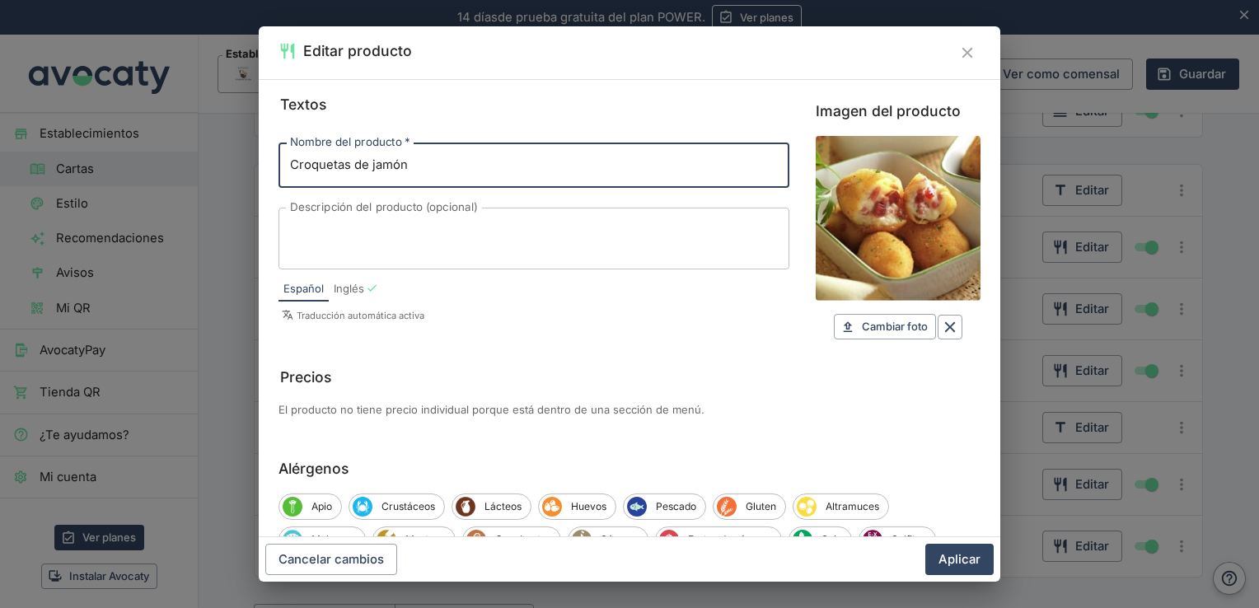
drag, startPoint x: 551, startPoint y: 168, endPoint x: 172, endPoint y: 164, distance: 378.3
click at [172, 164] on div "Editar producto Textos Nombre del producto   * Croquetas de jamón Nombre del pr…" at bounding box center [629, 304] width 1259 height 608
type input "calamares"
click at [884, 335] on span "Cambiar foto" at bounding box center [895, 326] width 66 height 19
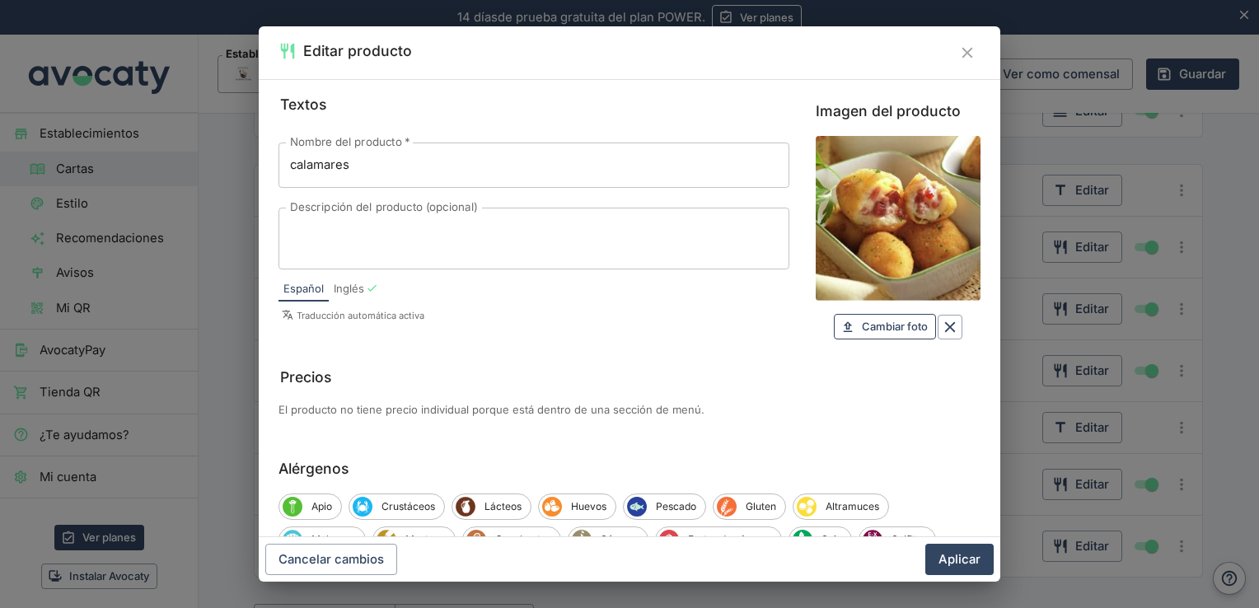
type input "C:\fakepath\Calamares-a-la-andaluza-los-mas-ricos.jpg"
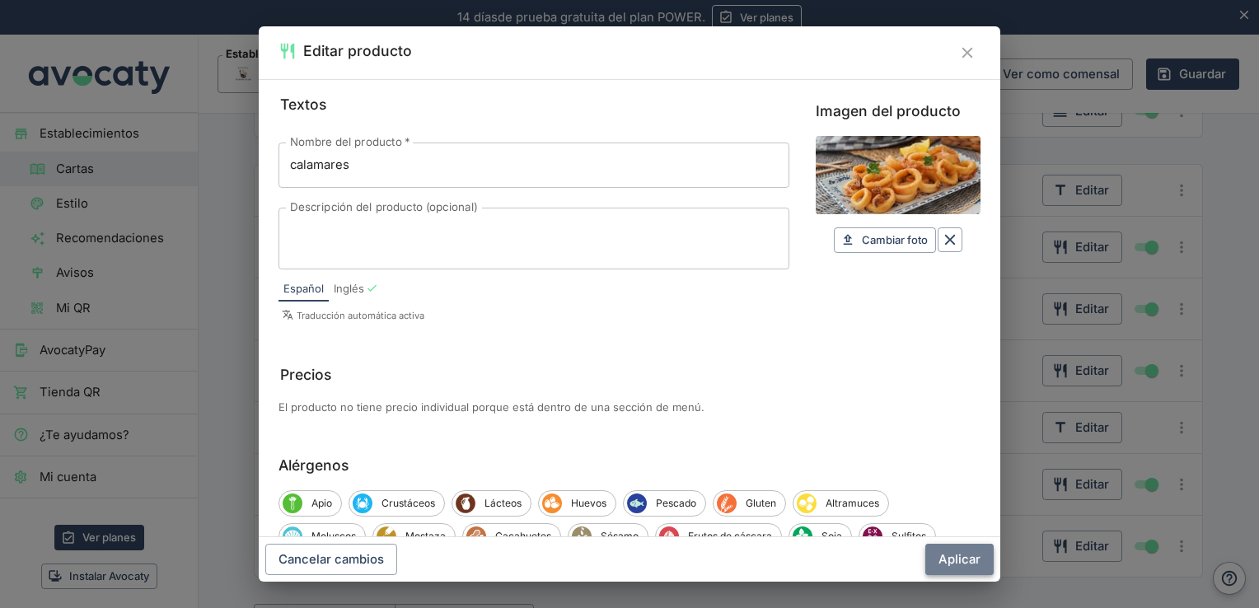
click at [963, 557] on button "Aplicar" at bounding box center [960, 559] width 68 height 31
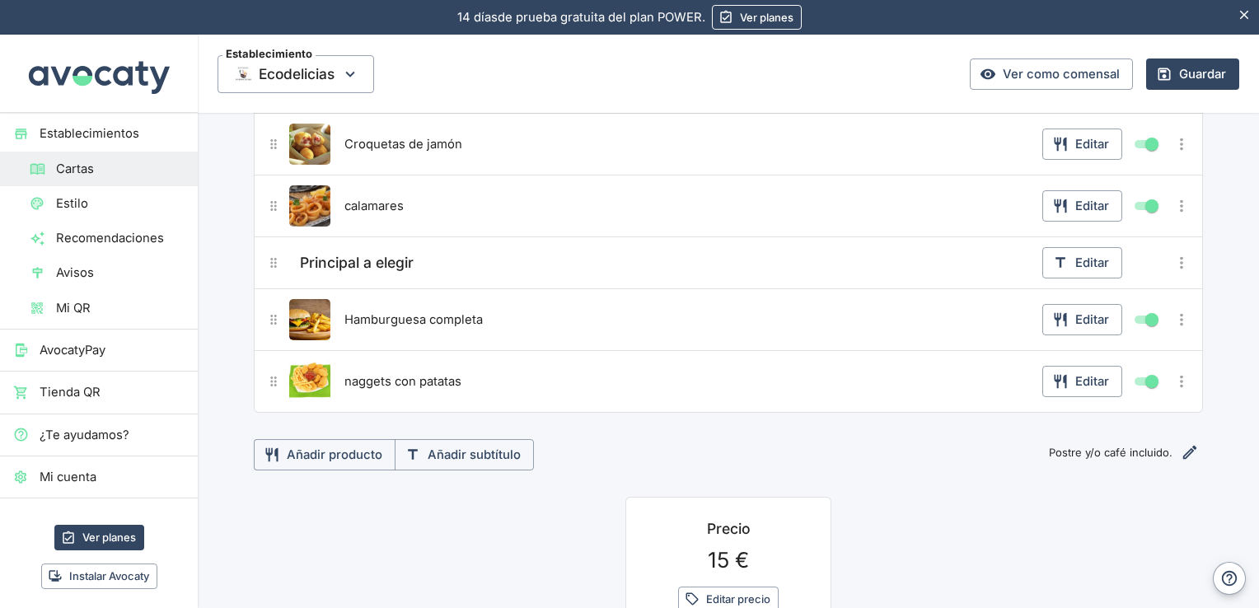
scroll to position [397, 0]
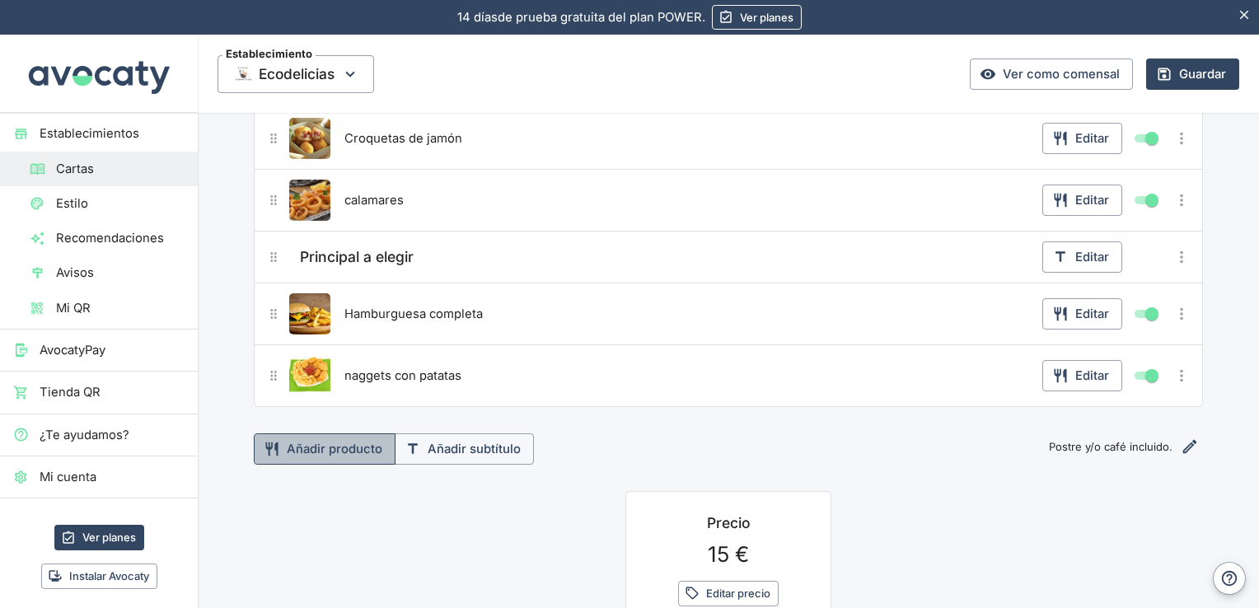
click at [341, 455] on button "Añadir producto" at bounding box center [325, 449] width 142 height 31
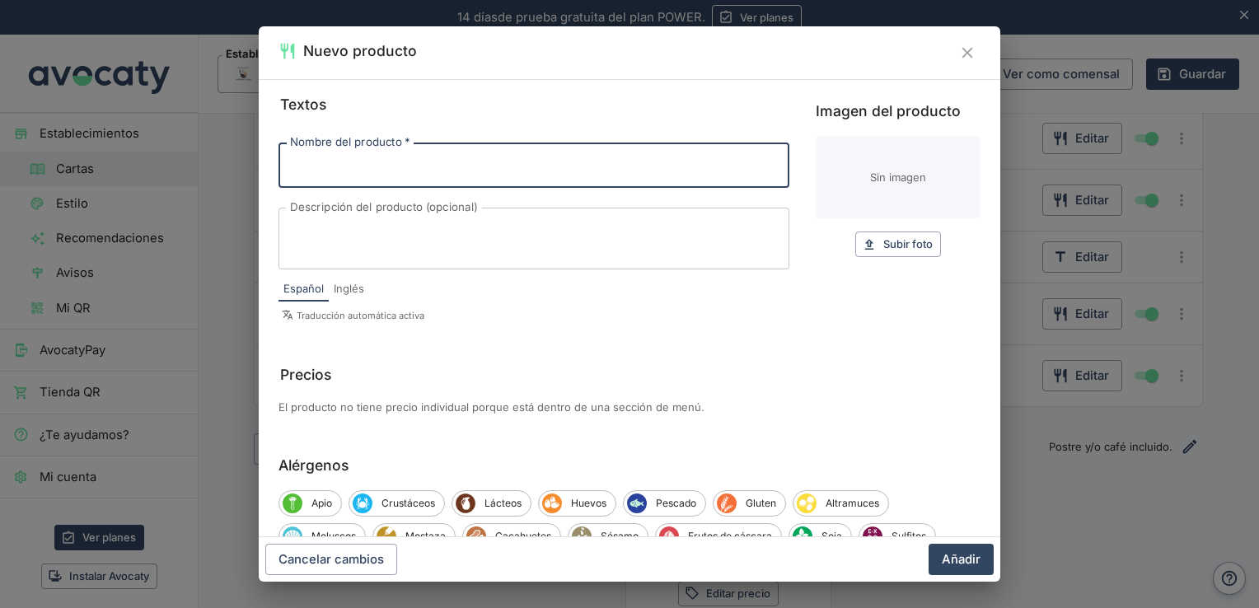
click at [365, 169] on input "Nombre del producto   *" at bounding box center [534, 165] width 511 height 45
type input "longanizas con patatas"
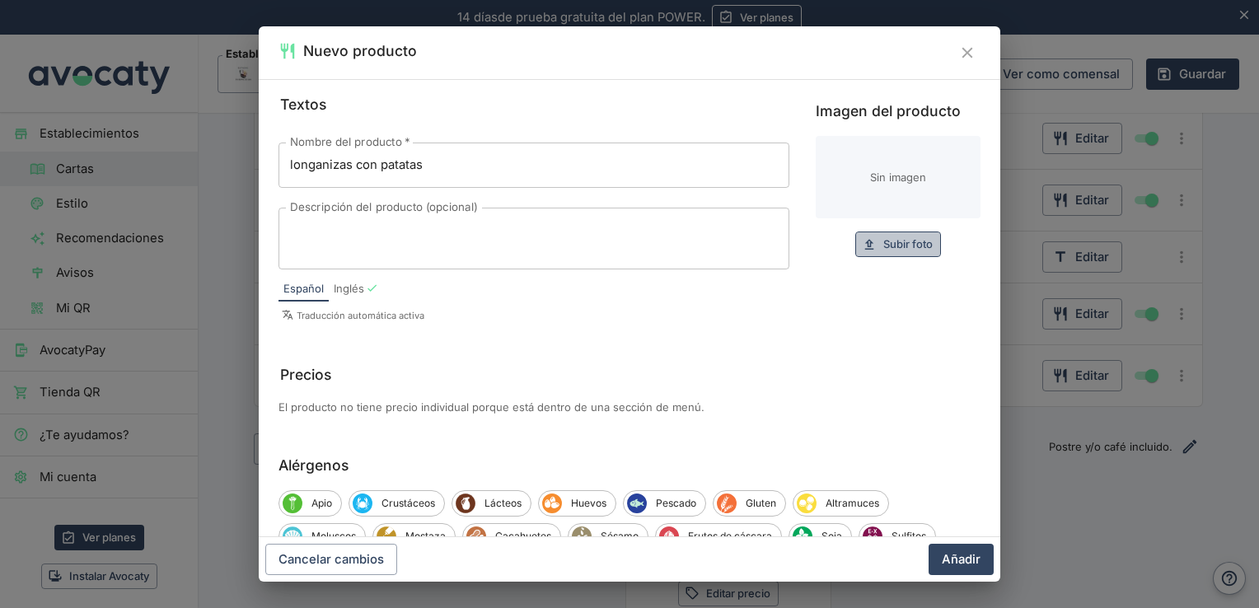
click at [891, 246] on span "Subir foto" at bounding box center [908, 244] width 49 height 19
type input "C:\fakepath\R (1).jpg"
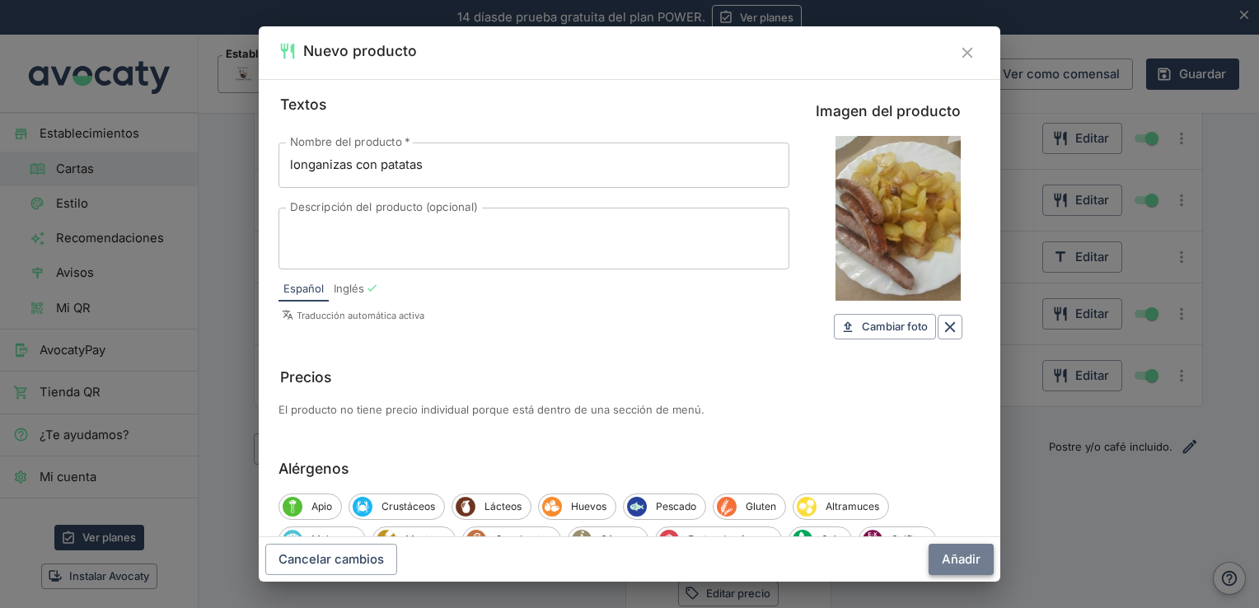
click at [954, 555] on button "Añadir" at bounding box center [961, 559] width 65 height 31
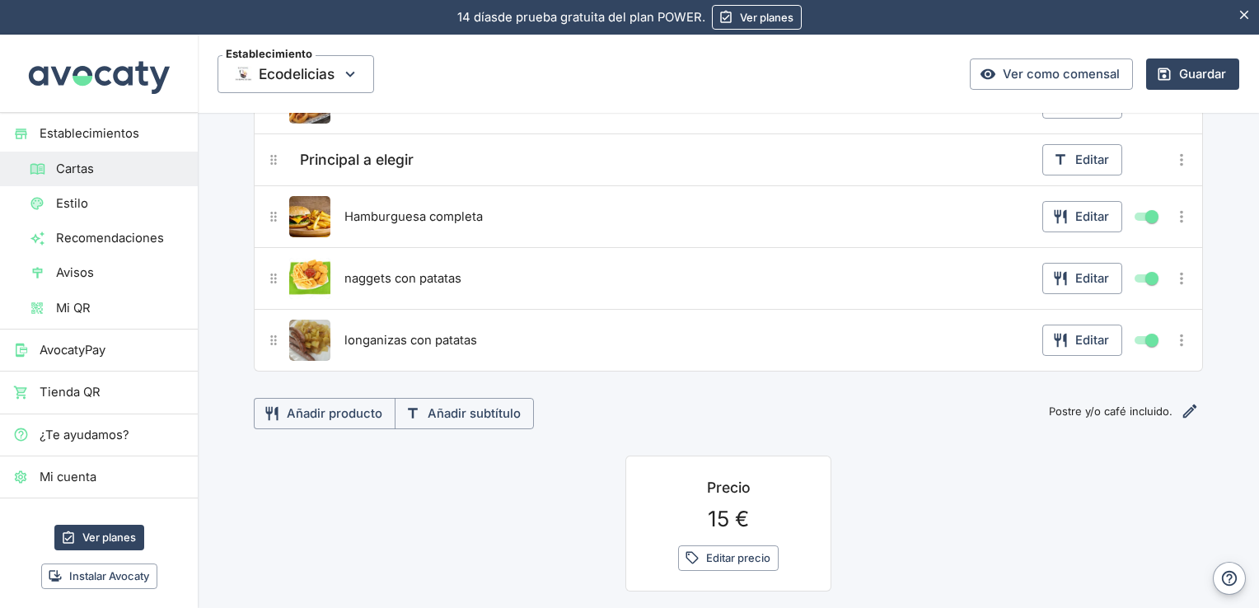
scroll to position [514, 0]
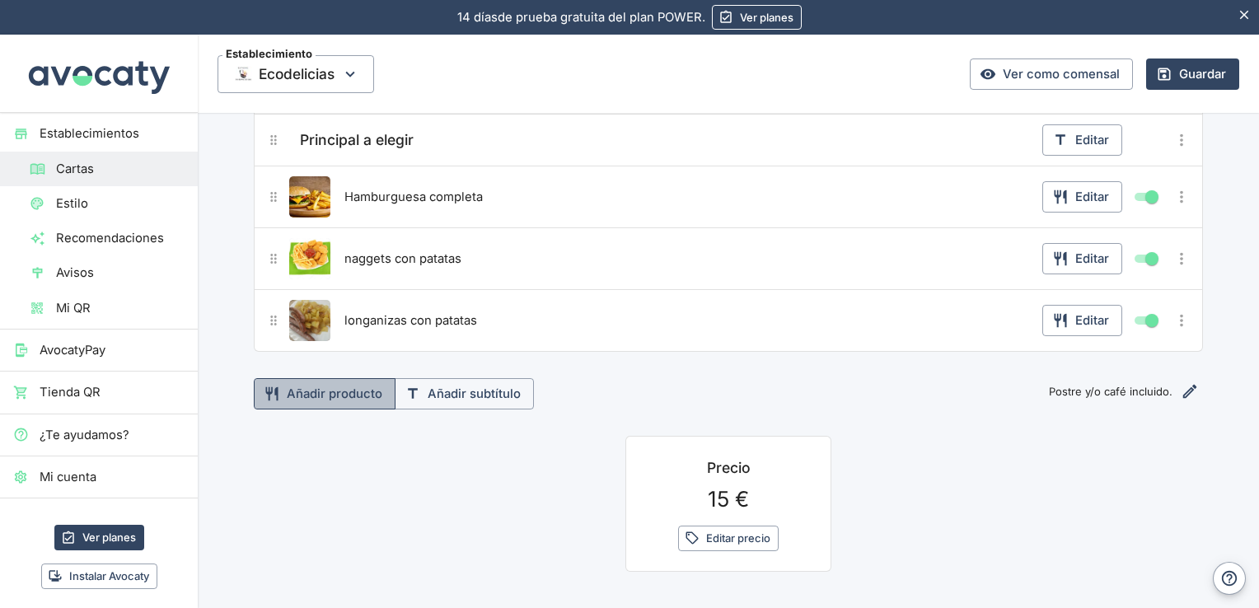
click at [330, 397] on button "Añadir producto" at bounding box center [325, 393] width 142 height 31
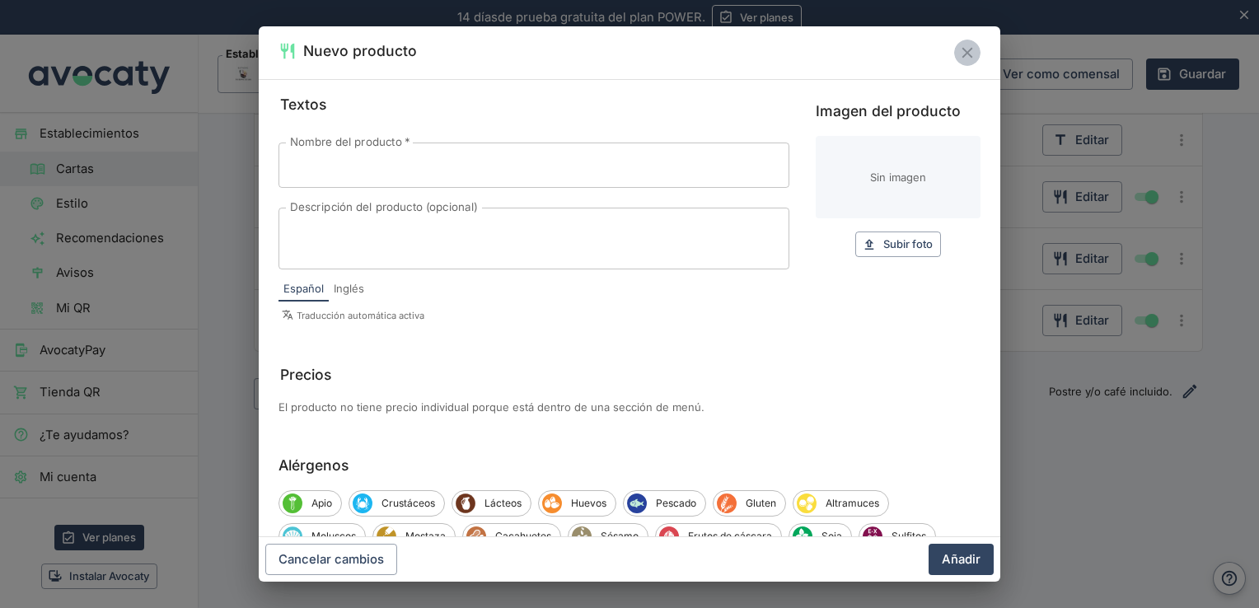
click at [957, 61] on button "Cerrar" at bounding box center [967, 53] width 26 height 26
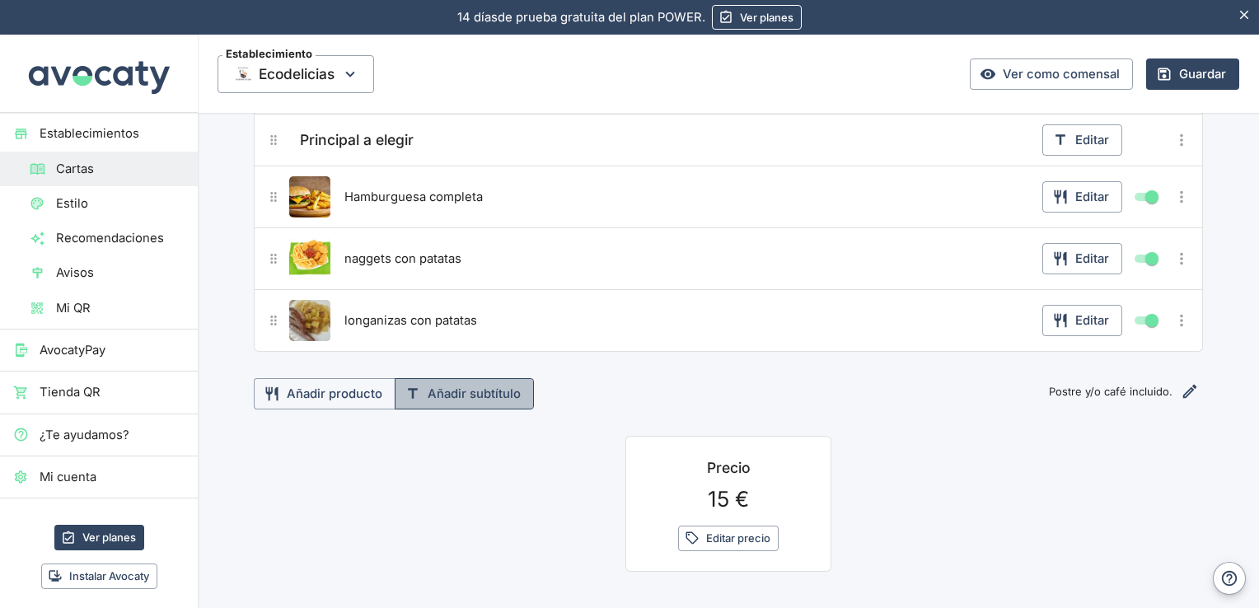
click at [509, 391] on button "Añadir subtítulo" at bounding box center [464, 393] width 139 height 31
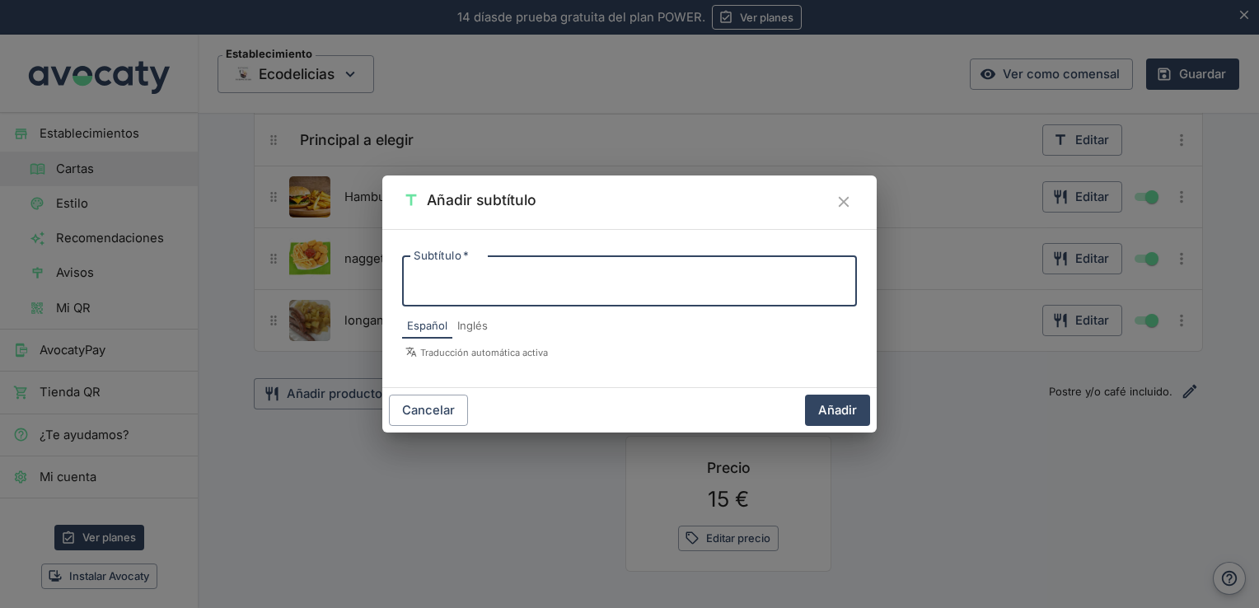
click at [485, 274] on textarea "Subtítulo   *" at bounding box center [630, 281] width 432 height 23
type textarea "Postre"
click at [841, 407] on button "Añadir" at bounding box center [837, 410] width 65 height 31
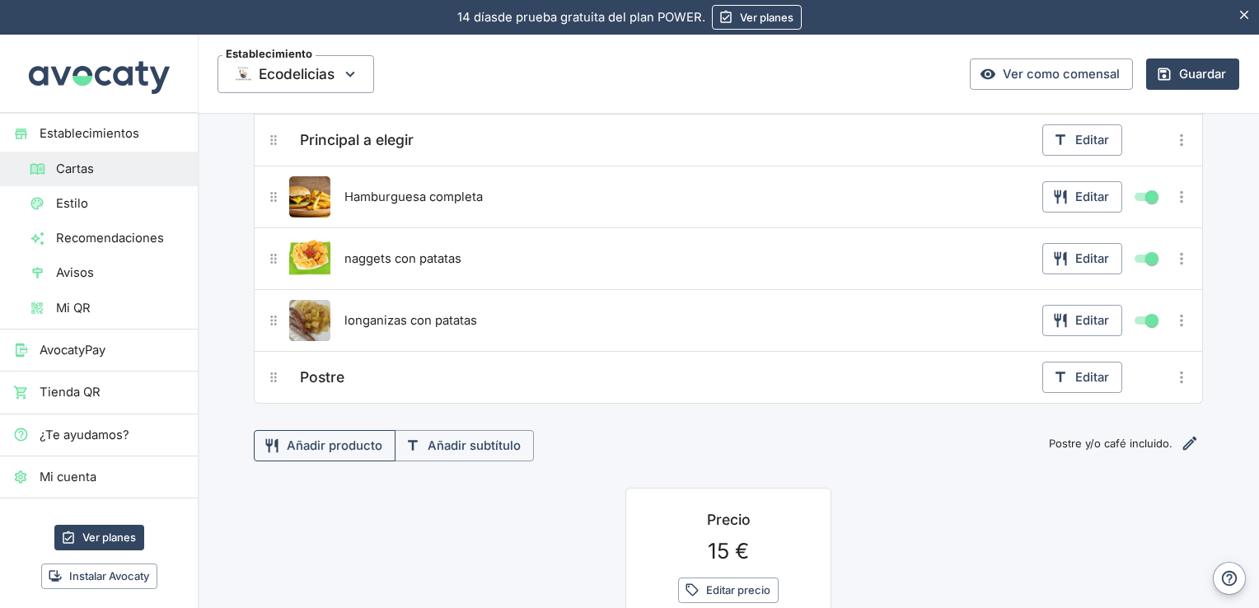
click at [349, 445] on button "Añadir producto" at bounding box center [325, 445] width 142 height 31
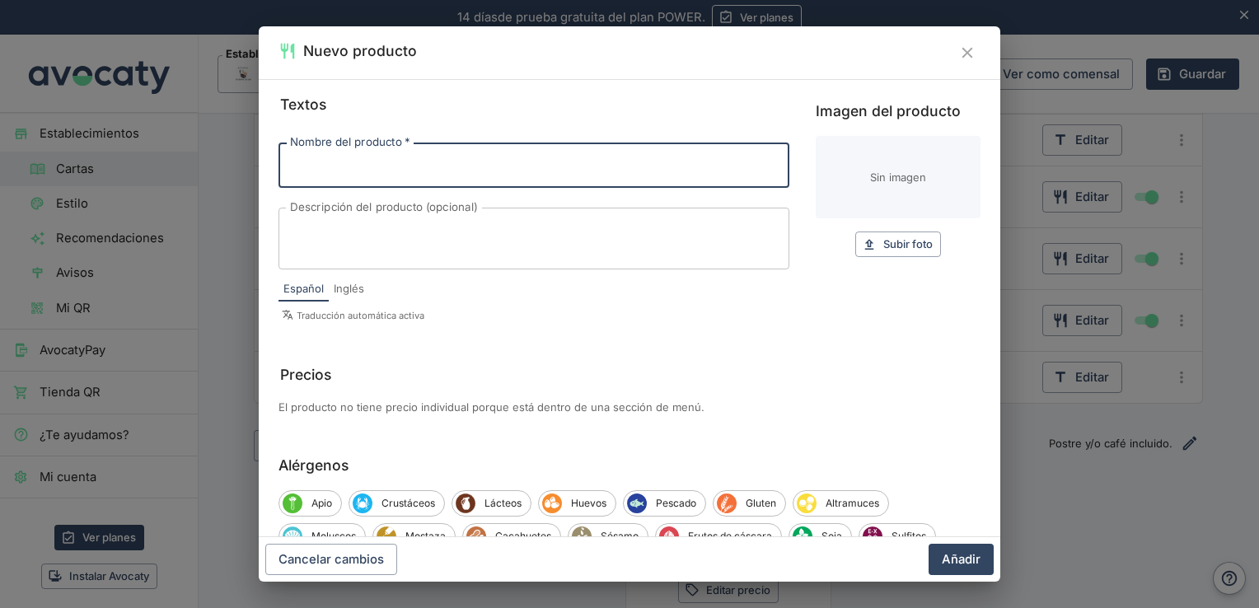
click at [391, 171] on input "Nombre del producto   *" at bounding box center [534, 165] width 511 height 45
type input "h"
click at [297, 160] on input "Helado" at bounding box center [534, 165] width 511 height 45
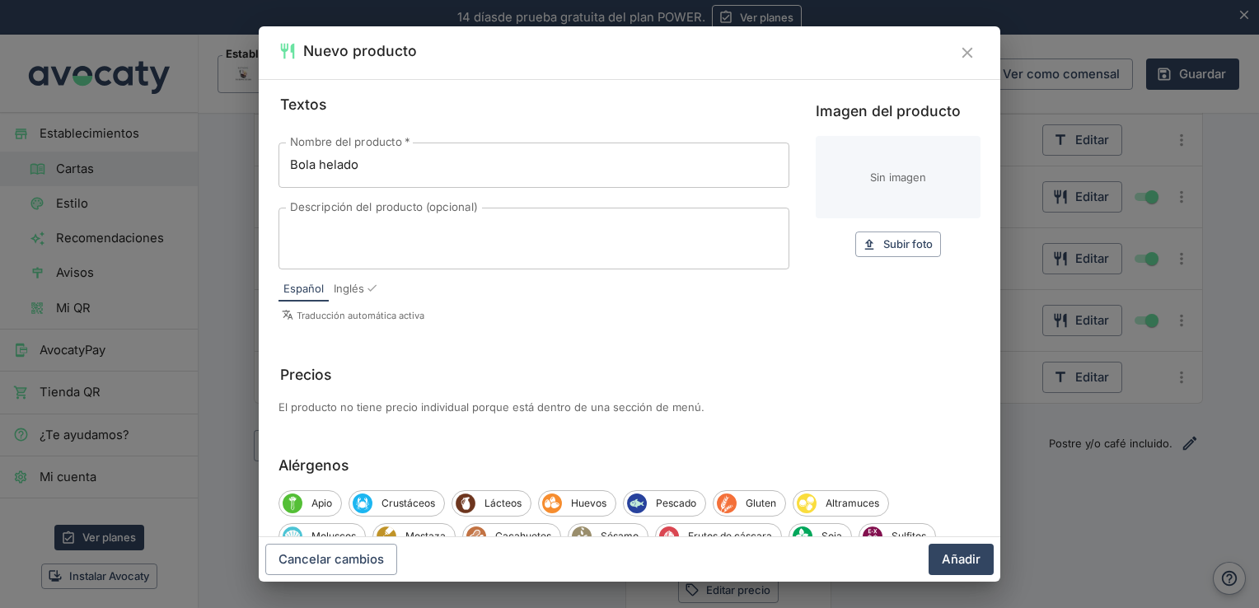
type input "Bola helado"
click at [884, 249] on span "Subir foto" at bounding box center [908, 244] width 49 height 19
type input "C:\fakepath\4232.png"
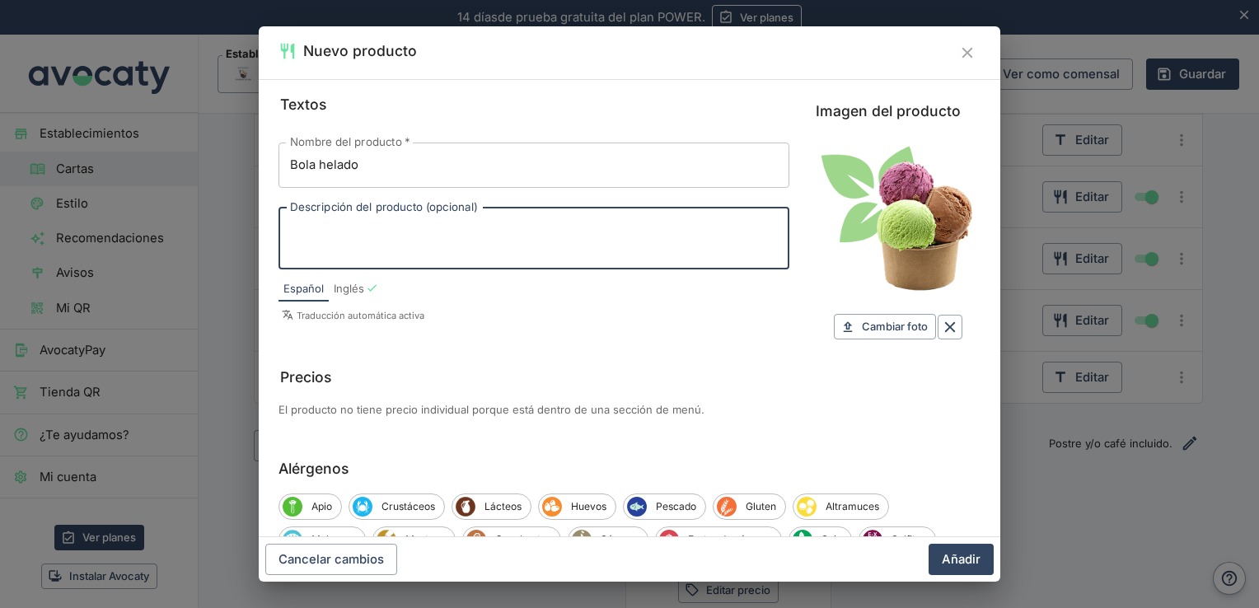
click at [453, 226] on textarea "Descripción del producto (opcional)" at bounding box center [534, 238] width 488 height 35
type textarea "suplemento por bola 1e"
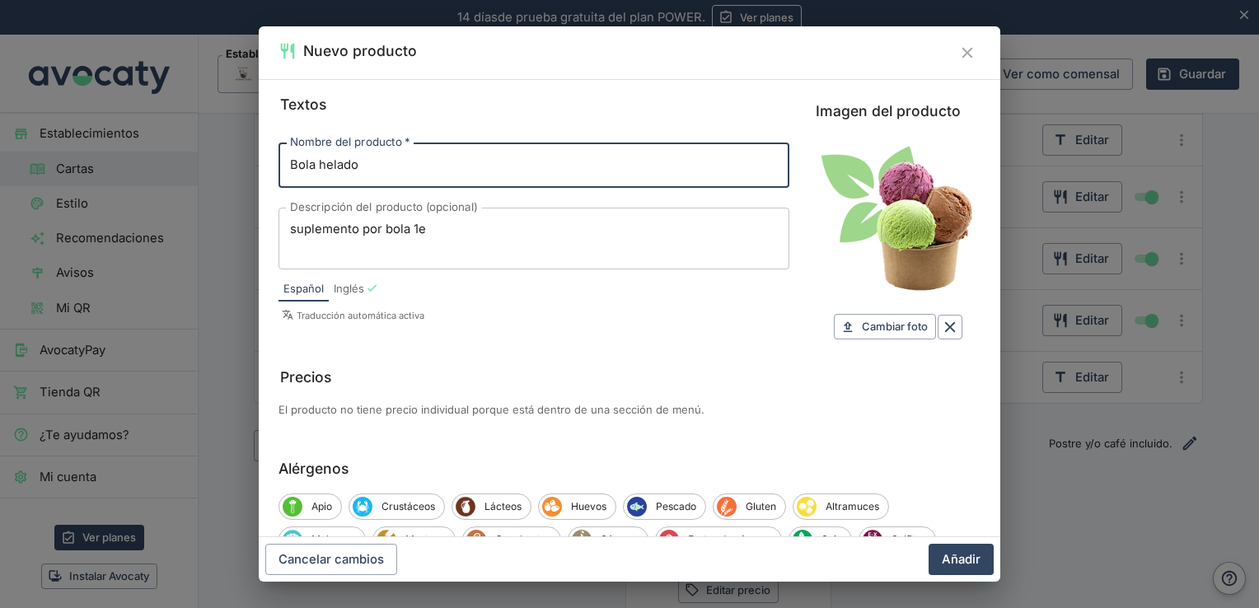
click at [387, 171] on input "Bola helado" at bounding box center [534, 165] width 511 height 45
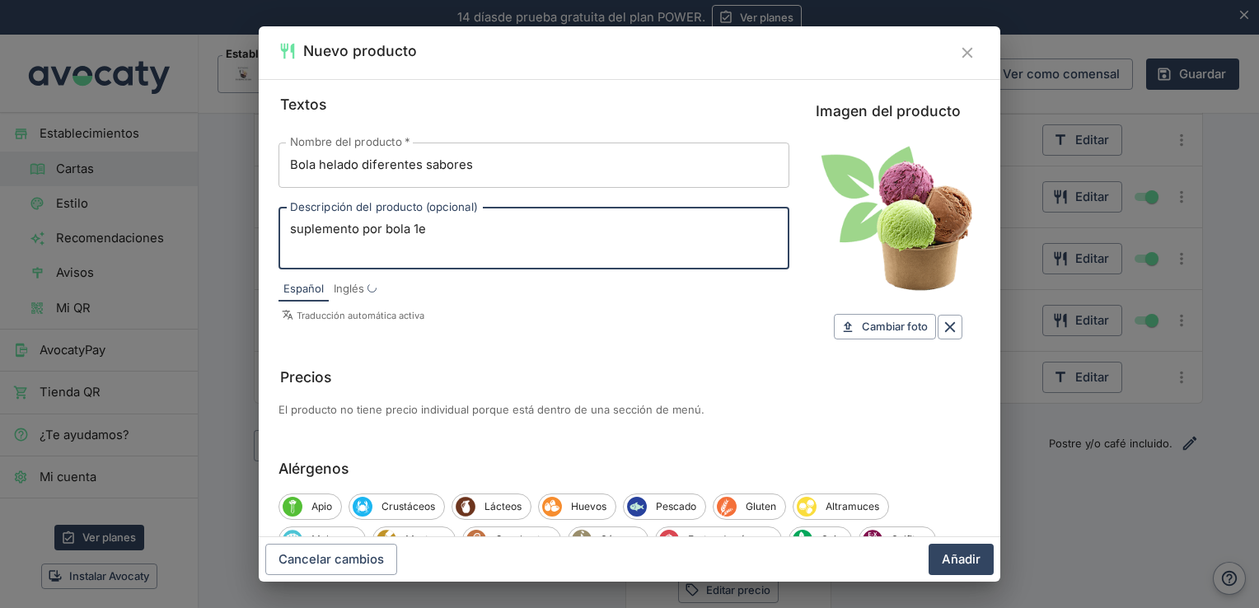
click at [476, 229] on textarea "suplemento por bola 1e" at bounding box center [534, 238] width 488 height 35
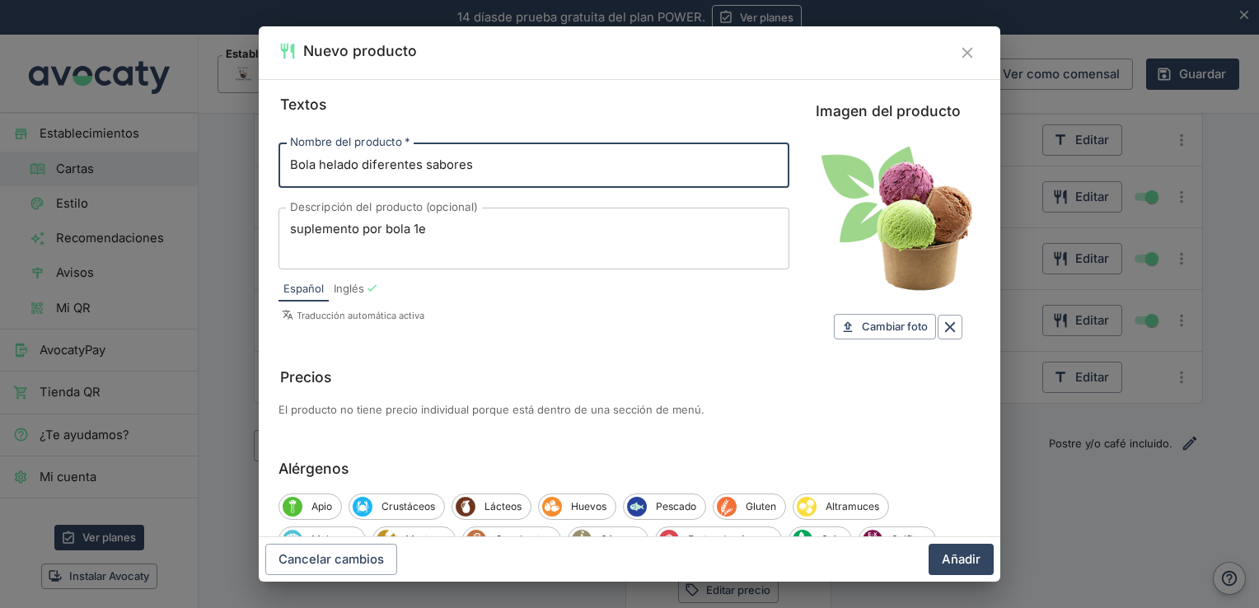
click at [475, 162] on input "Bola helado diferentes sabores" at bounding box center [534, 165] width 511 height 45
type input "Bola helado diferentes sabores."
click at [954, 563] on button "Añadir" at bounding box center [961, 559] width 65 height 31
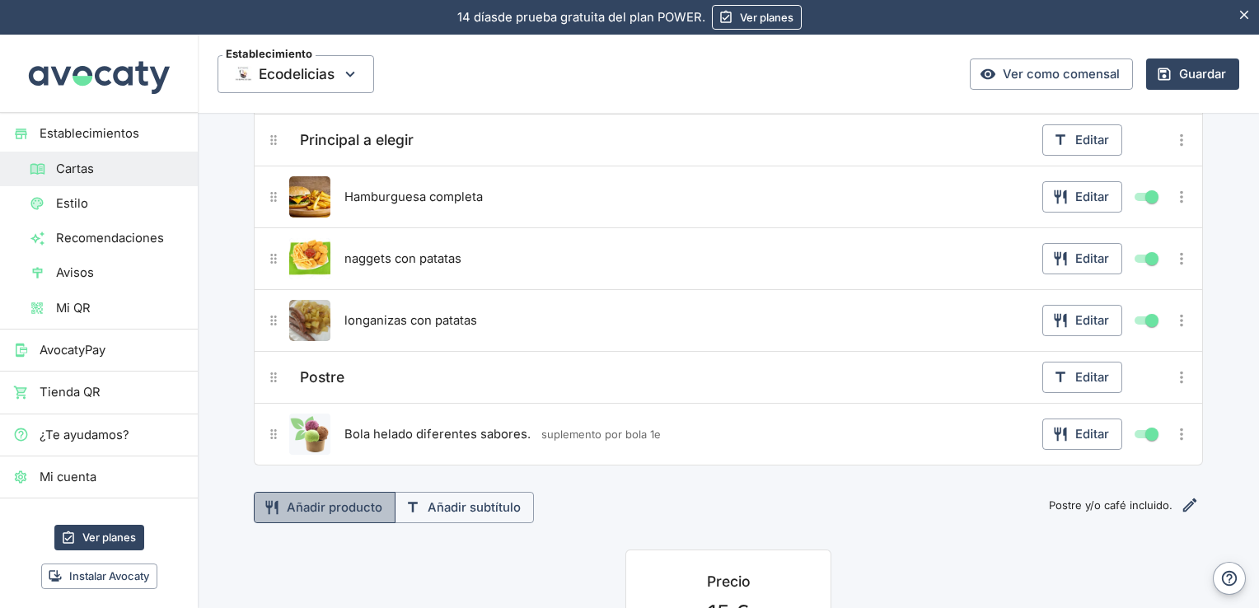
click at [343, 503] on button "Añadir producto" at bounding box center [325, 507] width 142 height 31
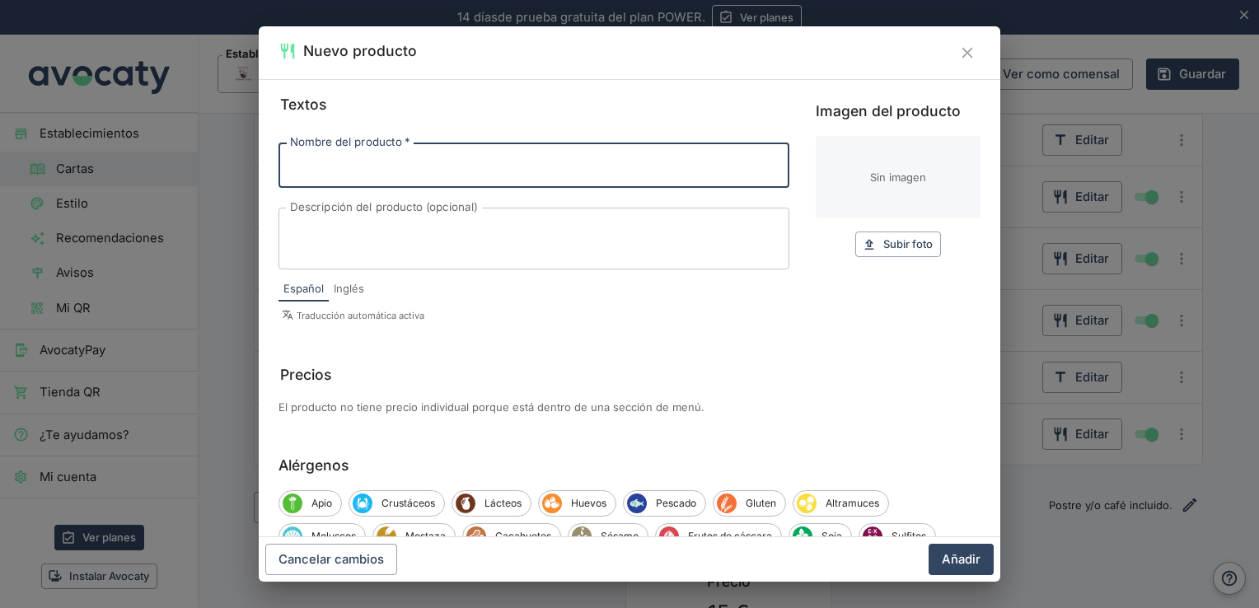
click at [421, 172] on input "Nombre del producto   *" at bounding box center [534, 165] width 511 height 45
type input "tarta de chocolate"
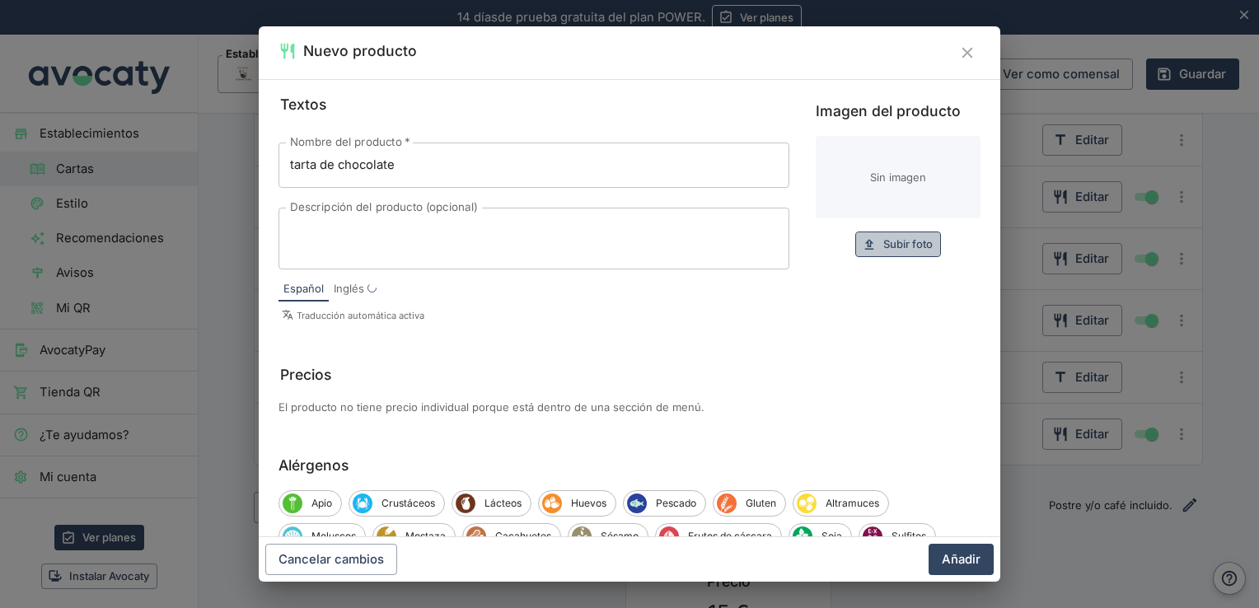
click at [893, 246] on span "Subir foto" at bounding box center [908, 244] width 49 height 19
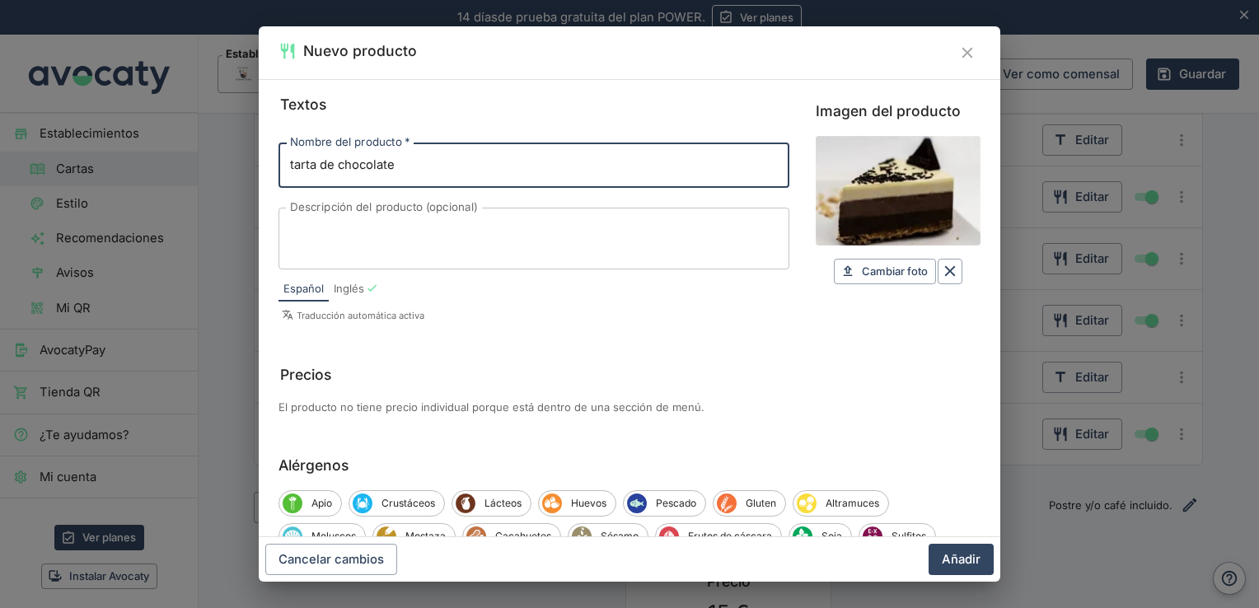
click at [343, 167] on input "tarta de chocolate" at bounding box center [534, 165] width 511 height 45
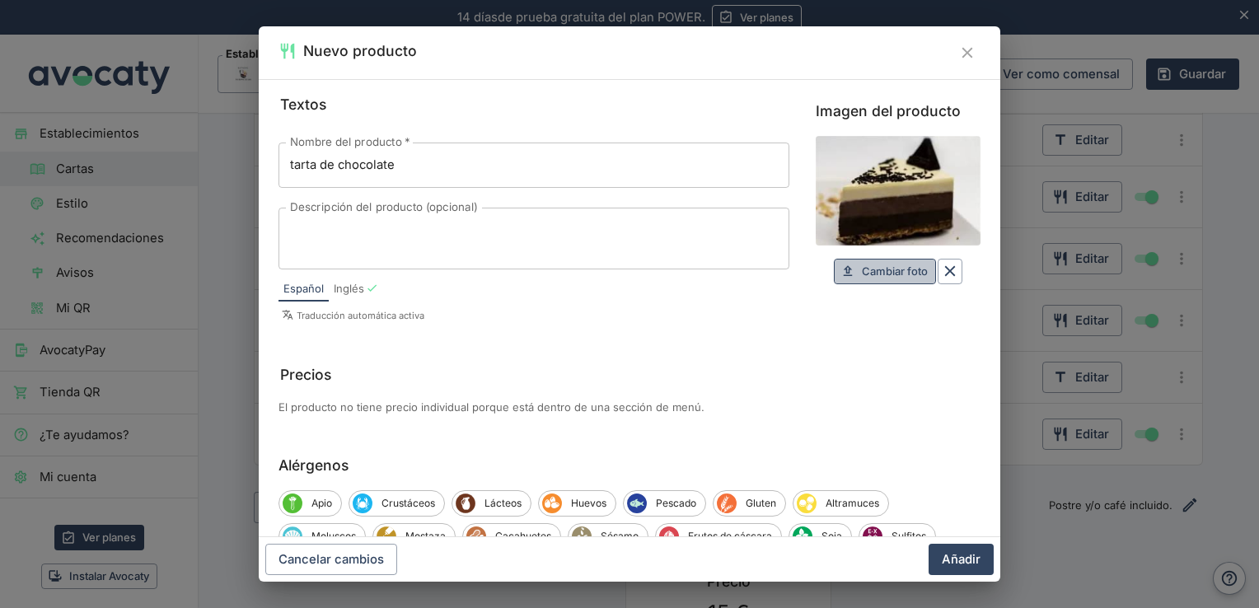
click at [888, 268] on span "Cambiar foto" at bounding box center [895, 271] width 66 height 19
type input "C:\fakepath\tarta-chocolate.jpg"
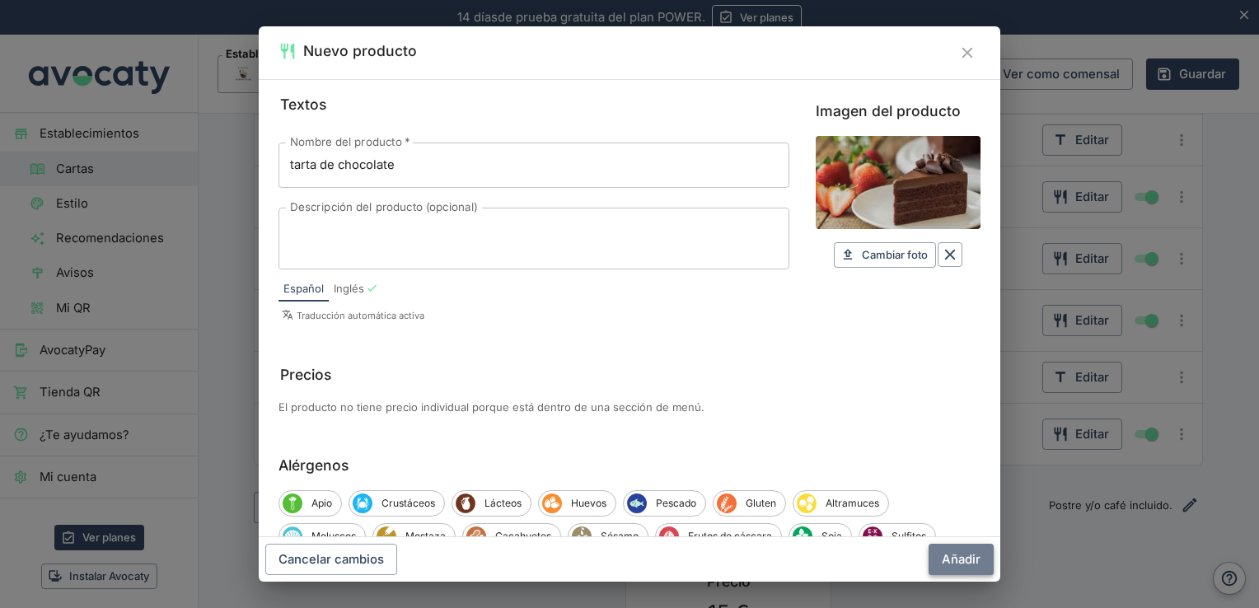
click at [963, 562] on button "Añadir" at bounding box center [961, 559] width 65 height 31
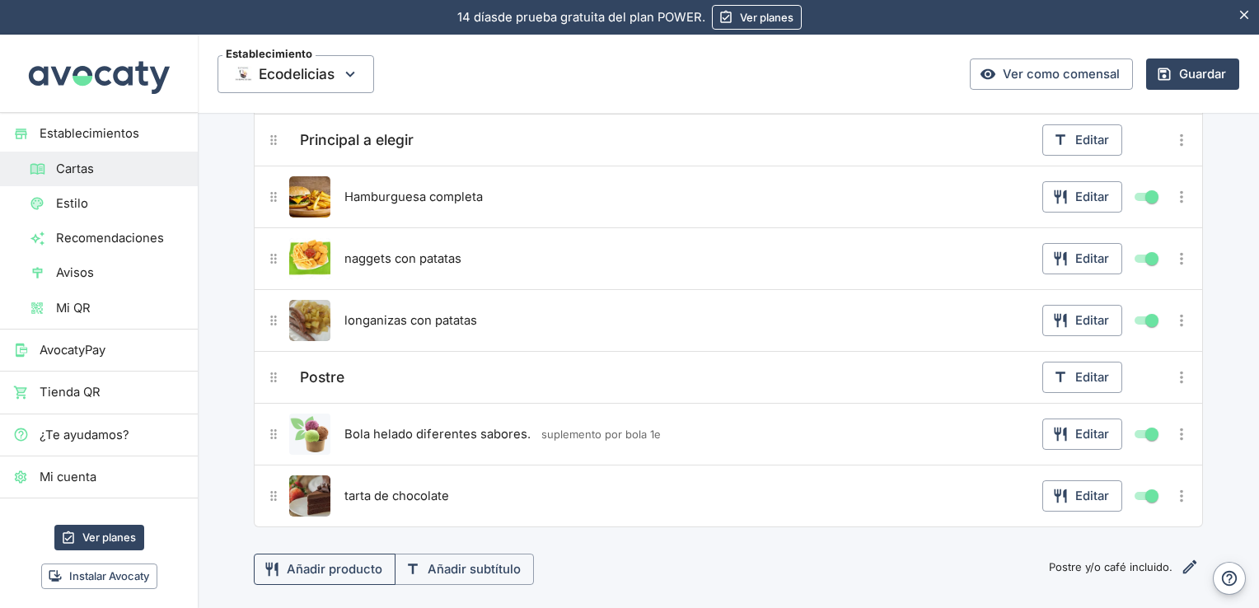
click at [352, 562] on button "Añadir producto" at bounding box center [325, 569] width 142 height 31
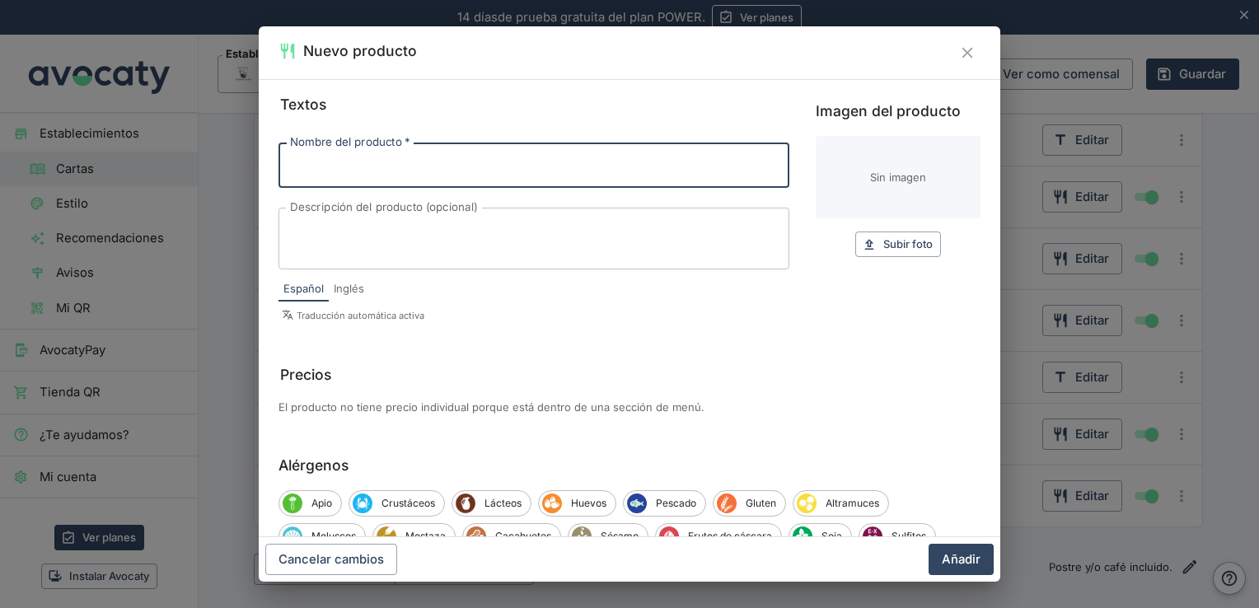
click at [430, 168] on input "Nombre del producto   *" at bounding box center [534, 165] width 511 height 45
type input "macedonia de temporada"
click at [884, 245] on span "Subir foto" at bounding box center [908, 244] width 49 height 19
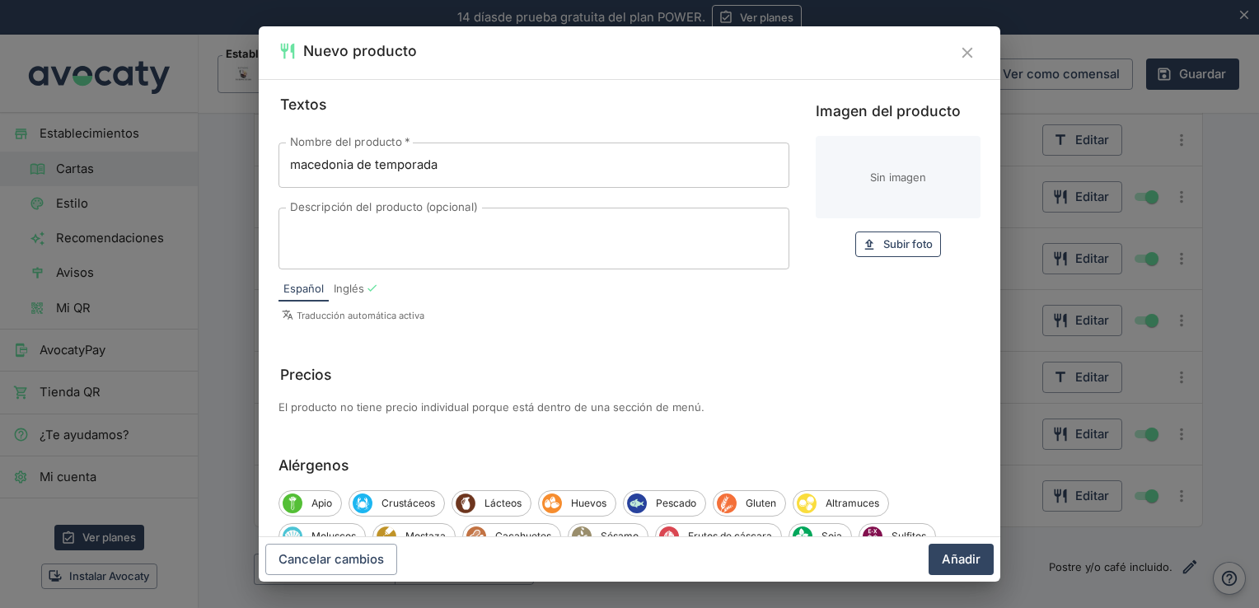
type input "C:\fakepath\ensalada-de-frutas-500x334.webp"
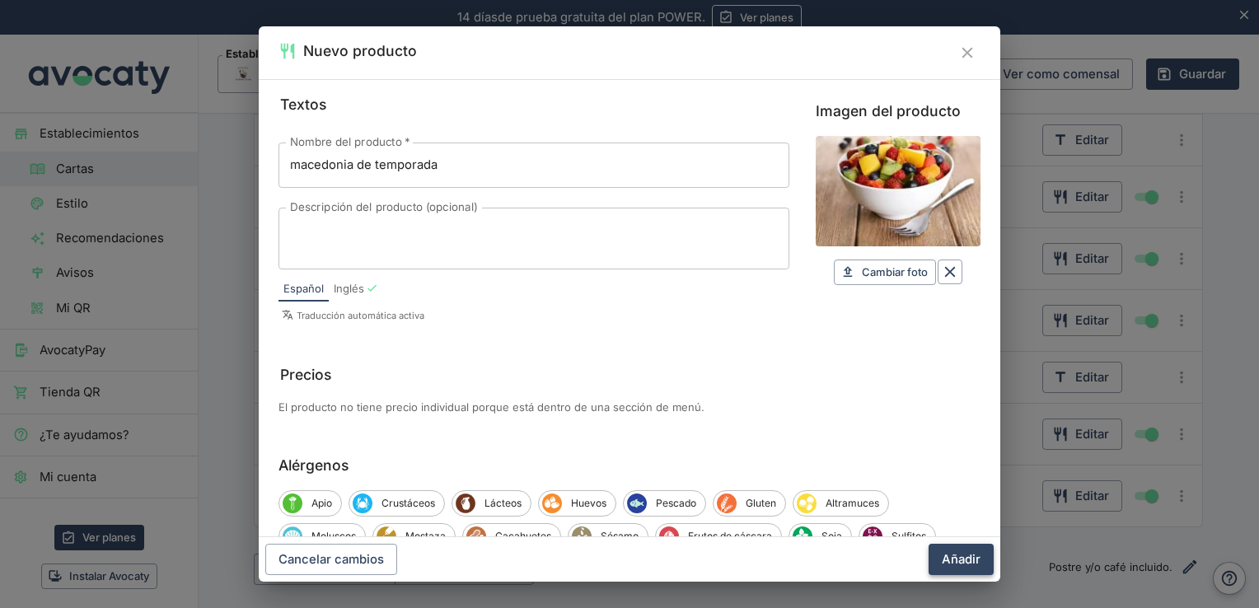
click at [963, 555] on button "Añadir" at bounding box center [961, 559] width 65 height 31
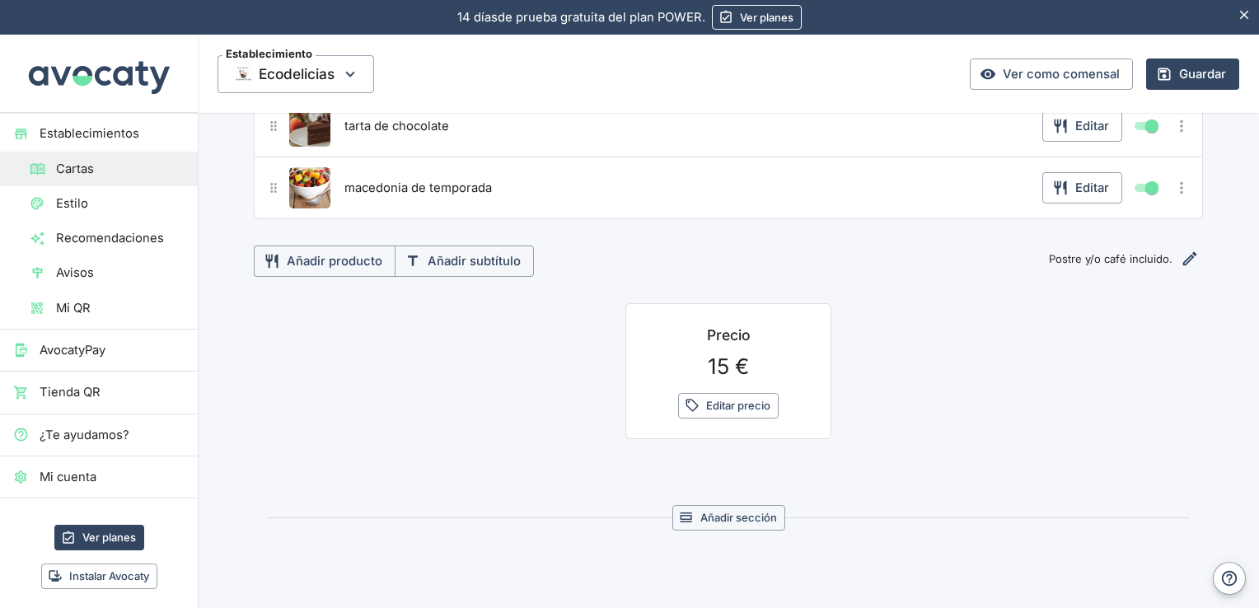
scroll to position [890, 0]
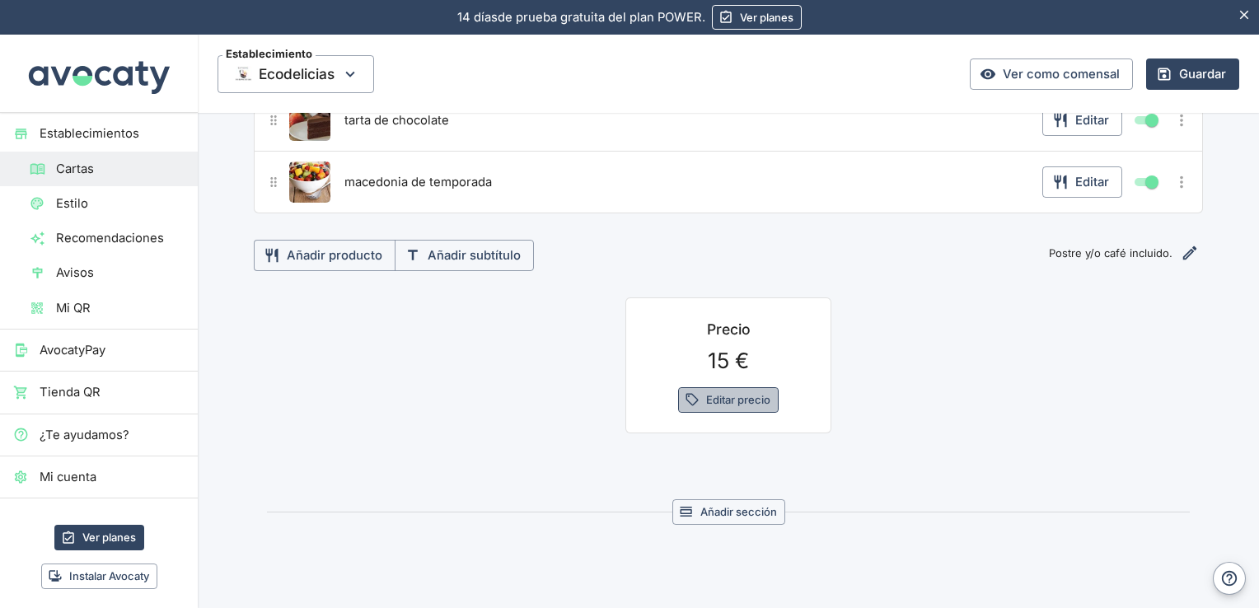
click at [725, 390] on button "Editar precio" at bounding box center [728, 400] width 101 height 26
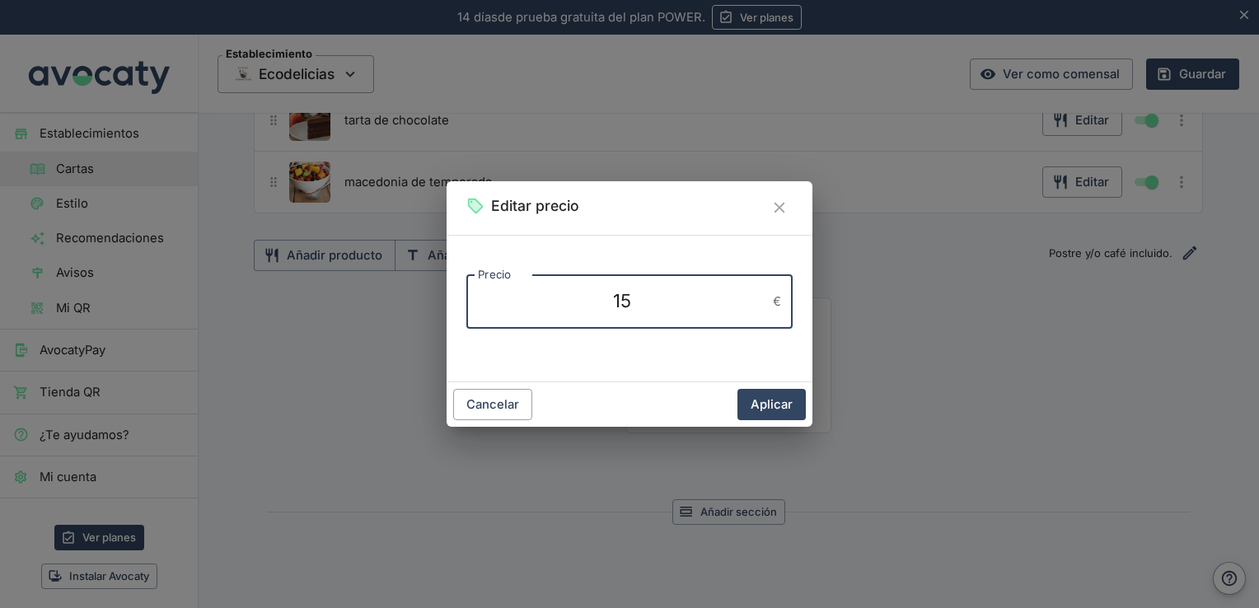
drag, startPoint x: 671, startPoint y: 305, endPoint x: 536, endPoint y: 293, distance: 135.7
click at [536, 293] on textarea "15" at bounding box center [622, 301] width 288 height 26
type textarea "20"
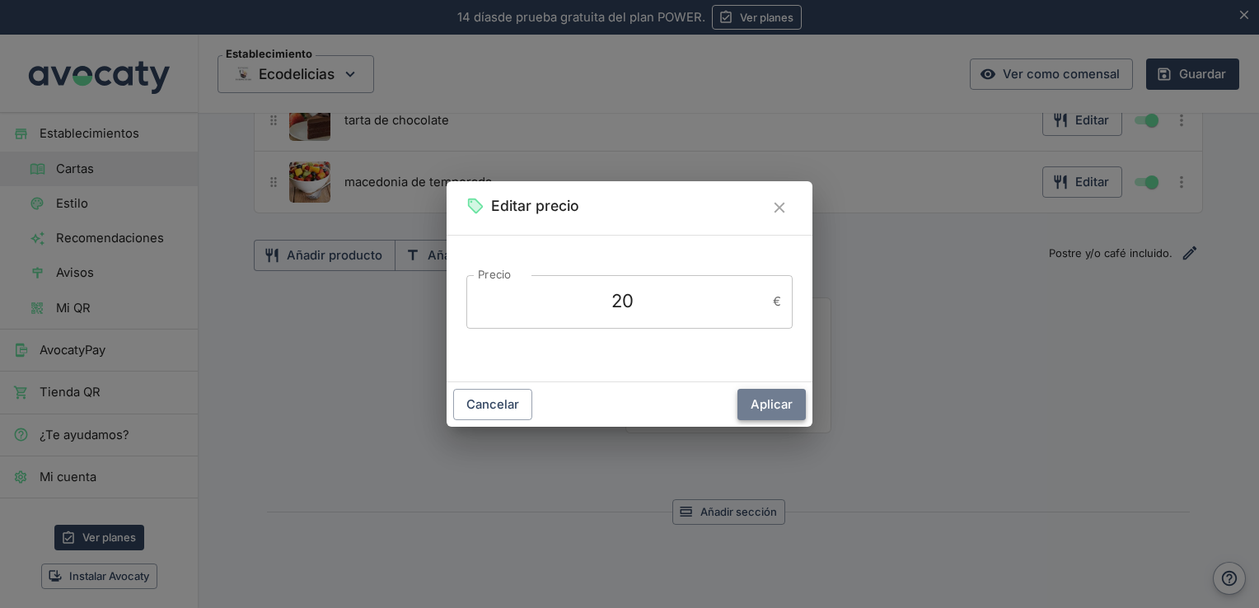
click at [777, 399] on button "Aplicar" at bounding box center [772, 404] width 68 height 31
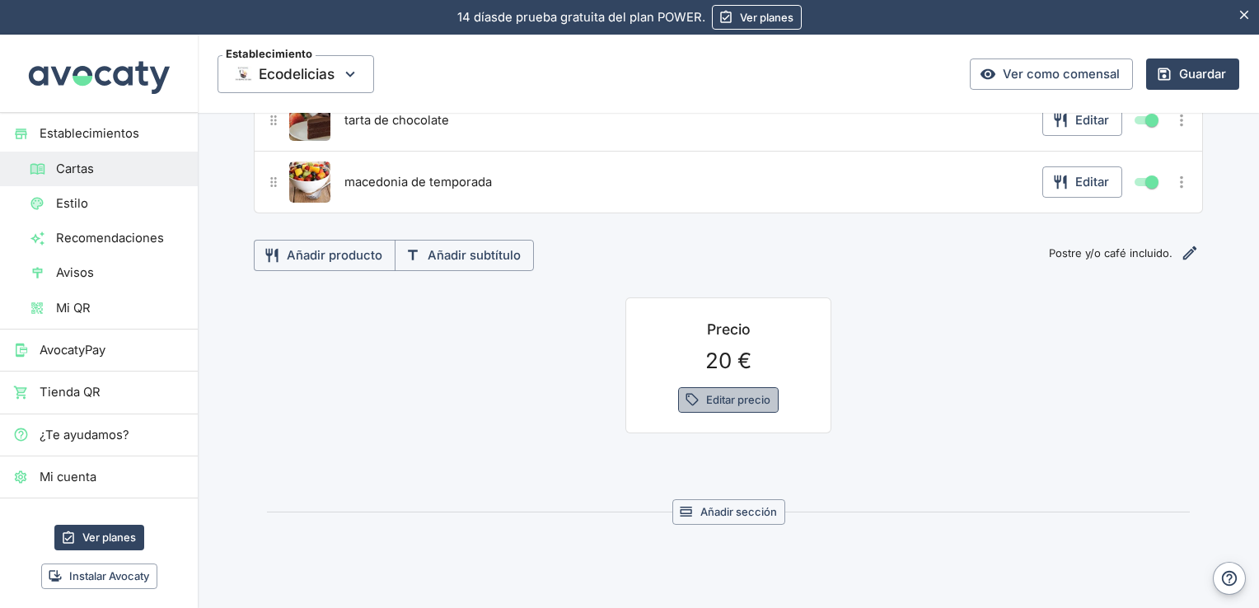
click at [712, 391] on button "Editar precio" at bounding box center [728, 400] width 101 height 26
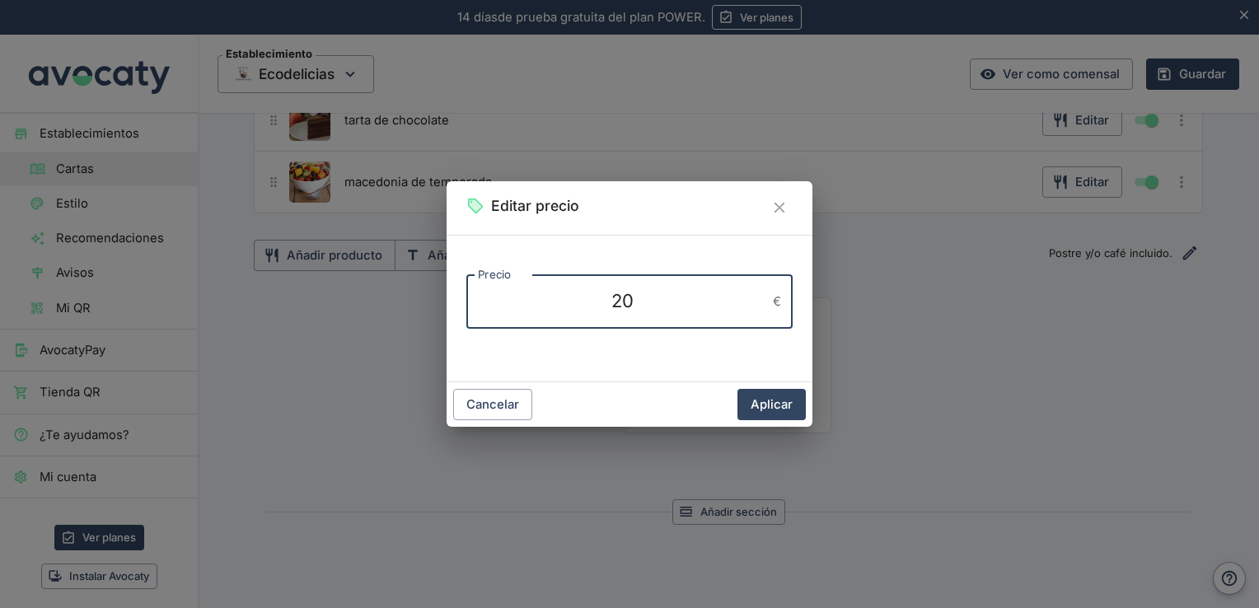
click at [652, 312] on textarea "20" at bounding box center [622, 301] width 288 height 26
type textarea "20e/pers."
click at [785, 401] on button "Aplicar" at bounding box center [772, 404] width 68 height 31
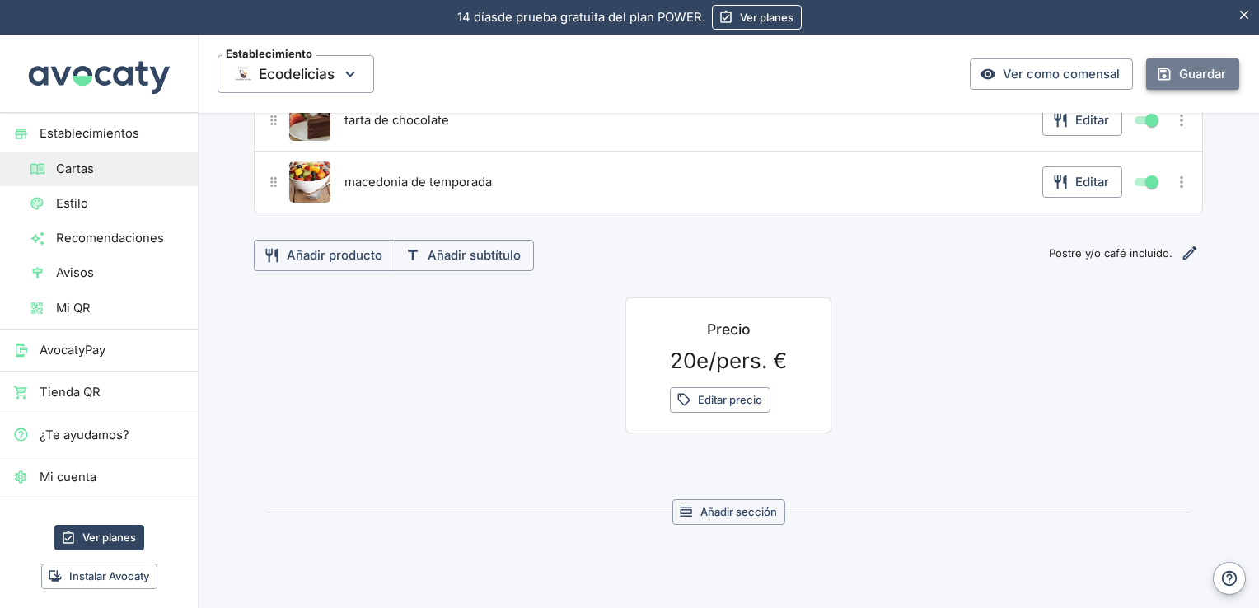
click at [1168, 69] on button "Guardar" at bounding box center [1192, 74] width 93 height 31
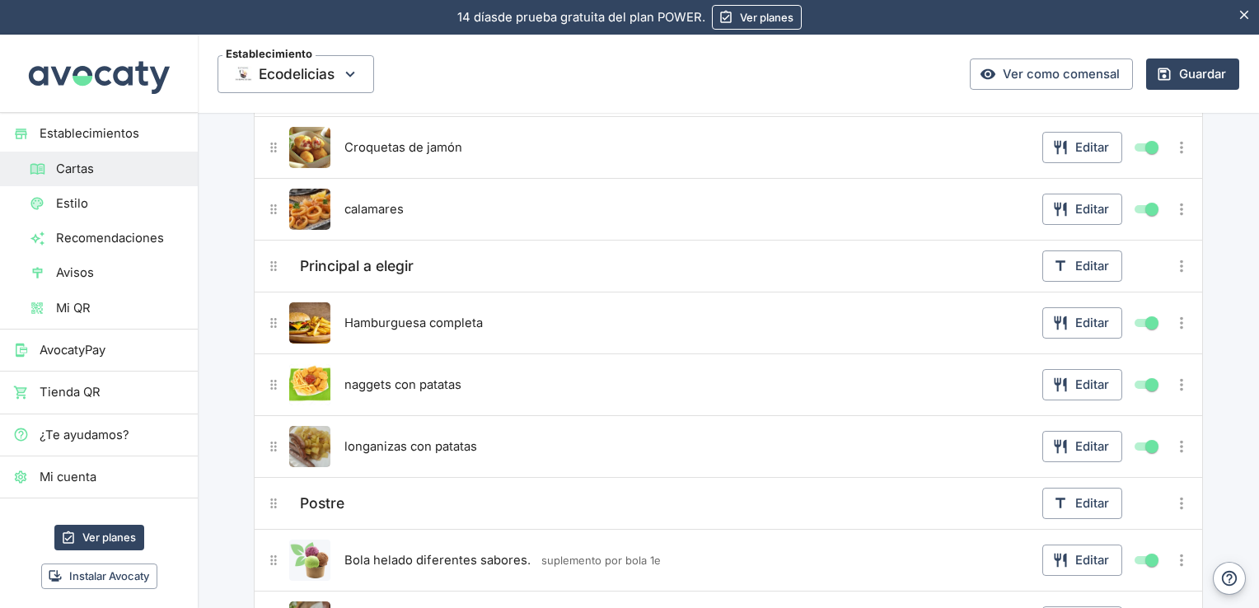
scroll to position [0, 0]
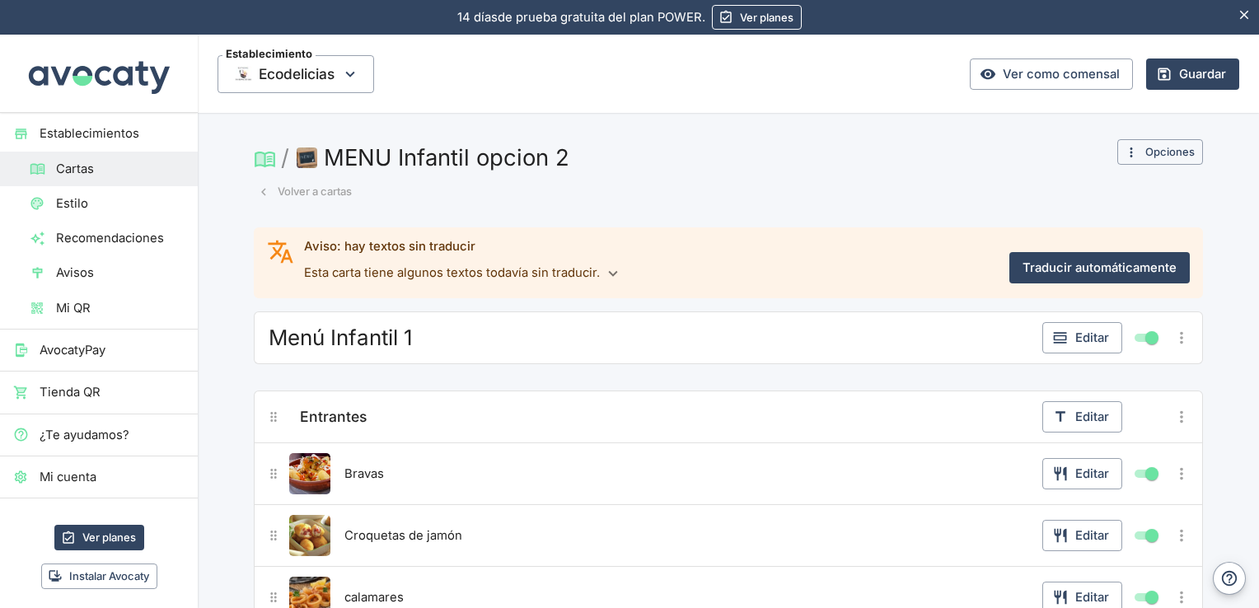
click at [304, 190] on button "Volver a cartas" at bounding box center [305, 192] width 102 height 26
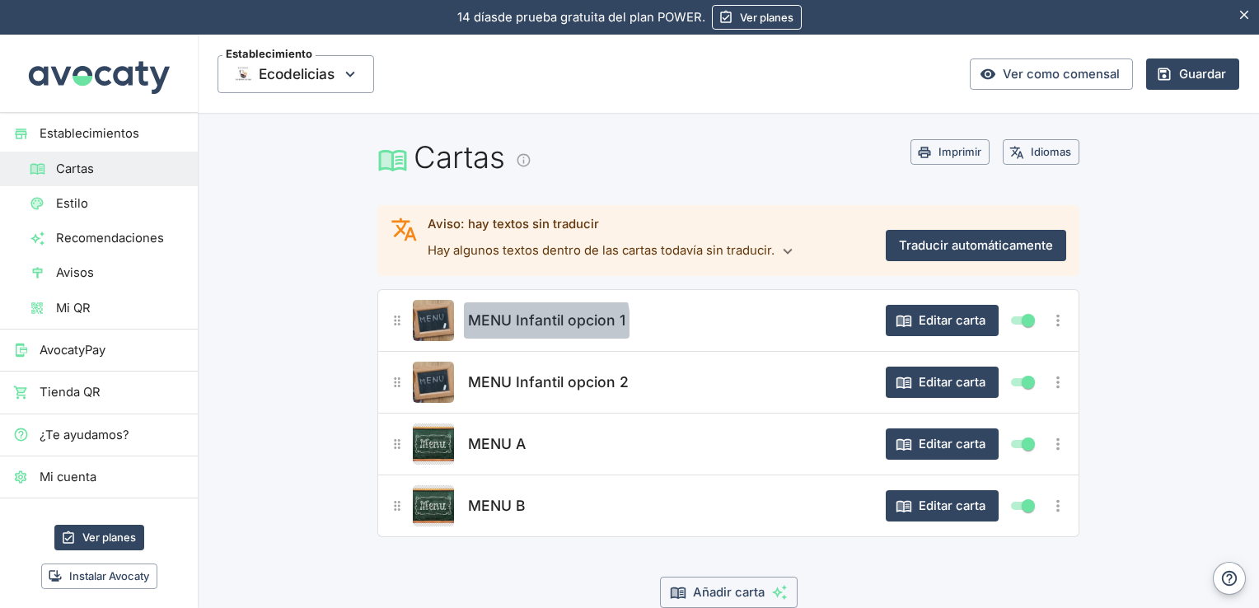
click at [512, 325] on span "MENU Infantil opcion 1" at bounding box center [546, 320] width 157 height 23
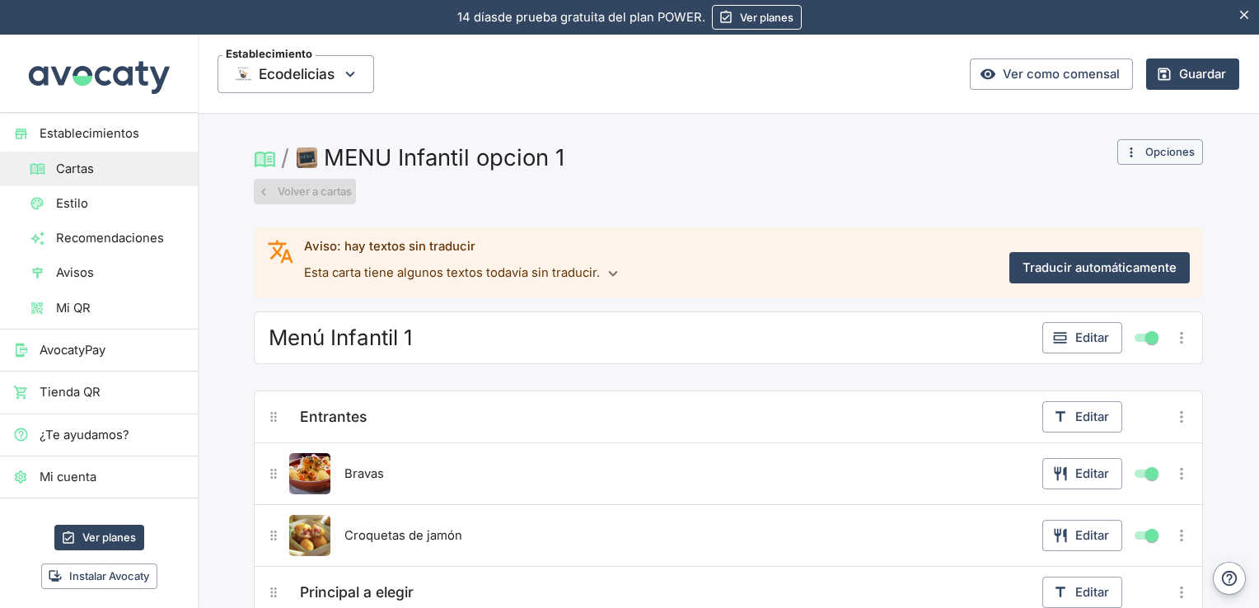
click at [314, 185] on button "Volver a cartas" at bounding box center [305, 192] width 102 height 26
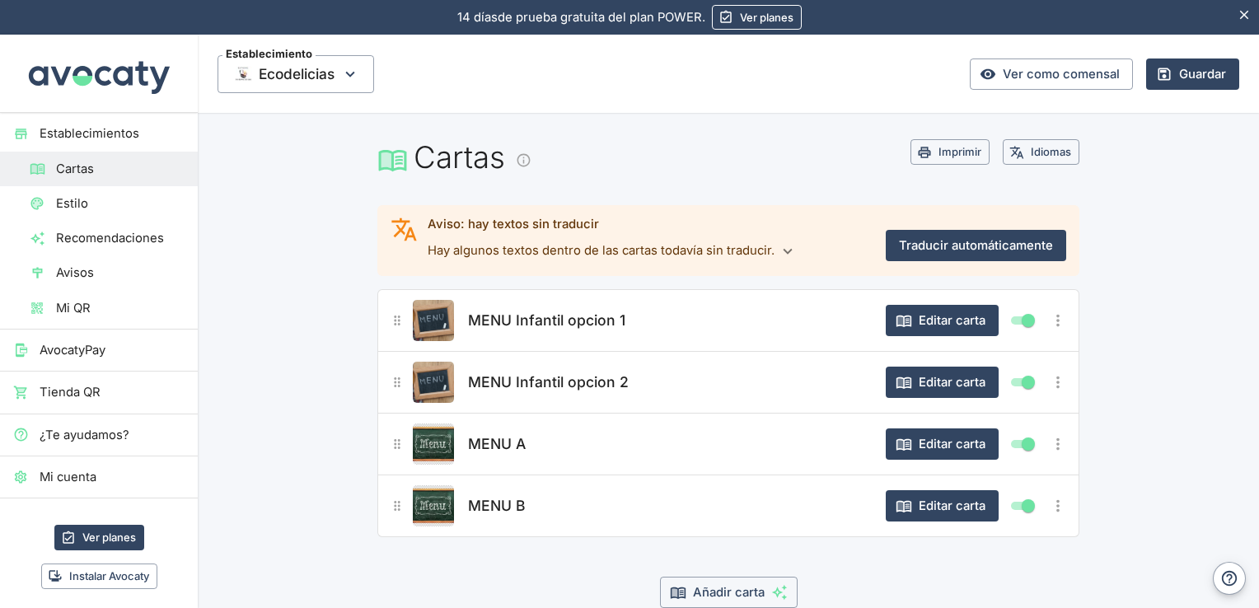
click at [582, 381] on span "MENU Infantil opcion 2" at bounding box center [548, 382] width 161 height 23
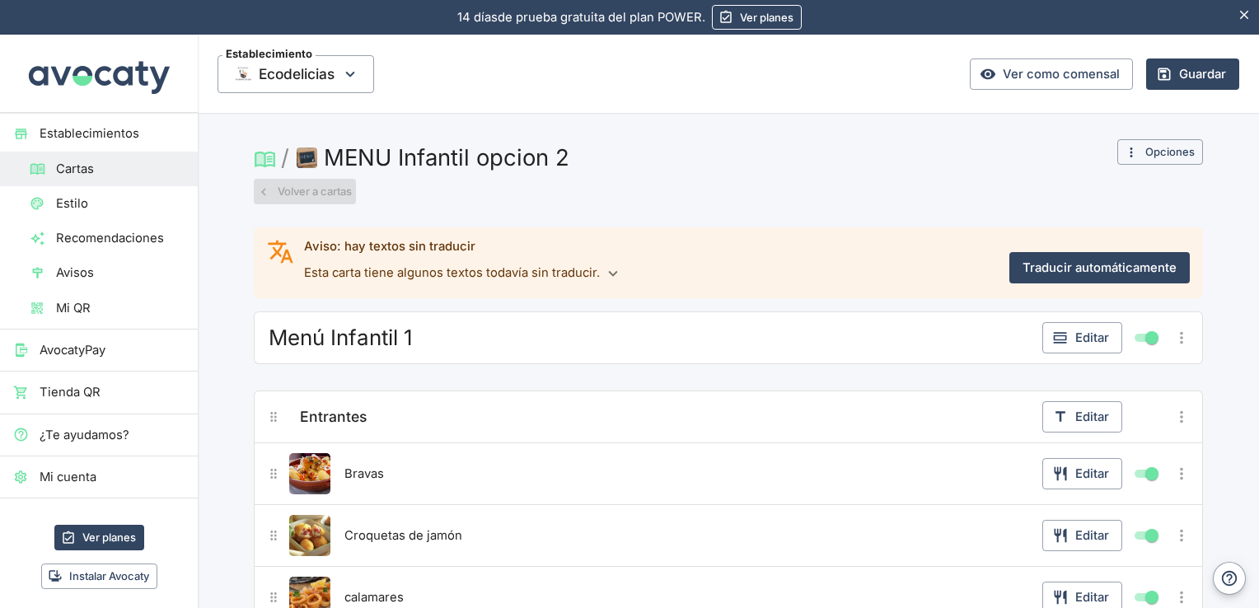
click at [299, 183] on button "Volver a cartas" at bounding box center [305, 192] width 102 height 26
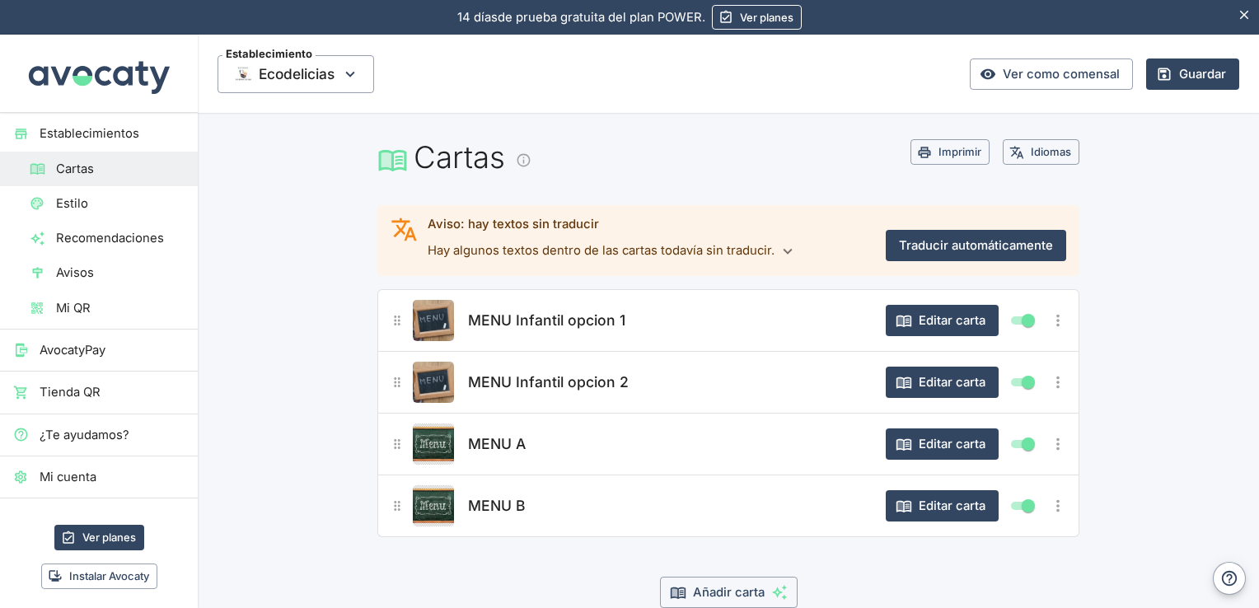
click at [560, 436] on div "MENU A" at bounding box center [668, 444] width 409 height 41
click at [438, 438] on img "Editar producto" at bounding box center [433, 444] width 41 height 41
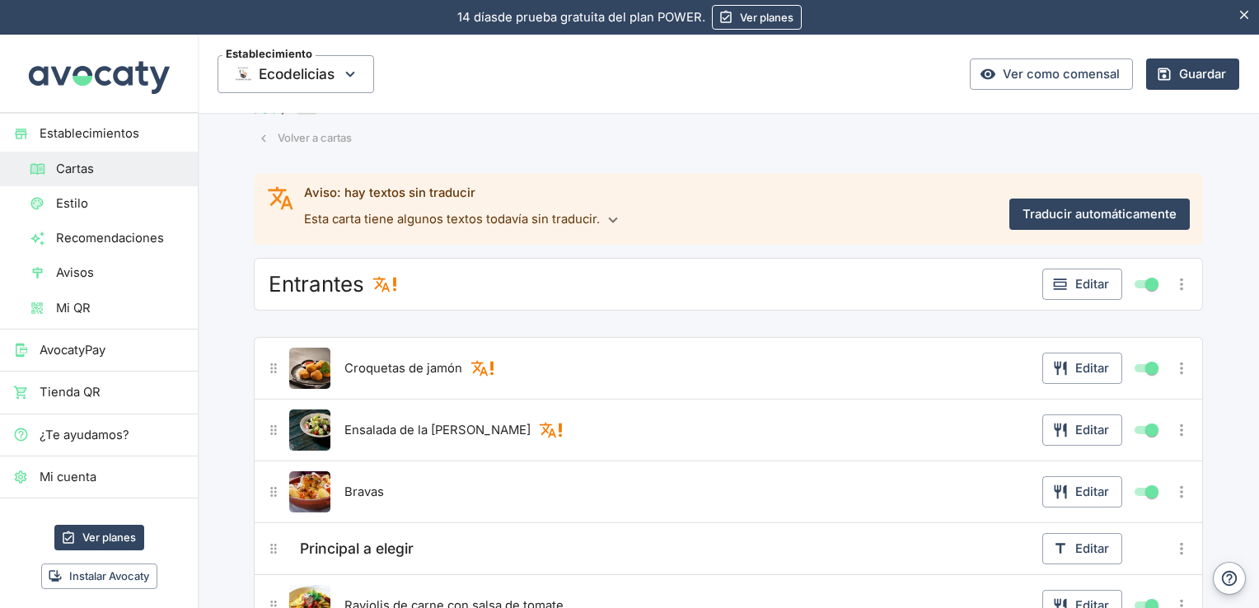
scroll to position [44, 0]
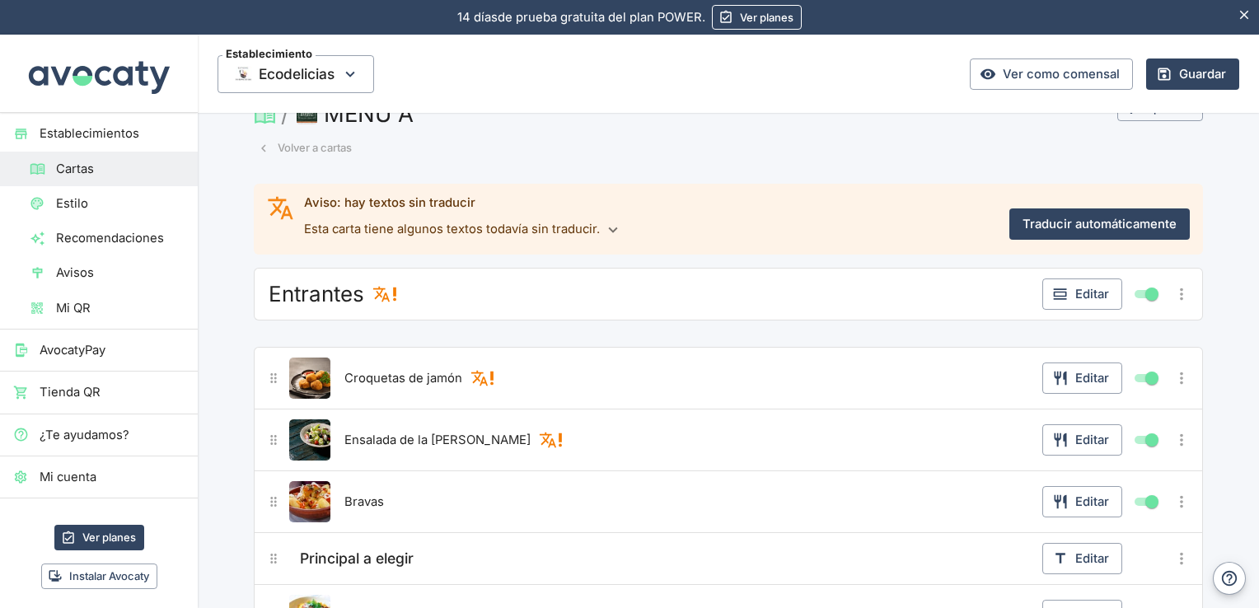
click at [332, 147] on button "Volver a cartas" at bounding box center [305, 148] width 102 height 26
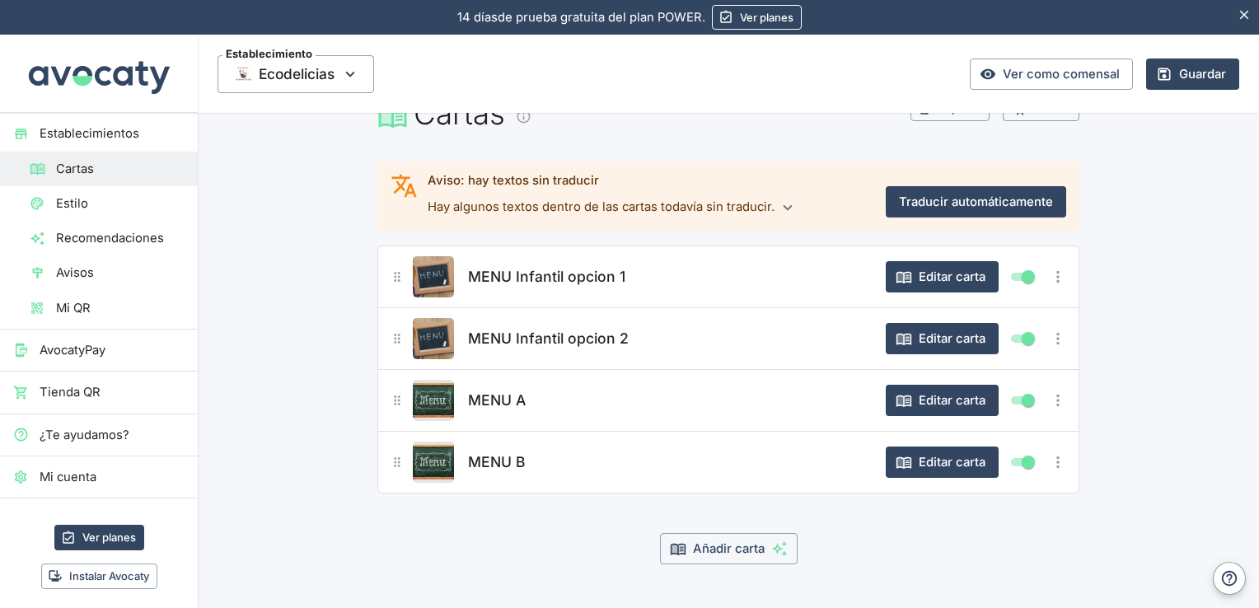
scroll to position [0, 0]
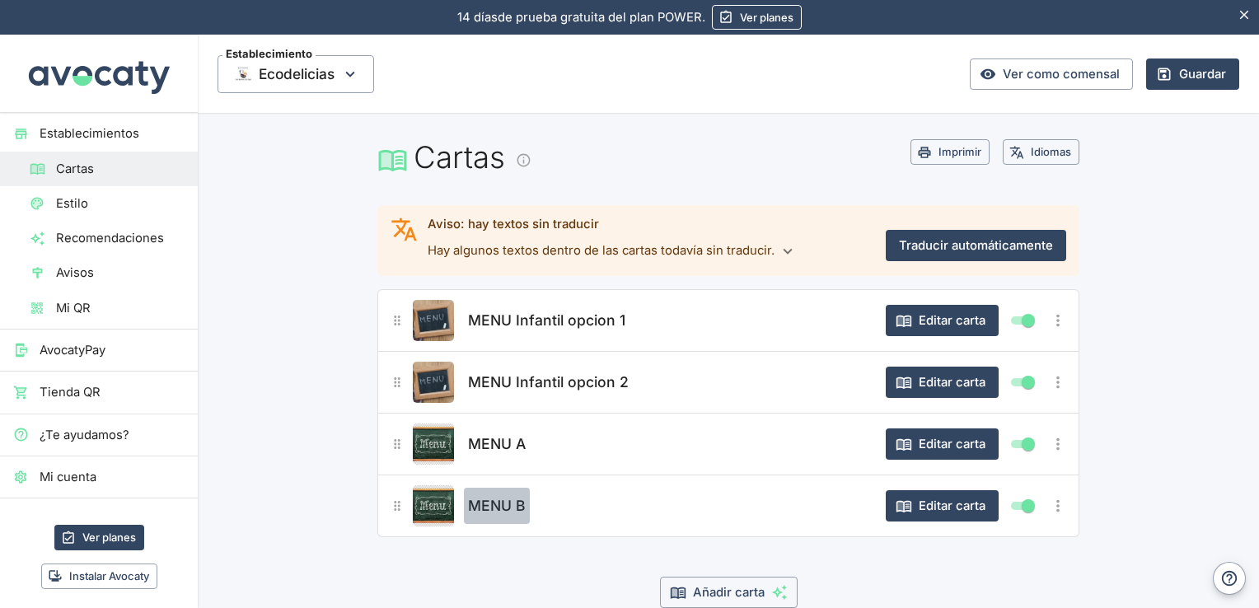
click at [496, 509] on span "MENU B" at bounding box center [497, 505] width 58 height 23
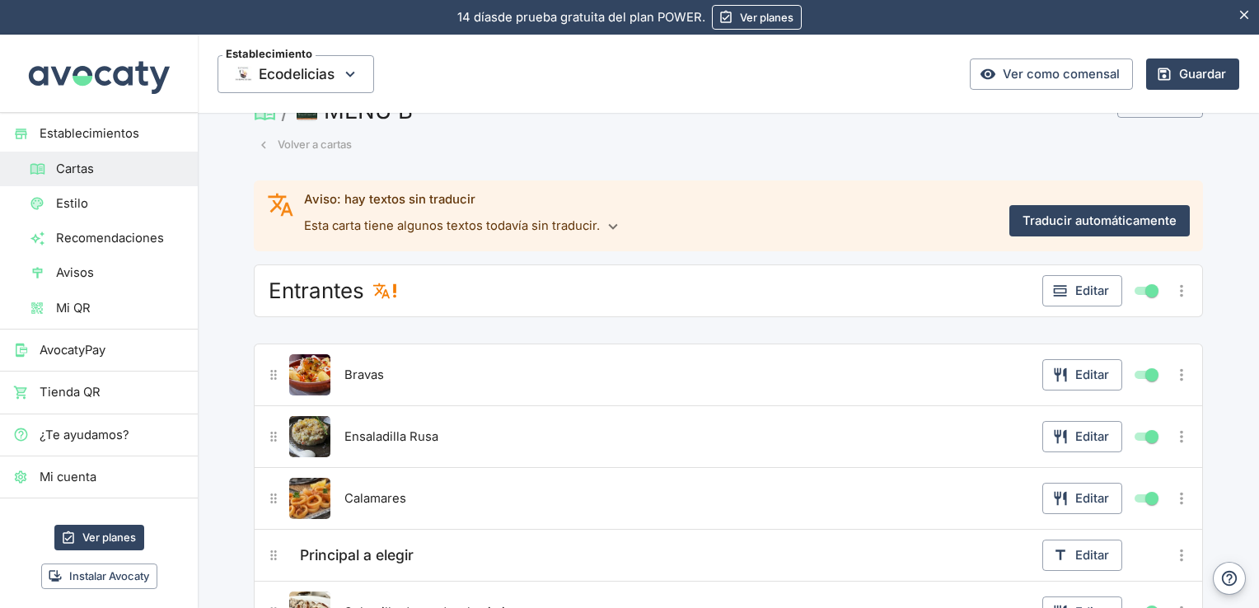
scroll to position [3, 0]
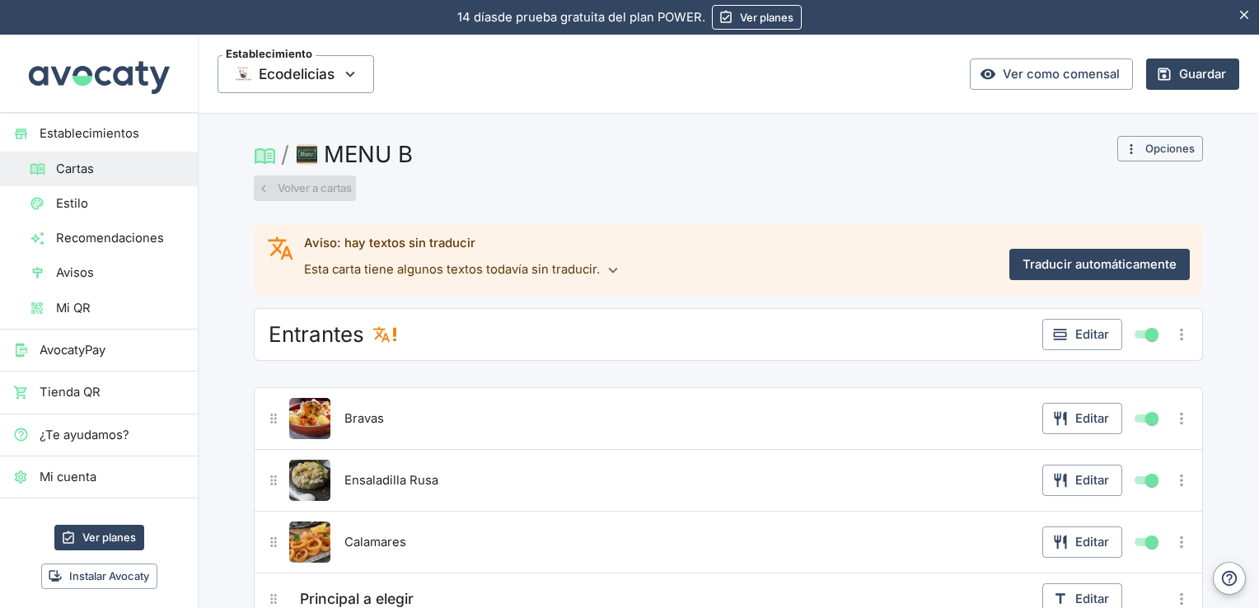
click at [268, 186] on button "Volver a cartas" at bounding box center [305, 189] width 102 height 26
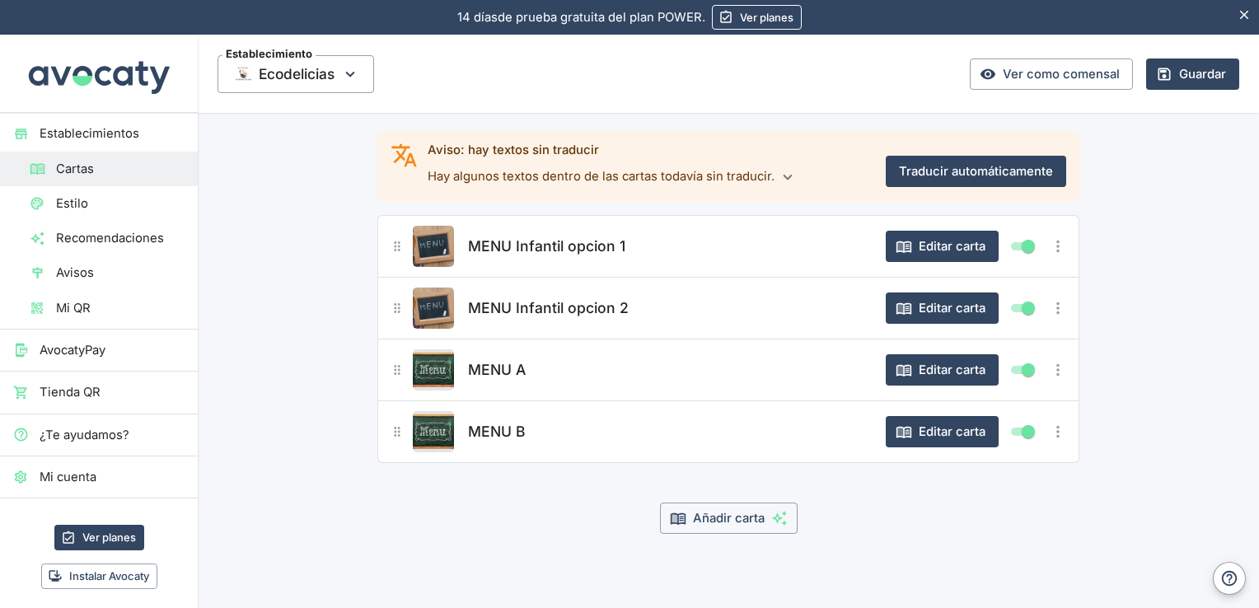
scroll to position [76, 0]
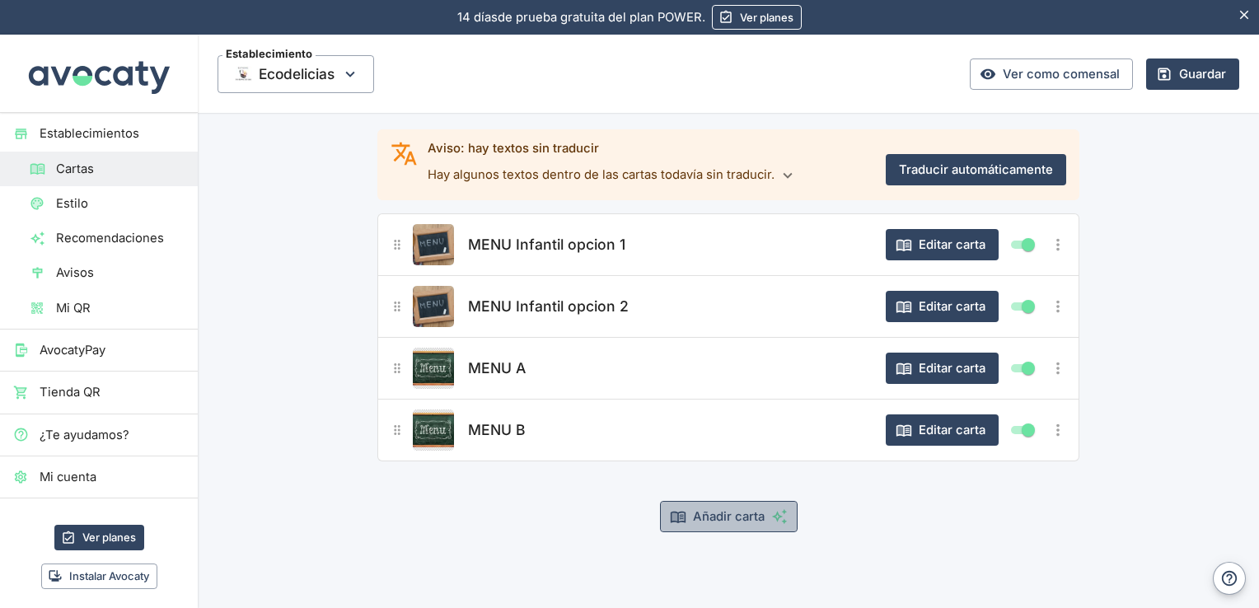
click at [722, 521] on button "Añadir carta" at bounding box center [729, 516] width 138 height 31
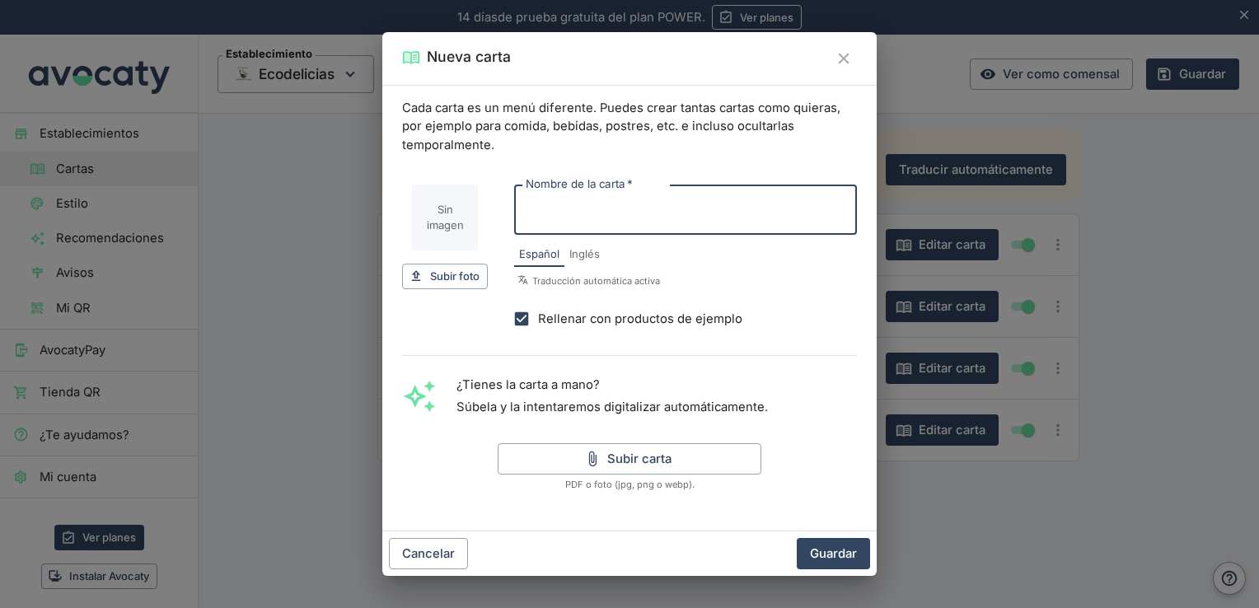
click at [585, 216] on input "Nombre de la carta   *" at bounding box center [685, 210] width 343 height 50
type input "m"
click at [580, 208] on input "Menu degustacion" at bounding box center [685, 210] width 343 height 50
click at [706, 203] on input "Menu Degustacion" at bounding box center [685, 210] width 343 height 50
type input "Menu Degustacion Picoteo"
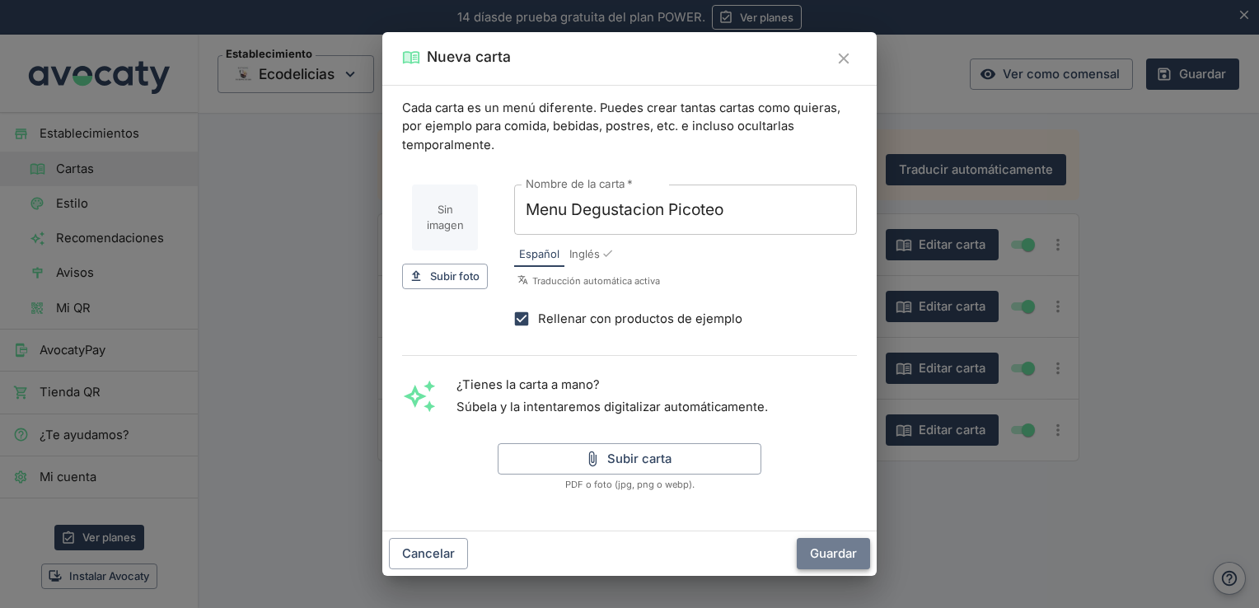
click at [829, 541] on button "Guardar" at bounding box center [833, 553] width 73 height 31
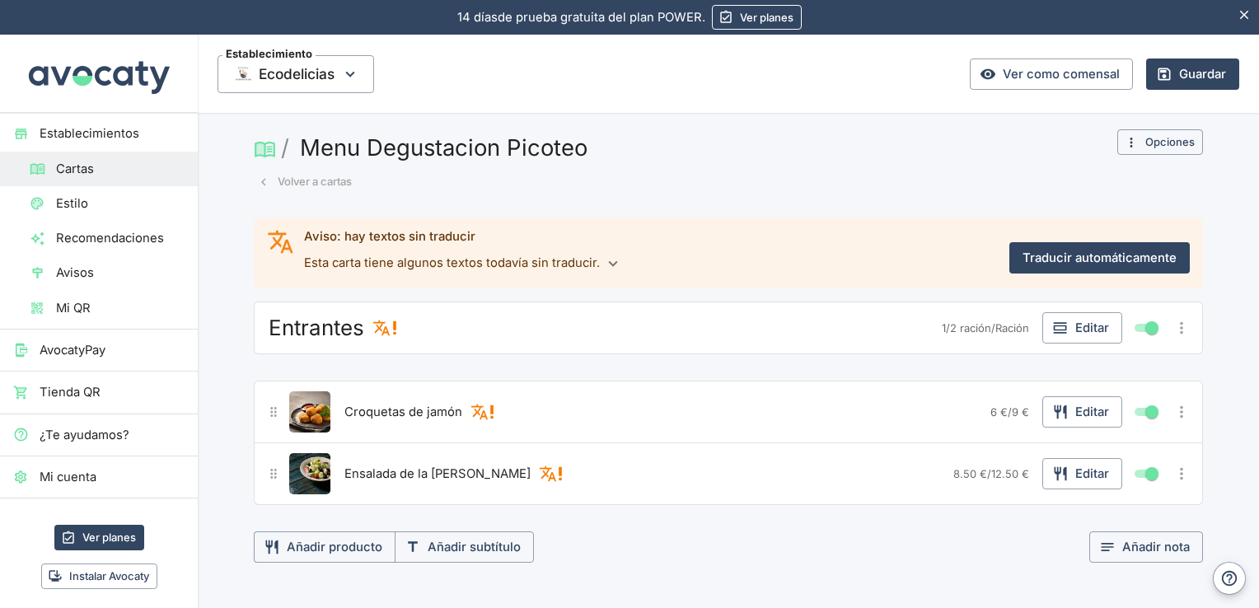
scroll to position [0, 0]
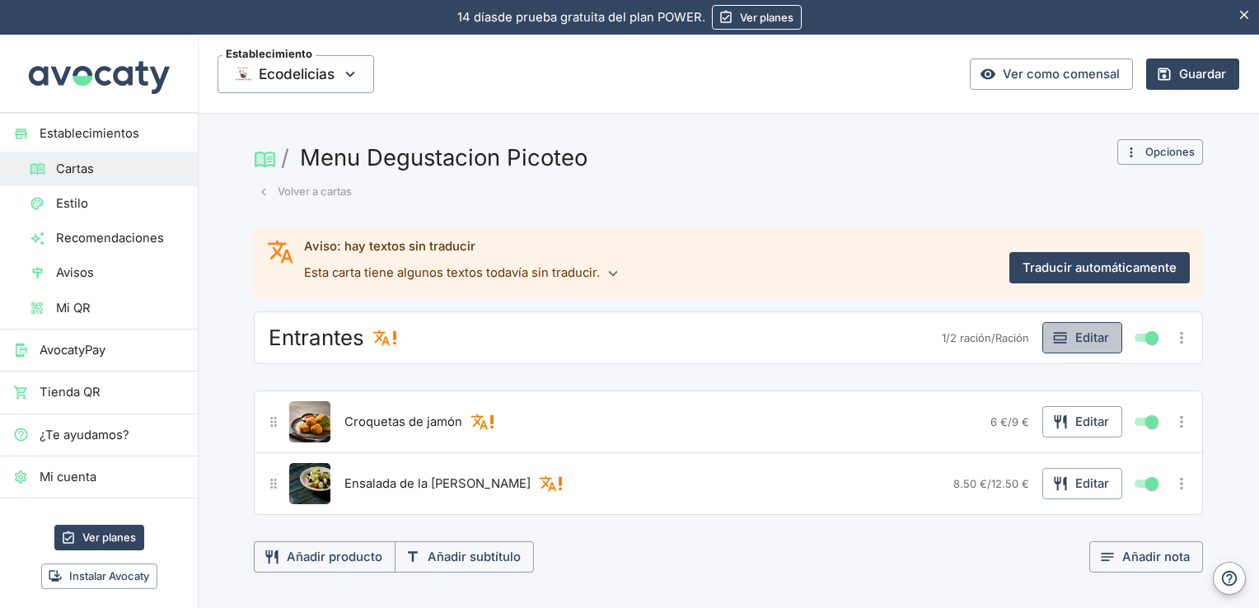
click at [1061, 335] on icon "button" at bounding box center [1060, 338] width 16 height 16
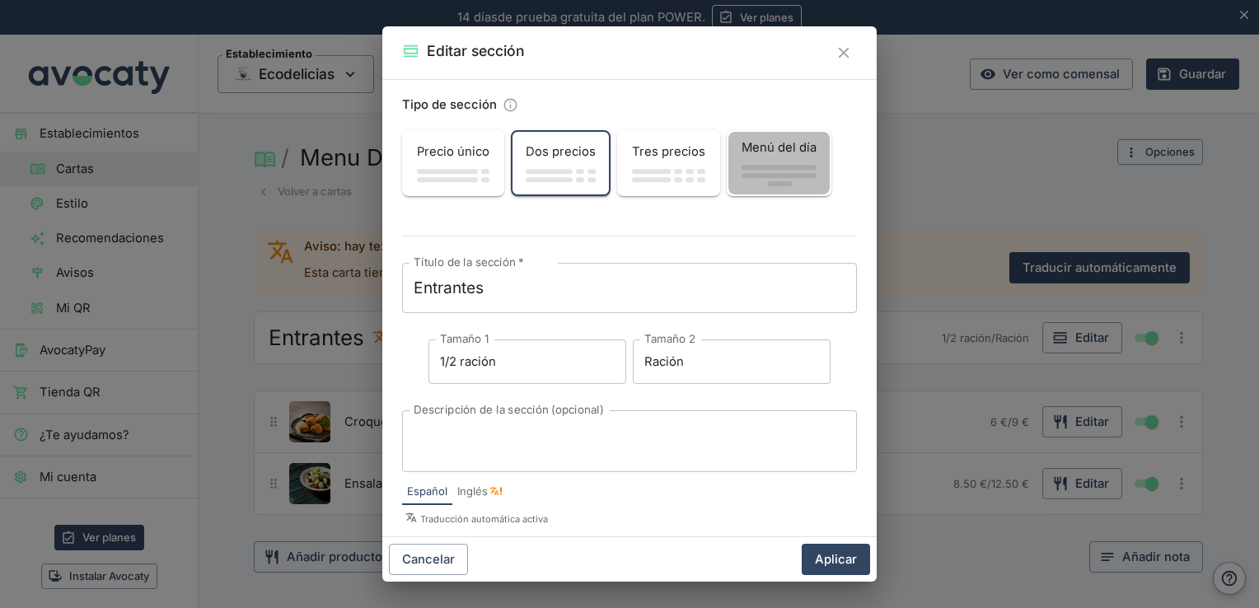
click at [762, 161] on div "Menú del día" at bounding box center [779, 147] width 101 height 31
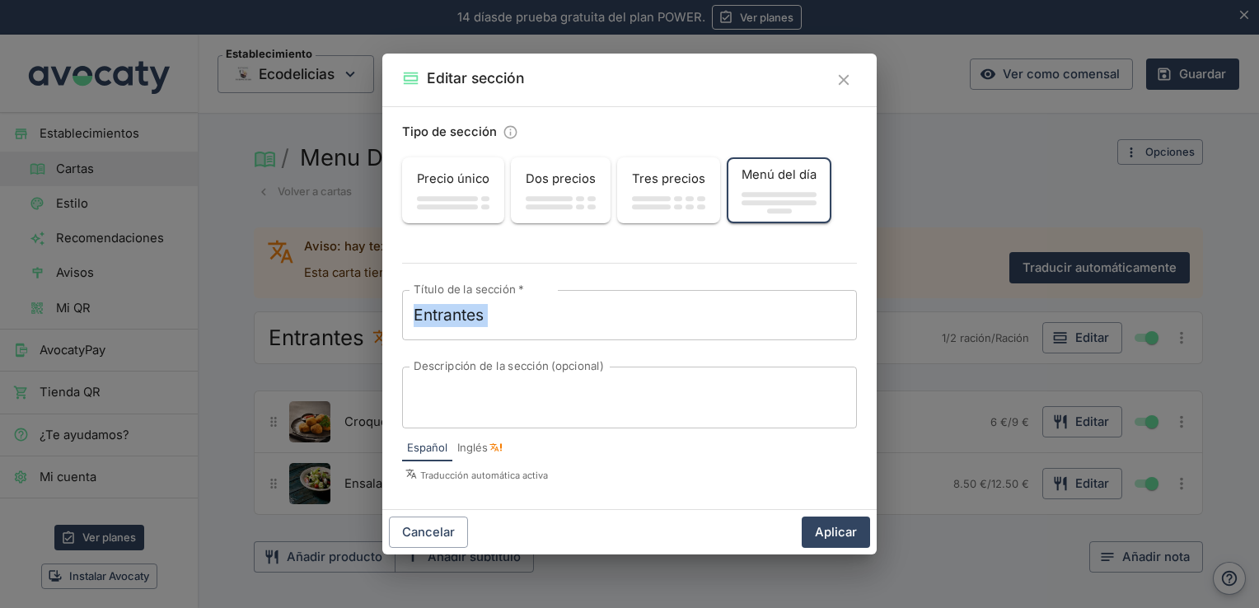
drag, startPoint x: 644, startPoint y: 297, endPoint x: 338, endPoint y: 321, distance: 307.5
click at [338, 321] on div "Editar sección Tipo de sección Precio único Dos precios Tres precios Menú del d…" at bounding box center [629, 304] width 1259 height 608
drag, startPoint x: 338, startPoint y: 321, endPoint x: 562, endPoint y: 317, distance: 224.2
click at [562, 317] on textarea "Entrantes" at bounding box center [630, 315] width 432 height 23
click at [772, 192] on span "button" at bounding box center [779, 194] width 75 height 5
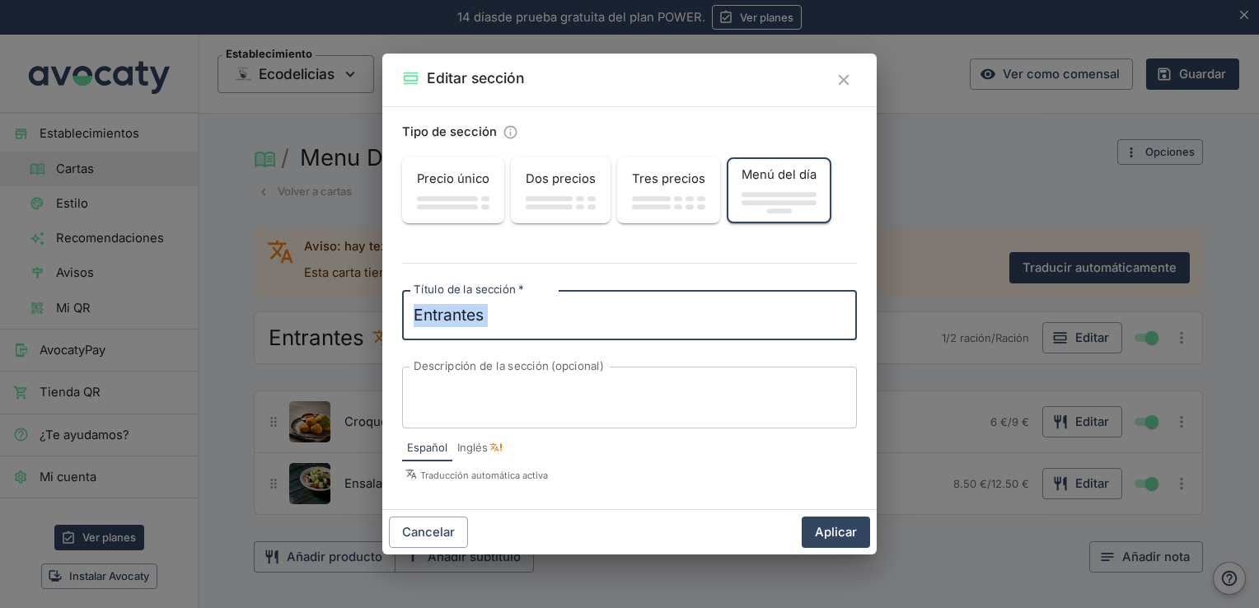
click at [610, 316] on textarea "Entrantes" at bounding box center [630, 315] width 432 height 23
type textarea "E"
click at [621, 304] on textarea "Título de la sección   *" at bounding box center [630, 315] width 432 height 23
type textarea "c"
type textarea "Combo 1"
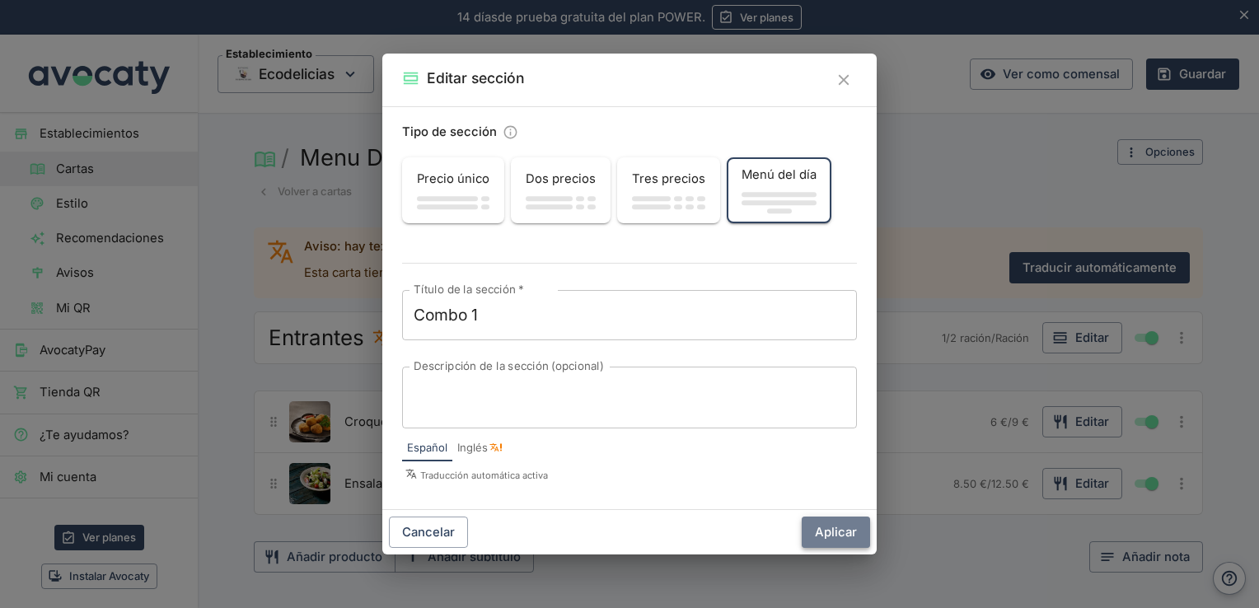
click at [844, 532] on button "Aplicar" at bounding box center [836, 532] width 68 height 31
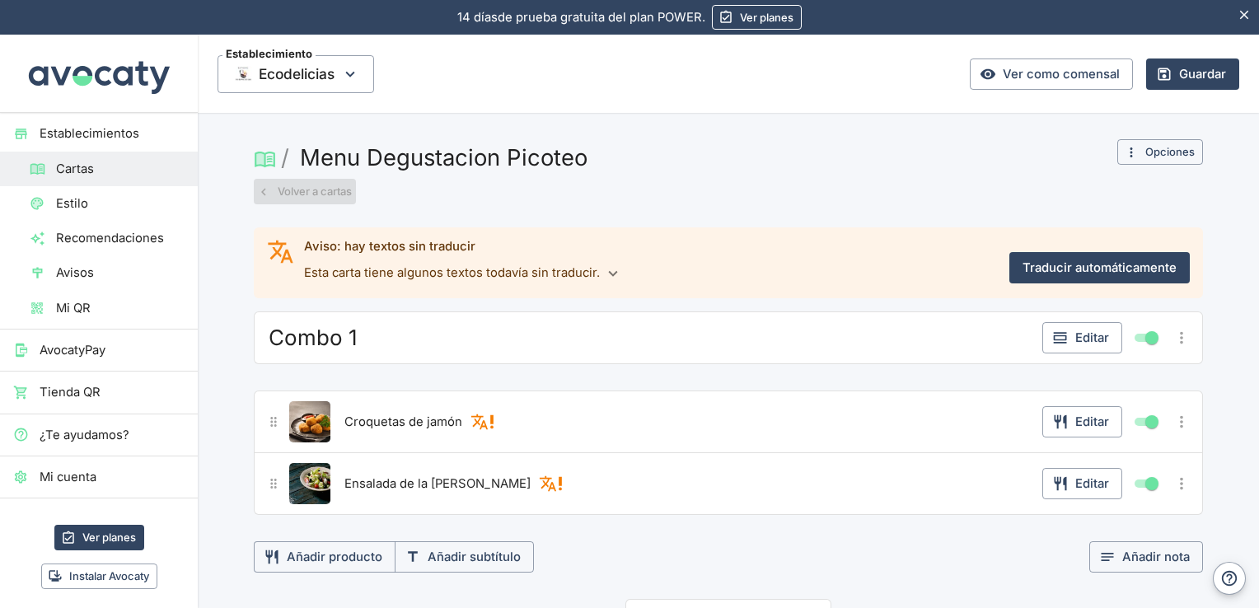
click at [310, 194] on button "Volver a cartas" at bounding box center [305, 192] width 102 height 26
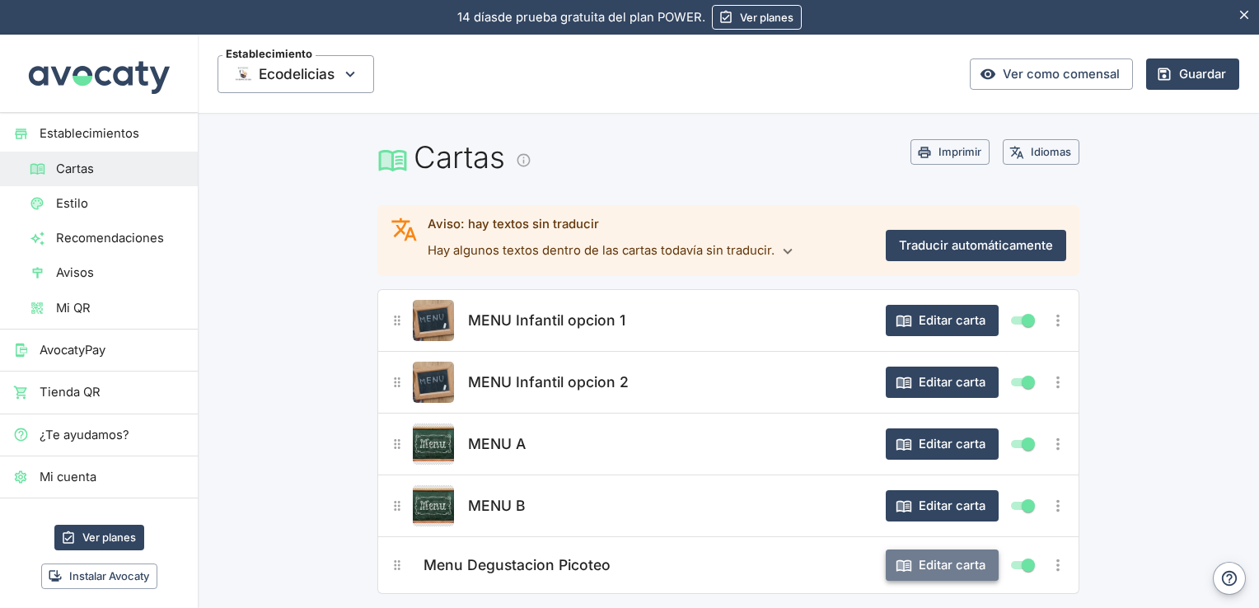
click at [936, 564] on button "Editar carta" at bounding box center [942, 565] width 113 height 31
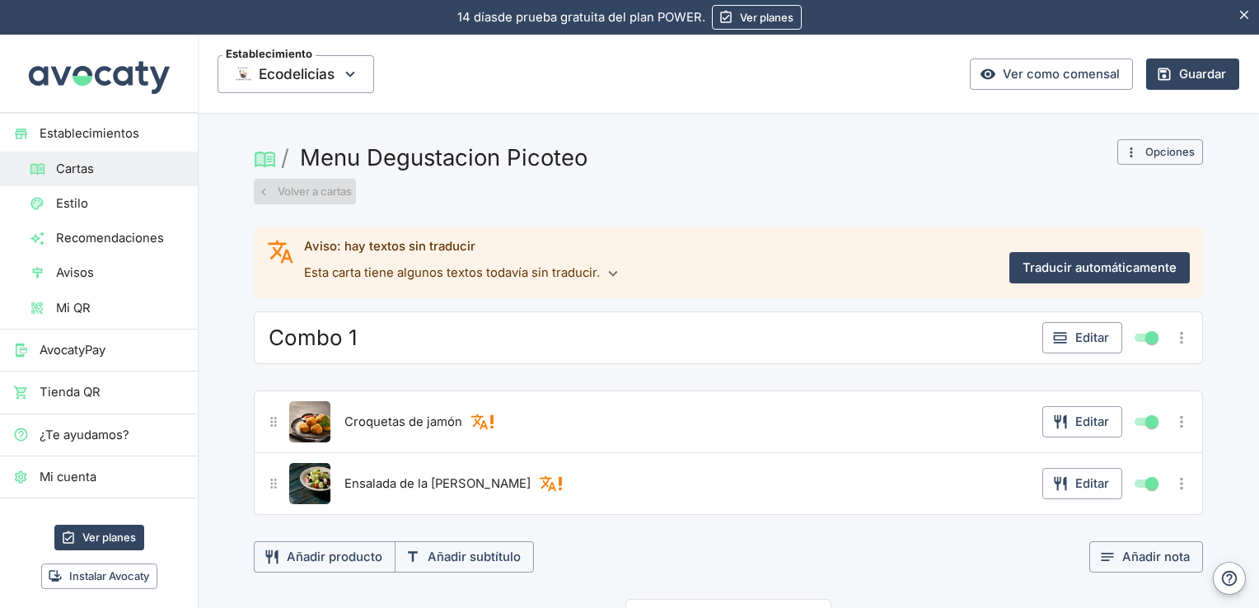
click at [297, 195] on button "Volver a cartas" at bounding box center [305, 192] width 102 height 26
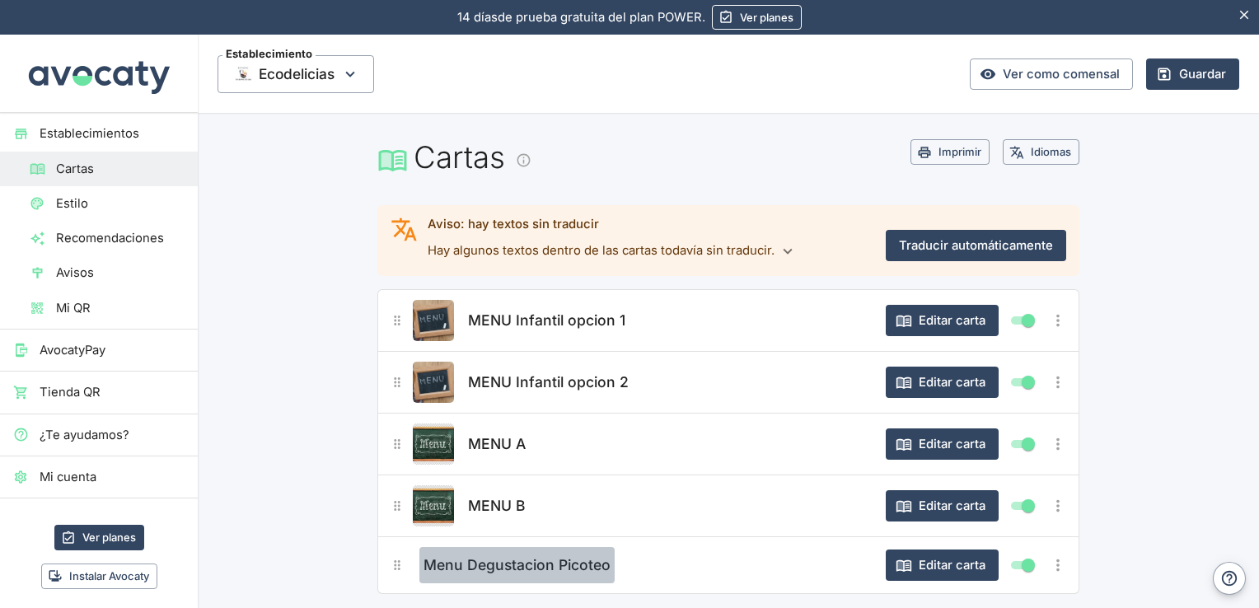
click at [499, 554] on span "Menu Degustacion Picoteo" at bounding box center [517, 565] width 187 height 23
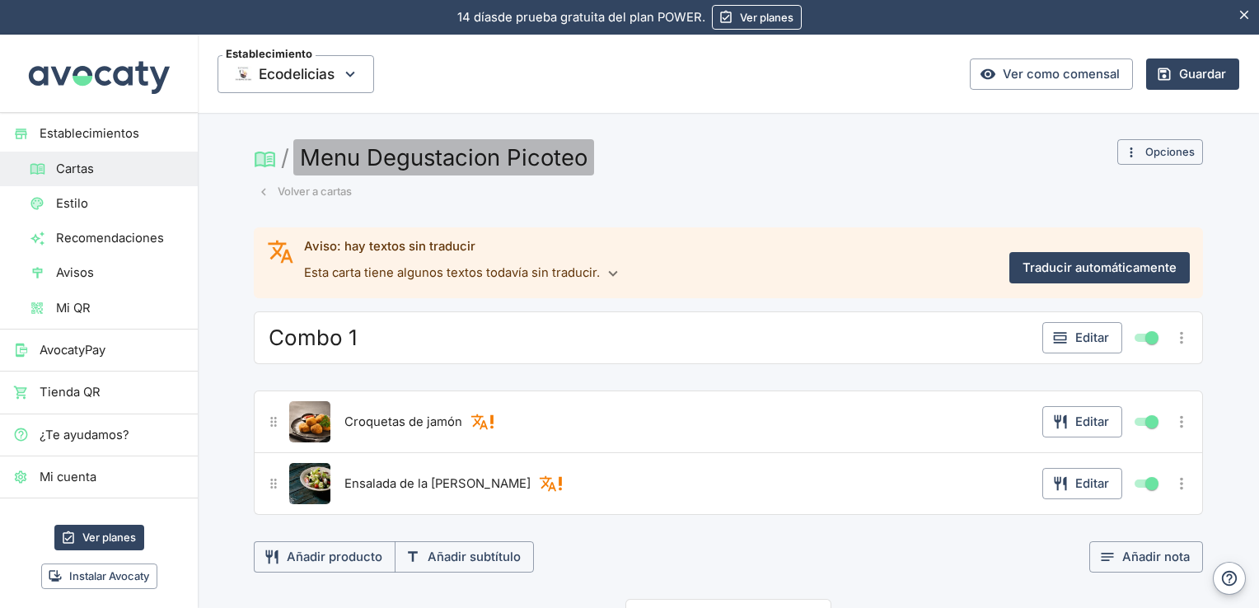
click at [336, 160] on button "Menu Degustacion Picoteo" at bounding box center [443, 157] width 301 height 36
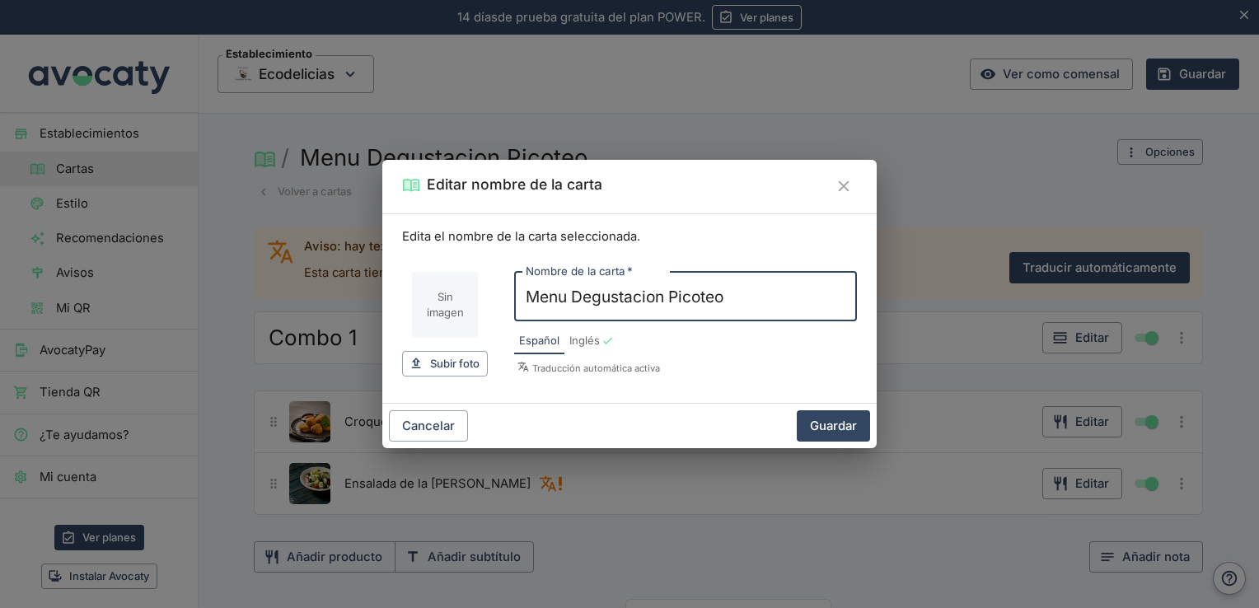
drag, startPoint x: 753, startPoint y: 297, endPoint x: 574, endPoint y: 297, distance: 179.7
click at [574, 297] on input "Menu Degustacion Picoteo" at bounding box center [685, 297] width 343 height 50
type input "Menu c"
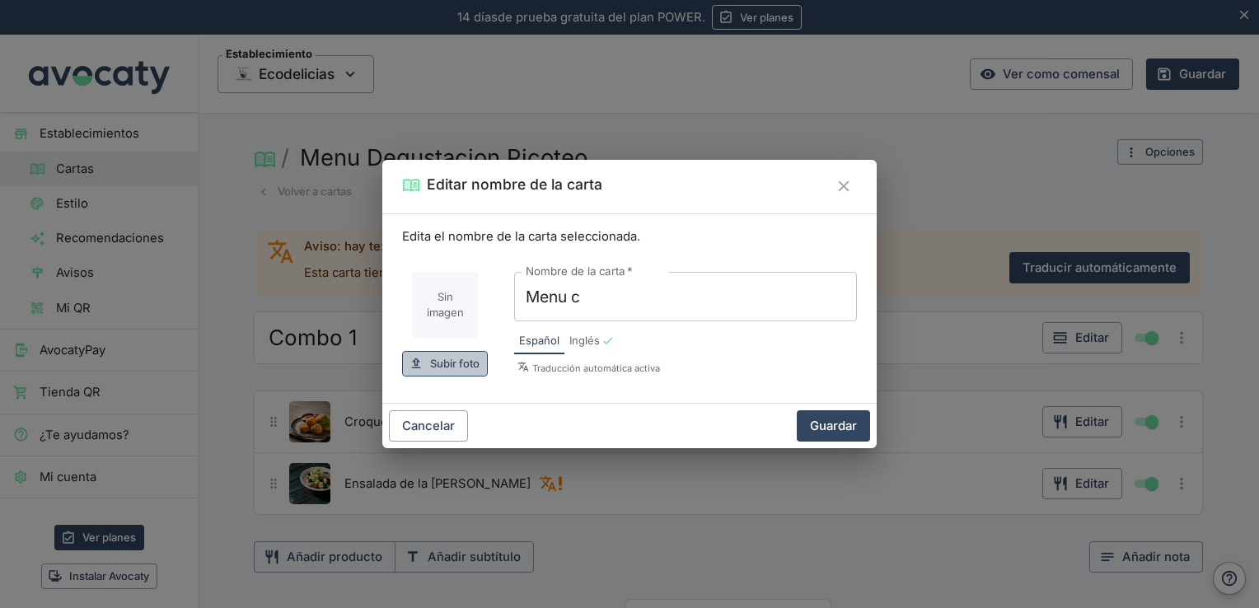
click at [458, 360] on span "Subir foto" at bounding box center [454, 363] width 49 height 19
type input "C:\fakepath\[PERSON_NAME]-chalkboard-with-word-menu-written-chalk-isolated-tran…"
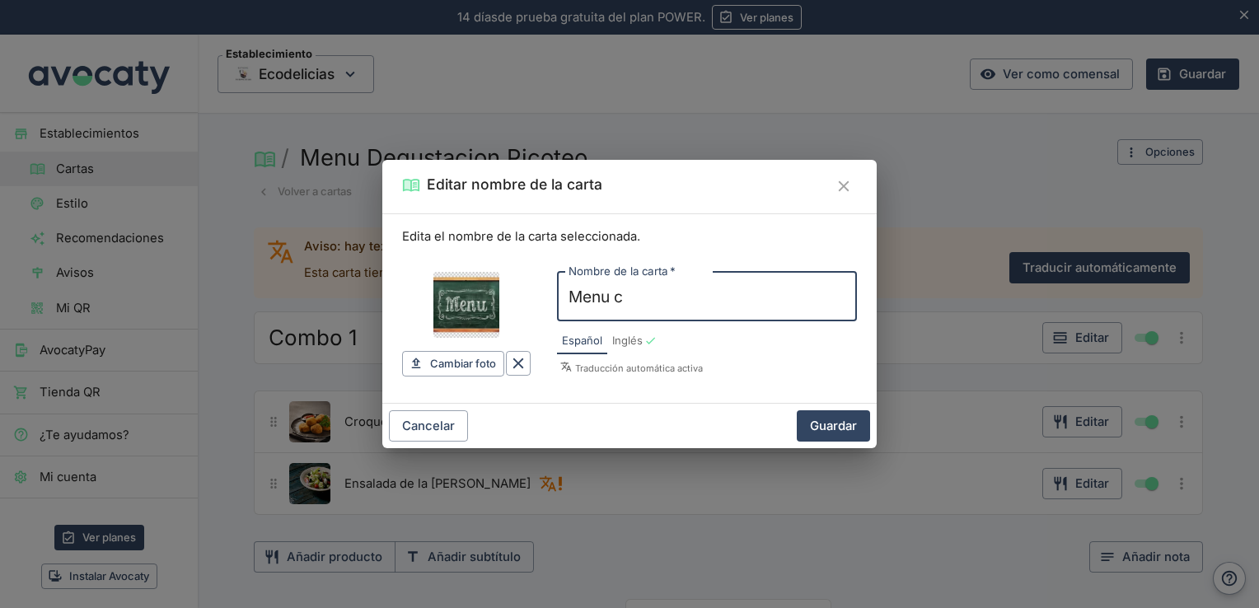
click at [654, 302] on input "Menu c" at bounding box center [707, 297] width 300 height 50
type input "Menu C"
click at [823, 427] on button "Guardar" at bounding box center [833, 425] width 73 height 31
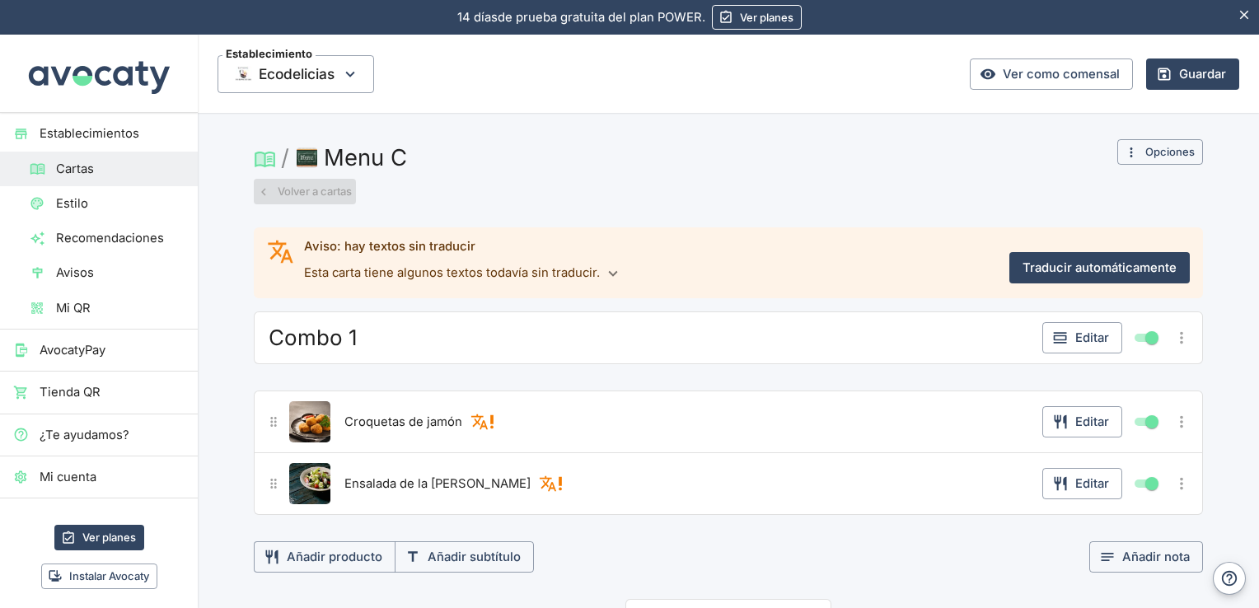
click at [298, 183] on button "Volver a cartas" at bounding box center [305, 192] width 102 height 26
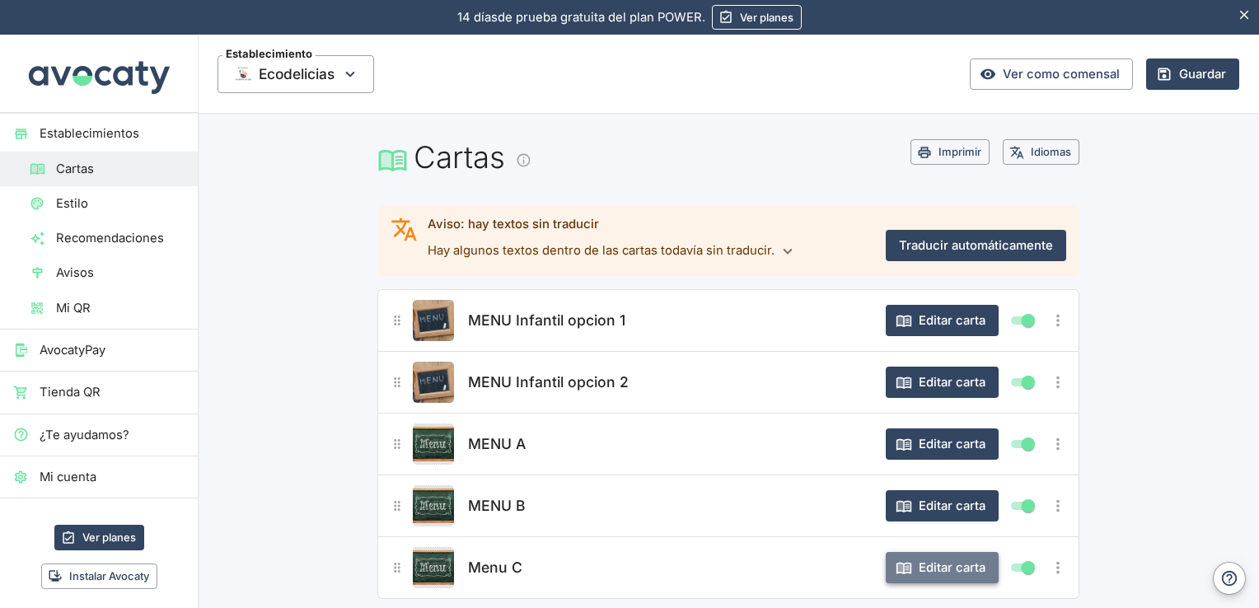
click at [916, 567] on button "Editar carta" at bounding box center [942, 567] width 113 height 31
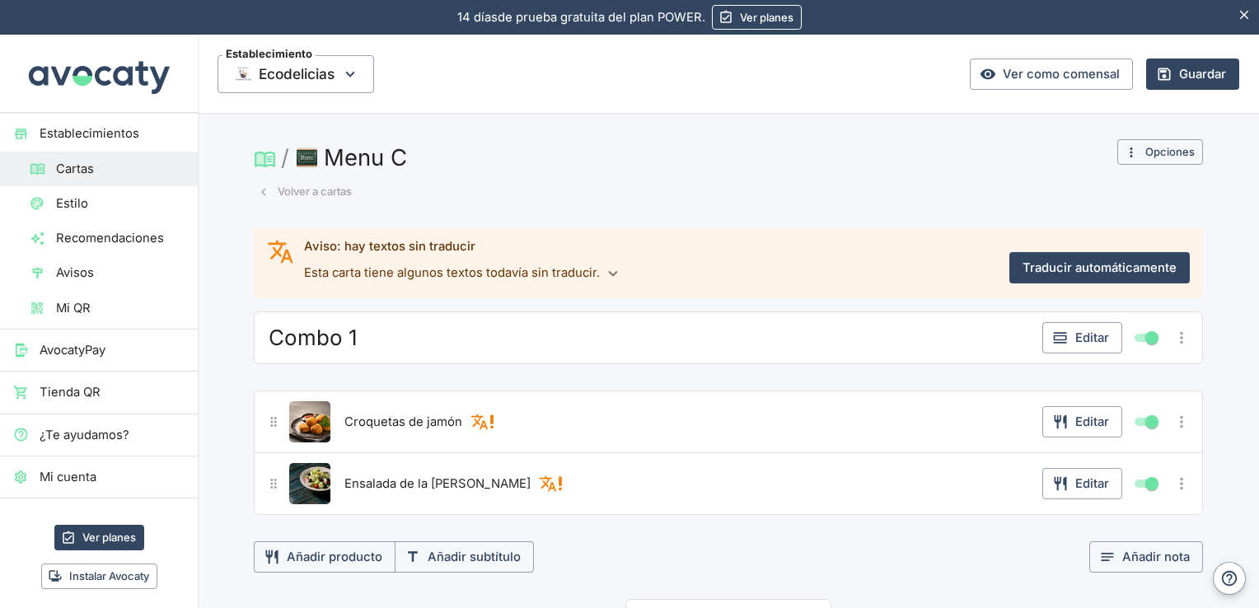
click at [399, 334] on div "Combo 1" at bounding box center [650, 338] width 771 height 30
click at [1085, 331] on button "Editar" at bounding box center [1083, 337] width 80 height 31
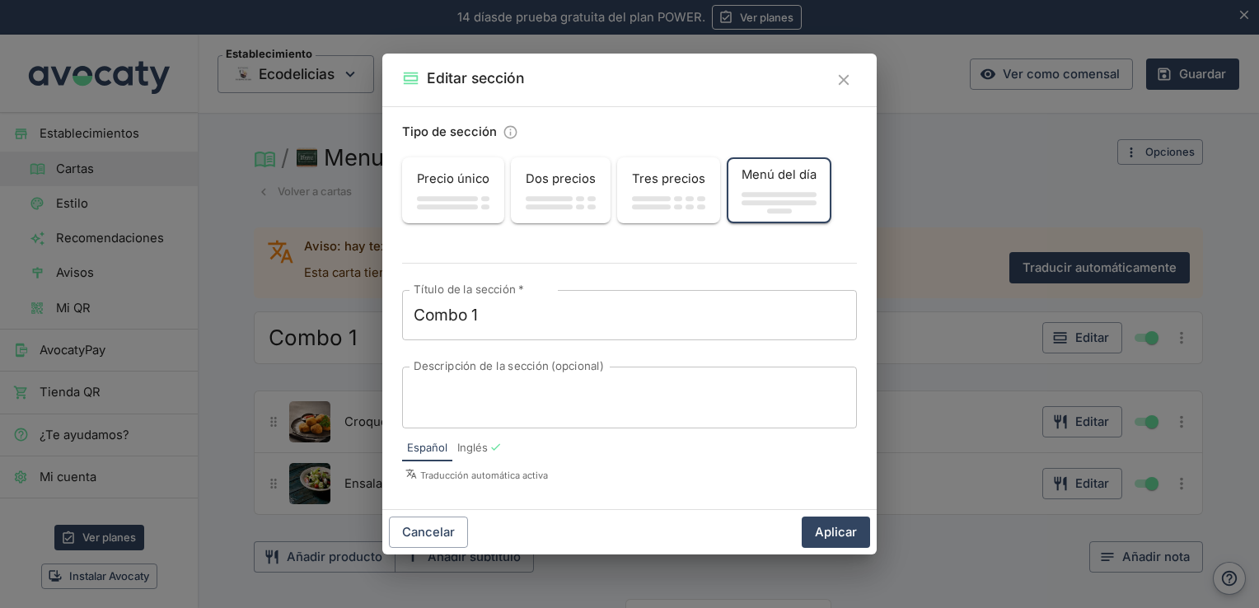
drag, startPoint x: 584, startPoint y: 335, endPoint x: 241, endPoint y: 345, distance: 343.8
click at [241, 345] on div "Editar sección Tipo de sección Precio único Dos precios Tres precios Menú del d…" at bounding box center [629, 304] width 1259 height 608
drag, startPoint x: 560, startPoint y: 302, endPoint x: 473, endPoint y: 302, distance: 86.5
click at [473, 302] on div "Combo 1 x Título de la sección   *" at bounding box center [629, 315] width 455 height 50
click at [473, 304] on textarea "Combo 1" at bounding box center [630, 315] width 432 height 23
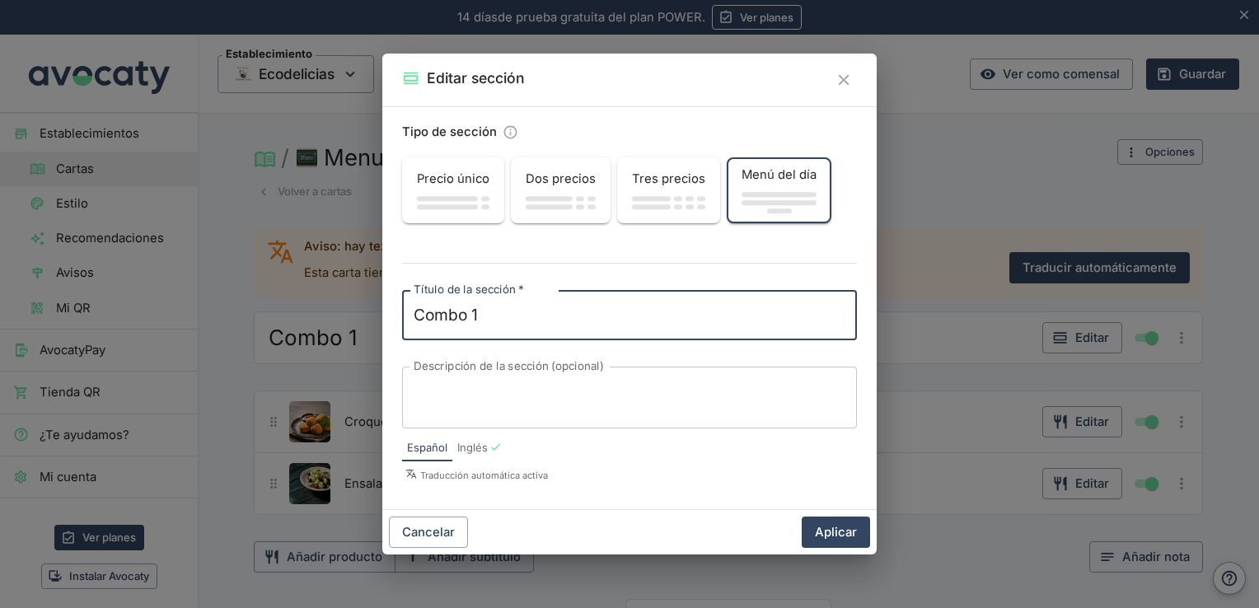
drag, startPoint x: 475, startPoint y: 304, endPoint x: 391, endPoint y: 308, distance: 83.3
click at [391, 308] on div "Tipo de sección Precio único Dos precios Tres precios Menú del día Título de la…" at bounding box center [629, 308] width 494 height 404
type textarea "e"
type textarea "Entrantes"
click at [842, 532] on button "Aplicar" at bounding box center [836, 532] width 68 height 31
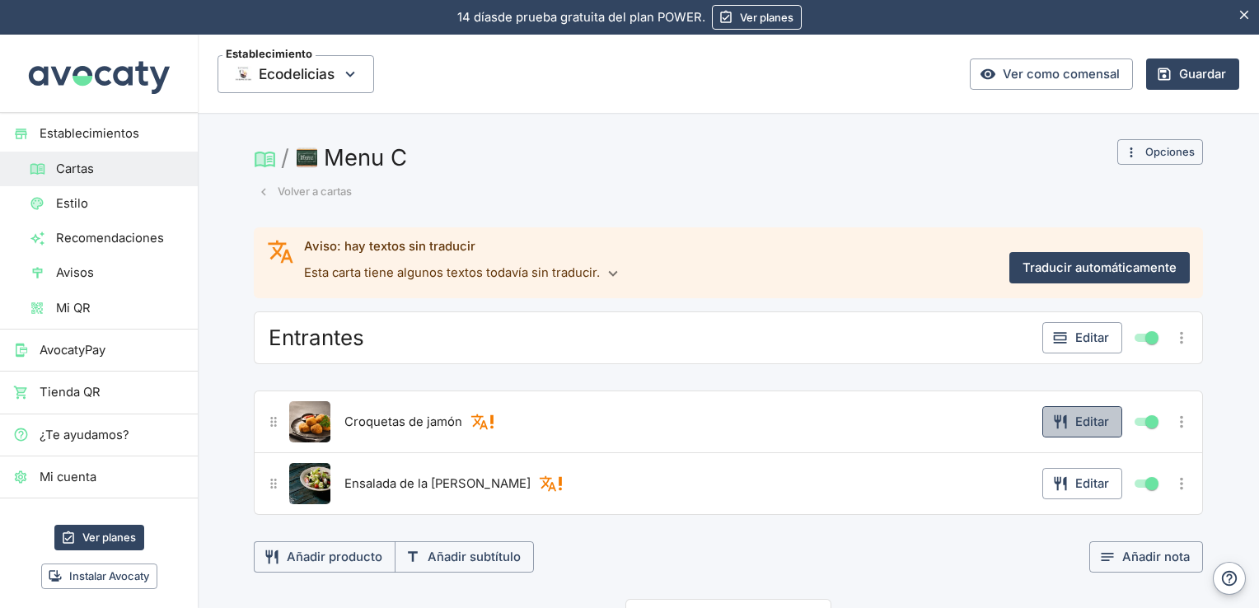
click at [1076, 427] on button "Editar" at bounding box center [1083, 421] width 80 height 31
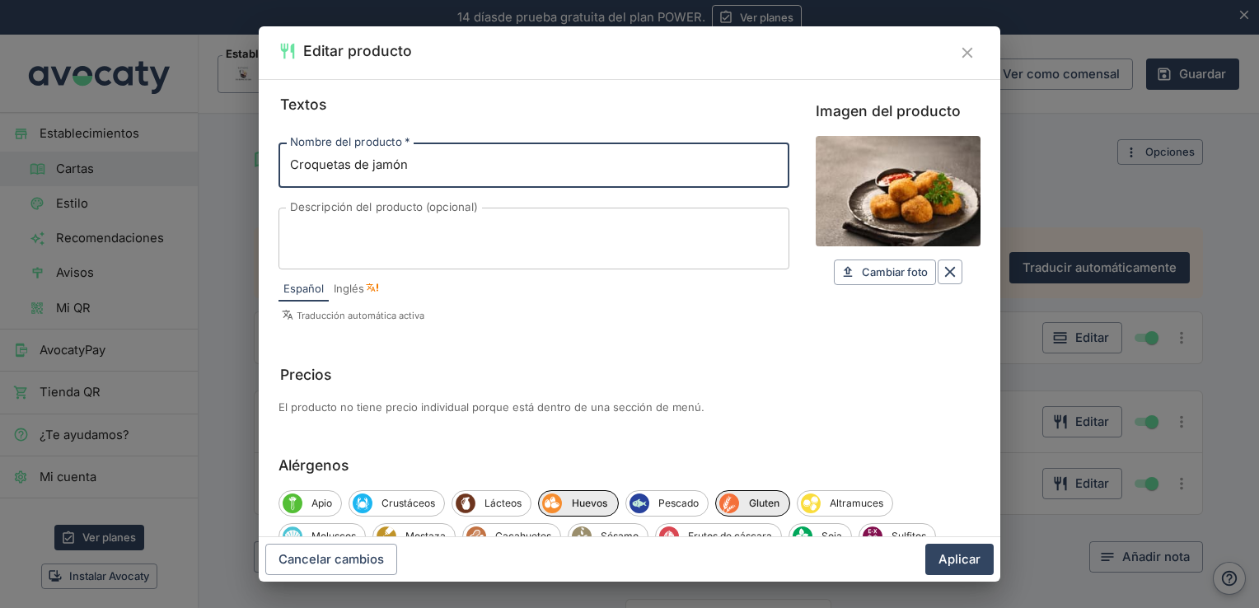
drag, startPoint x: 462, startPoint y: 163, endPoint x: 142, endPoint y: 173, distance: 319.9
click at [142, 173] on div "Editar producto Textos Nombre del producto   * Croquetas de jamón Nombre del pr…" at bounding box center [629, 304] width 1259 height 608
click at [409, 160] on input "Pimientos de piquillo de carne" at bounding box center [534, 165] width 511 height 45
click at [591, 153] on input "Pimientos de piquillo rellenos de carne" at bounding box center [534, 165] width 511 height 45
type input "Pimientos de piquillo rellenos de carne madurada"
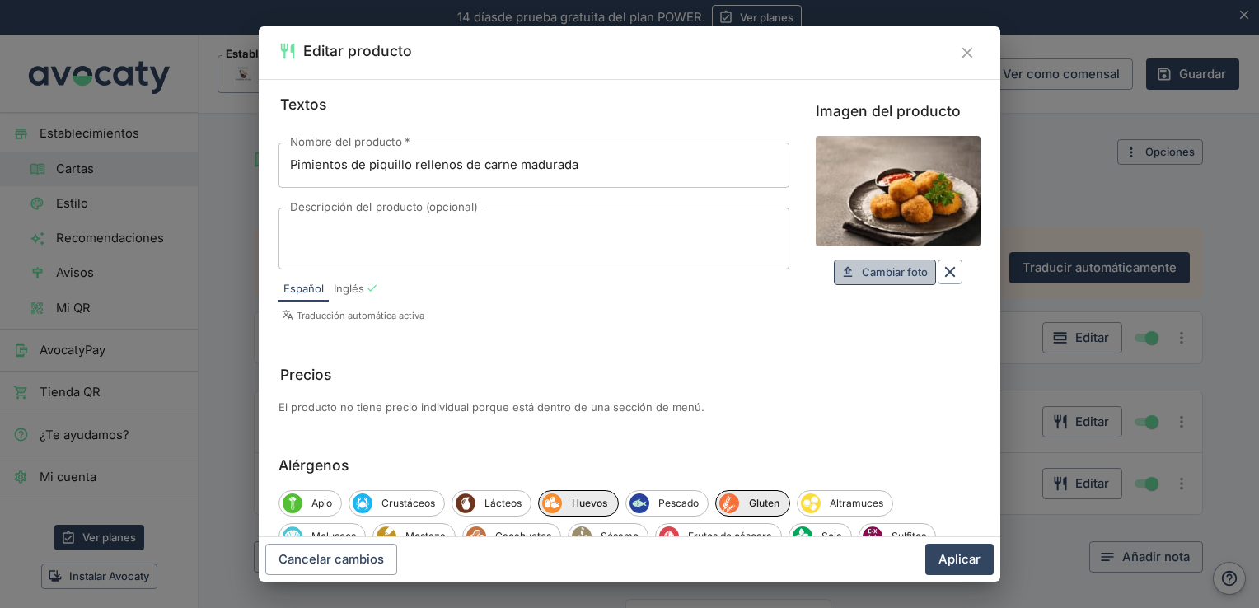
click at [891, 269] on span "Cambiar foto" at bounding box center [895, 272] width 66 height 19
type input "C:\fakepath\fb_2384822_9741.jpg"
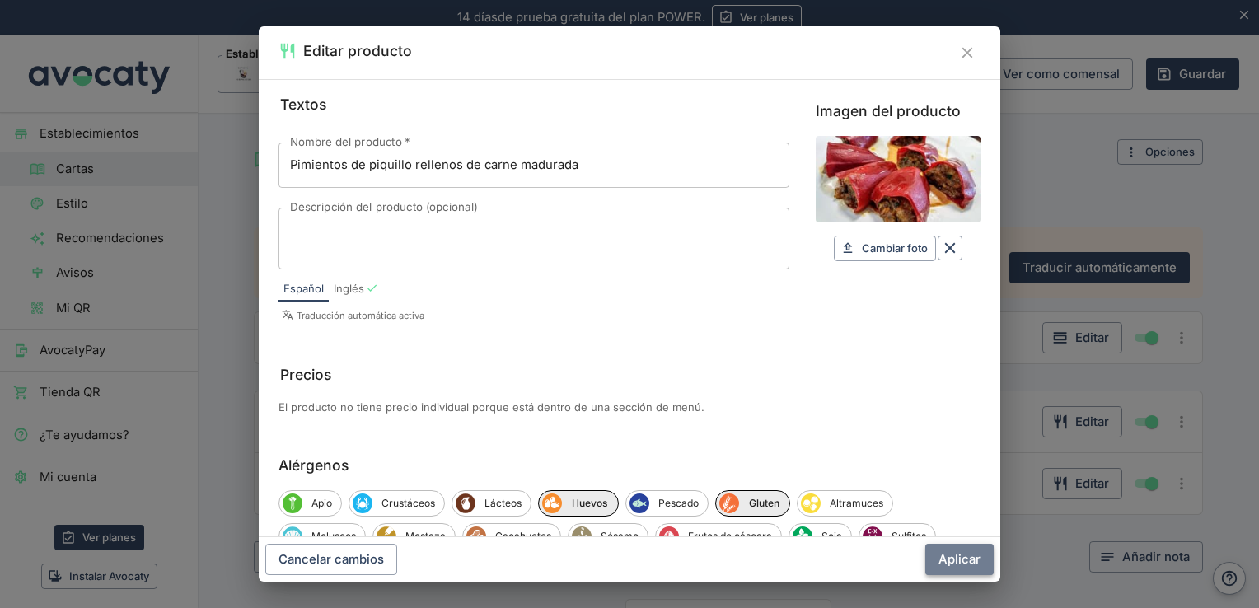
click at [963, 565] on button "Aplicar" at bounding box center [960, 559] width 68 height 31
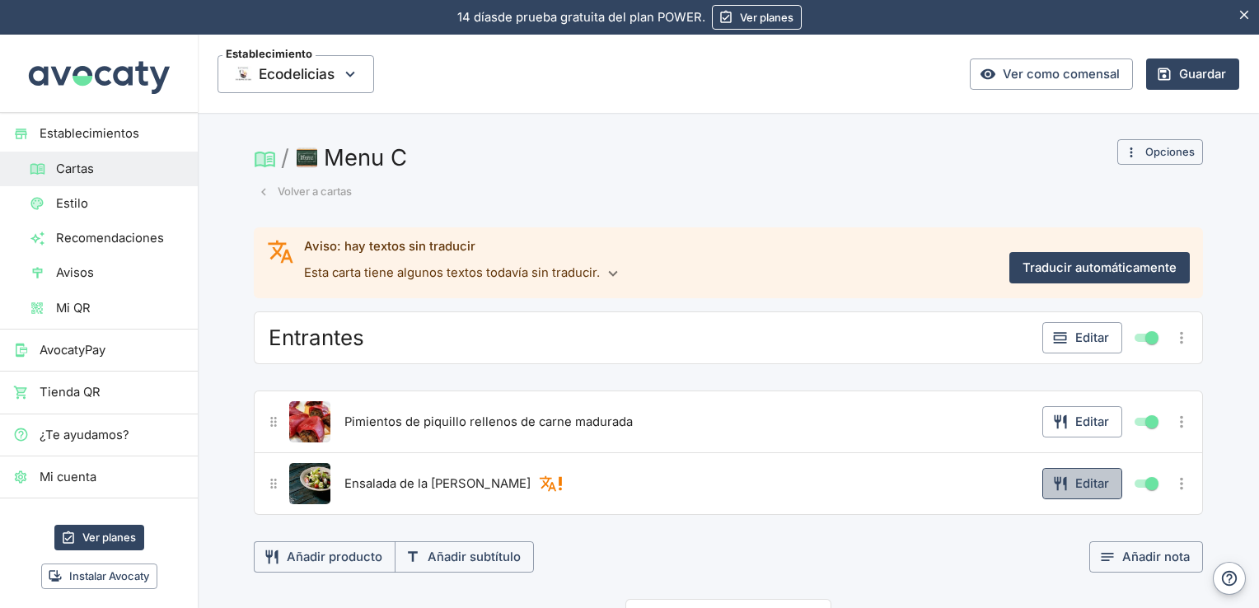
click at [1080, 486] on button "Editar" at bounding box center [1083, 483] width 80 height 31
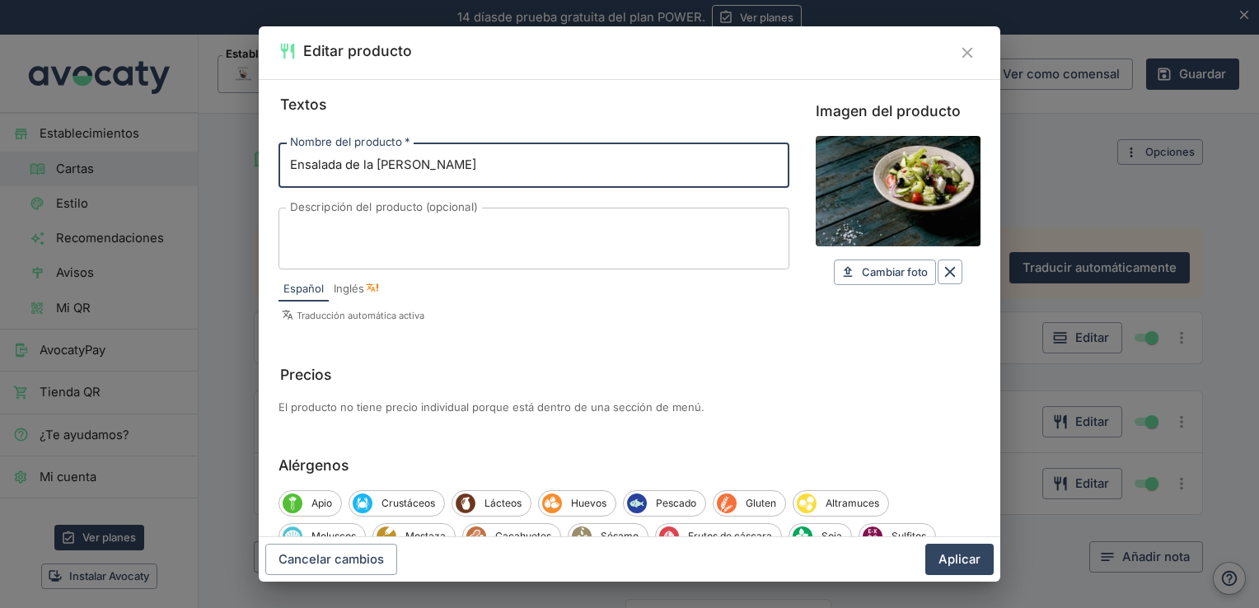
drag, startPoint x: 505, startPoint y: 171, endPoint x: 92, endPoint y: 177, distance: 412.9
click at [92, 177] on div "Editar producto Textos Nombre del producto   * Ensalada de la [PERSON_NAME] Nom…" at bounding box center [629, 304] width 1259 height 608
click at [352, 162] on input "Surtido Iberico" at bounding box center [534, 165] width 511 height 45
click at [408, 162] on input "Surtido Ibérico" at bounding box center [534, 165] width 511 height 45
type input "Surtido Ibérico"
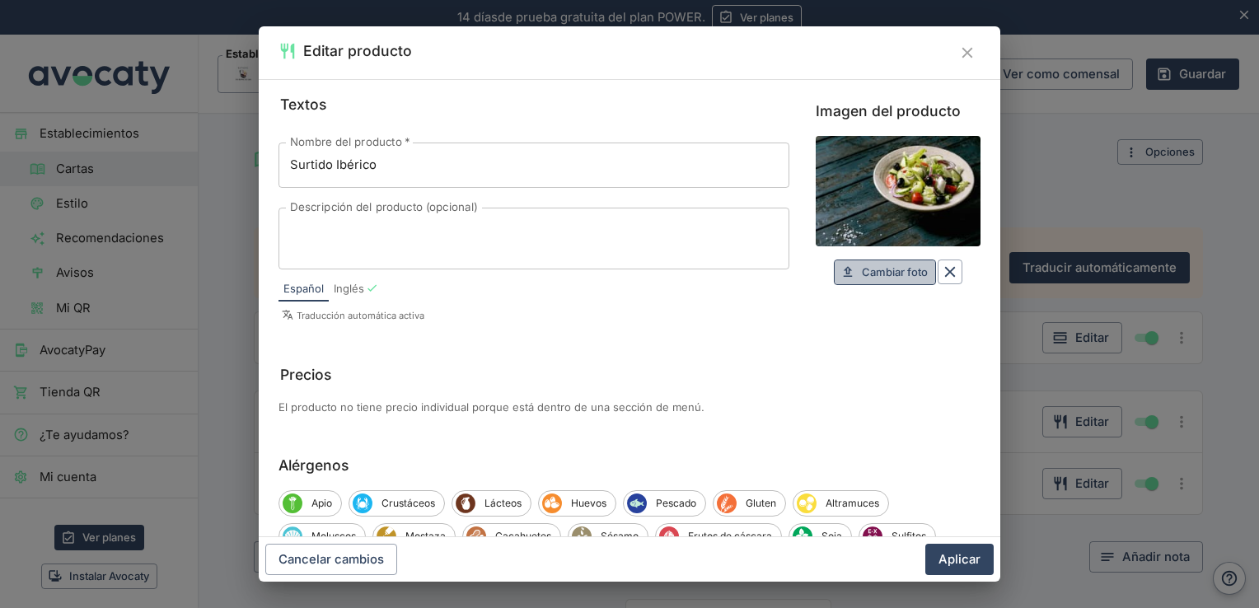
click at [888, 270] on span "Cambiar foto" at bounding box center [895, 272] width 66 height 19
type input "C:\fakepath\R (2).jpg"
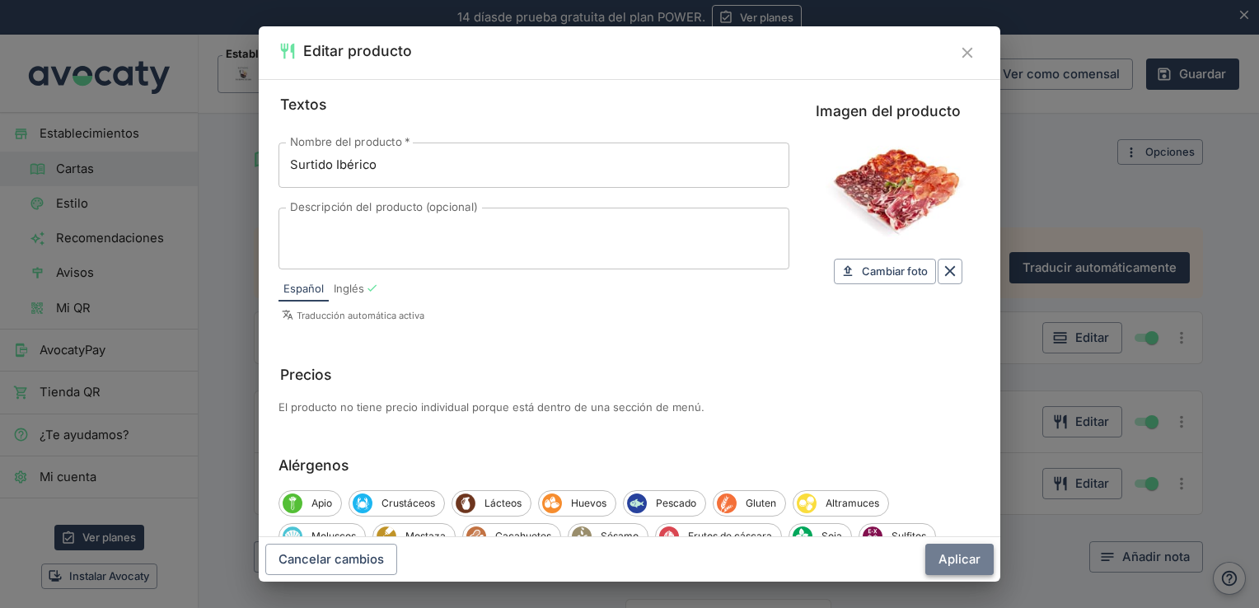
click at [960, 556] on button "Aplicar" at bounding box center [960, 559] width 68 height 31
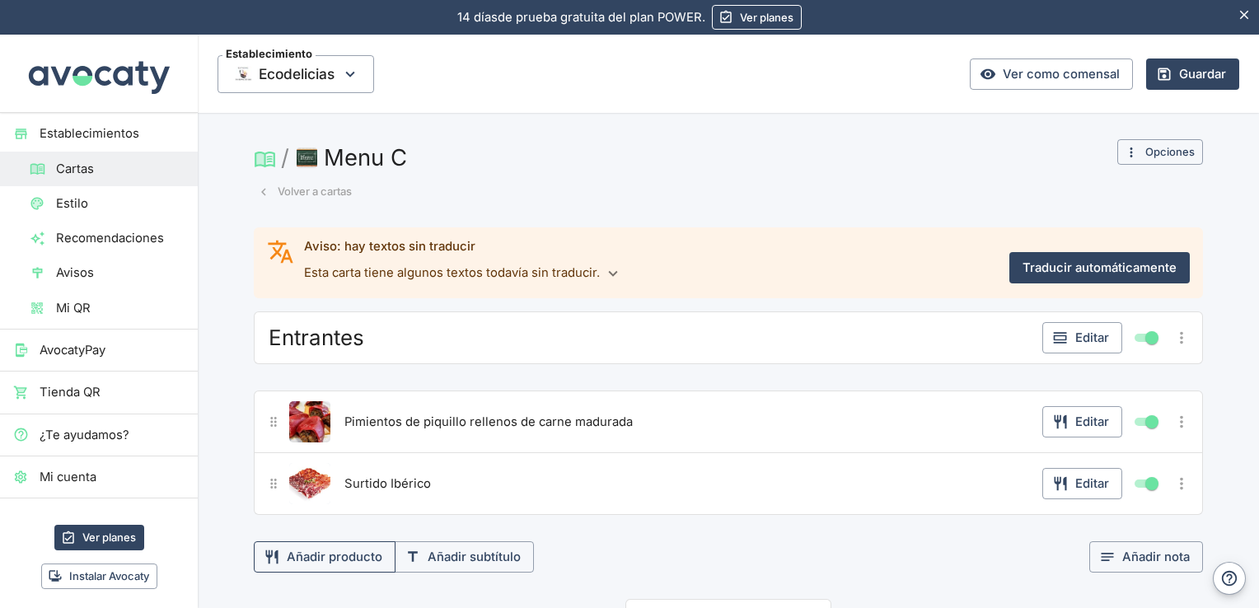
click at [346, 550] on button "Añadir producto" at bounding box center [325, 556] width 142 height 31
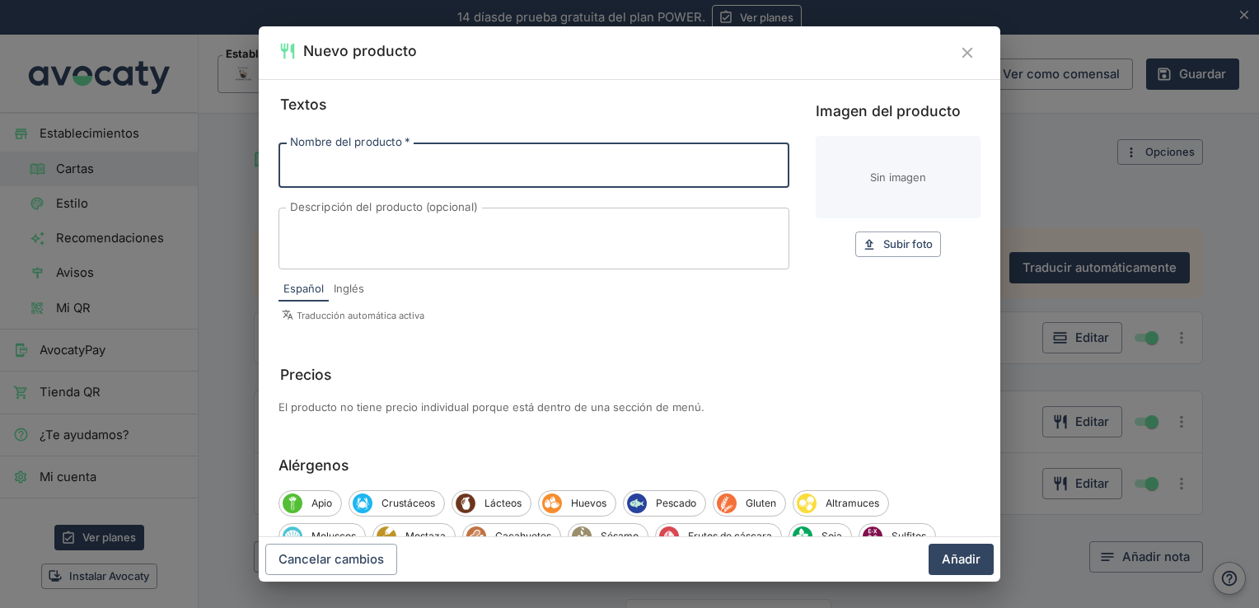
click at [419, 163] on input "Nombre del producto   *" at bounding box center [534, 165] width 511 height 45
type input "t"
type input "Tomate con ventresca"
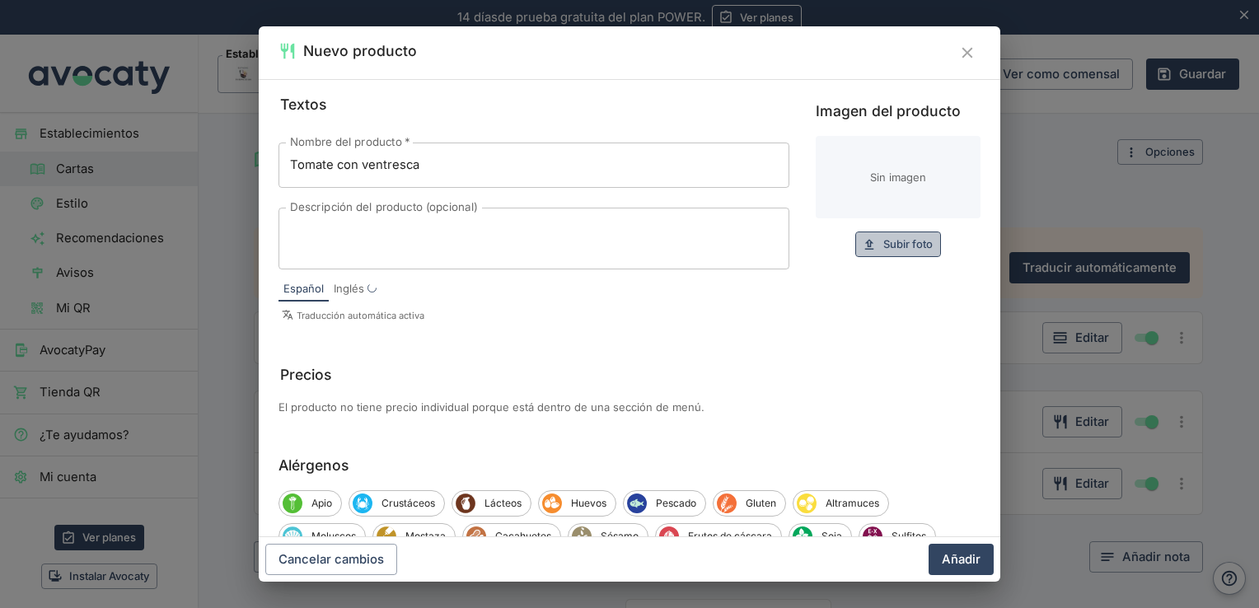
click at [917, 240] on span "Subir foto" at bounding box center [908, 244] width 49 height 19
type input "C:\fakepath\R (3).jpg"
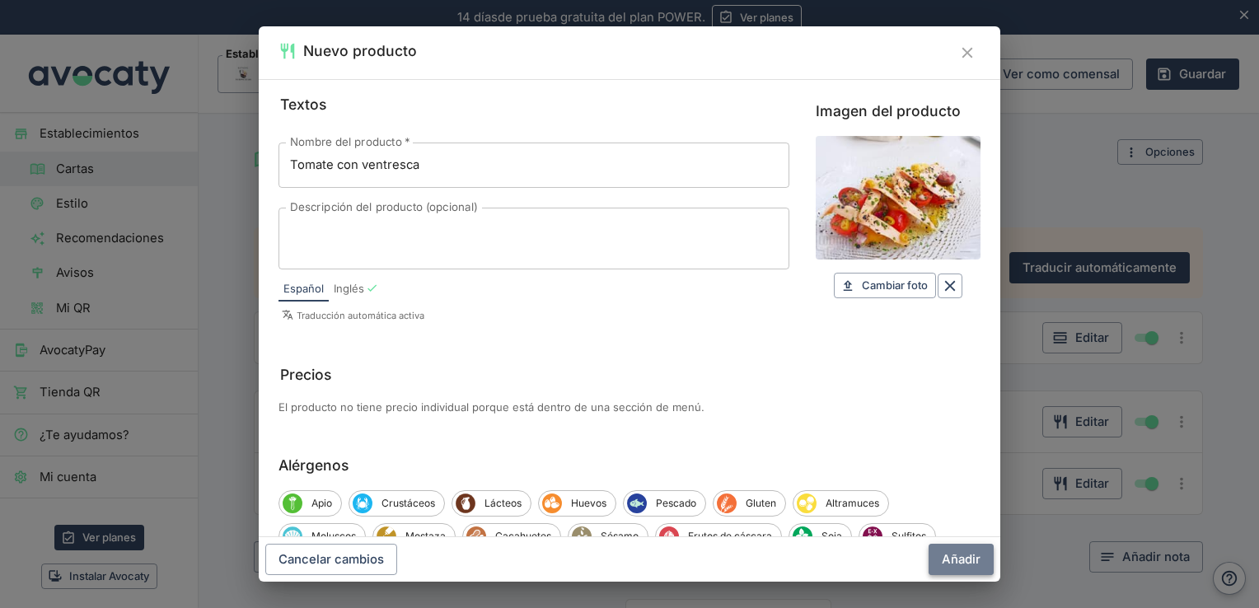
click at [948, 559] on button "Añadir" at bounding box center [961, 559] width 65 height 31
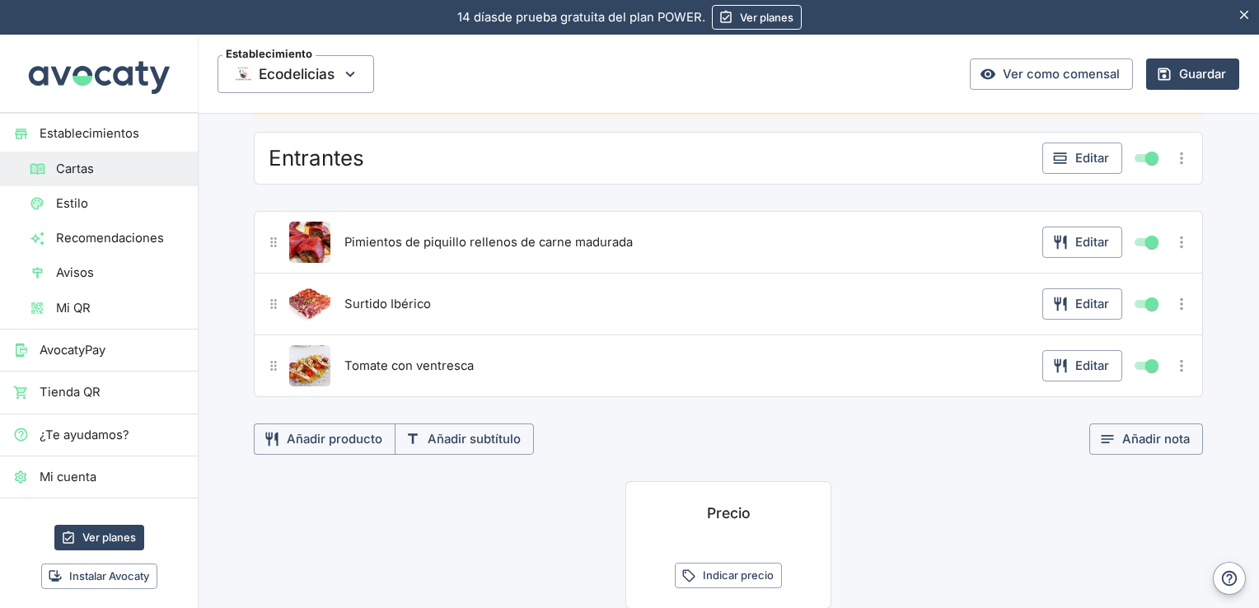
scroll to position [245, 0]
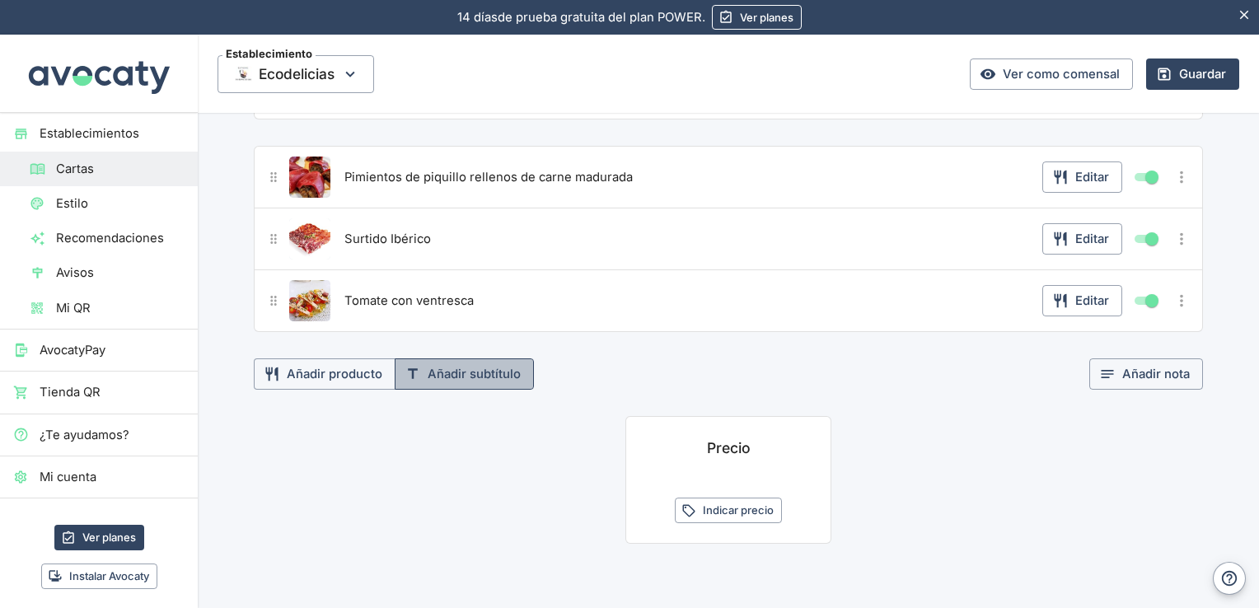
click at [496, 368] on button "Añadir subtítulo" at bounding box center [464, 374] width 139 height 31
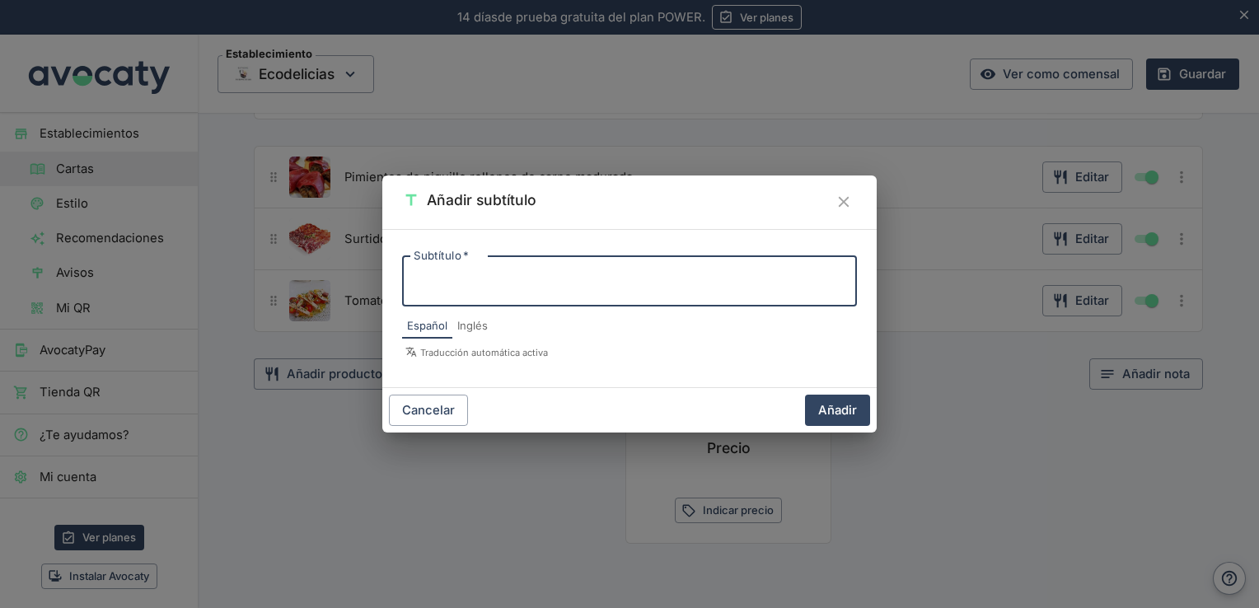
click at [1253, 169] on div "Añadir subtítulo Subtítulo   * x Subtítulo   * Español Inglés Traducción automá…" at bounding box center [629, 304] width 1259 height 608
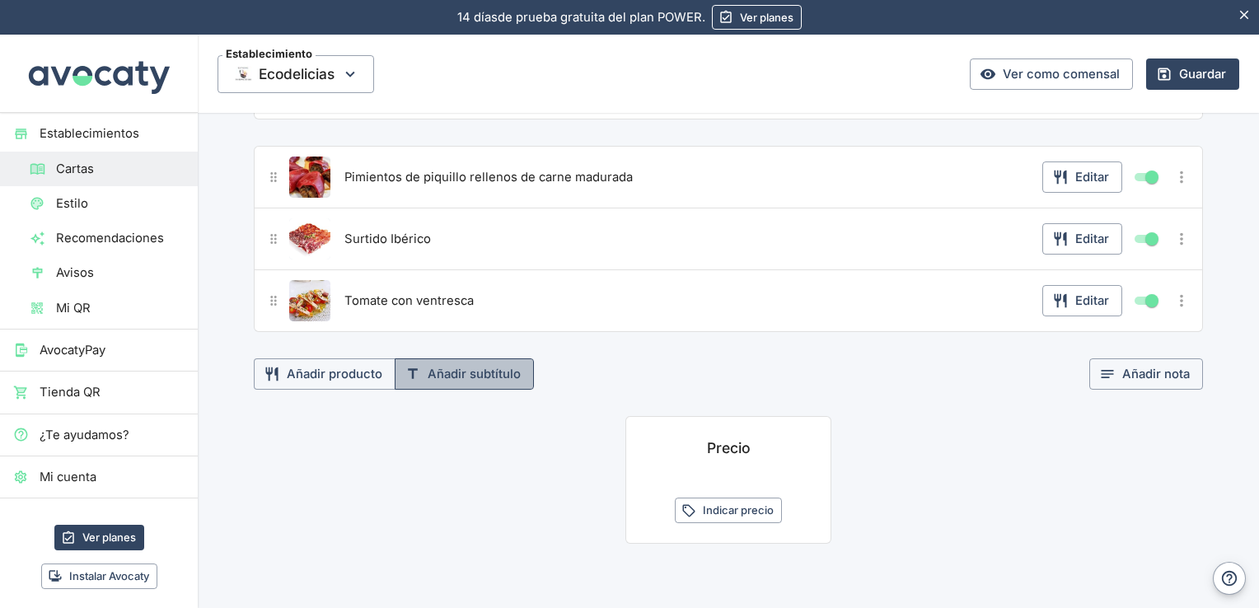
drag, startPoint x: 492, startPoint y: 371, endPoint x: 444, endPoint y: 369, distance: 47.8
click at [444, 369] on button "Añadir subtítulo" at bounding box center [464, 374] width 139 height 31
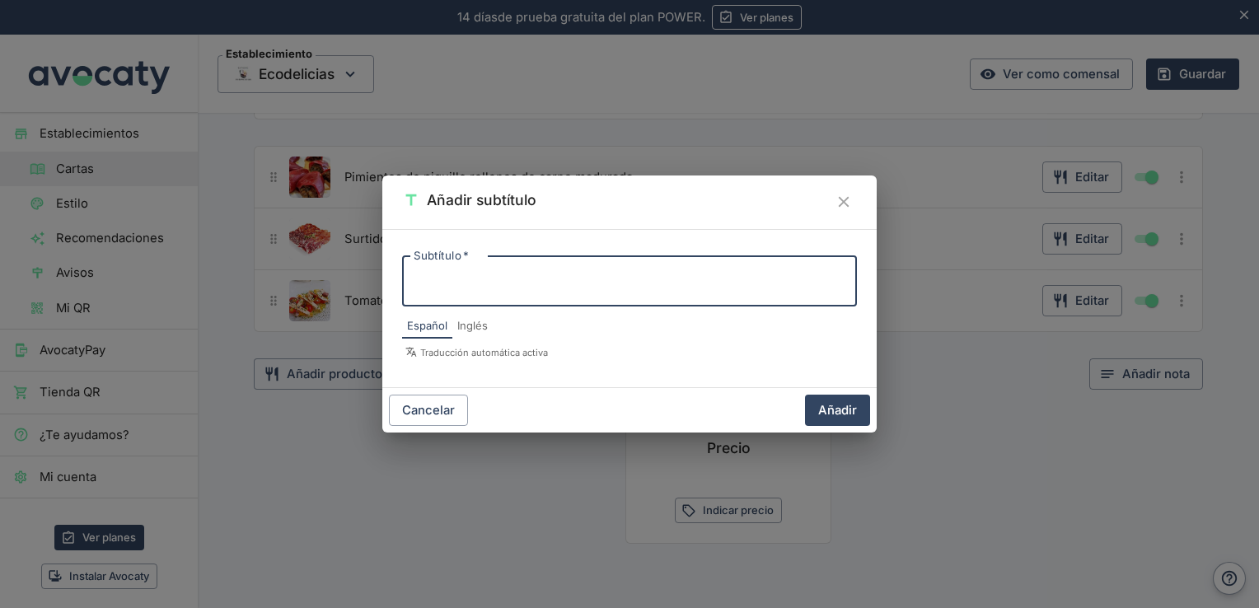
click at [496, 279] on textarea "Subtítulo   *" at bounding box center [630, 281] width 432 height 23
type textarea "p"
type textarea "Principal a elegir"
click at [844, 410] on button "Añadir" at bounding box center [837, 410] width 65 height 31
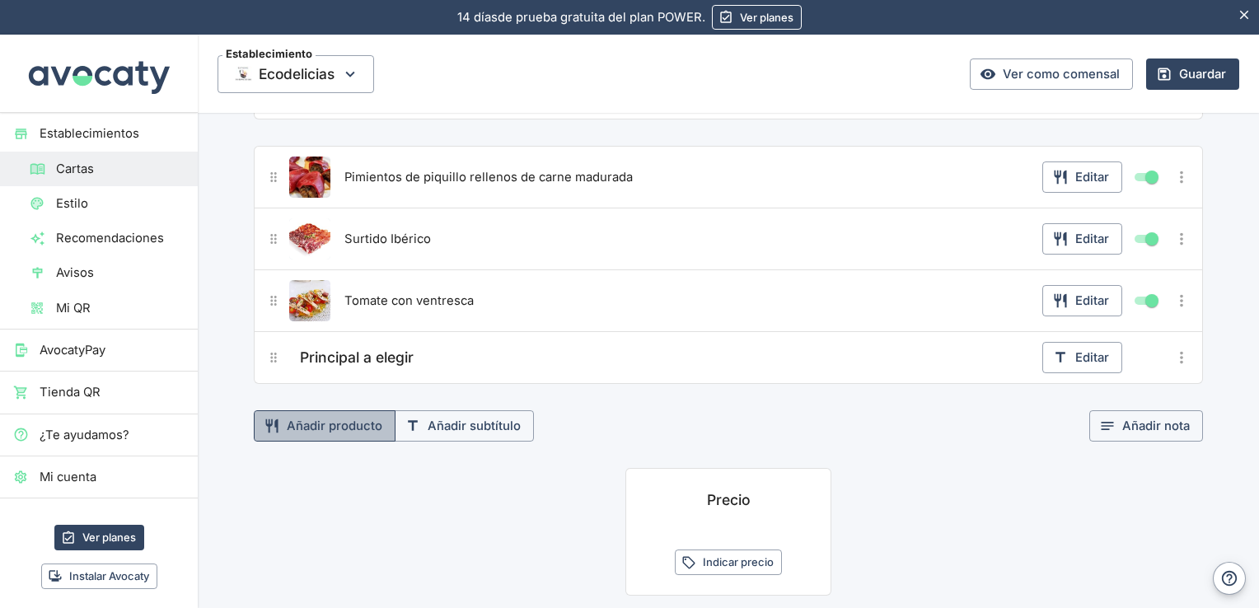
click at [349, 422] on button "Añadir producto" at bounding box center [325, 425] width 142 height 31
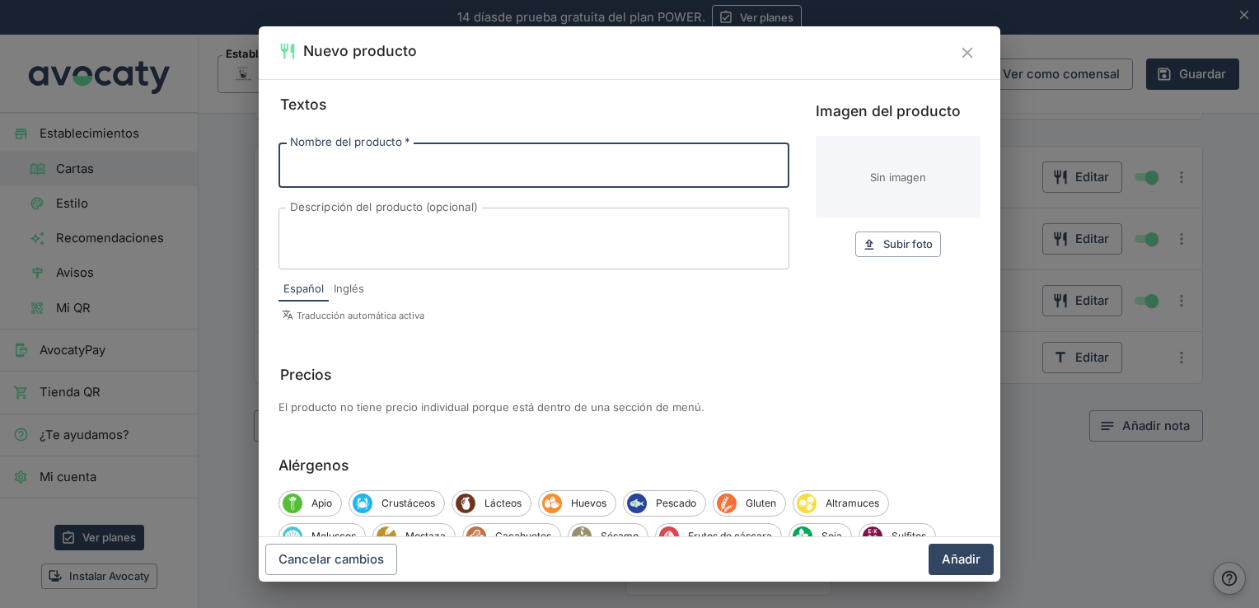
click at [425, 169] on input "Nombre del producto   *" at bounding box center [534, 165] width 511 height 45
type input "solomillo de cerdo con patatas"
click at [884, 238] on span "Subir foto" at bounding box center [908, 244] width 49 height 19
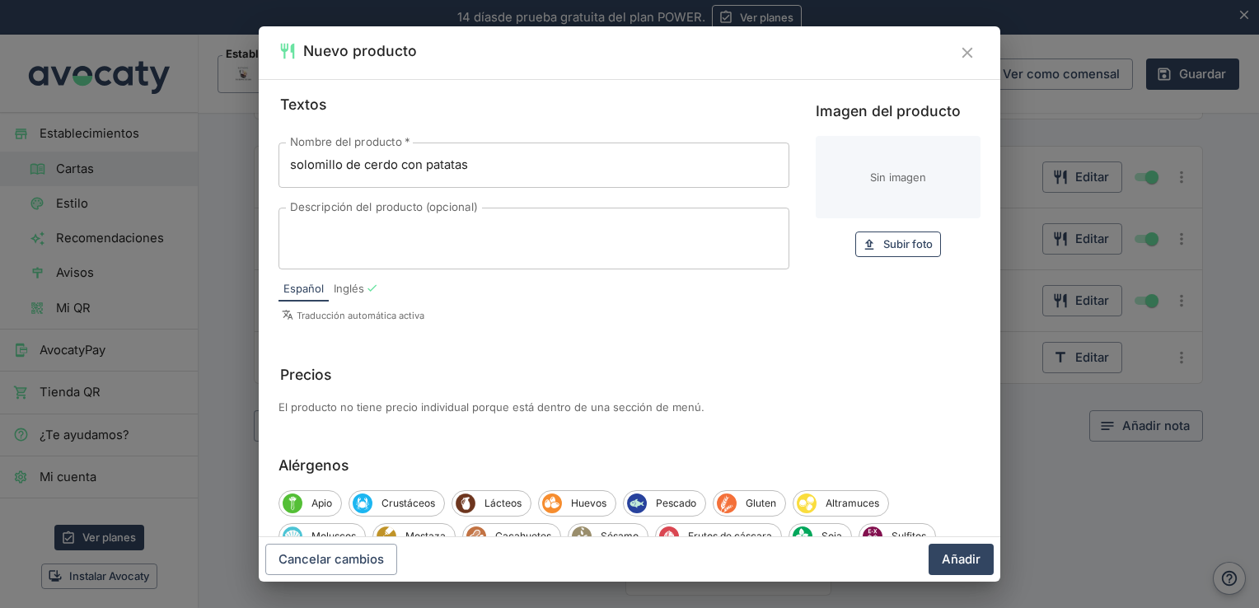
type input "C:\fakepath\solomillo_a_la_pimienta.webp"
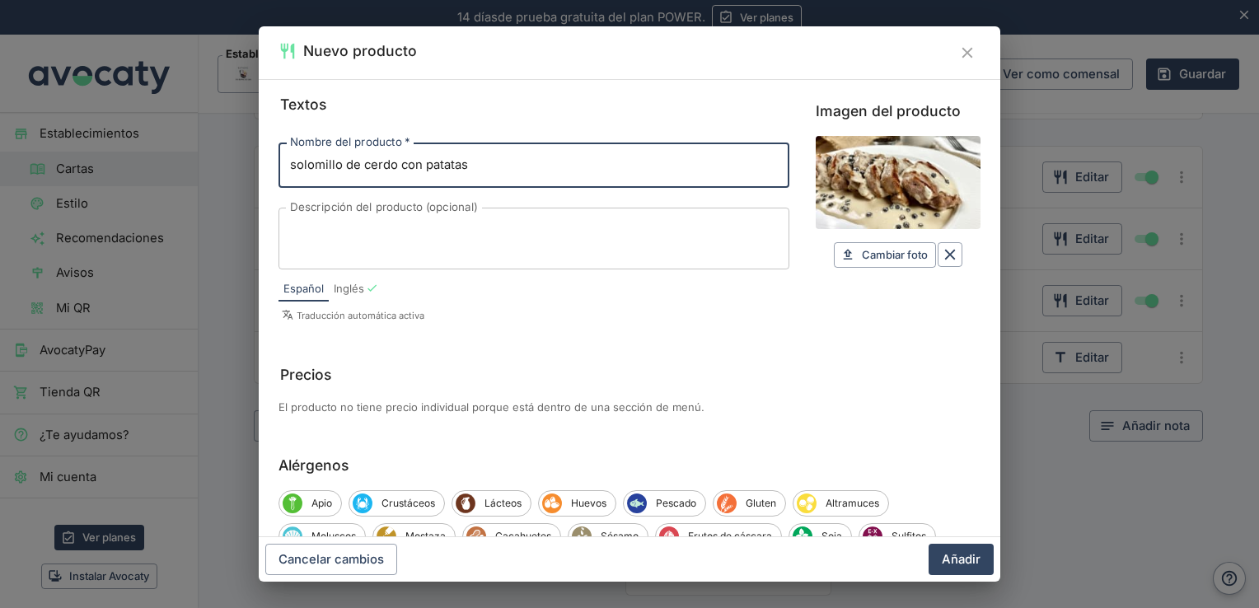
click at [296, 168] on input "solomillo de cerdo con patatas" at bounding box center [534, 165] width 511 height 45
type input "Solomillo de cerdo con patatas"
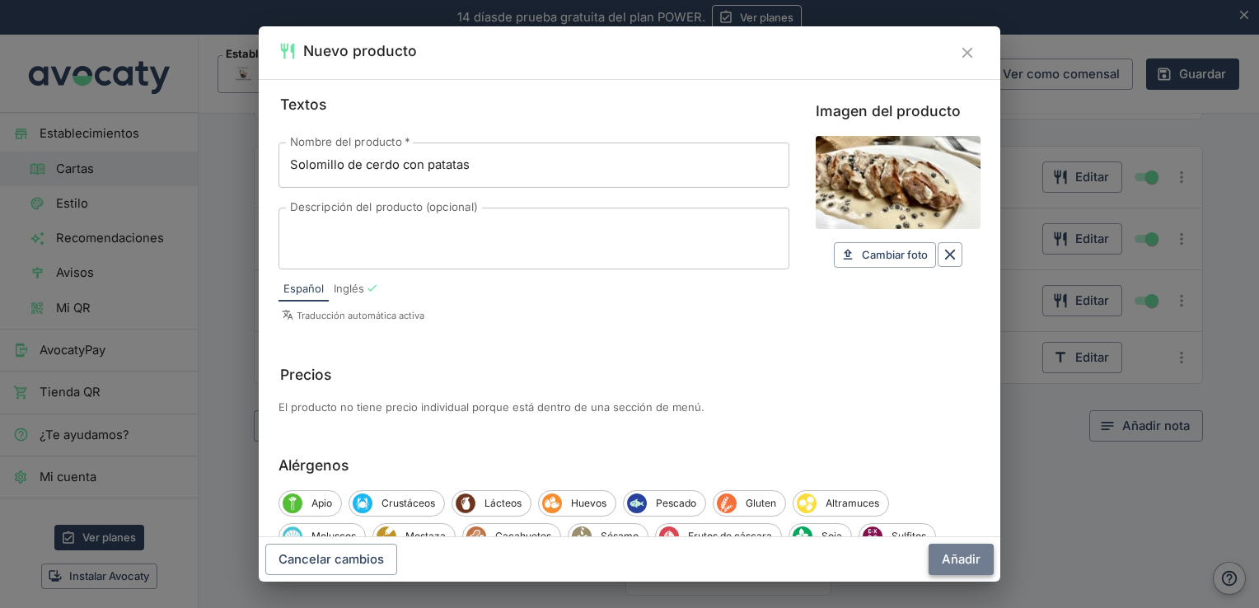
click at [956, 563] on button "Añadir" at bounding box center [961, 559] width 65 height 31
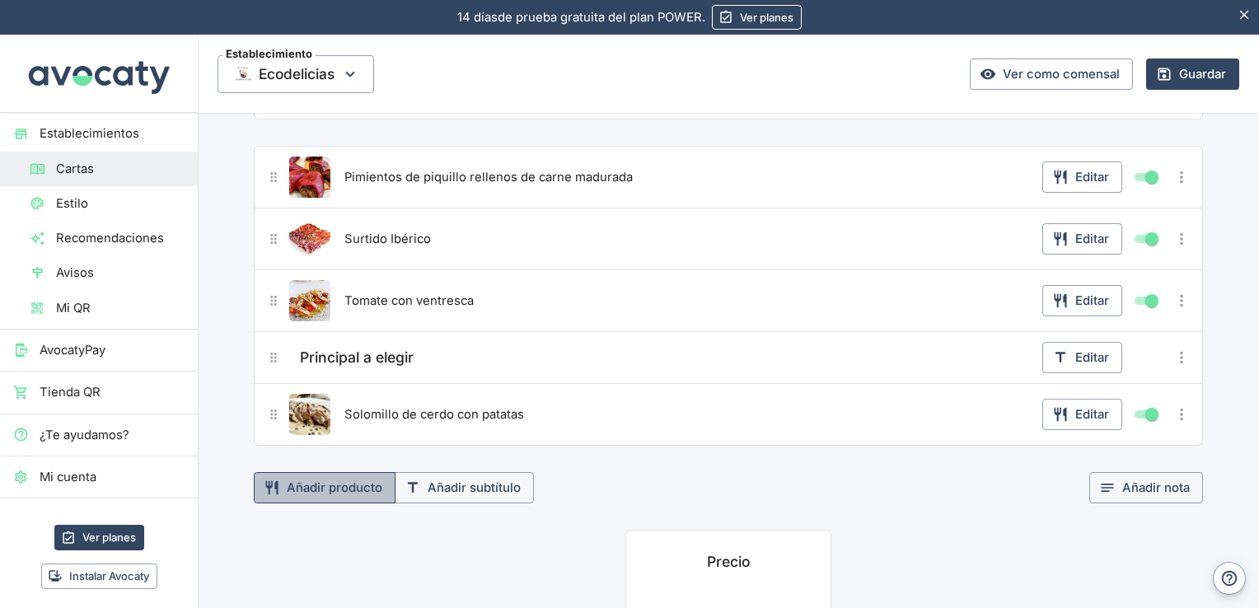
click at [327, 486] on button "Añadir producto" at bounding box center [325, 487] width 142 height 31
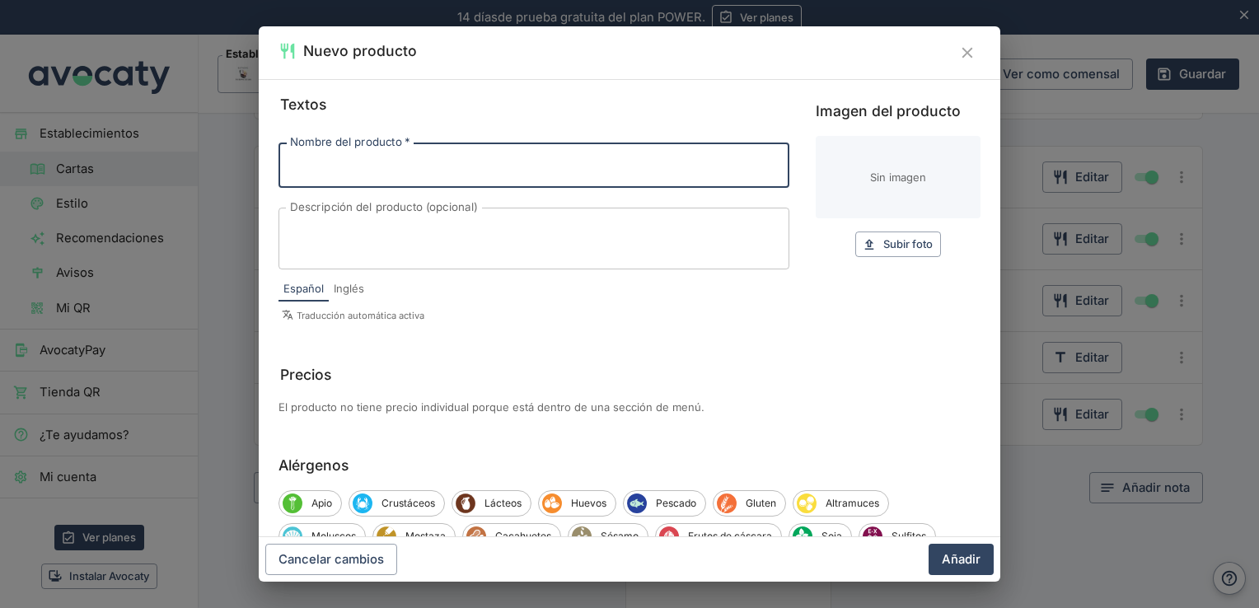
click at [437, 170] on input "Nombre del producto   *" at bounding box center [534, 165] width 511 height 45
type input "Entrecot con patatas"
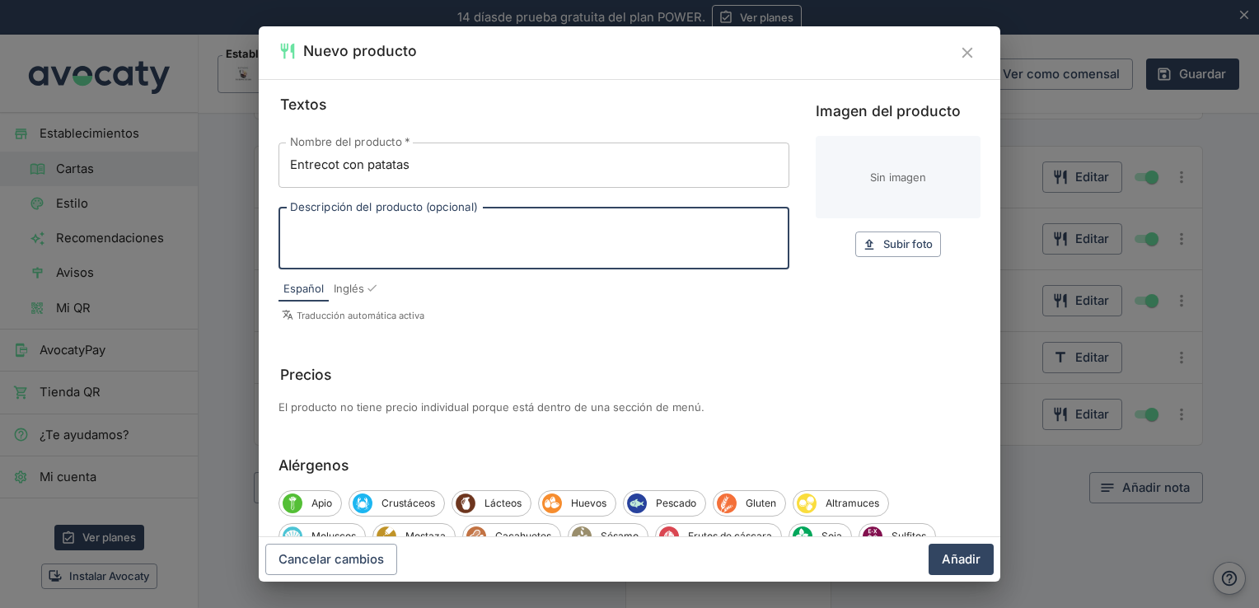
click at [568, 254] on textarea "Descripción del producto (opcional)" at bounding box center [534, 238] width 488 height 35
click at [297, 224] on textarea "suplemento 5 euros)" at bounding box center [534, 238] width 488 height 35
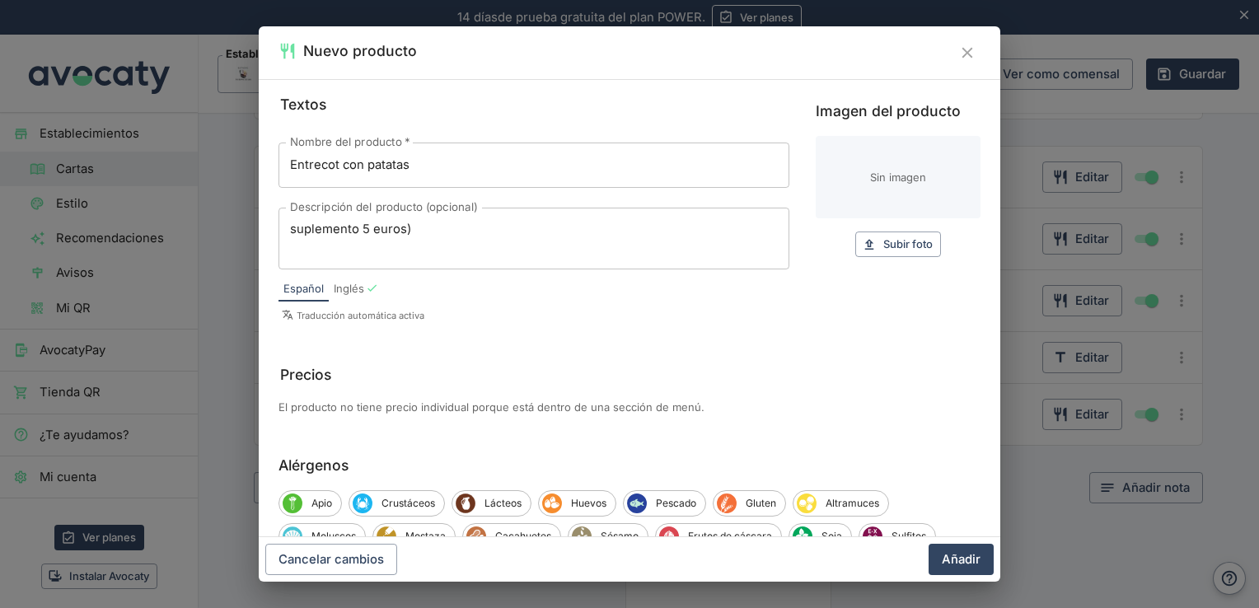
click at [288, 231] on div "suplemento 5 euros) x Descripción del producto (opcional)" at bounding box center [534, 239] width 511 height 62
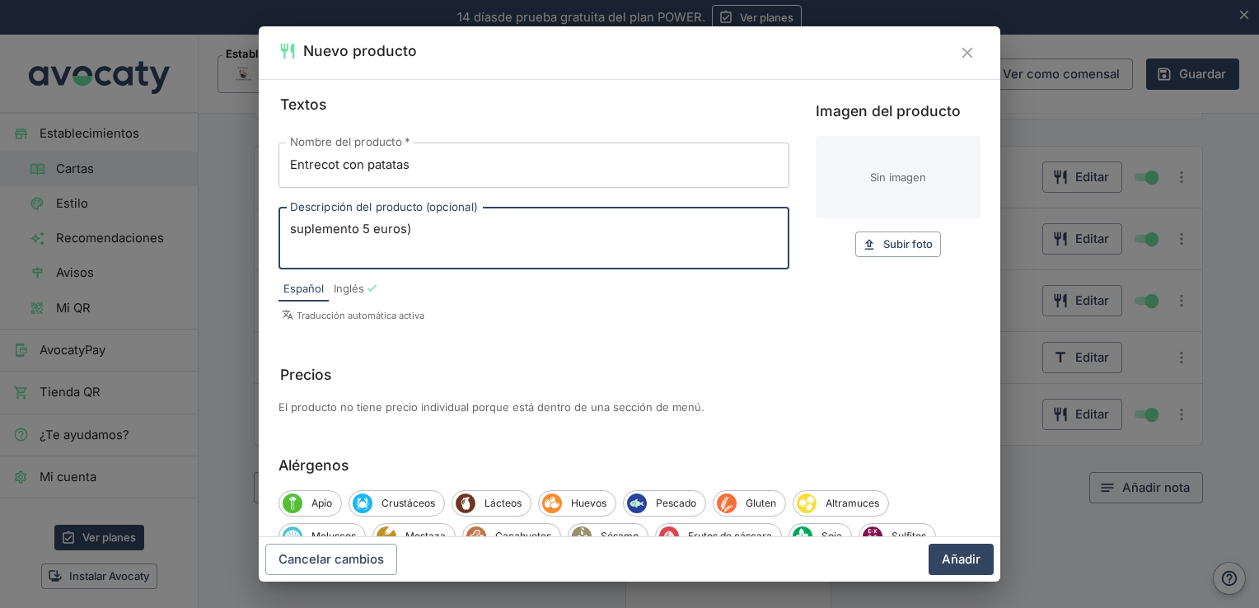
click at [289, 231] on div "suplemento 5 euros) x Descripción del producto (opcional)" at bounding box center [534, 239] width 511 height 62
type textarea "(suplemento 5 euros)"
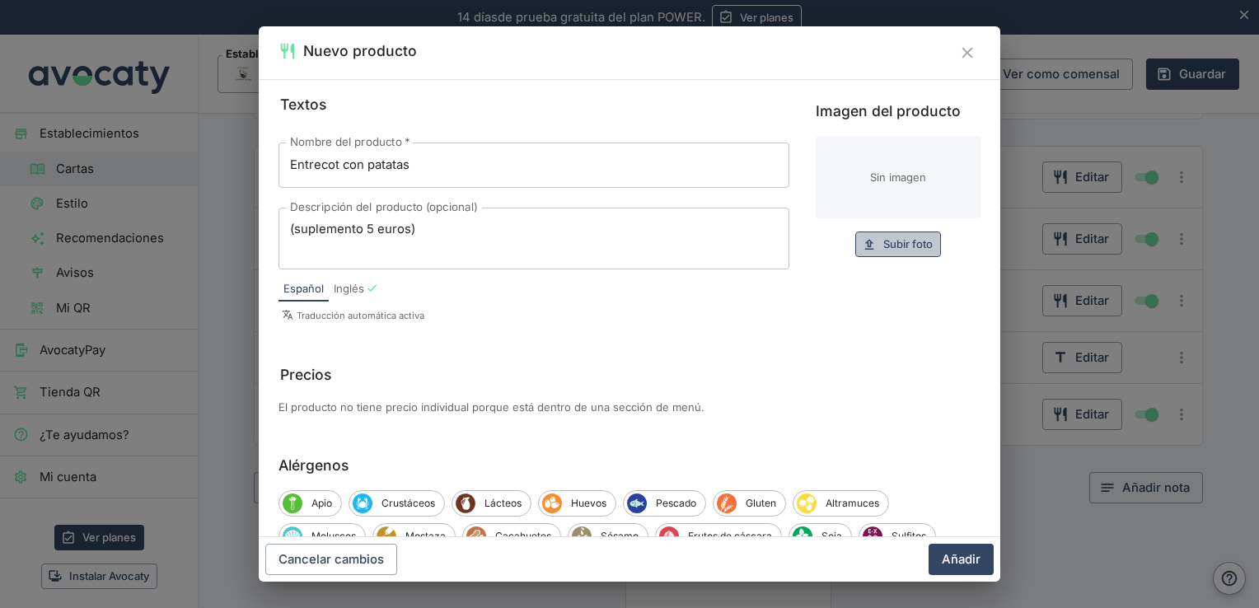
click at [892, 253] on span "Subir foto" at bounding box center [908, 244] width 49 height 19
type input "C:\fakepath\lg-b-entrecot.jpg"
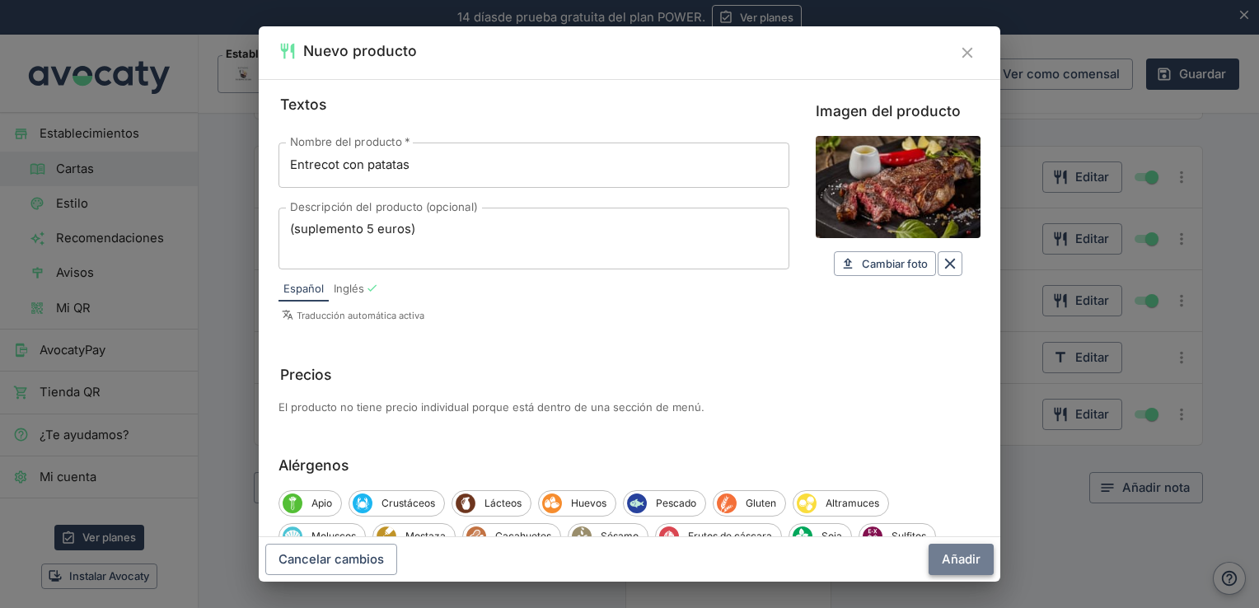
click at [969, 563] on button "Añadir" at bounding box center [961, 559] width 65 height 31
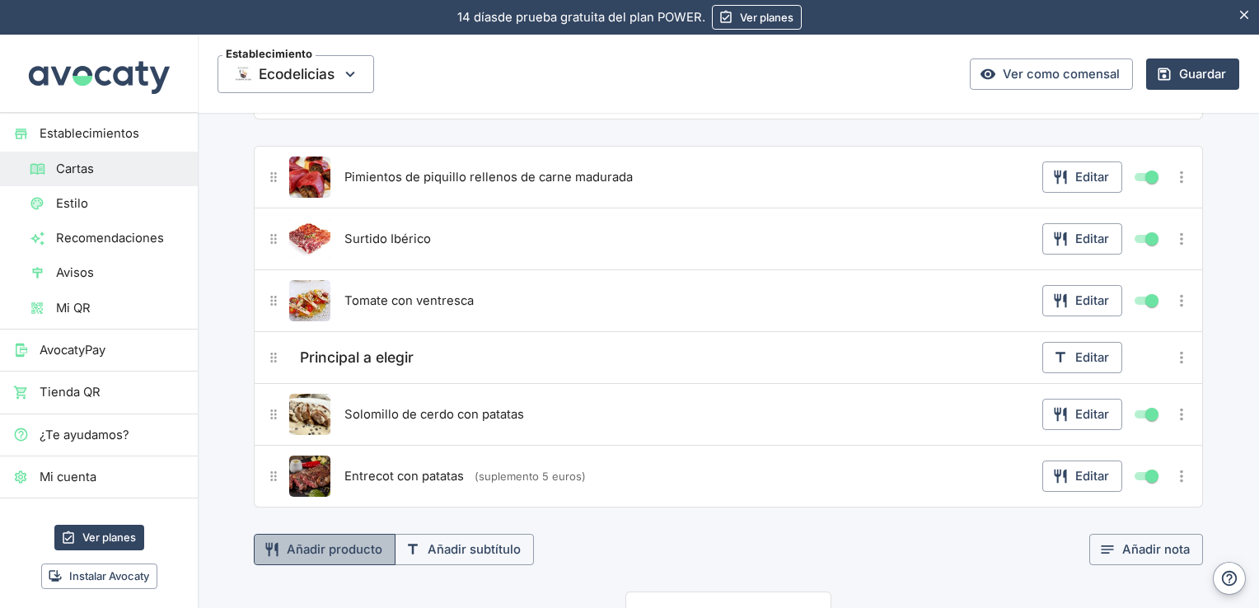
click at [354, 549] on button "Añadir producto" at bounding box center [325, 549] width 142 height 31
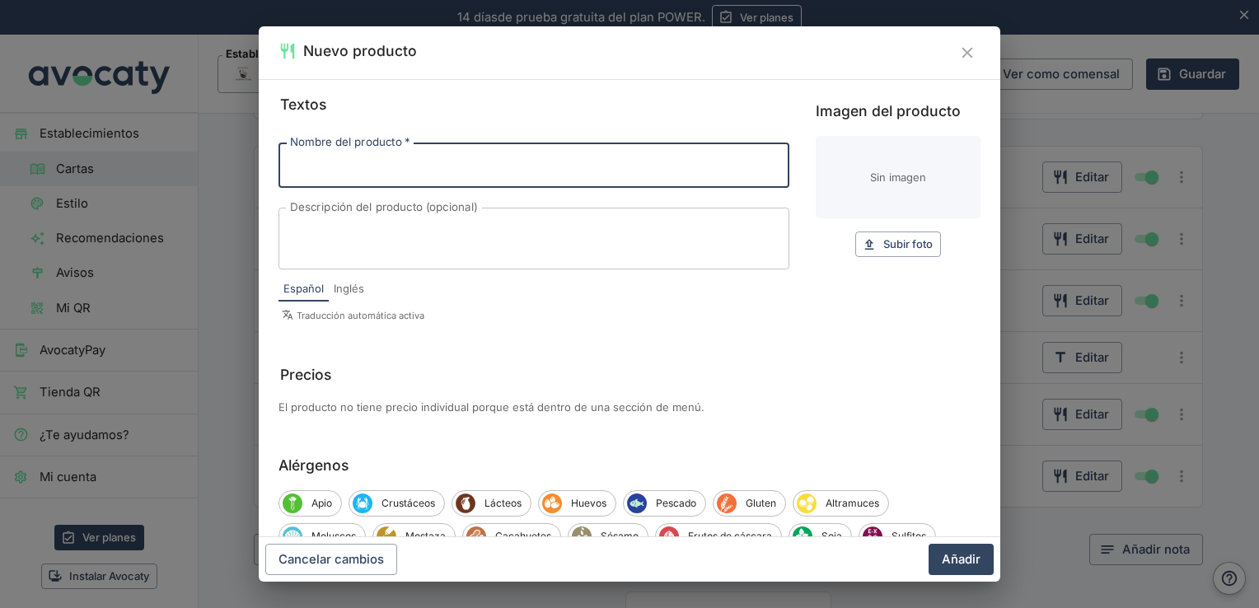
click at [409, 173] on input "Nombre del producto   *" at bounding box center [534, 165] width 511 height 45
type input "Sepionet"
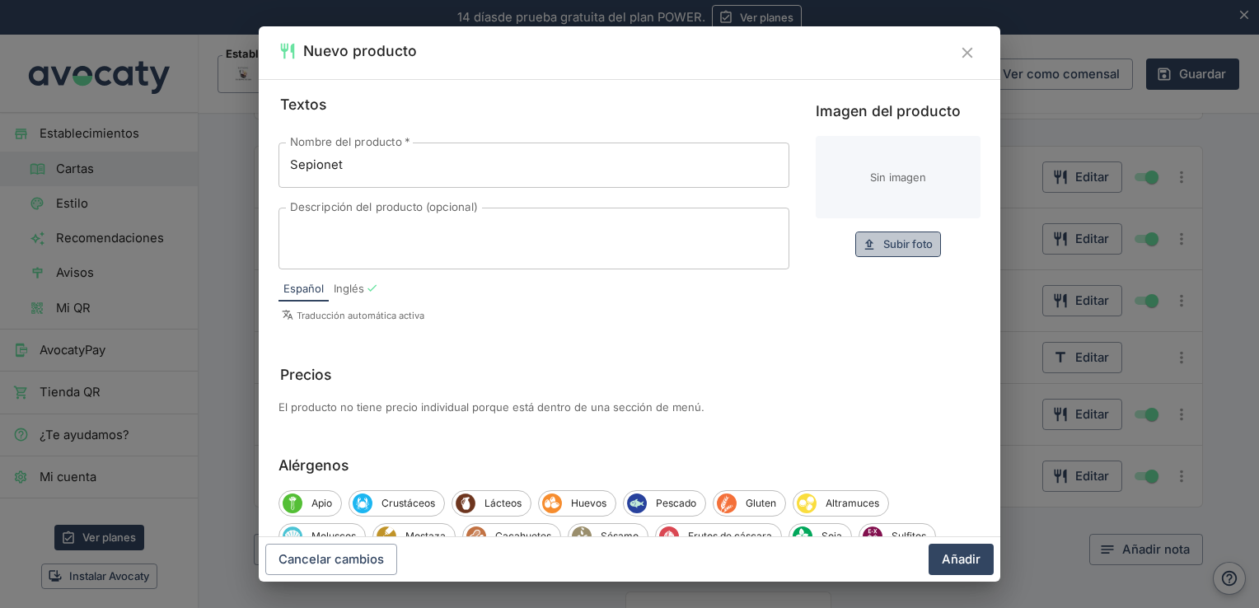
click at [903, 237] on span "Subir foto" at bounding box center [908, 244] width 49 height 19
type input "C:\fakepath\sepia.jpeg"
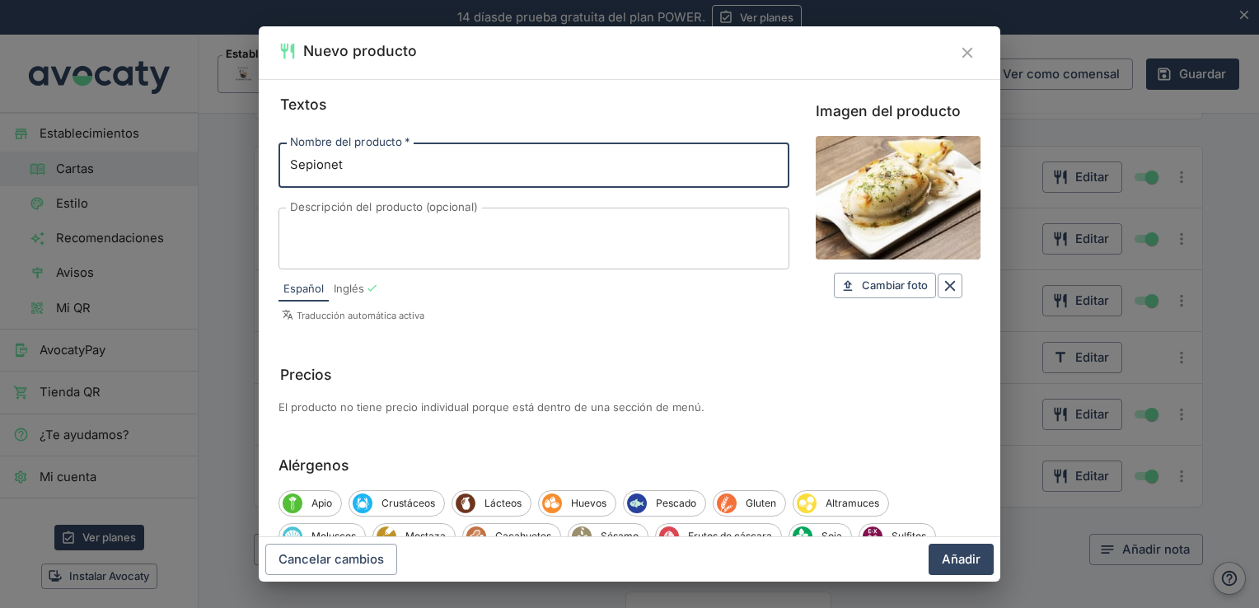
click at [541, 164] on input "Sepionet" at bounding box center [534, 165] width 511 height 45
type input "Sepionet con patatas"
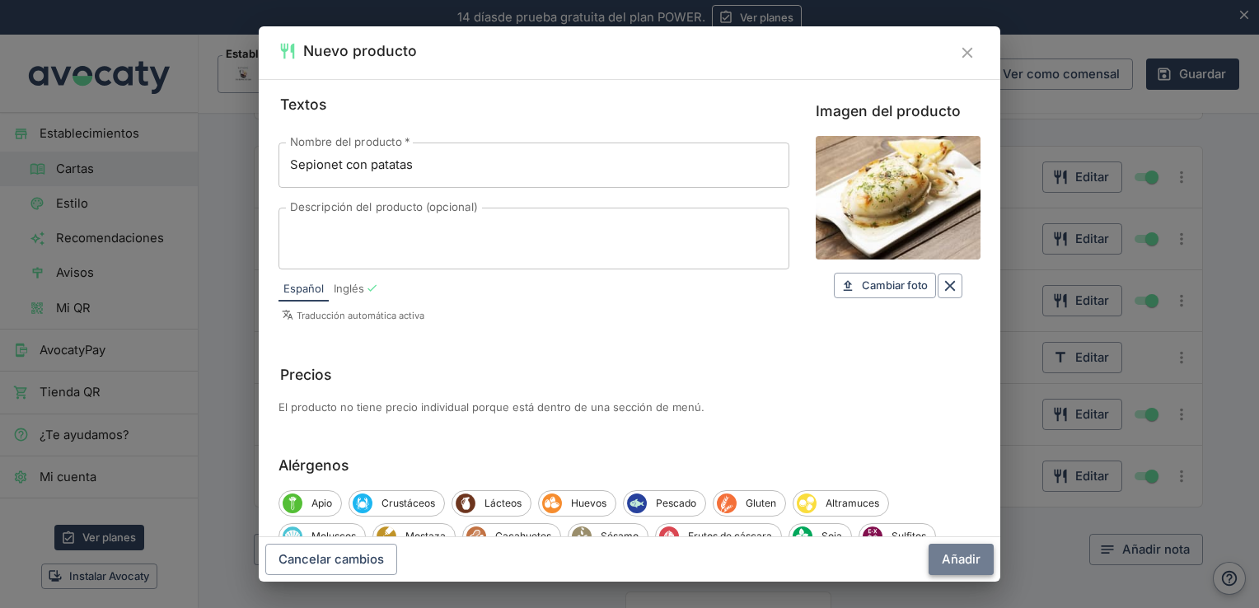
click at [951, 560] on button "Añadir" at bounding box center [961, 559] width 65 height 31
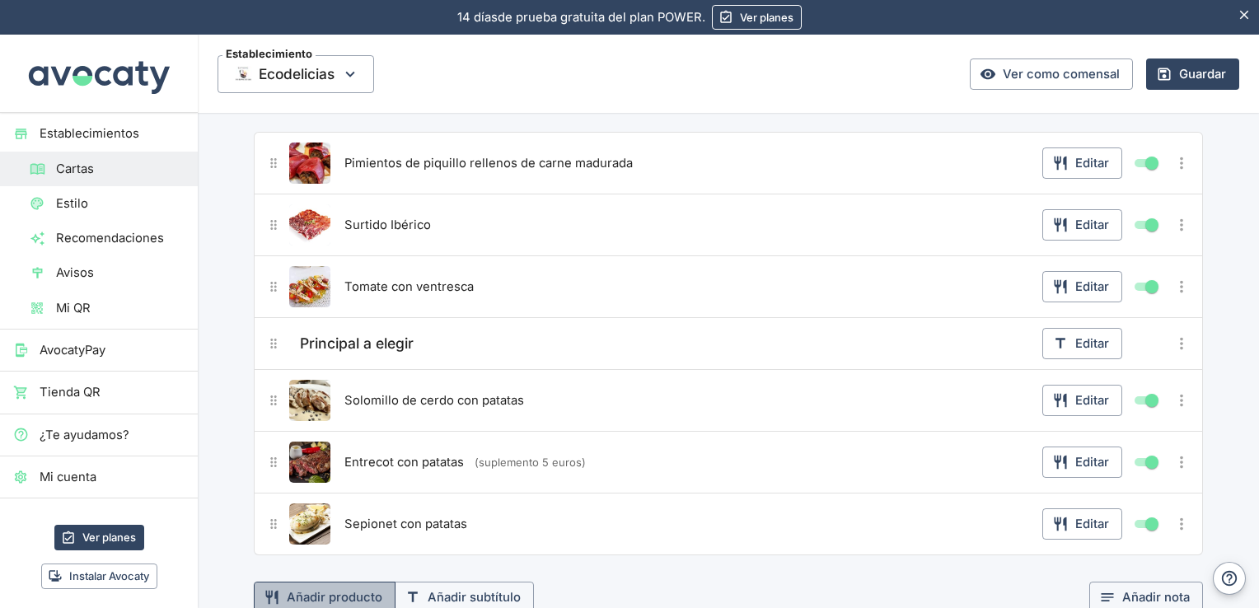
click at [343, 586] on button "Añadir producto" at bounding box center [325, 597] width 142 height 31
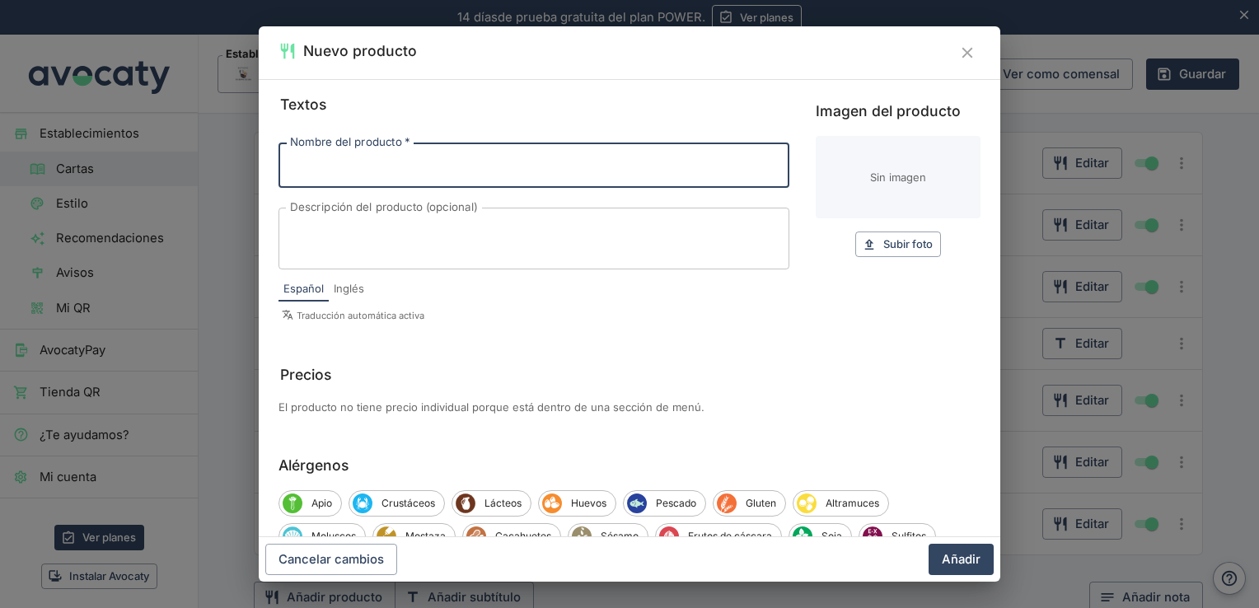
click at [457, 179] on input "Nombre del producto   *" at bounding box center [534, 165] width 511 height 45
click at [284, 171] on input "pulpo a la brasa con patatas" at bounding box center [534, 165] width 511 height 45
click at [552, 171] on input "Pata debpulpo a la brasa con patatas" at bounding box center [534, 165] width 511 height 45
click at [340, 162] on input "Pata debpulpo a la brasa con patatas" at bounding box center [534, 165] width 511 height 45
drag, startPoint x: 567, startPoint y: 166, endPoint x: 208, endPoint y: 173, distance: 359.4
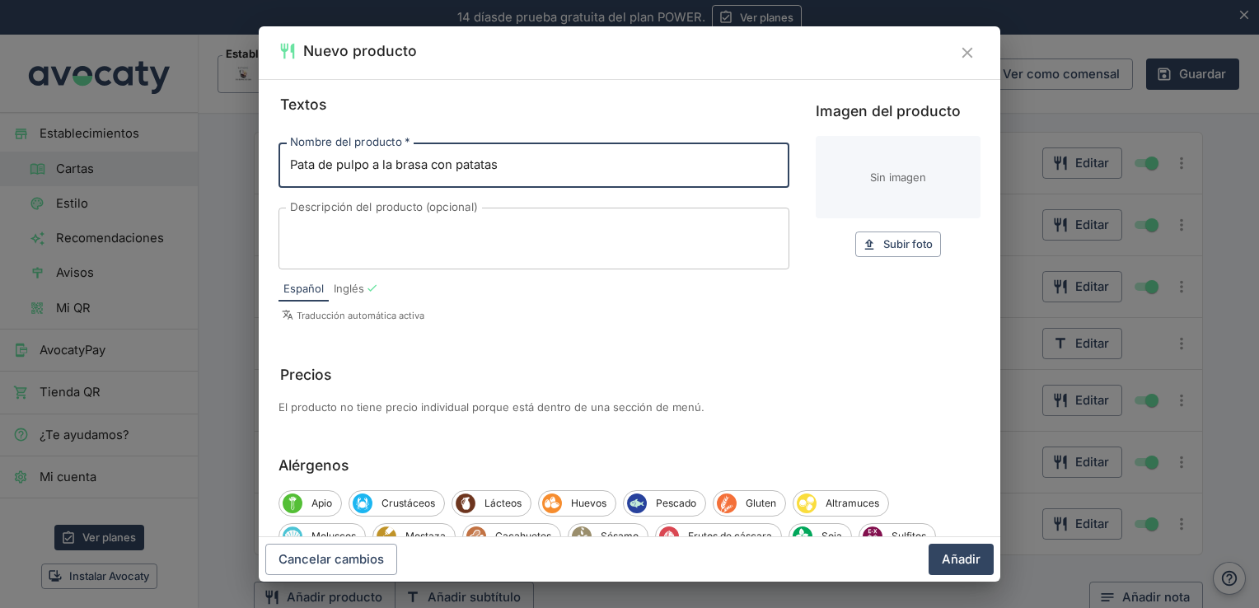
click at [208, 173] on div "Nuevo producto Textos Nombre del producto   * Pata de pulpo a la brasa con pata…" at bounding box center [629, 304] width 1259 height 608
type input "P"
type input "Emperador con patatas"
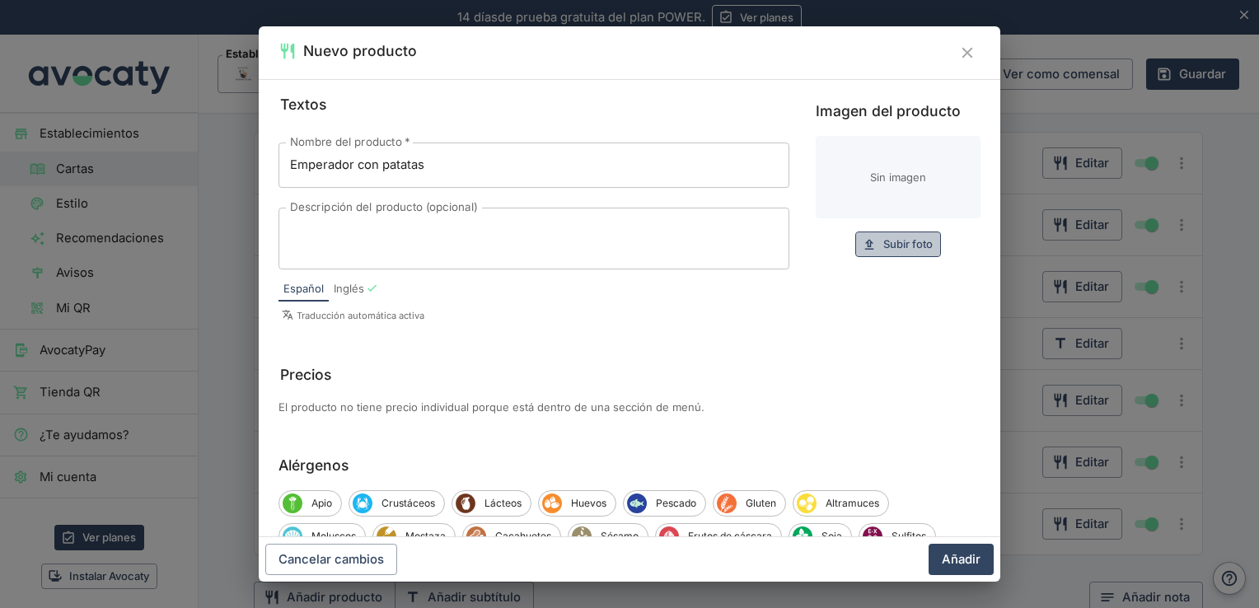
click at [907, 240] on span "Subir foto" at bounding box center [908, 244] width 49 height 19
type input "C:\fakepath\IMG_[PHONE_NUMBER].jpeg"
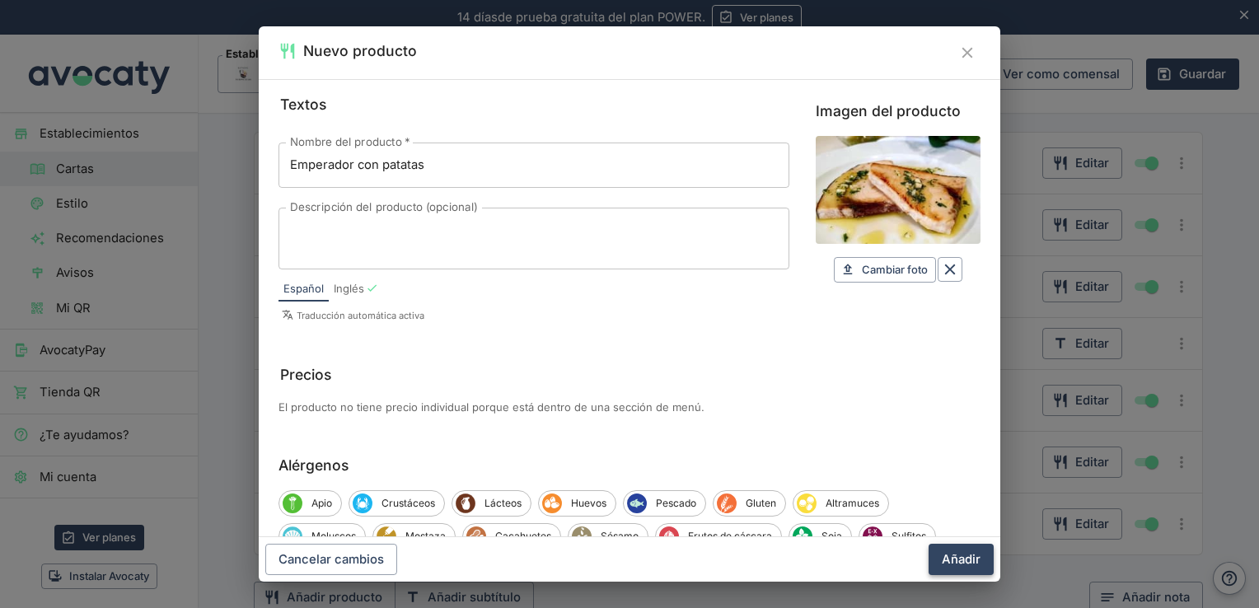
click at [957, 569] on button "Añadir" at bounding box center [961, 559] width 65 height 31
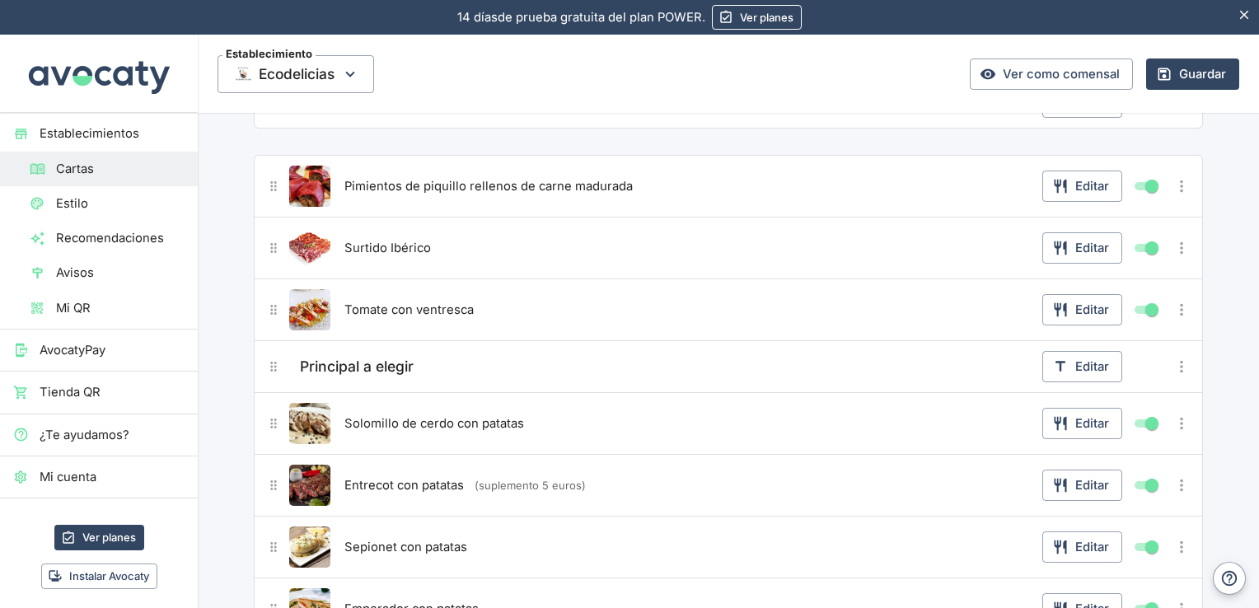
scroll to position [223, 0]
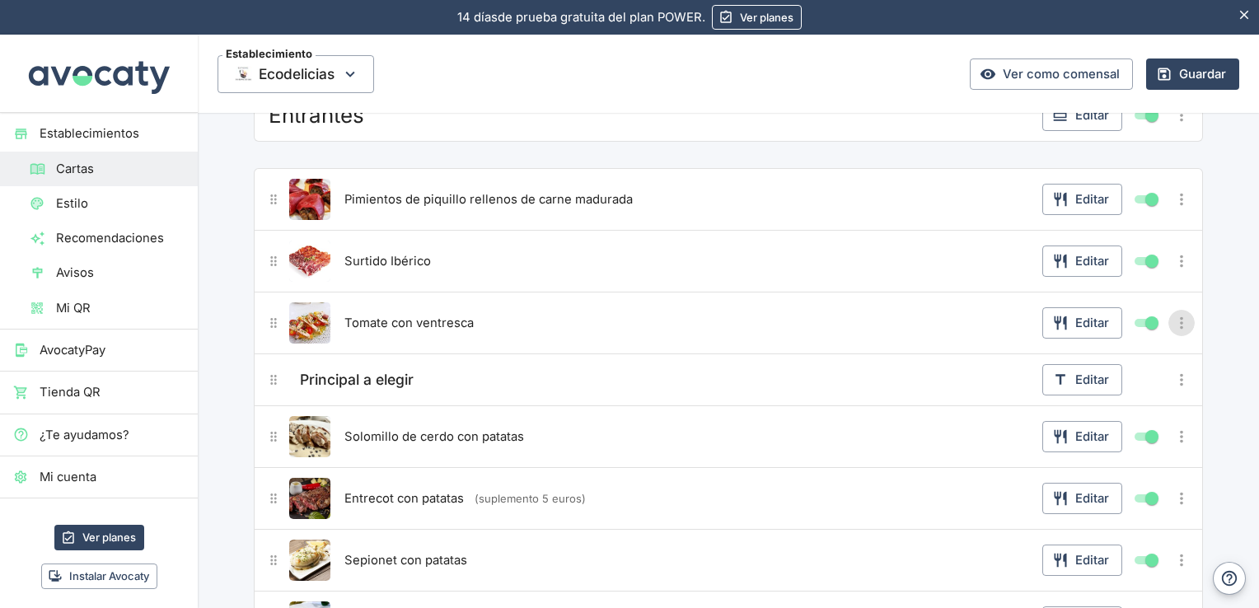
click at [1180, 319] on icon "Más opciones" at bounding box center [1181, 322] width 3 height 12
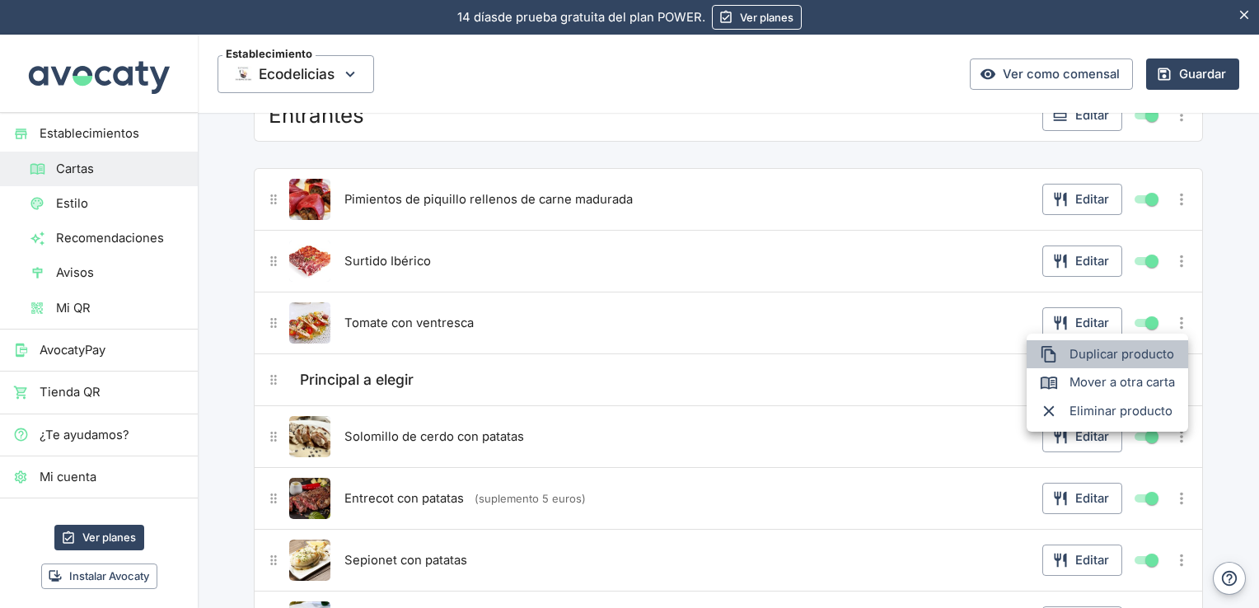
click at [1136, 358] on span "Duplicar producto" at bounding box center [1122, 354] width 105 height 18
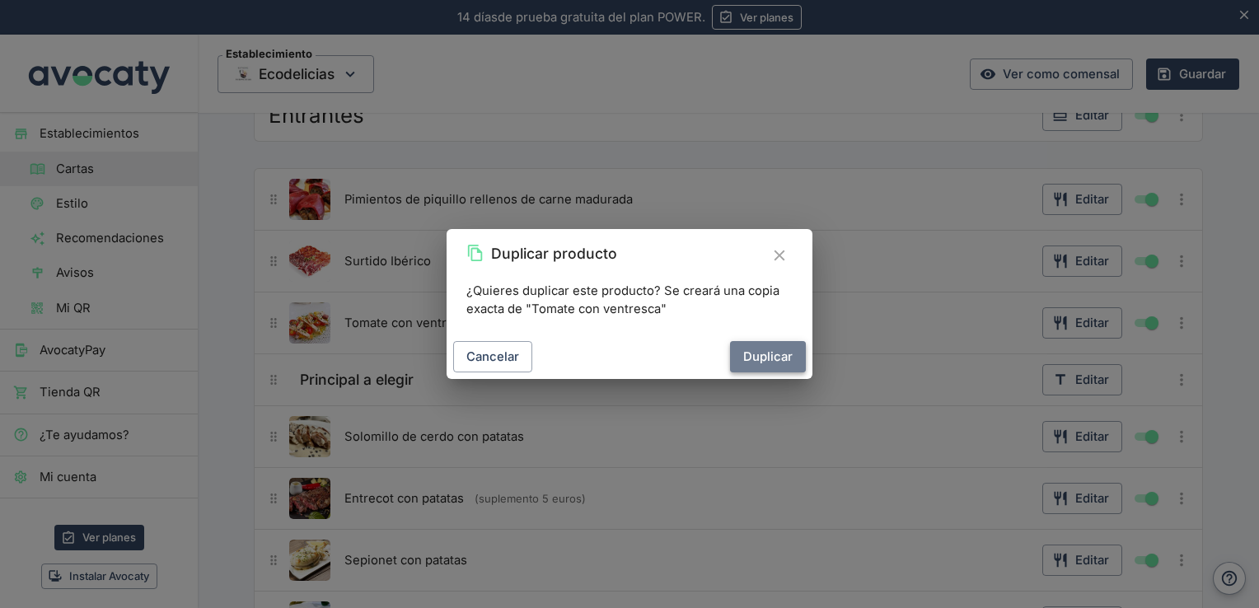
click at [785, 357] on button "Duplicar" at bounding box center [768, 356] width 76 height 31
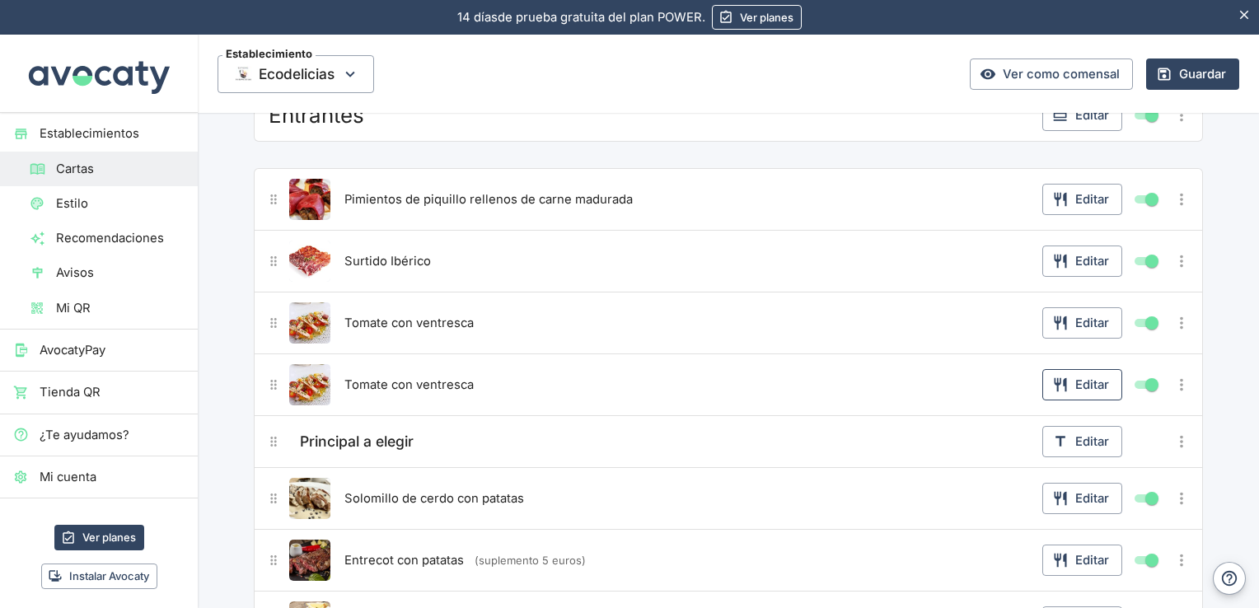
click at [1071, 394] on button "Editar" at bounding box center [1083, 384] width 80 height 31
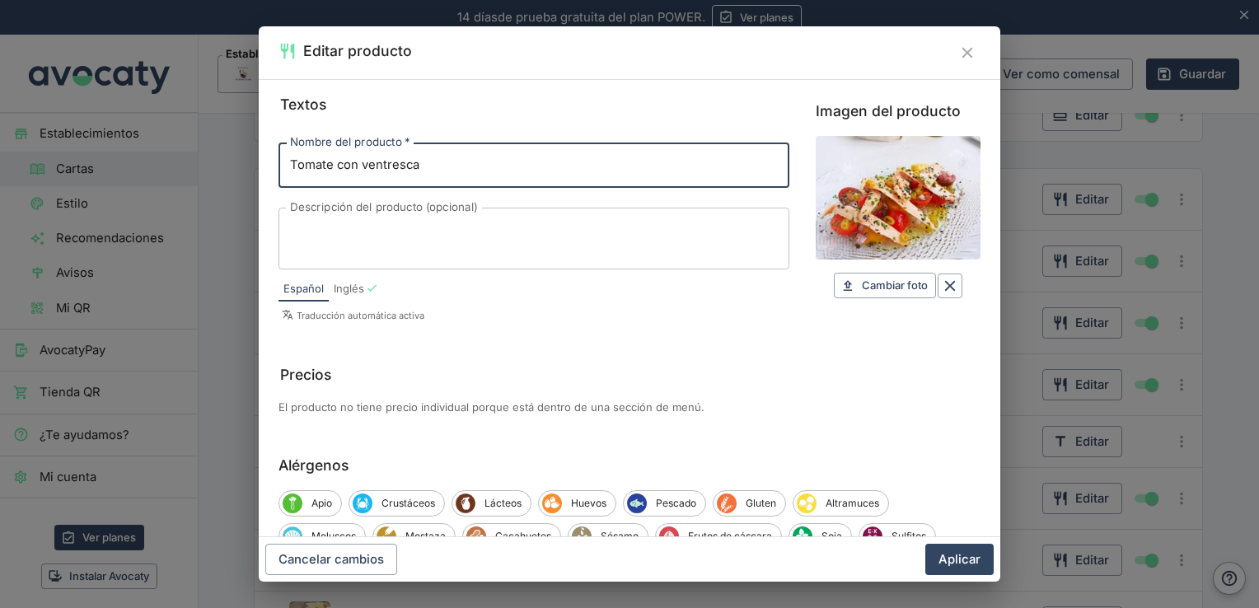
drag, startPoint x: 455, startPoint y: 170, endPoint x: 158, endPoint y: 173, distance: 296.7
click at [158, 173] on div "Editar producto Textos Nombre del producto   * Tomate con ventresca Nombre del …" at bounding box center [629, 304] width 1259 height 608
type input "p"
type input "Pata de pulpo a la brasa"
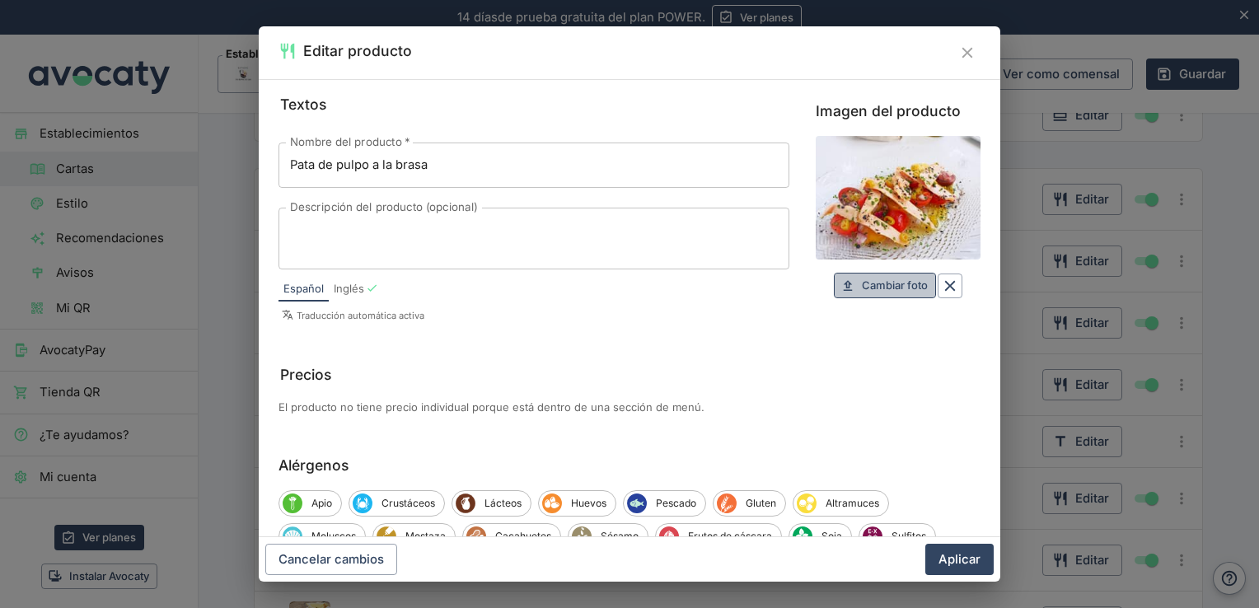
click at [872, 289] on span "Cambiar foto" at bounding box center [895, 285] width 66 height 19
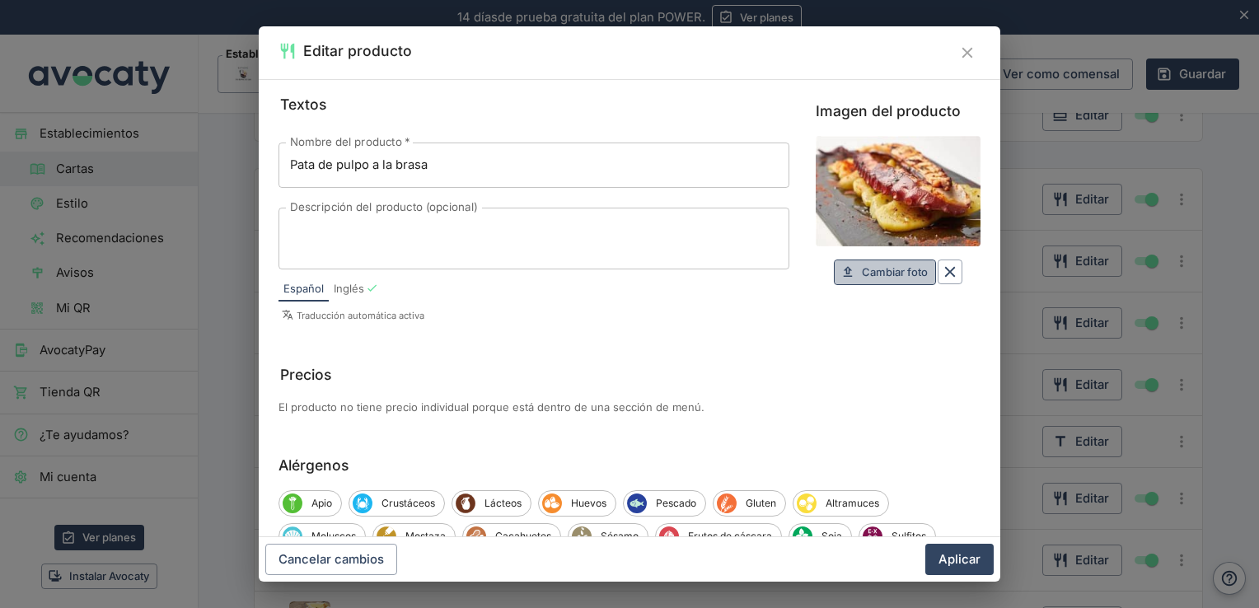
click at [898, 268] on span "Cambiar foto" at bounding box center [895, 272] width 66 height 19
type input "C:\fakepath\Pulpo_a_la_brasa.jpg"
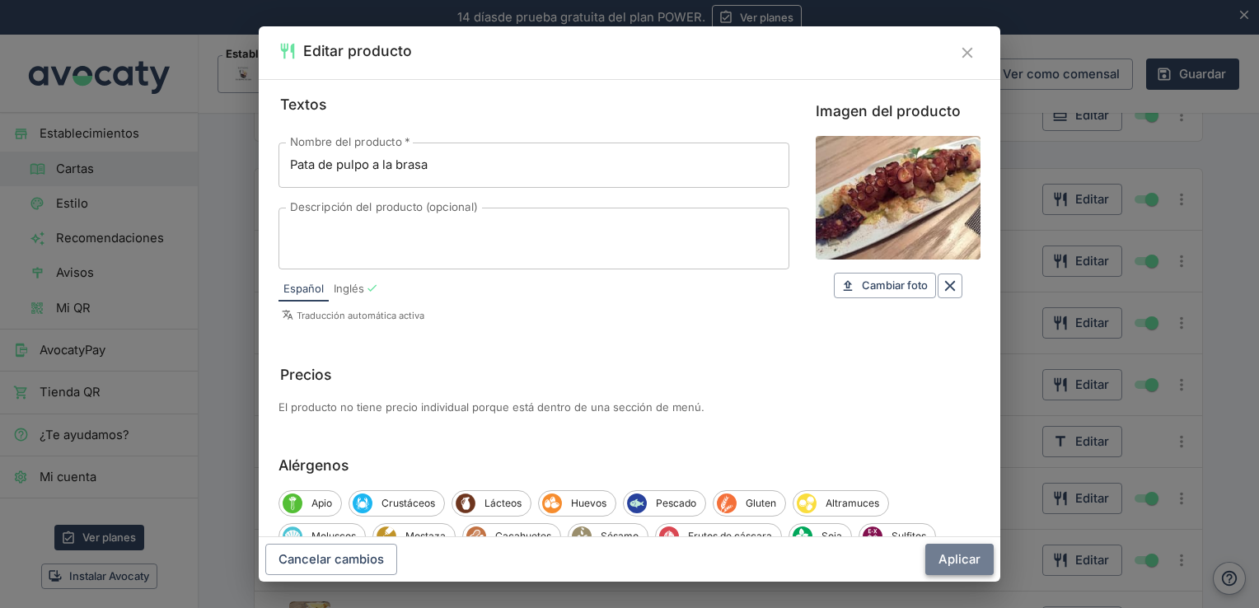
click at [963, 561] on button "Aplicar" at bounding box center [960, 559] width 68 height 31
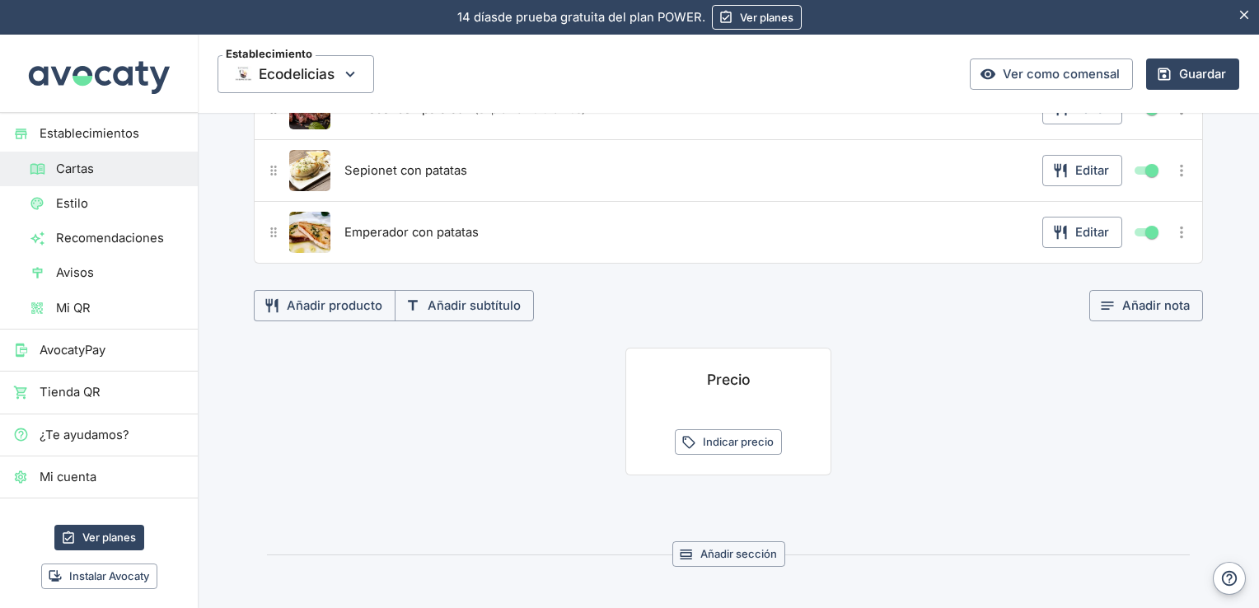
scroll to position [678, 0]
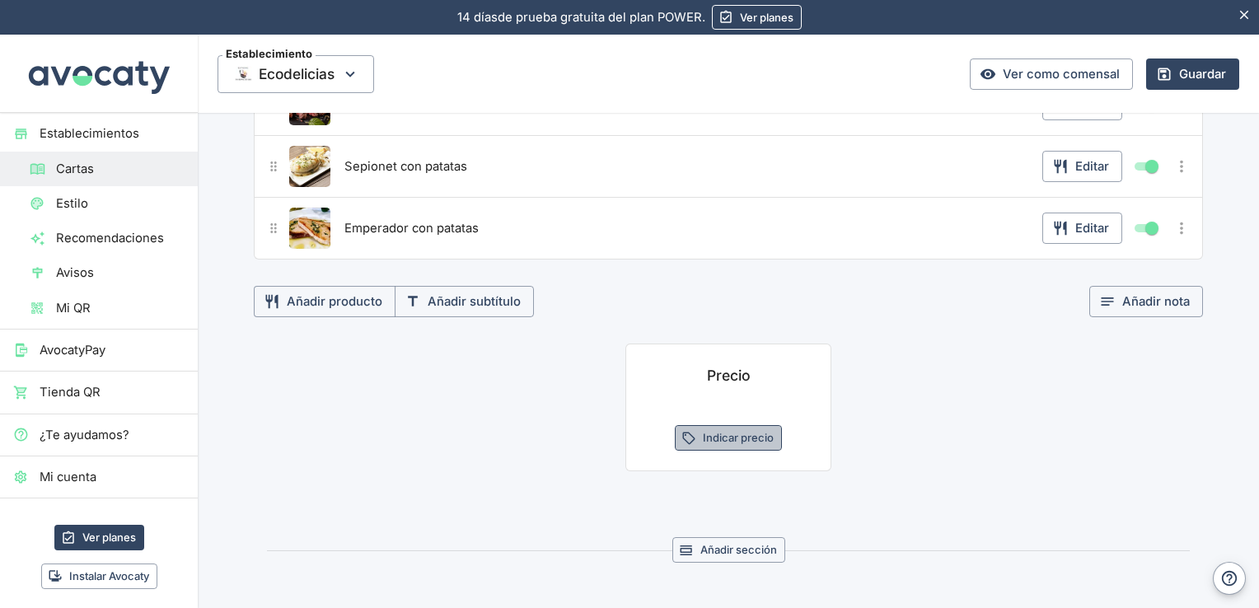
click at [734, 433] on button "Indicar precio" at bounding box center [728, 438] width 107 height 26
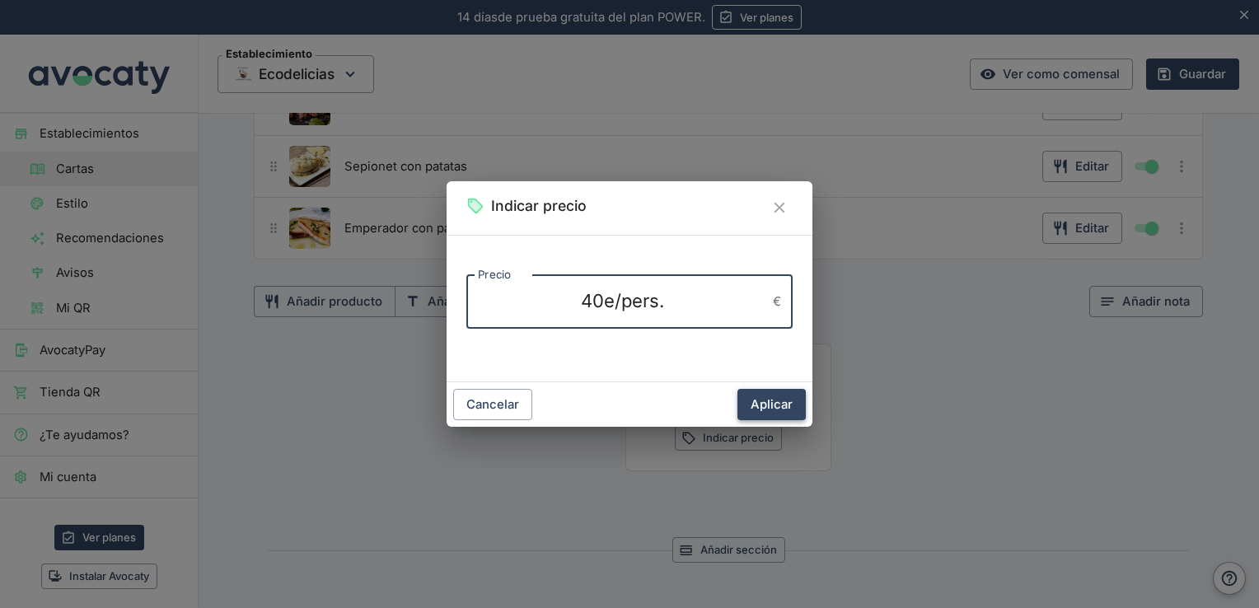
type textarea "40e/pers."
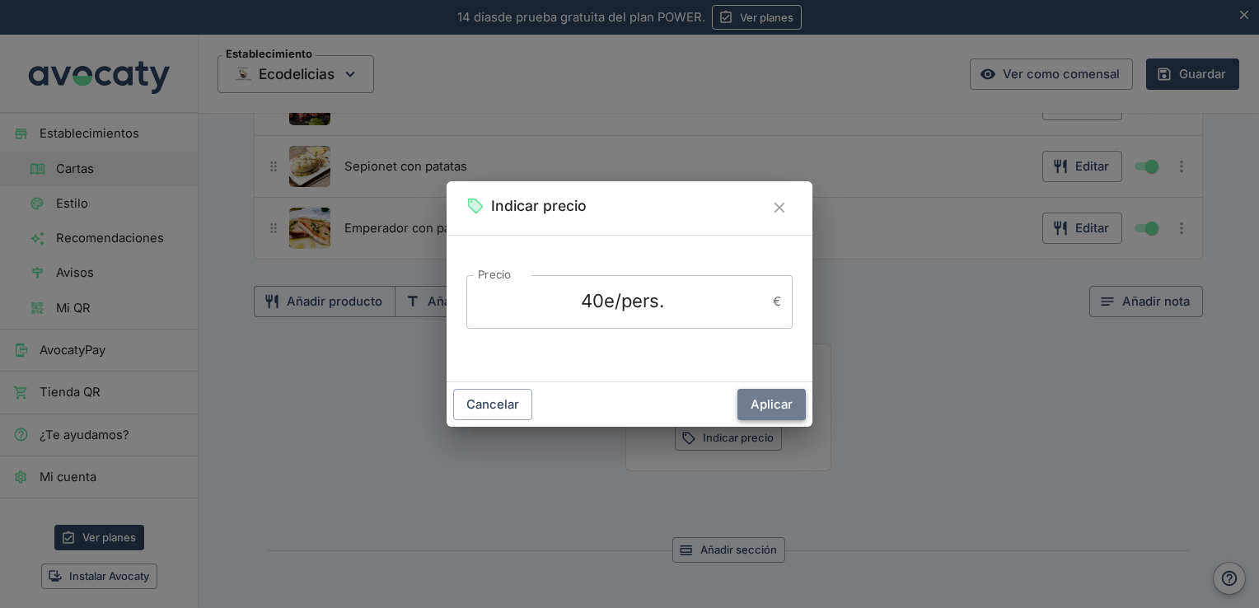
click at [771, 402] on button "Aplicar" at bounding box center [772, 404] width 68 height 31
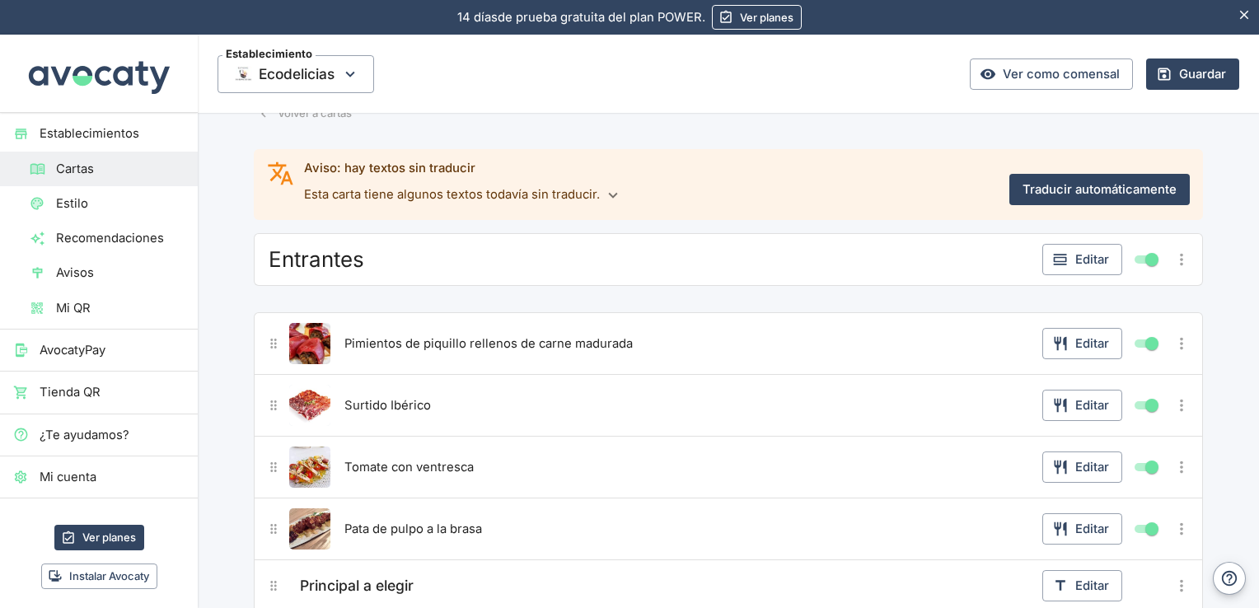
scroll to position [0, 0]
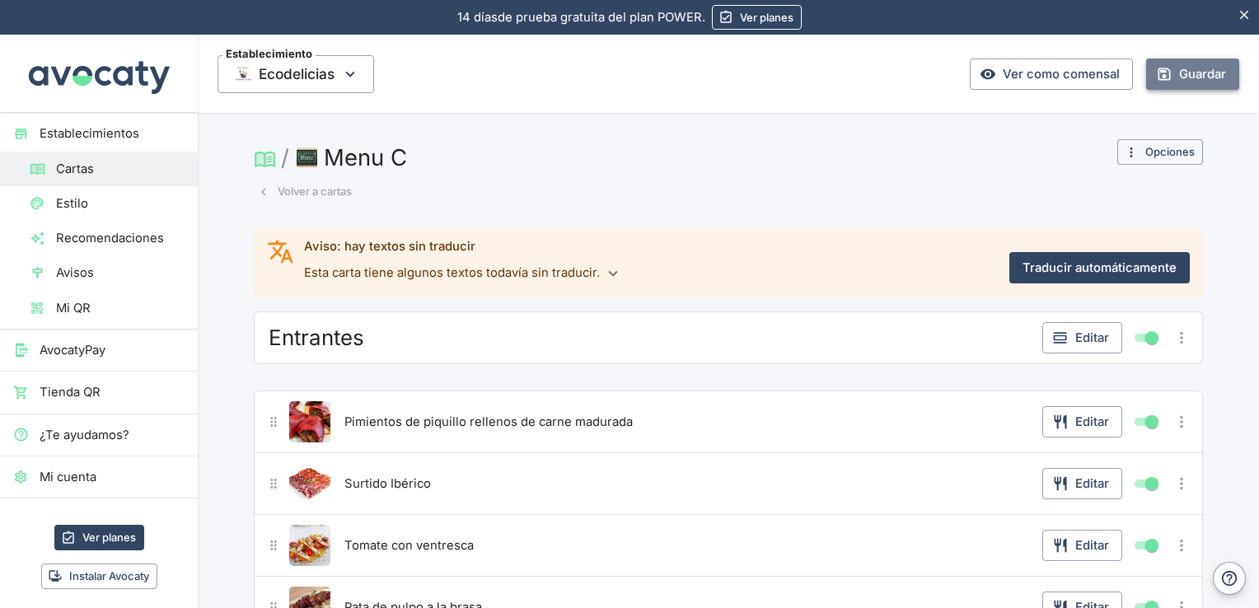
click at [1167, 76] on button "Guardar" at bounding box center [1192, 74] width 93 height 31
click at [309, 191] on button "Volver a cartas" at bounding box center [305, 192] width 102 height 26
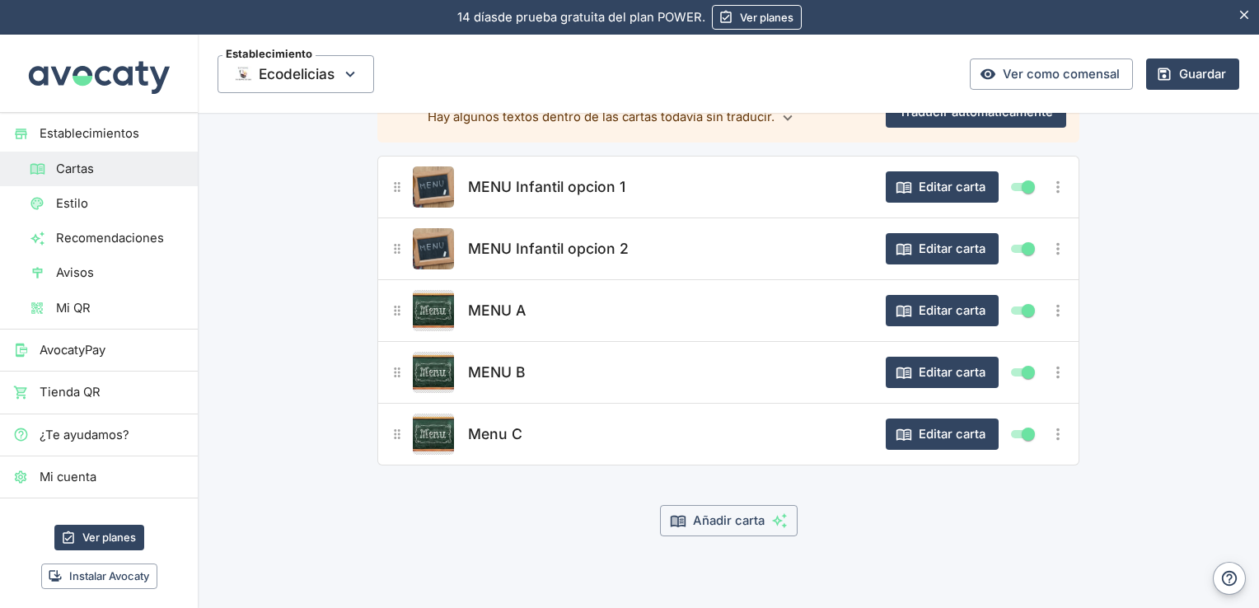
scroll to position [138, 0]
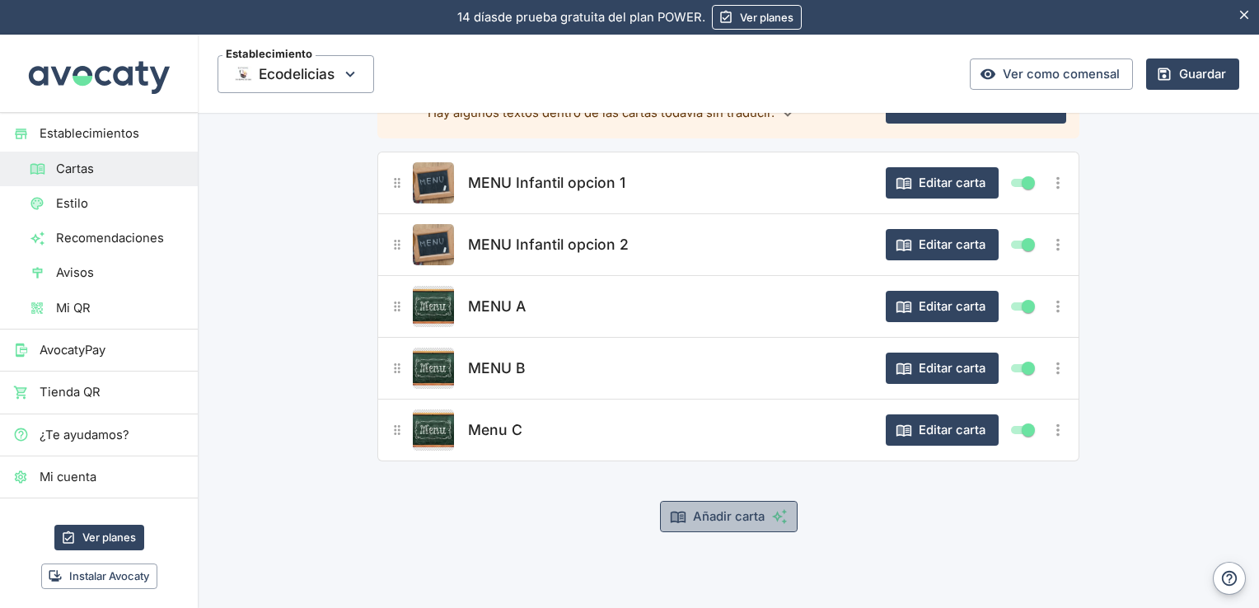
click at [723, 512] on button "Añadir carta" at bounding box center [729, 516] width 138 height 31
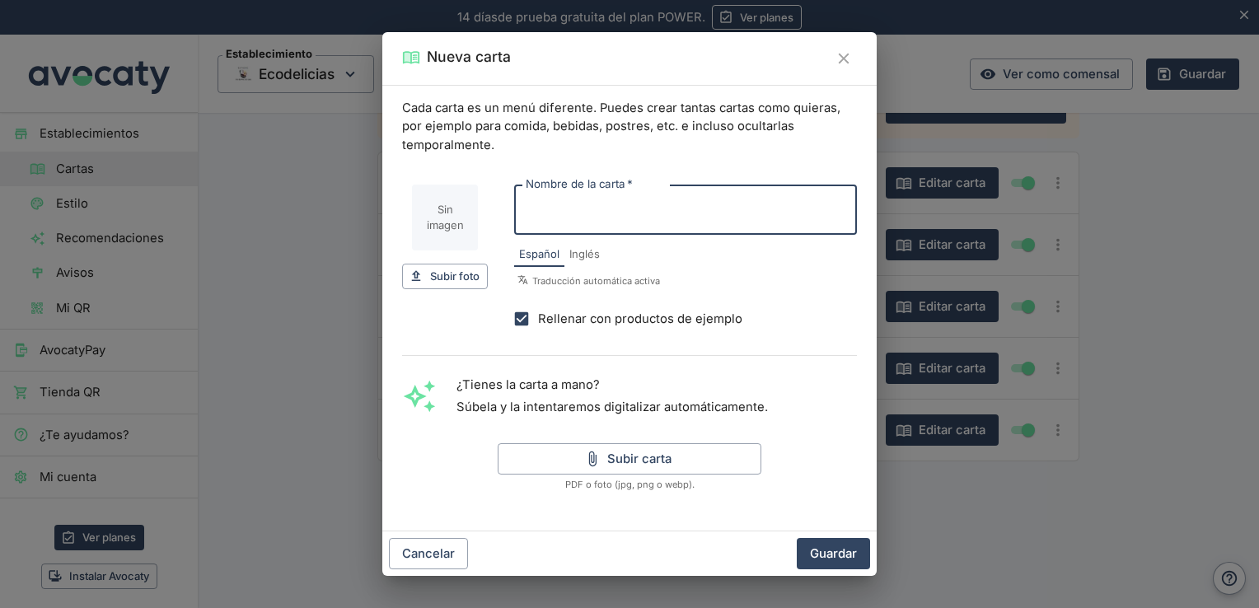
click at [613, 219] on input "Nombre de la carta   *" at bounding box center [685, 210] width 343 height 50
type input "Menu Degustacion Picoteo"
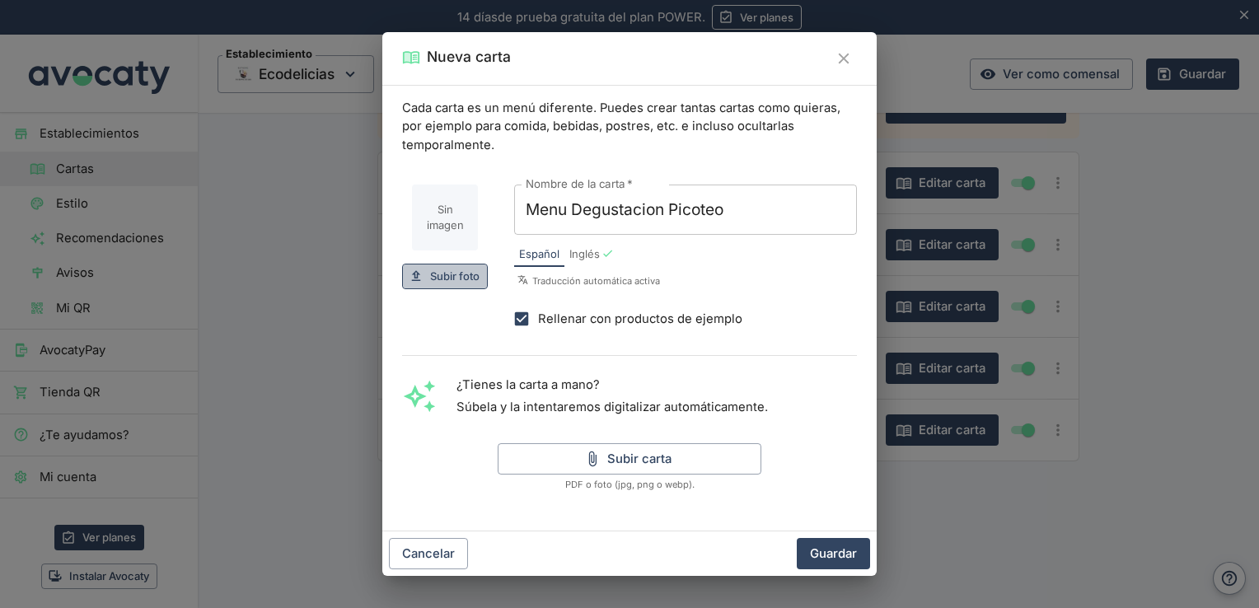
click at [463, 275] on span "Subir foto" at bounding box center [454, 276] width 49 height 19
click at [846, 66] on icon "Cerrar" at bounding box center [844, 58] width 18 height 18
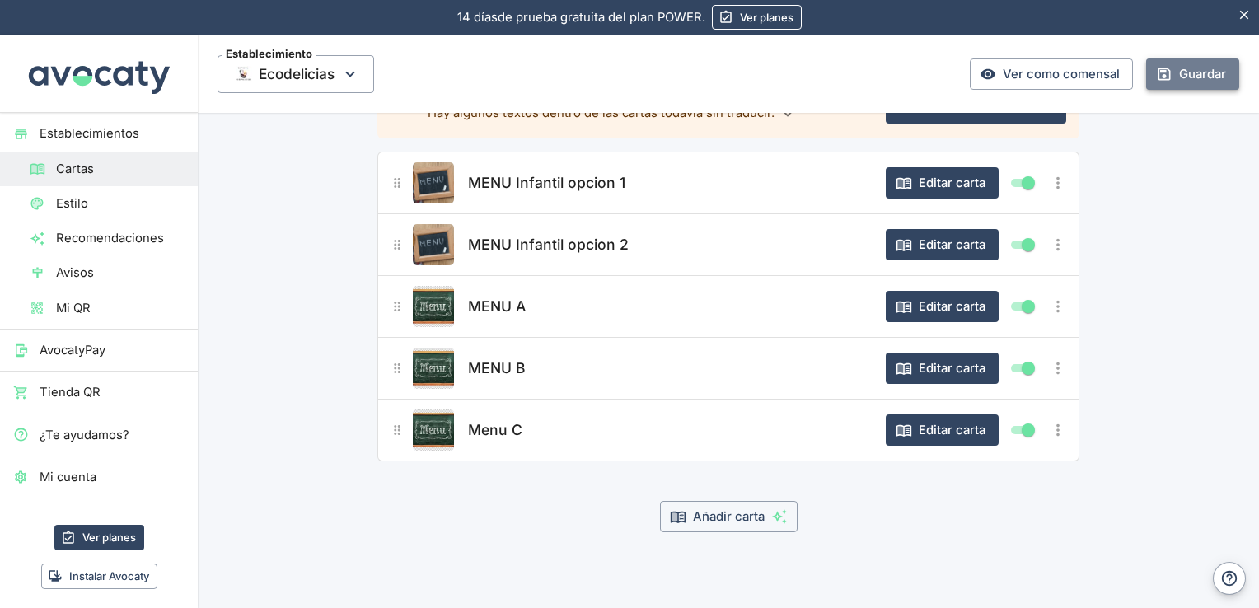
click at [1189, 73] on button "Guardar" at bounding box center [1192, 74] width 93 height 31
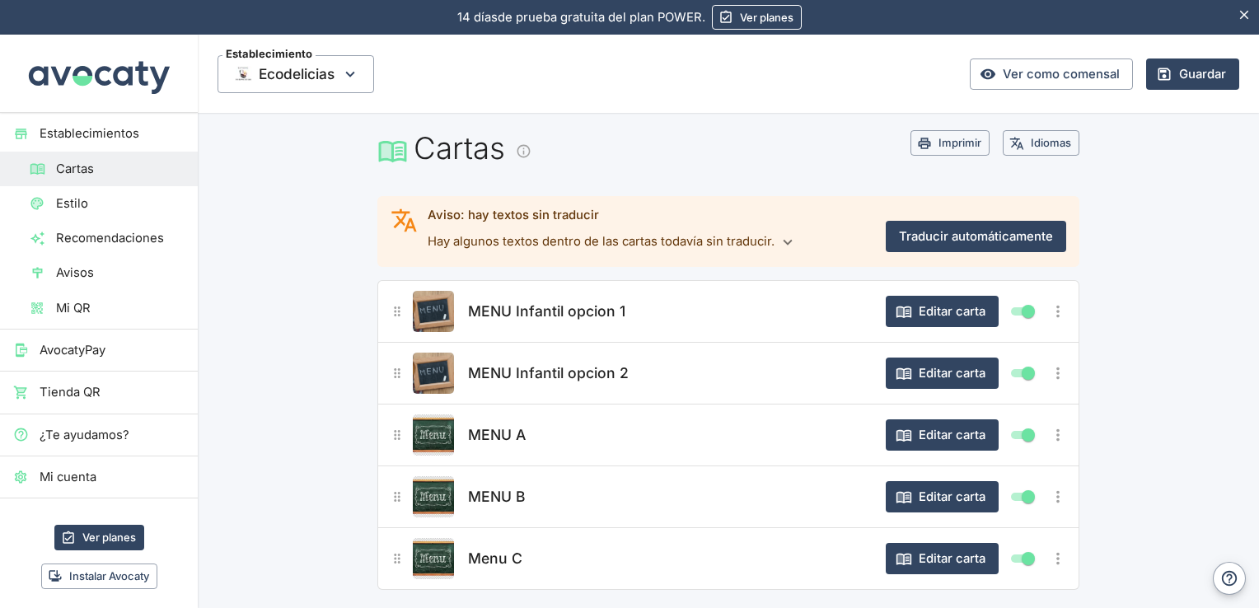
scroll to position [0, 0]
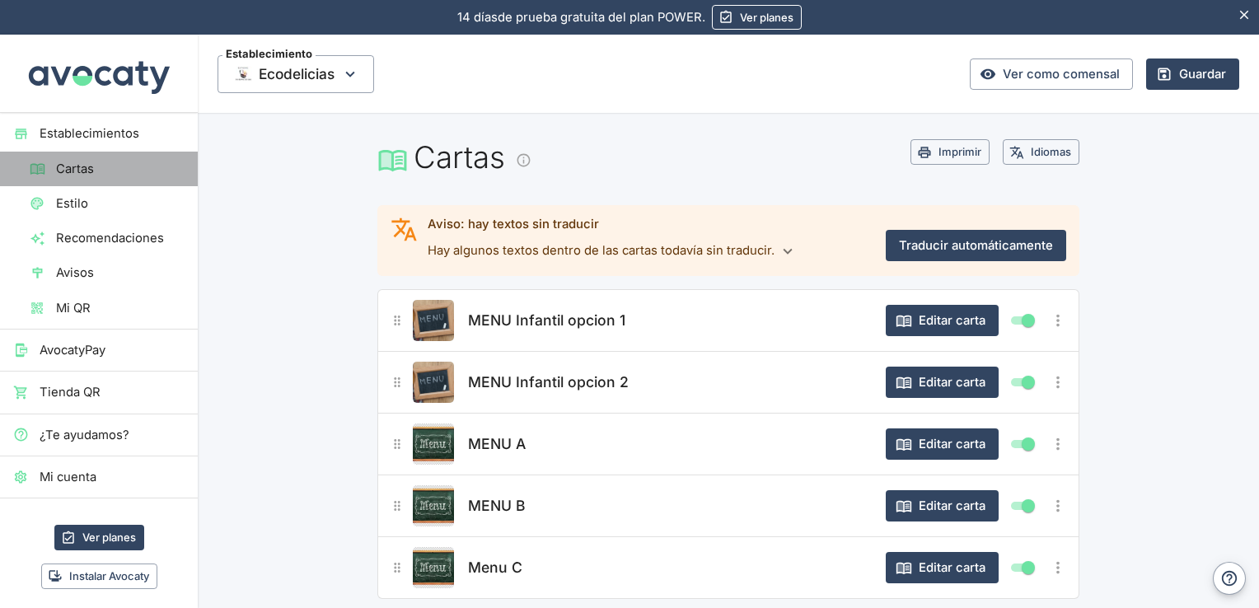
click at [119, 169] on span "Cartas" at bounding box center [120, 169] width 129 height 18
